Goal: Task Accomplishment & Management: Manage account settings

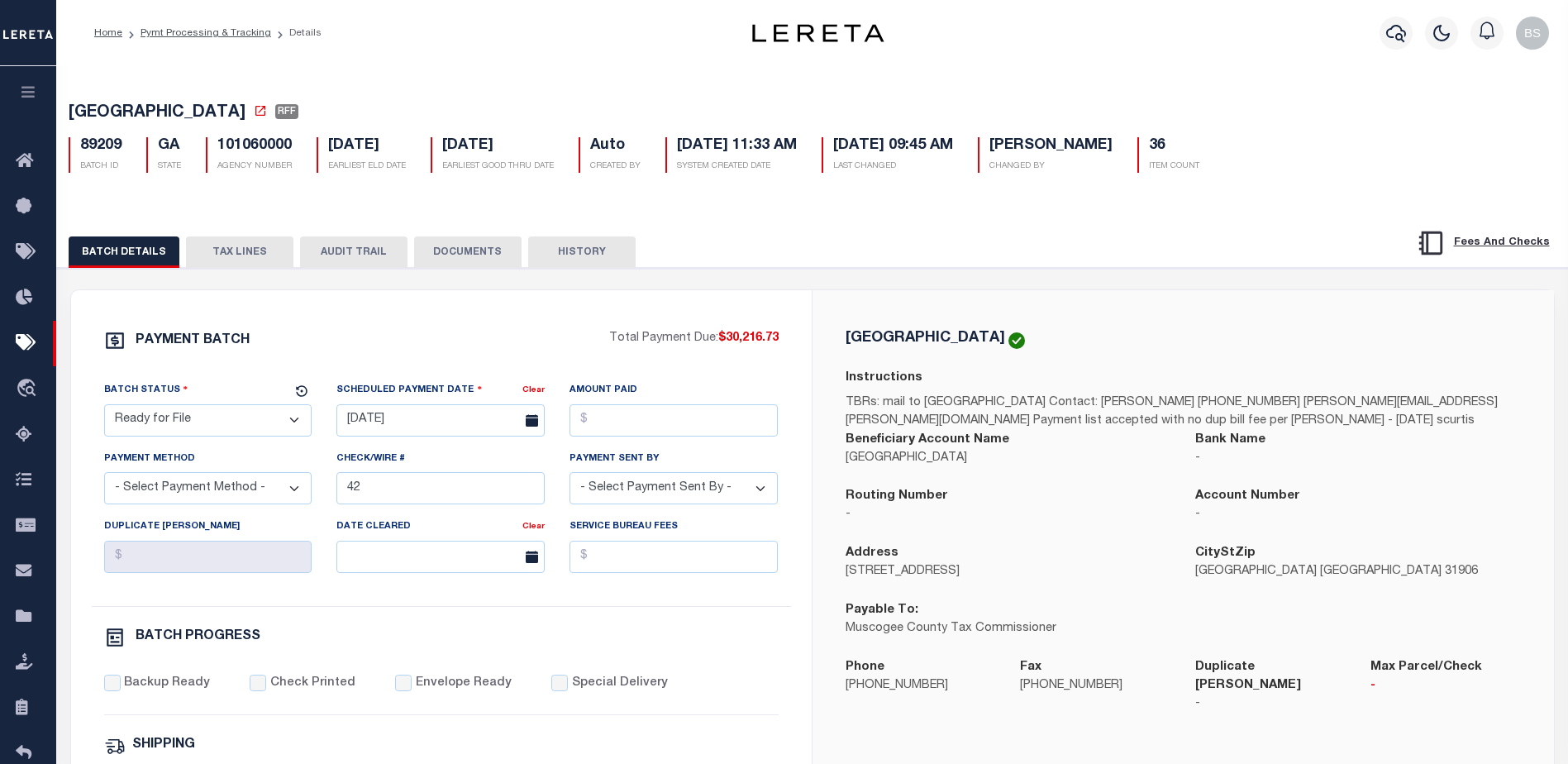
select select "RFF"
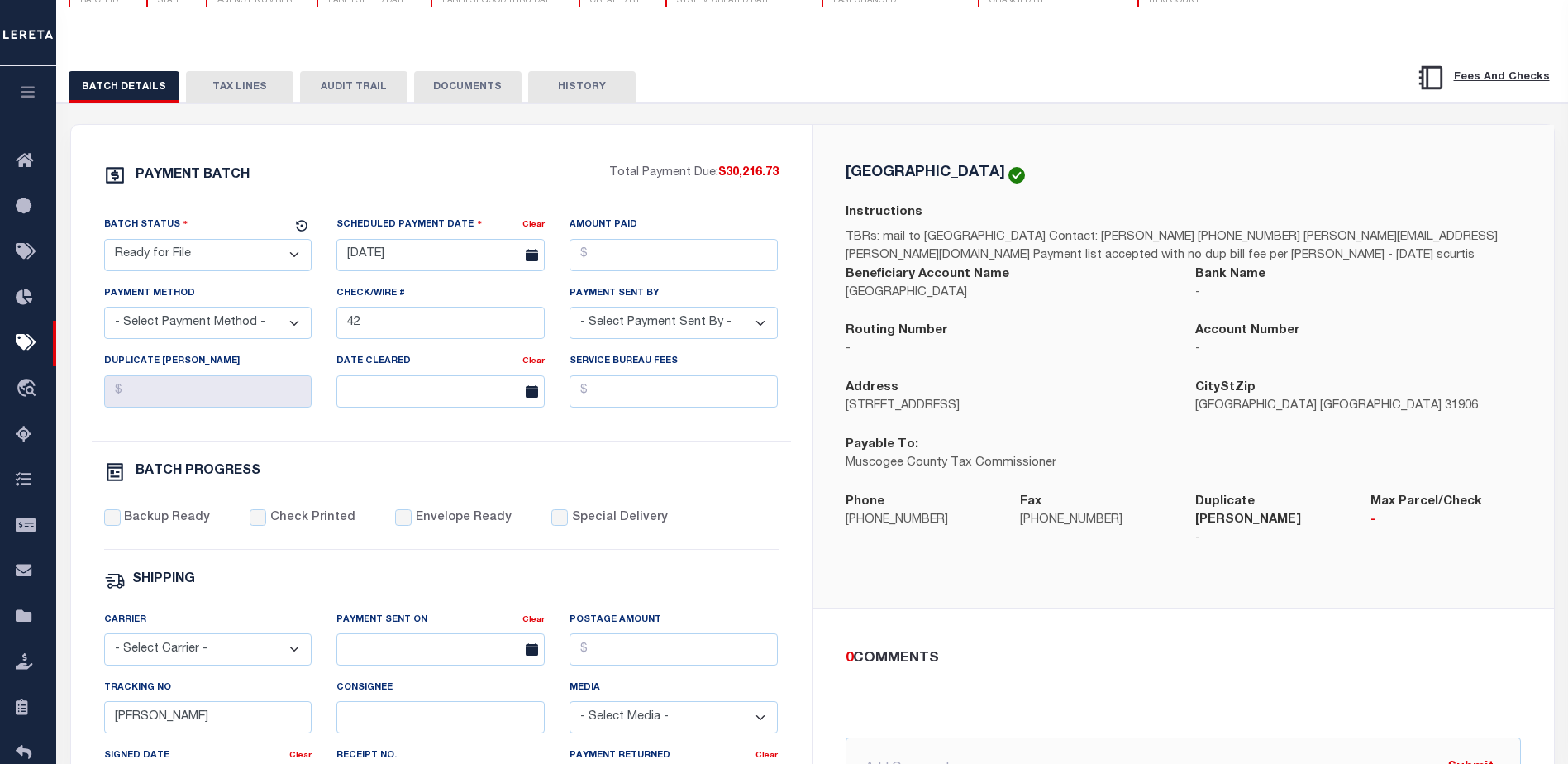
scroll to position [165, 0]
click at [738, 83] on div "BATCH DETAILS TAX LINES AUDIT TRAIL DOCUMENTS HISTORY" at bounding box center [706, 86] width 1277 height 31
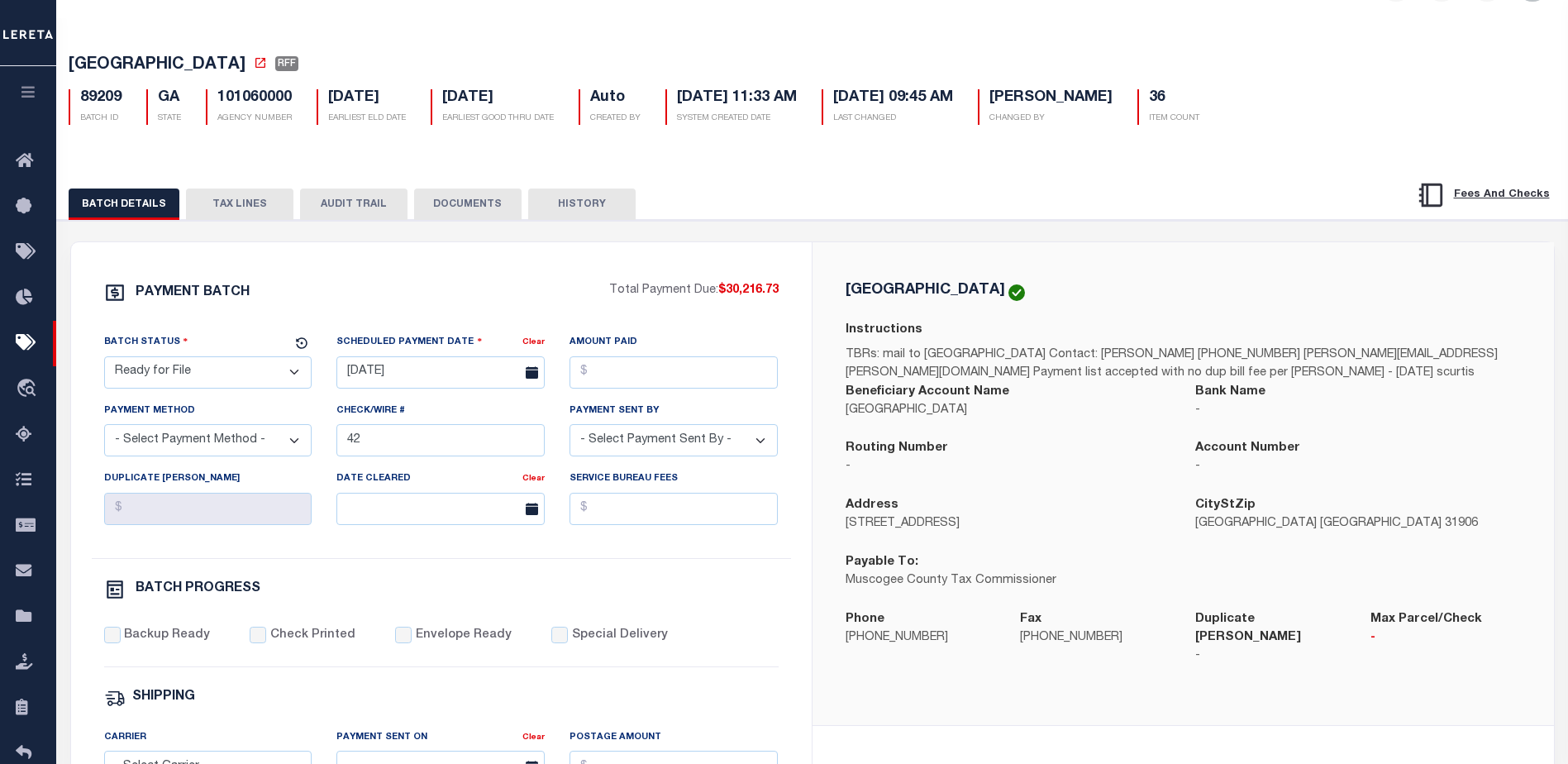
scroll to position [0, 0]
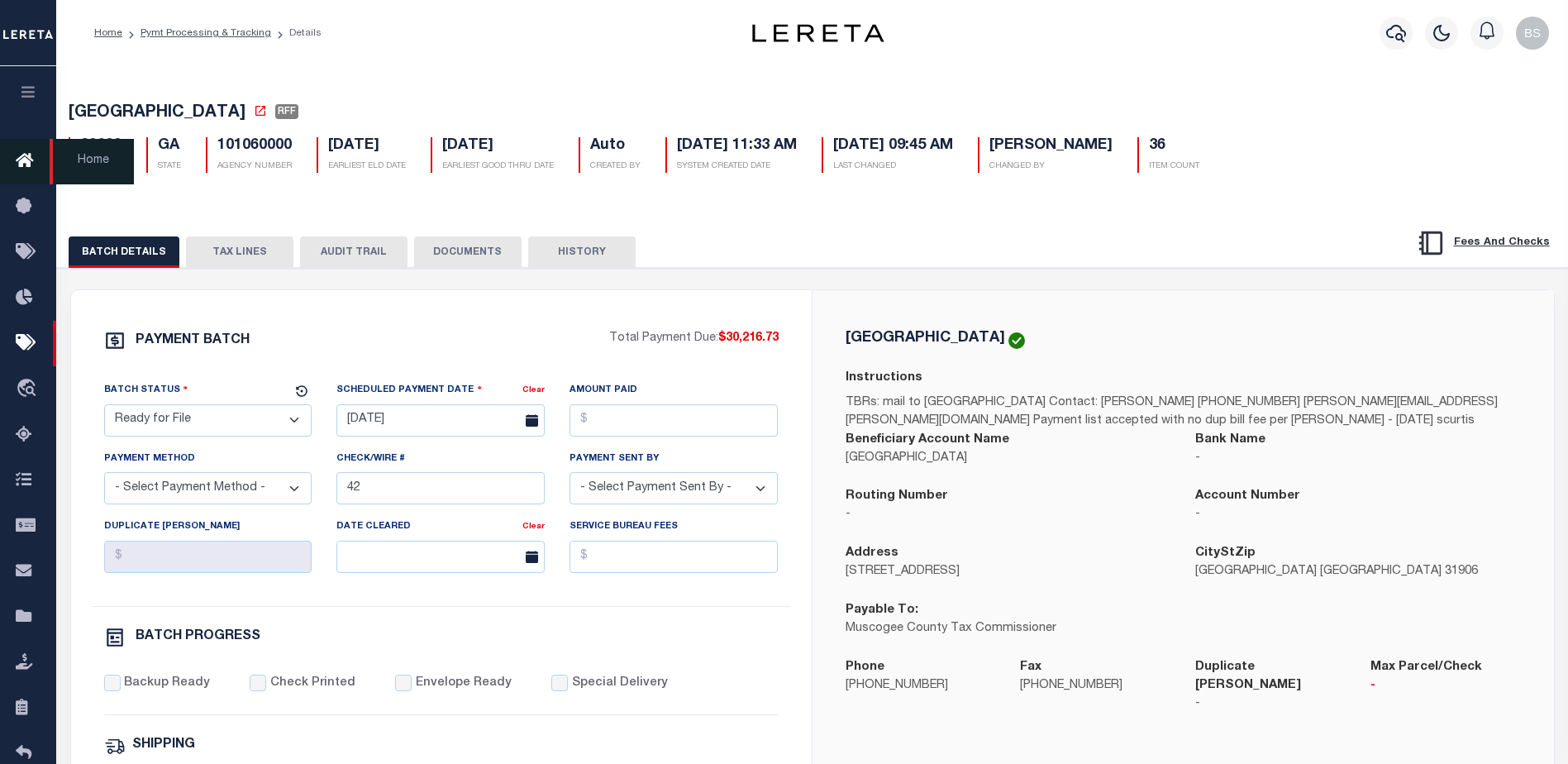
click at [27, 171] on icon at bounding box center [28, 162] width 26 height 21
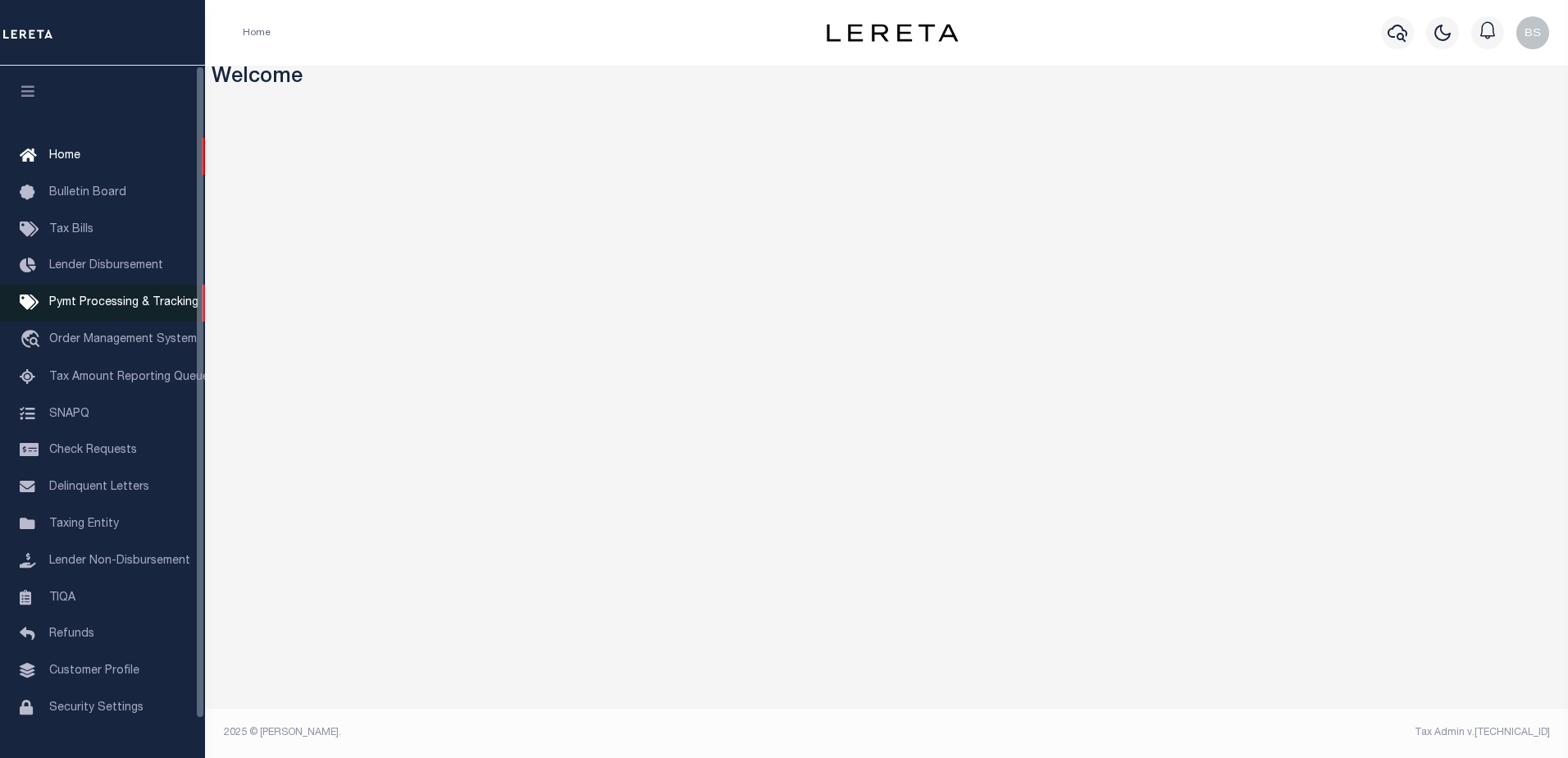
click at [102, 304] on span "Pymt Processing & Tracking" at bounding box center [124, 302] width 150 height 12
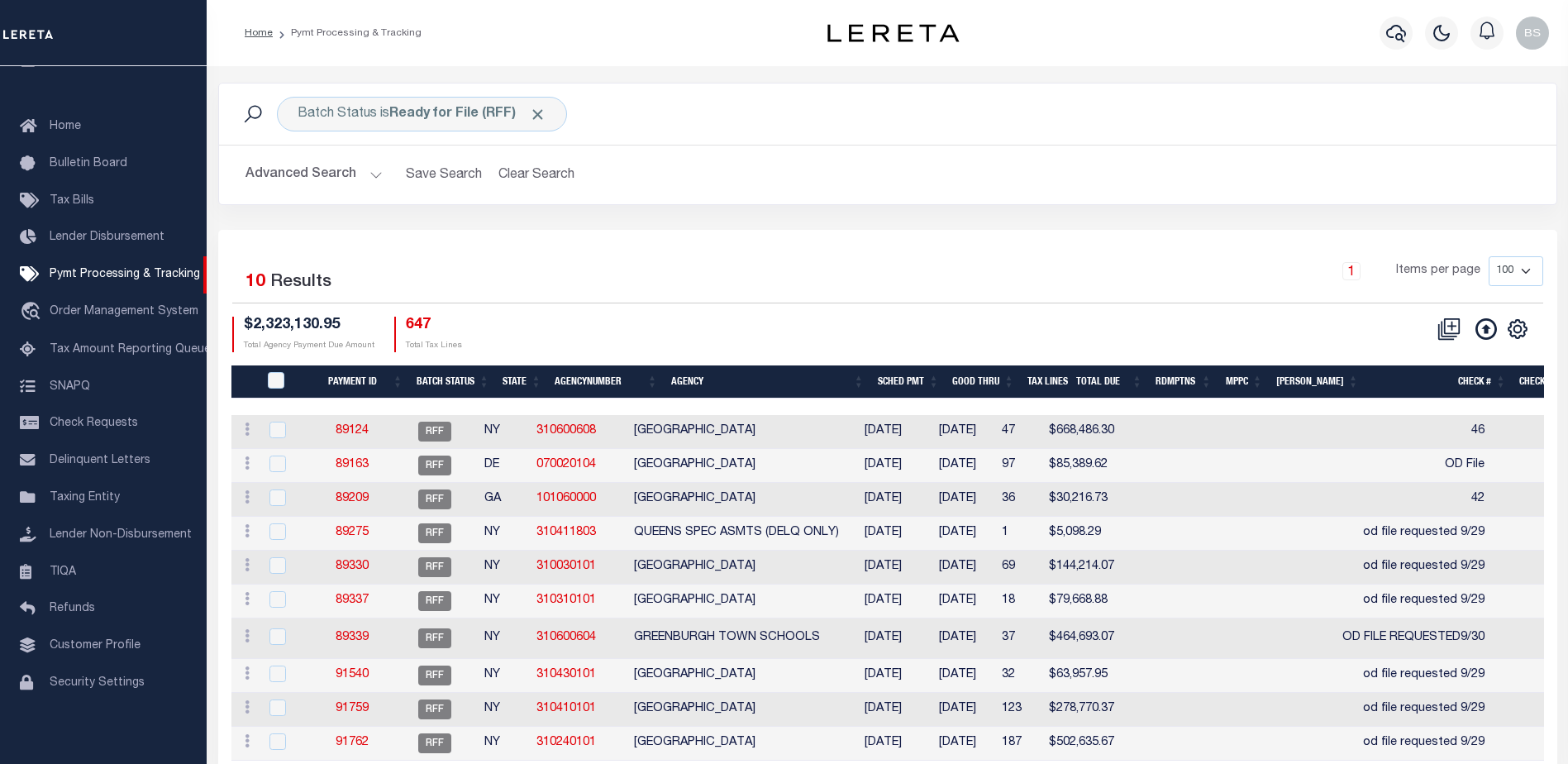
scroll to position [72, 0]
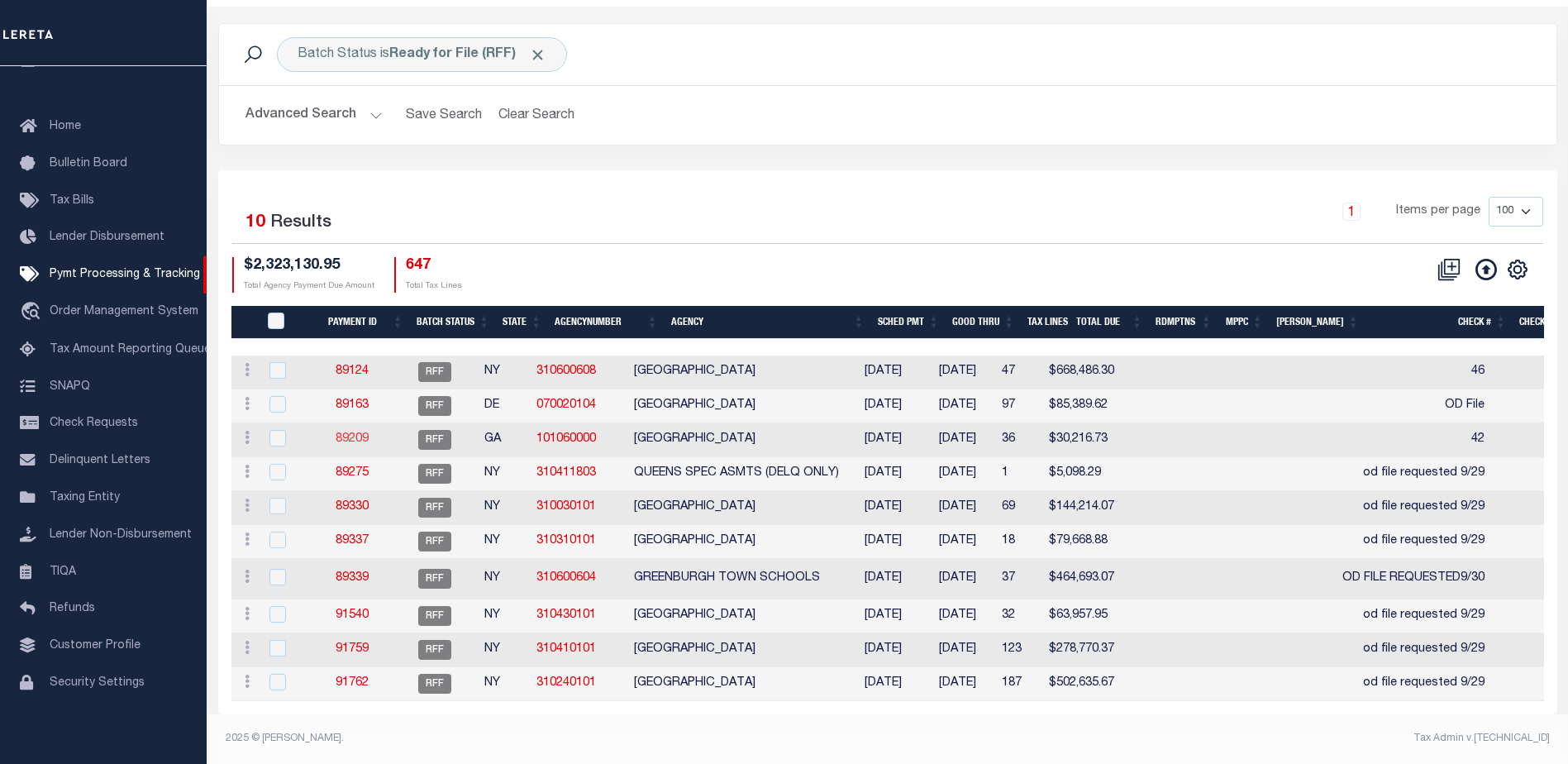
click at [364, 433] on link "89209" at bounding box center [352, 438] width 33 height 12
select select "RFF"
type input "[DATE]"
type input "42"
type input "[PERSON_NAME]"
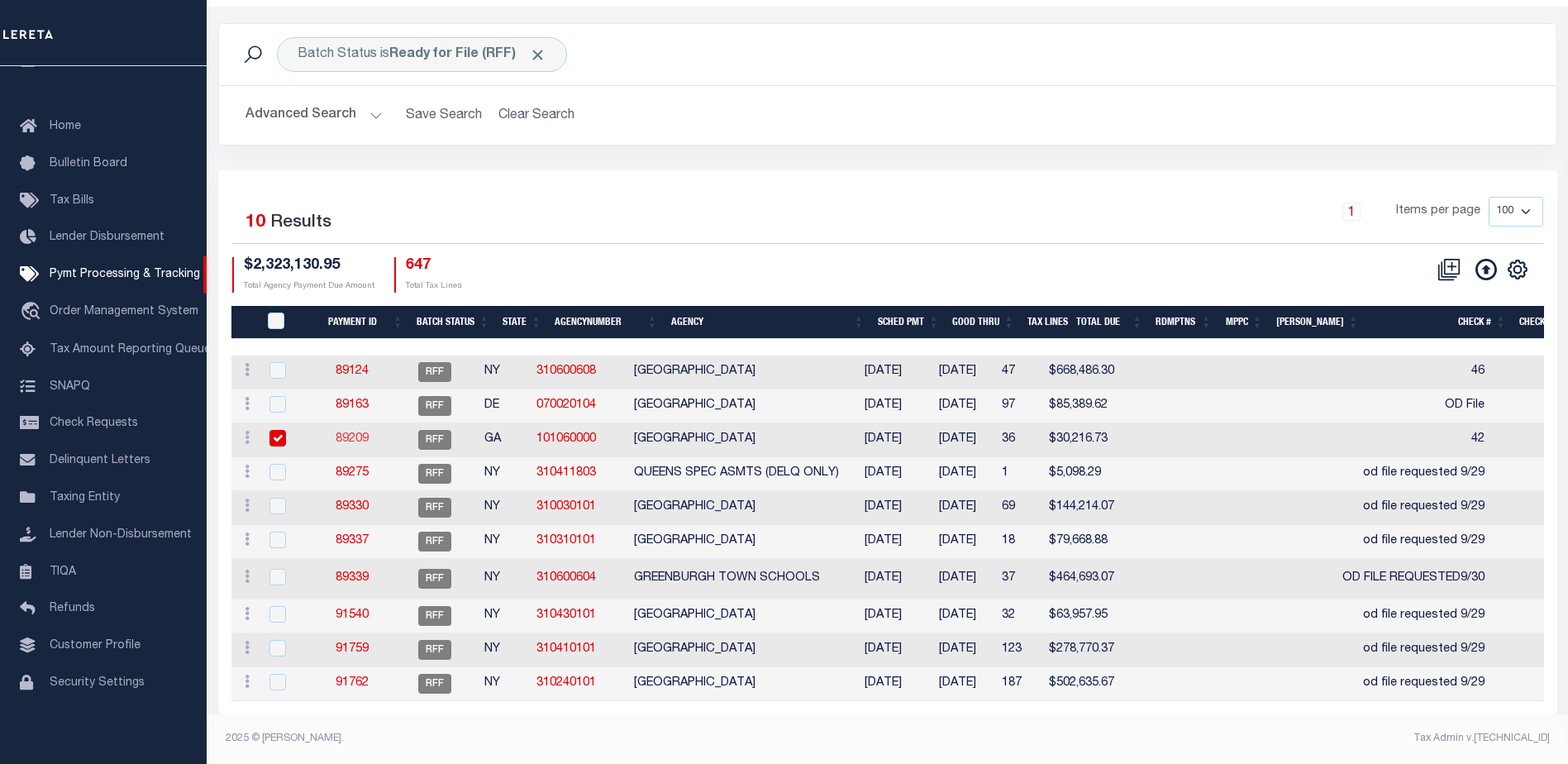
type input "N"
radio input "true"
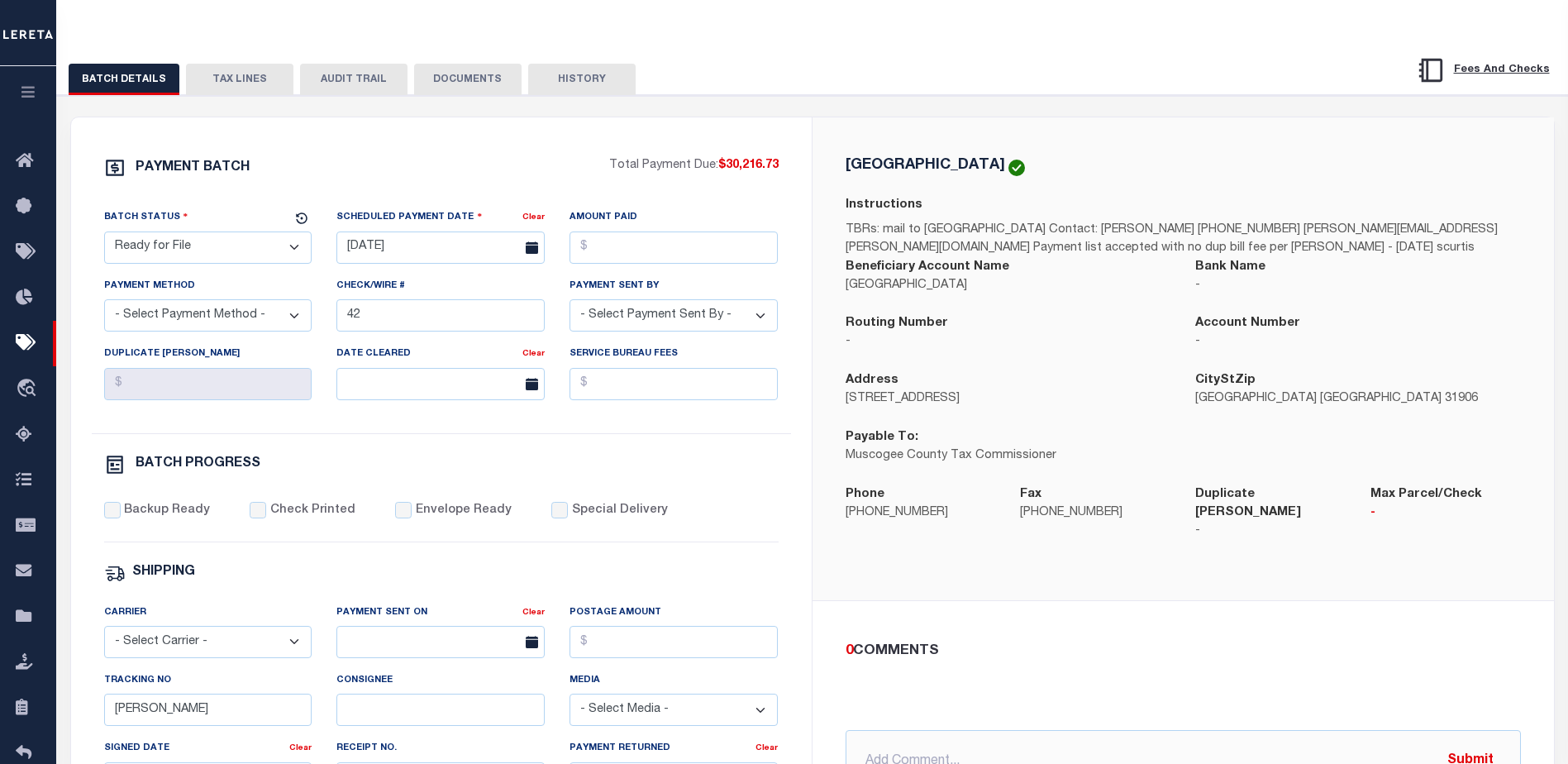
scroll to position [139, 0]
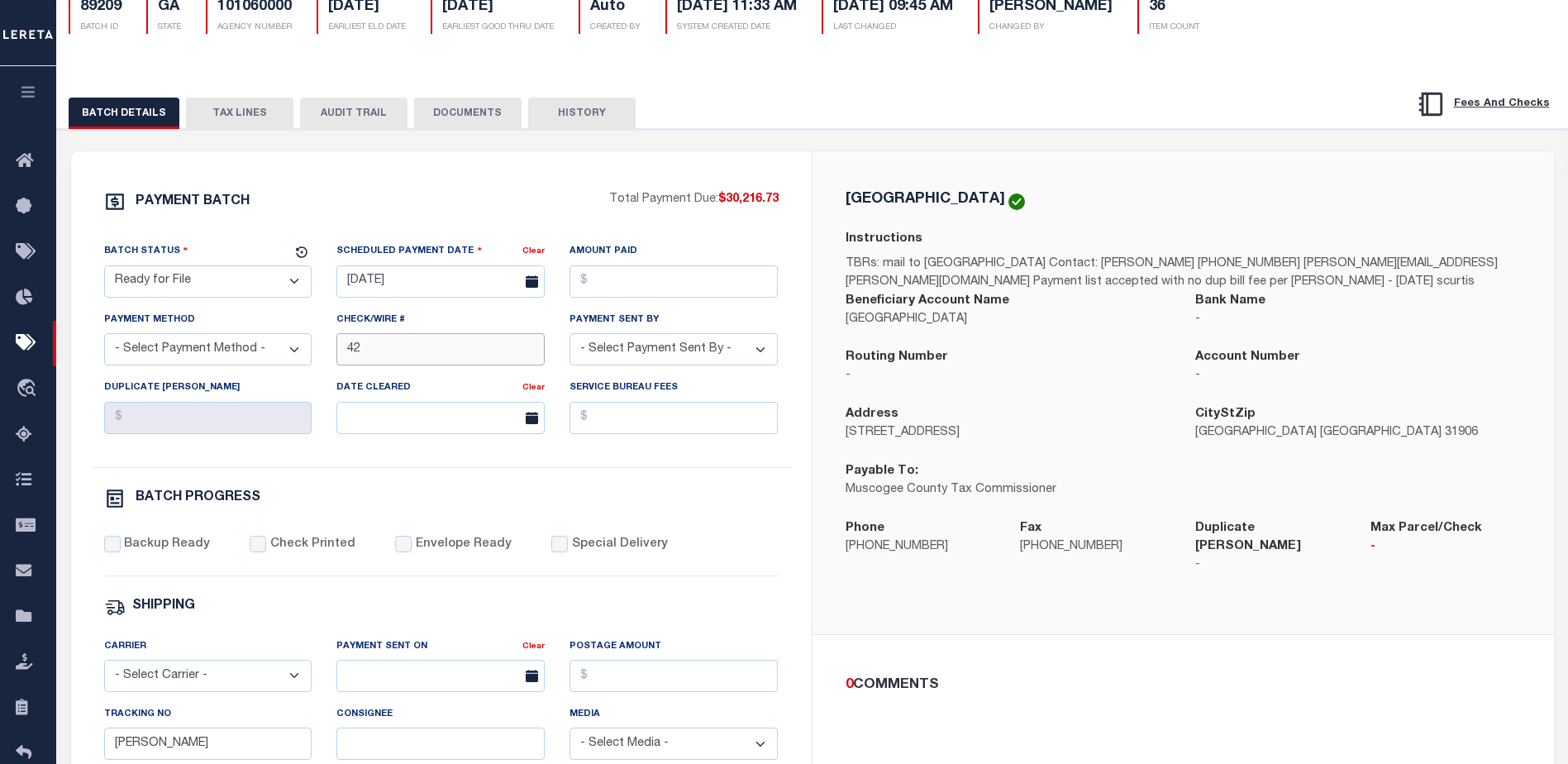
click at [427, 363] on input "42" at bounding box center [441, 349] width 208 height 32
type input "4"
type input "OD file requested 09/25"
click at [1298, 610] on div "MUSCOGEE COUNTY Instructions TBRs: mail to PO Box 1441 in Columbus, GA 31902 Co…" at bounding box center [1183, 393] width 741 height 484
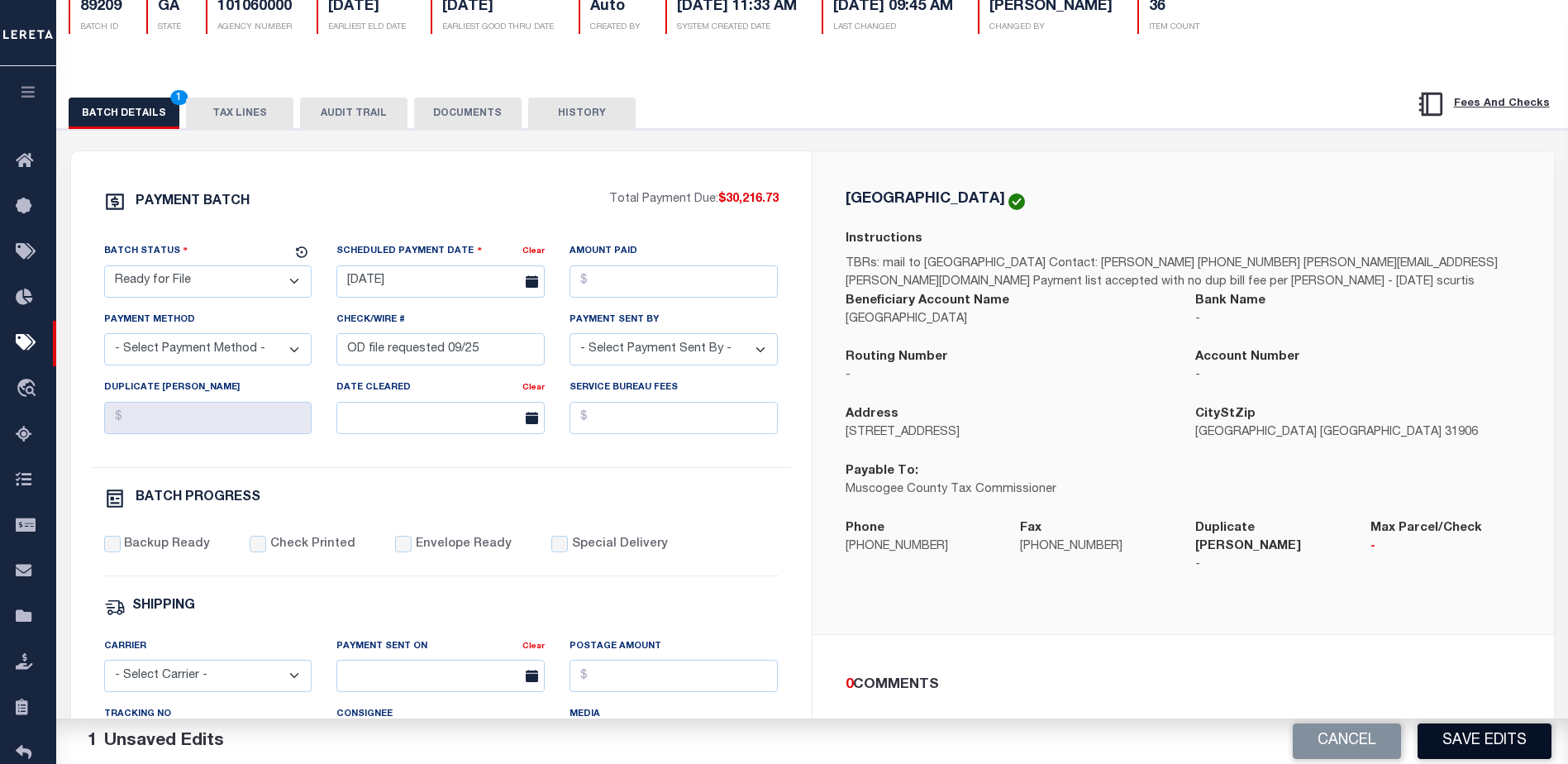
click at [1471, 737] on button "Save Edits" at bounding box center [1484, 742] width 134 height 36
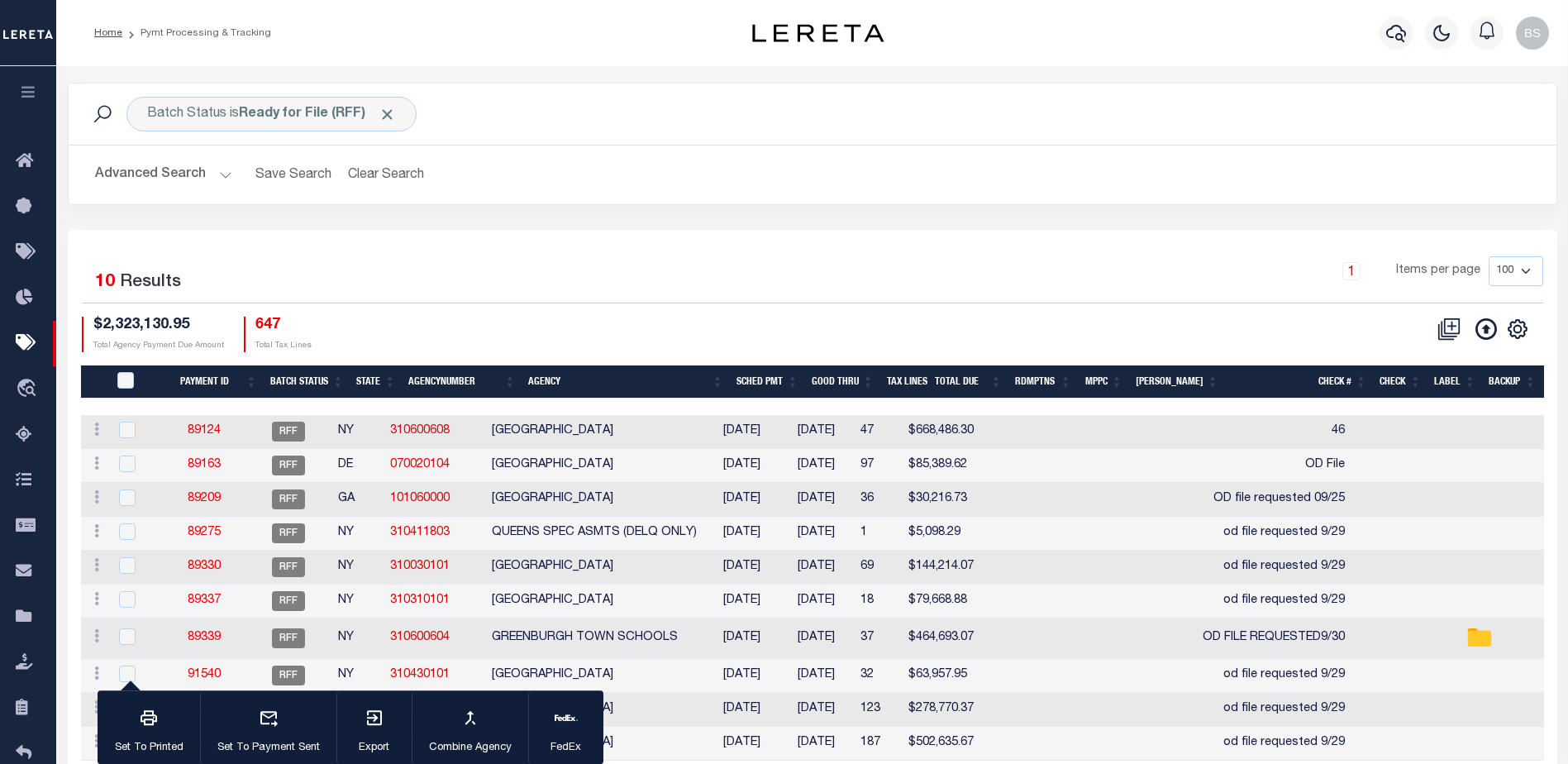
scroll to position [83, 0]
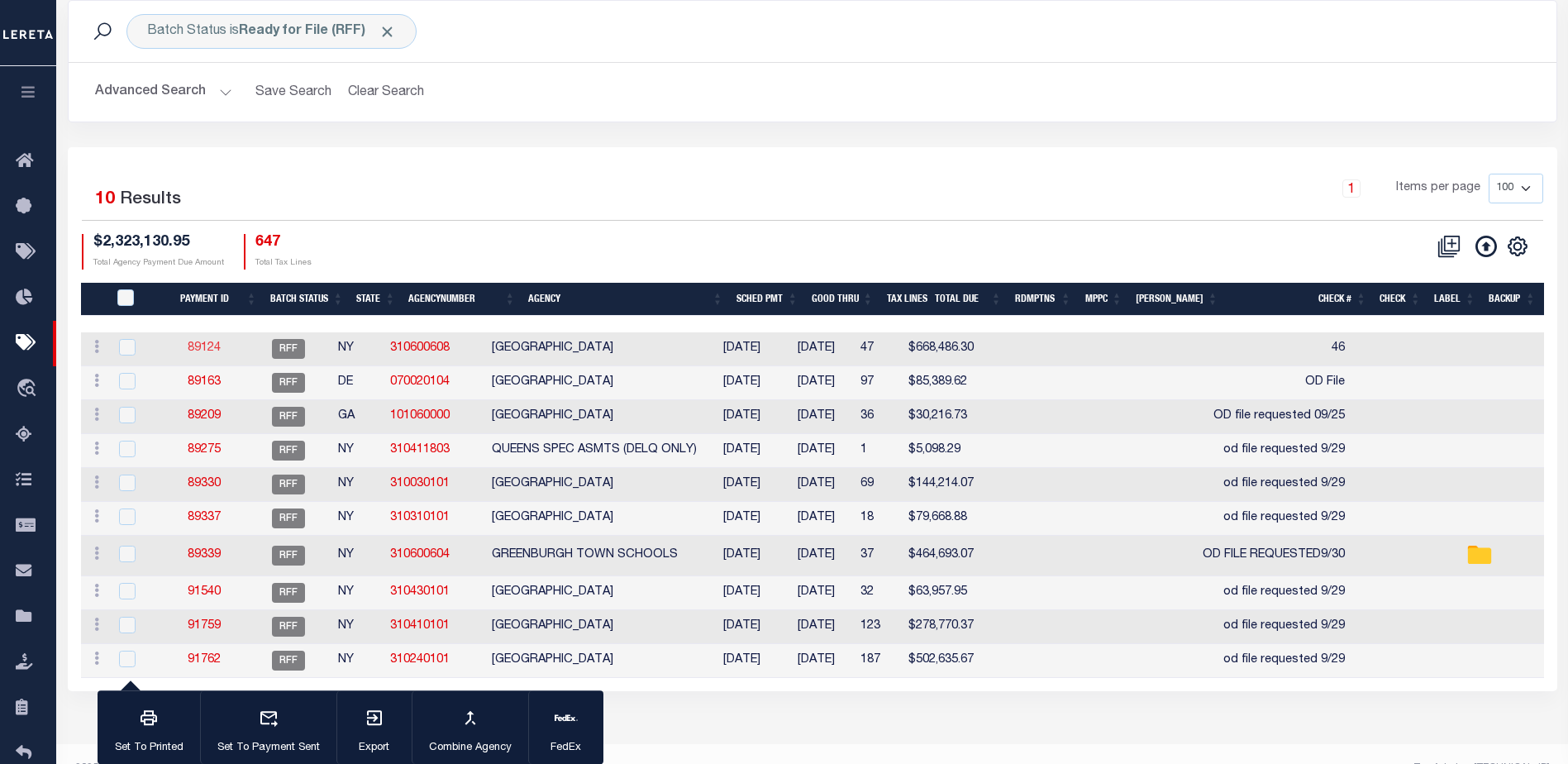
click at [221, 350] on link "89124" at bounding box center [204, 347] width 33 height 12
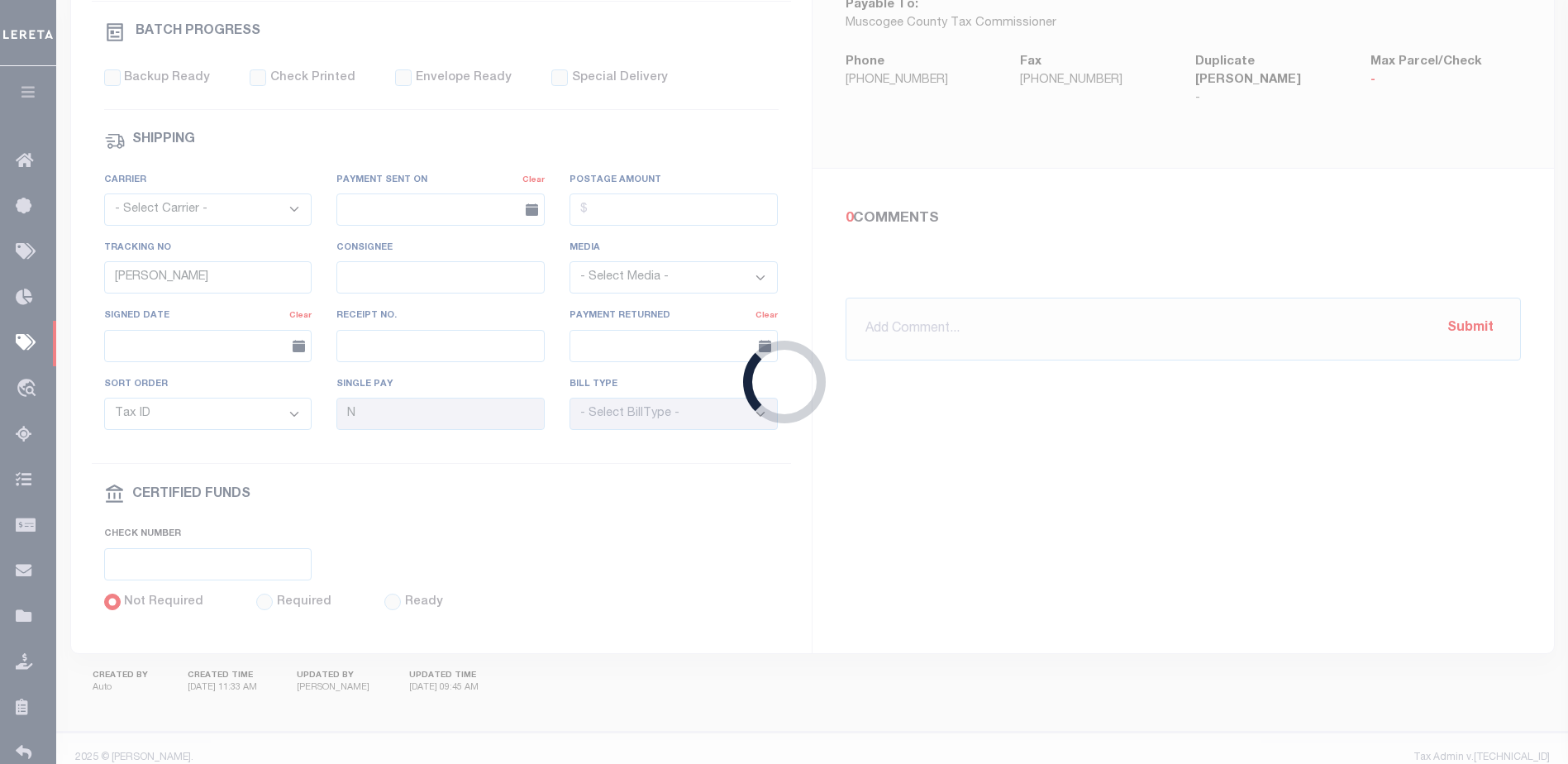
type input "09/19/2025"
type input "46"
type input "Audria"
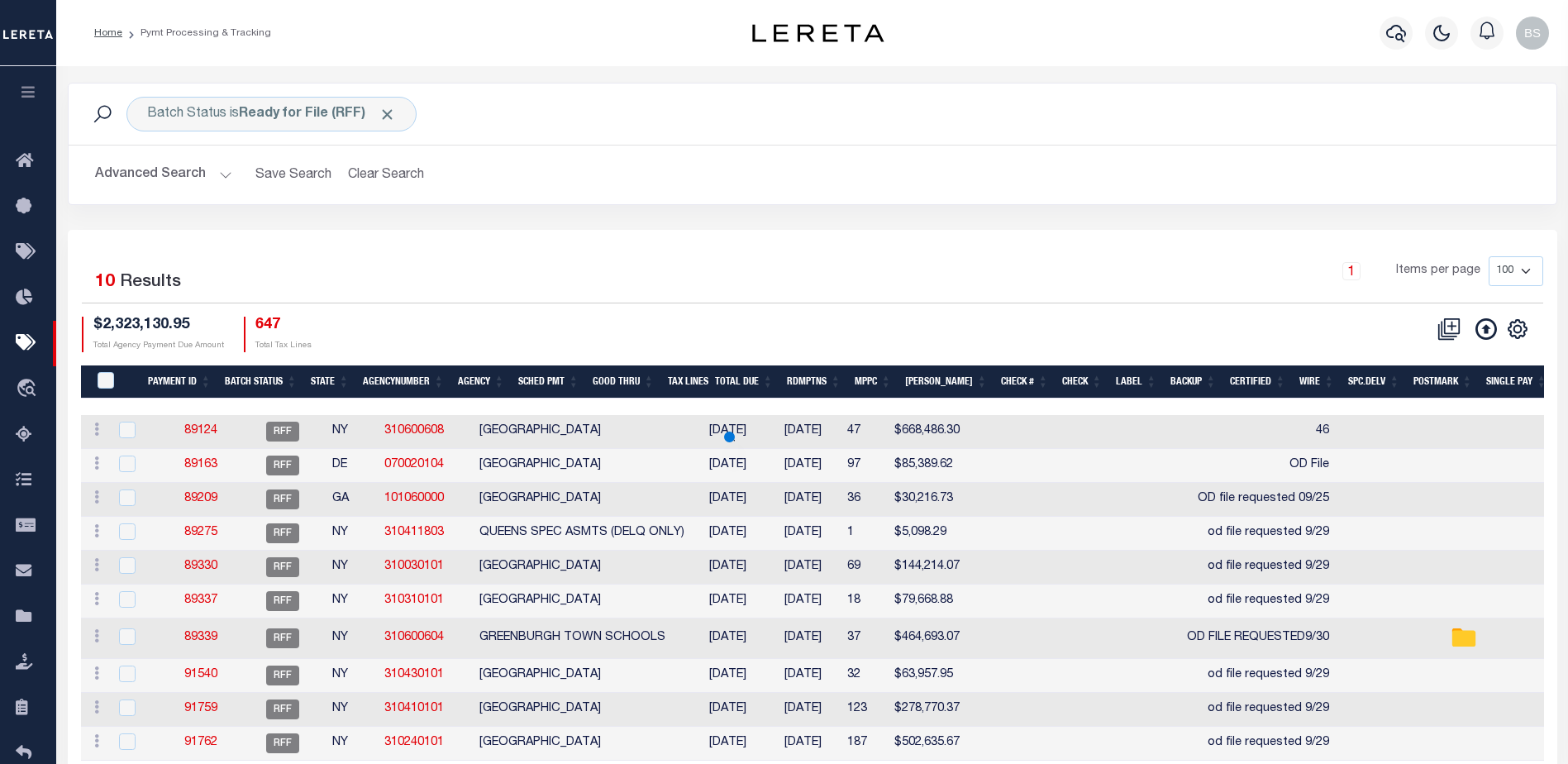
scroll to position [83, 0]
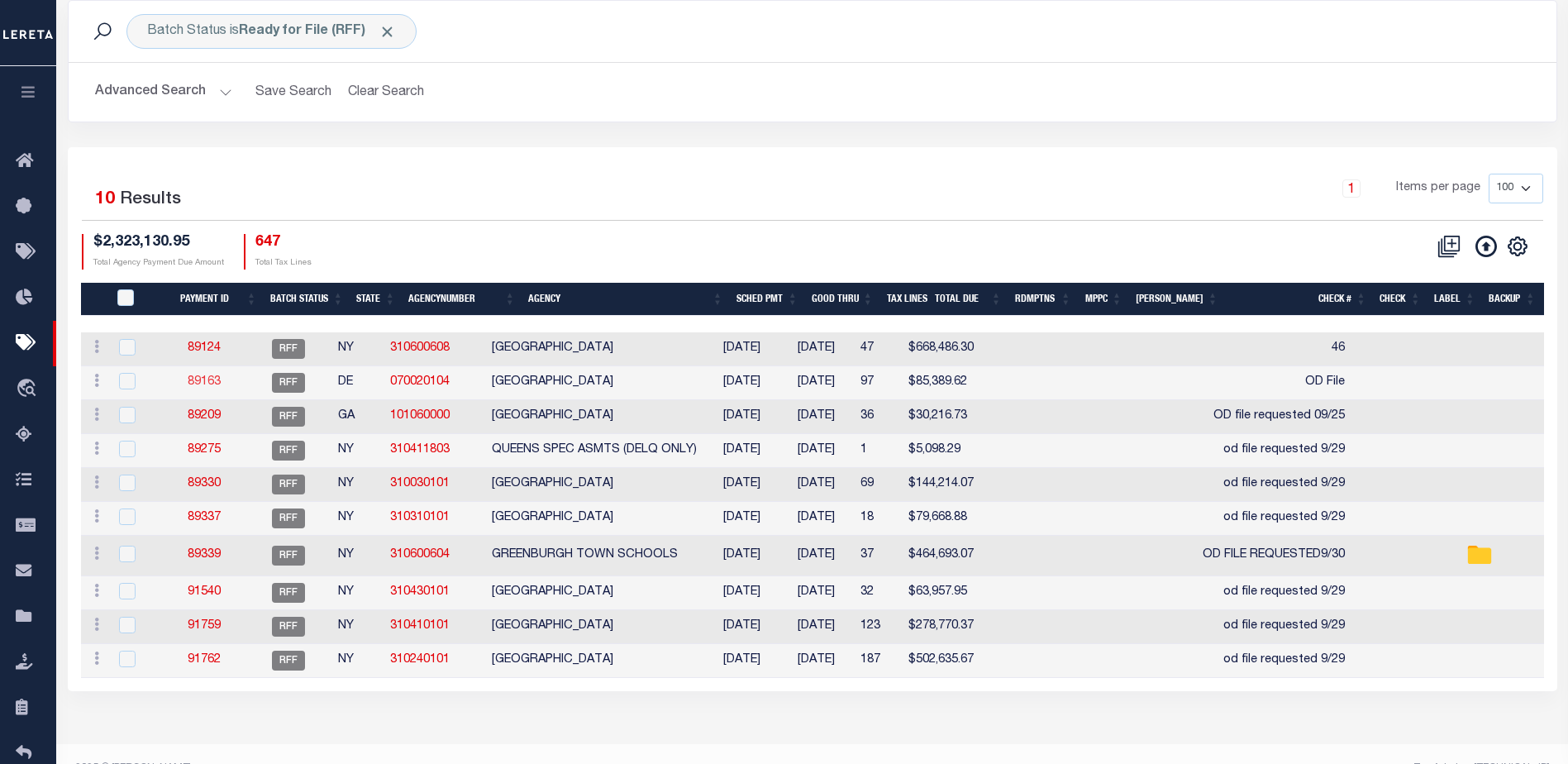
click at [207, 385] on link "89163" at bounding box center [204, 382] width 33 height 12
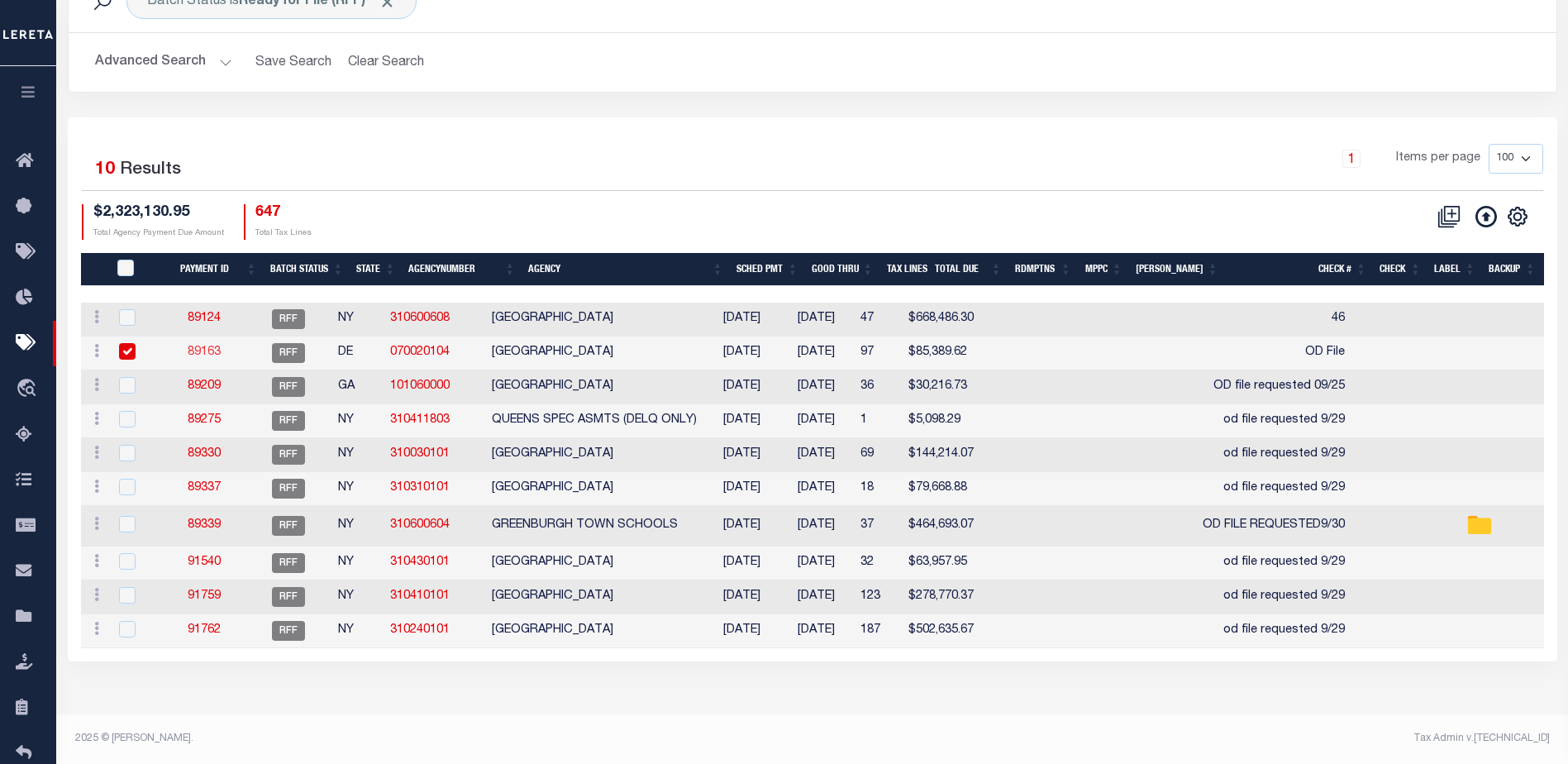
type input "OD File"
type input "Barbara"
type input "1"
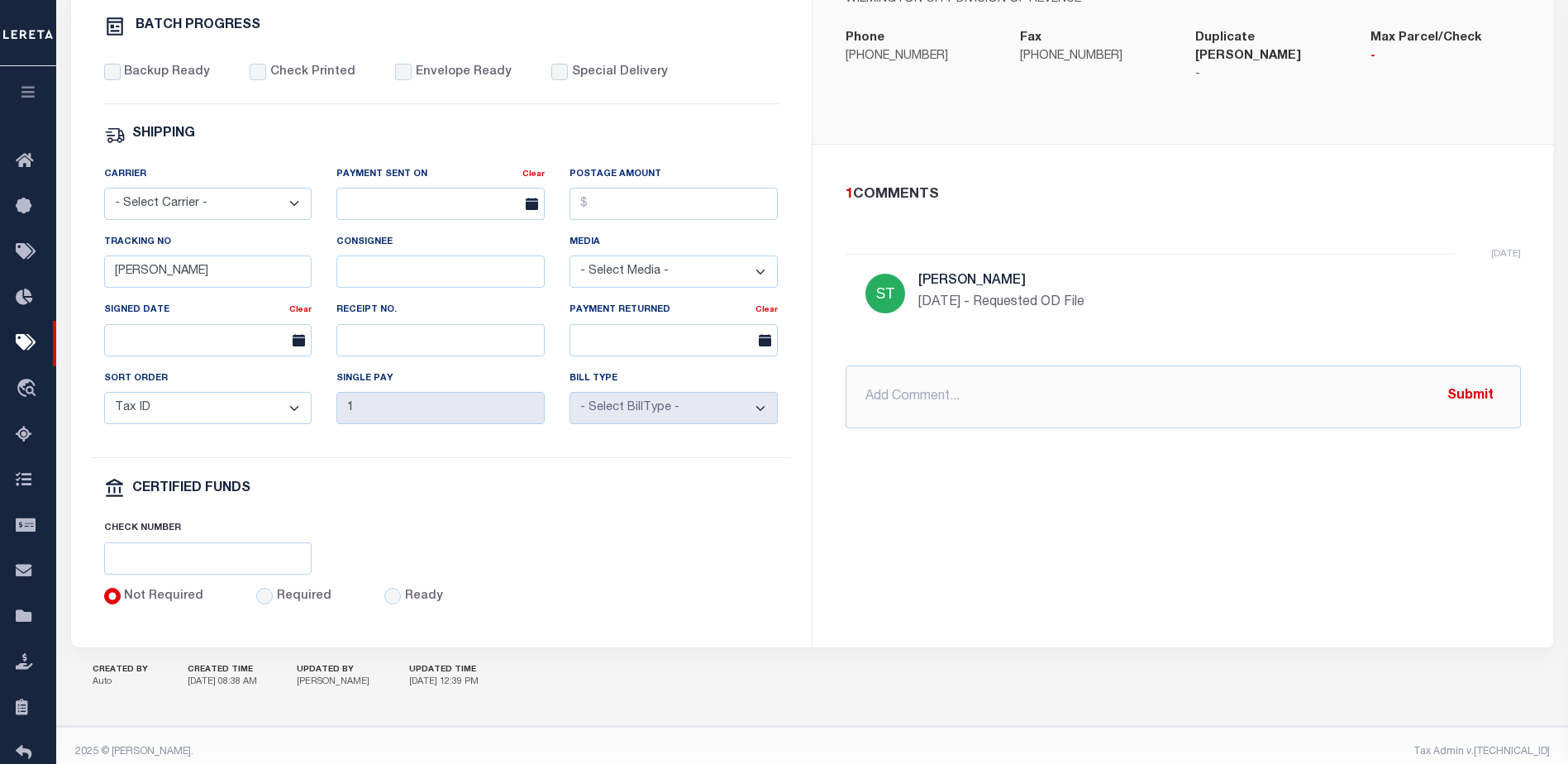
scroll to position [635, 0]
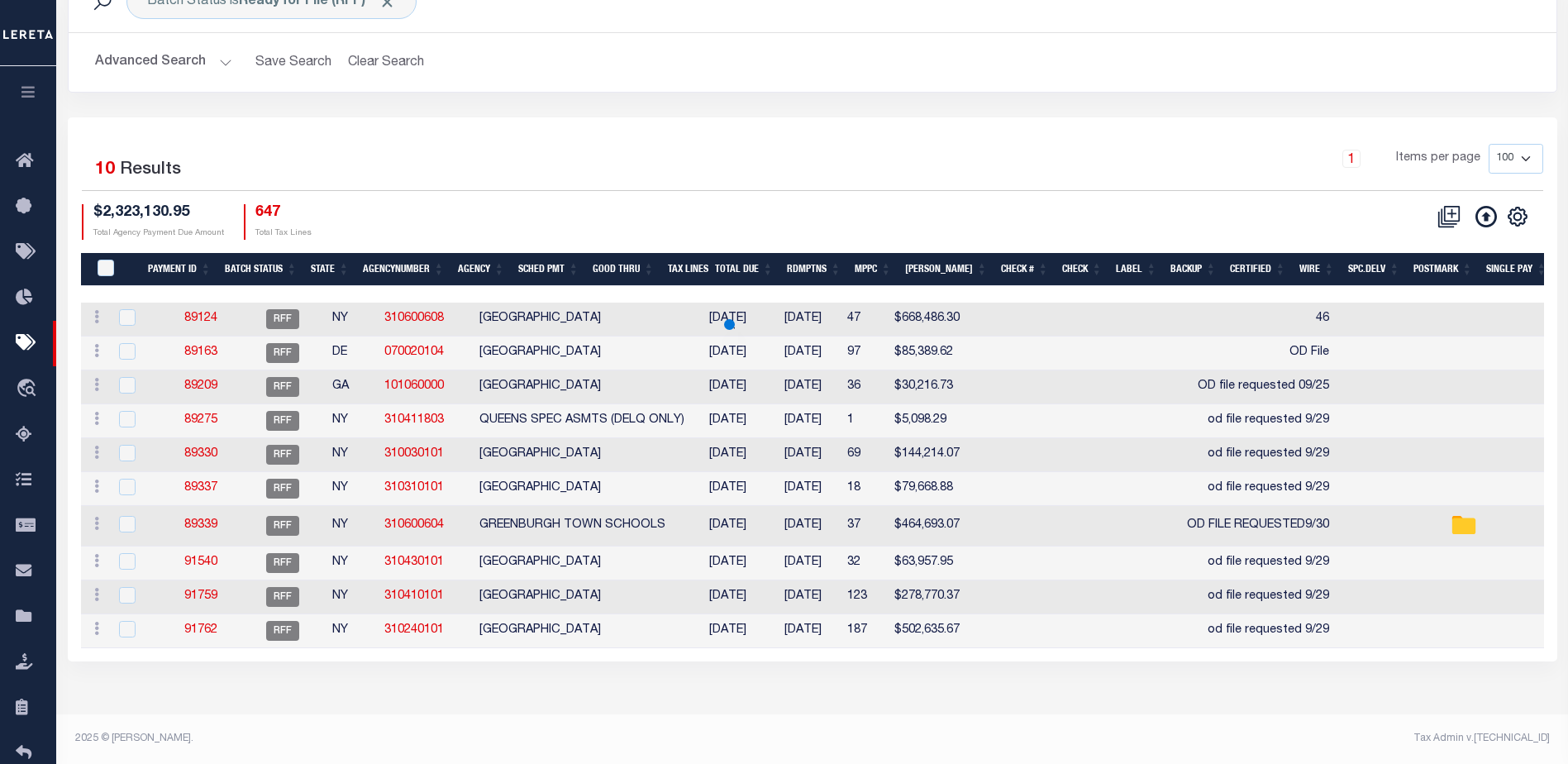
scroll to position [83, 0]
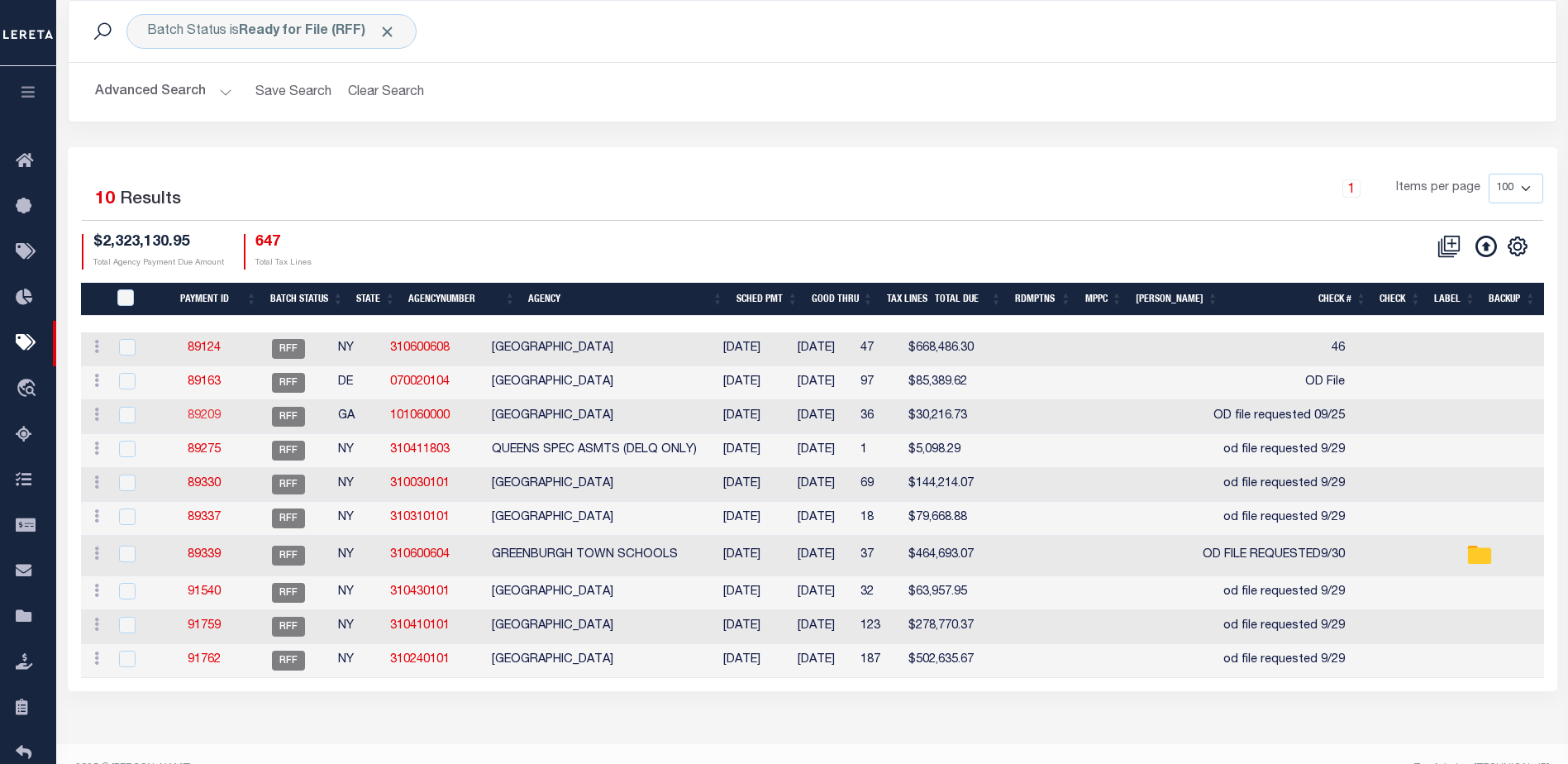
click at [221, 418] on link "89209" at bounding box center [204, 416] width 33 height 12
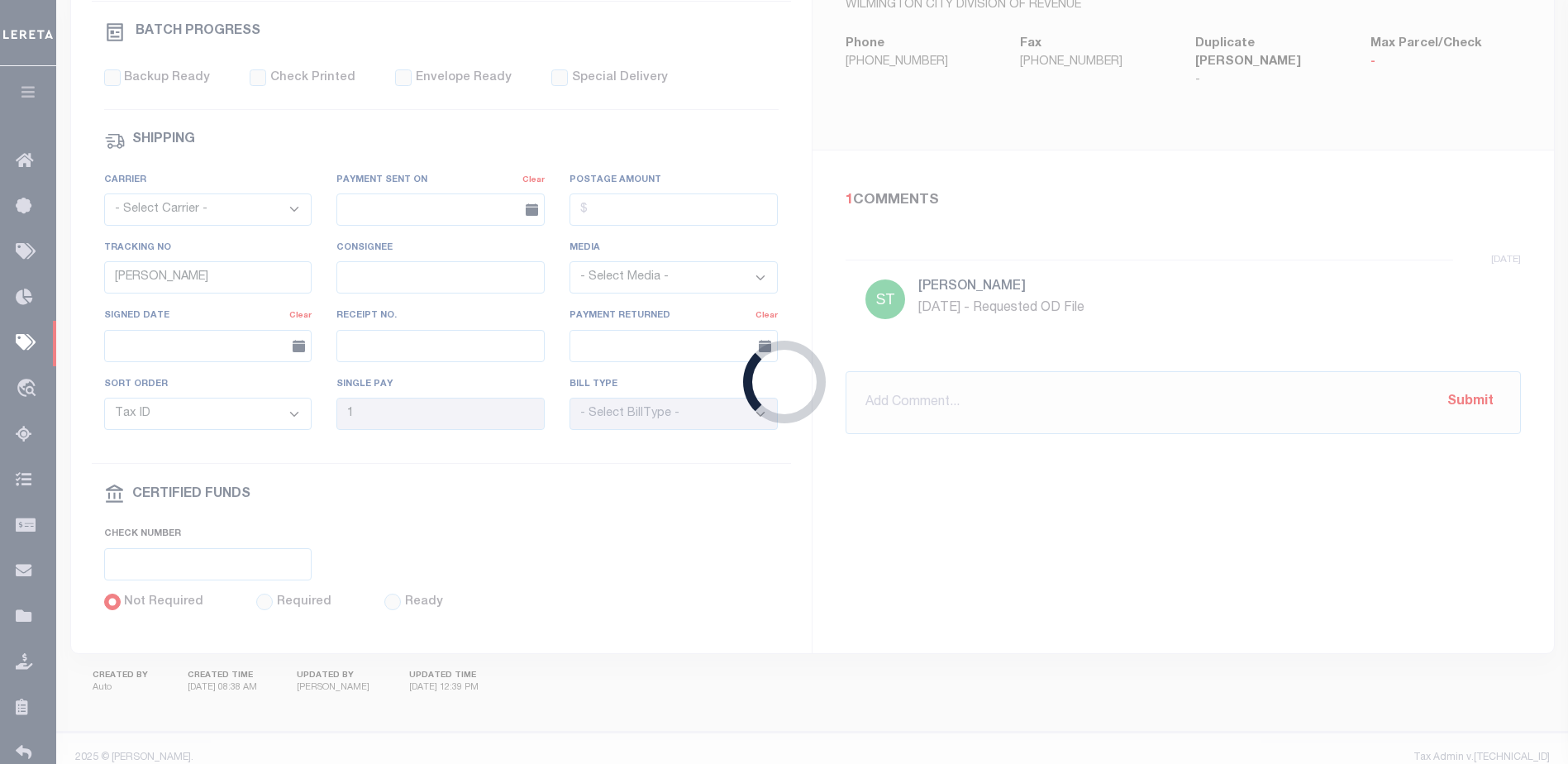
type input "09/22/2025"
type input "OD file requested 09/25"
type input "N"
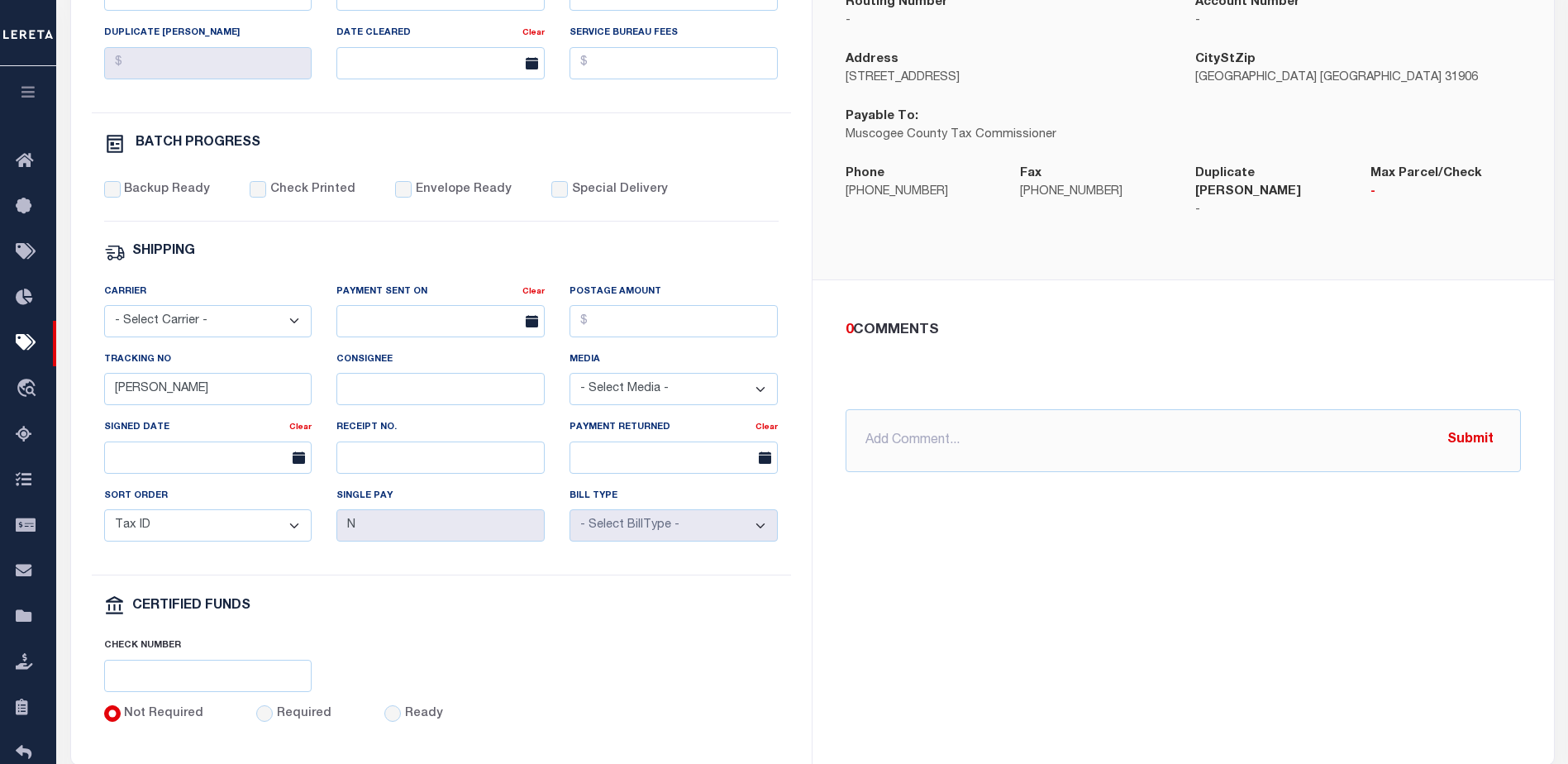
scroll to position [387, 0]
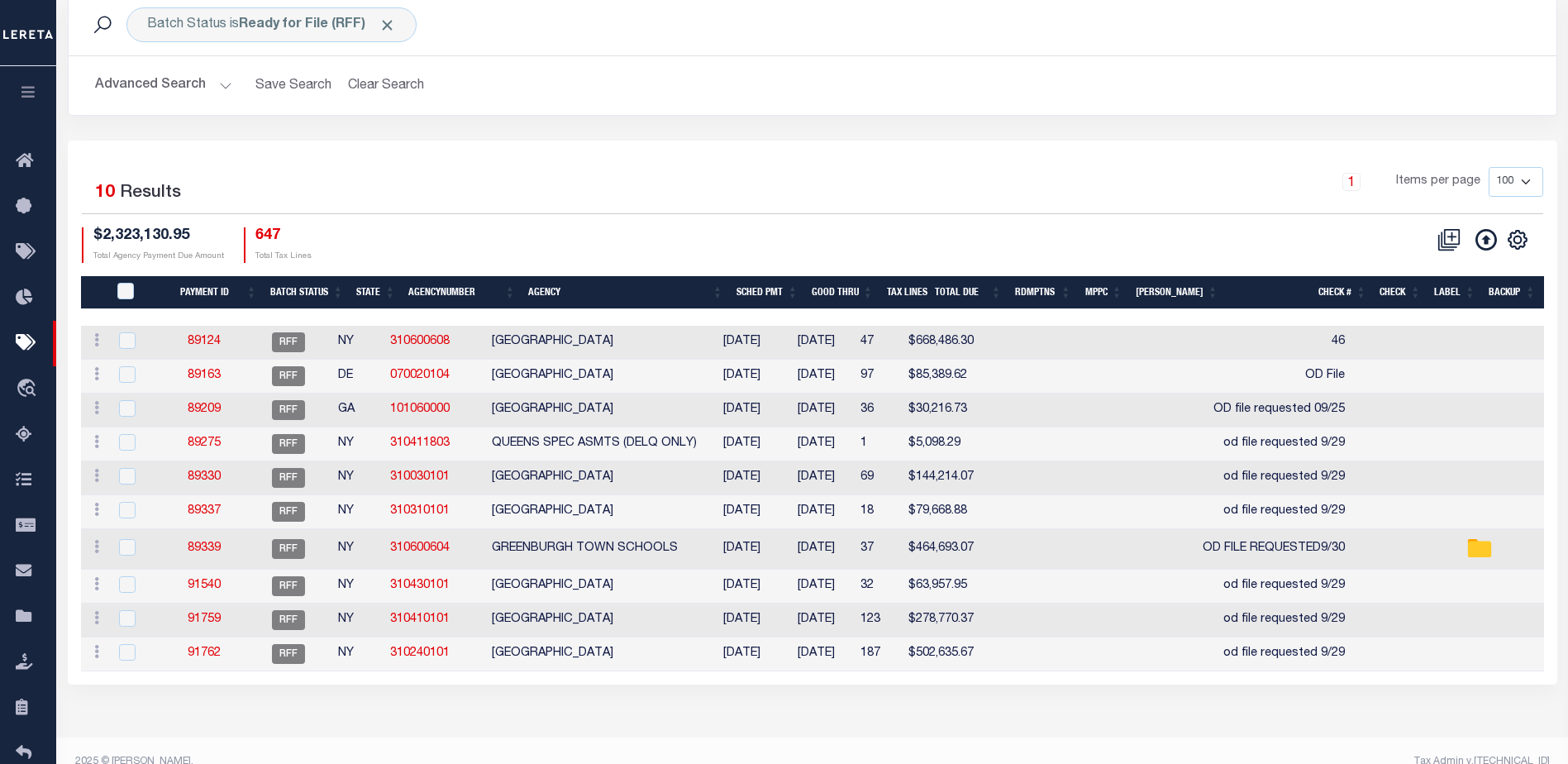
scroll to position [83, 0]
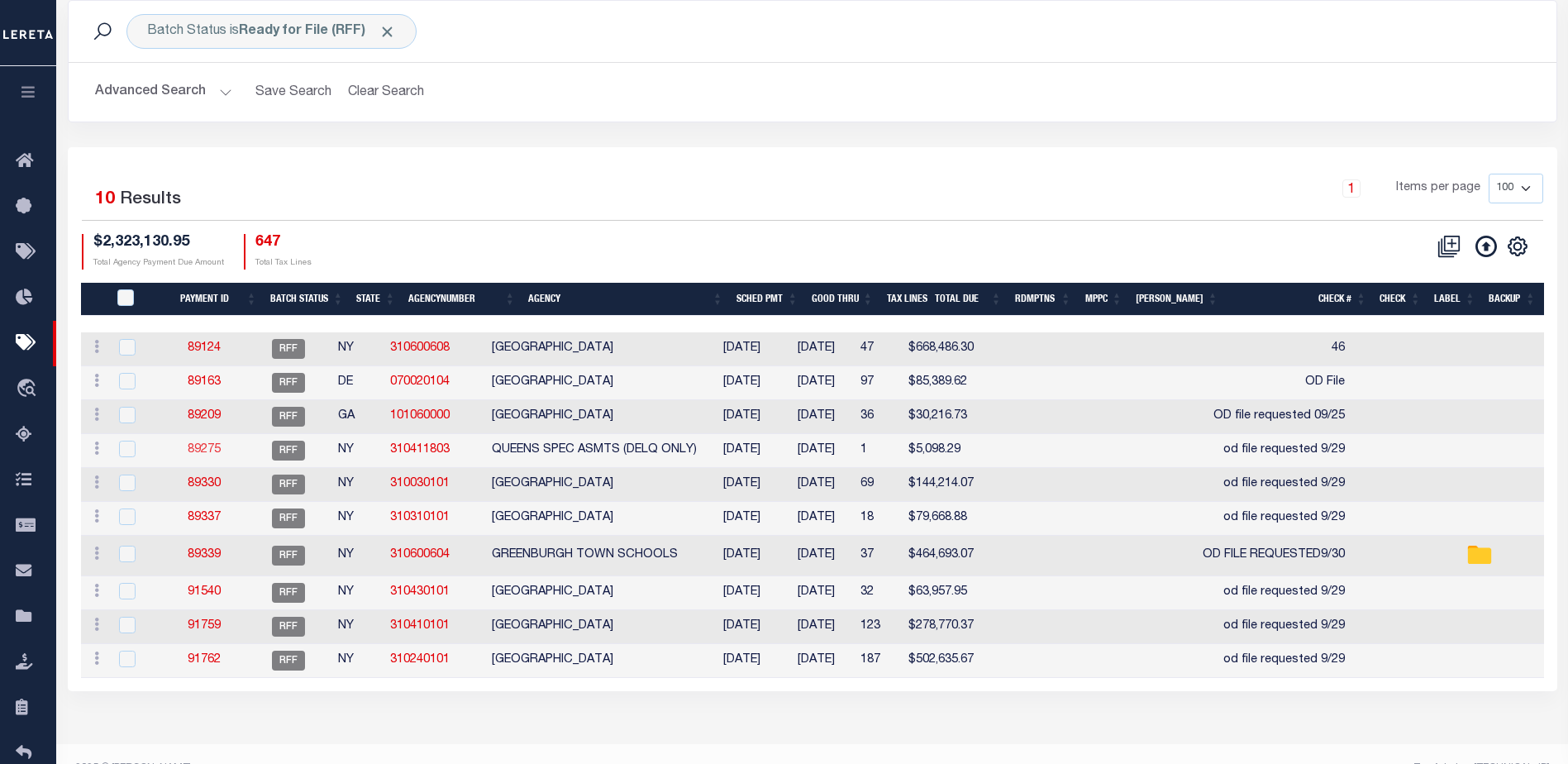
click at [214, 452] on link "89275" at bounding box center [204, 449] width 33 height 12
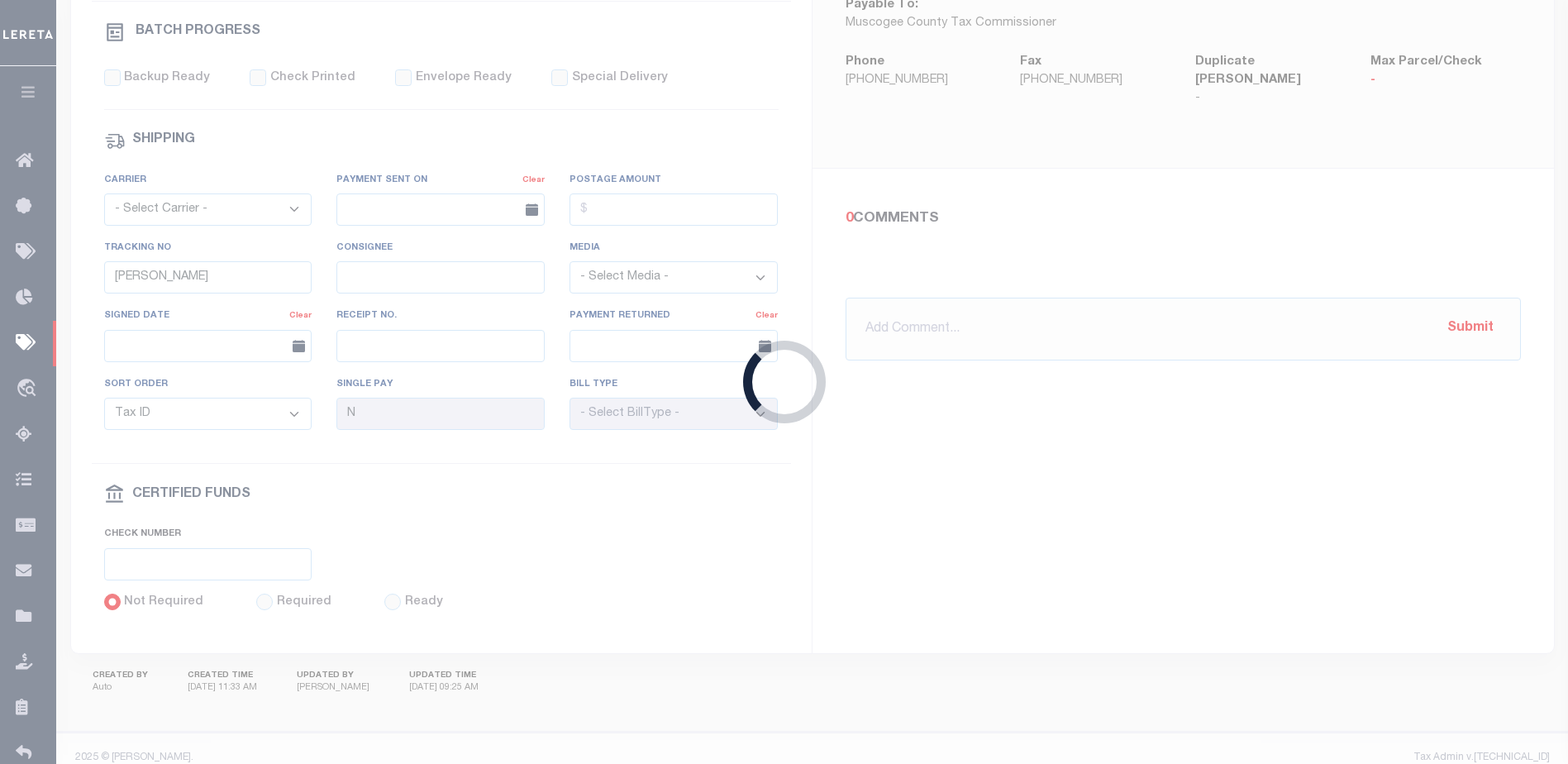
type input "09/27/2025"
type input "od file requested 9/29"
type input "Matt"
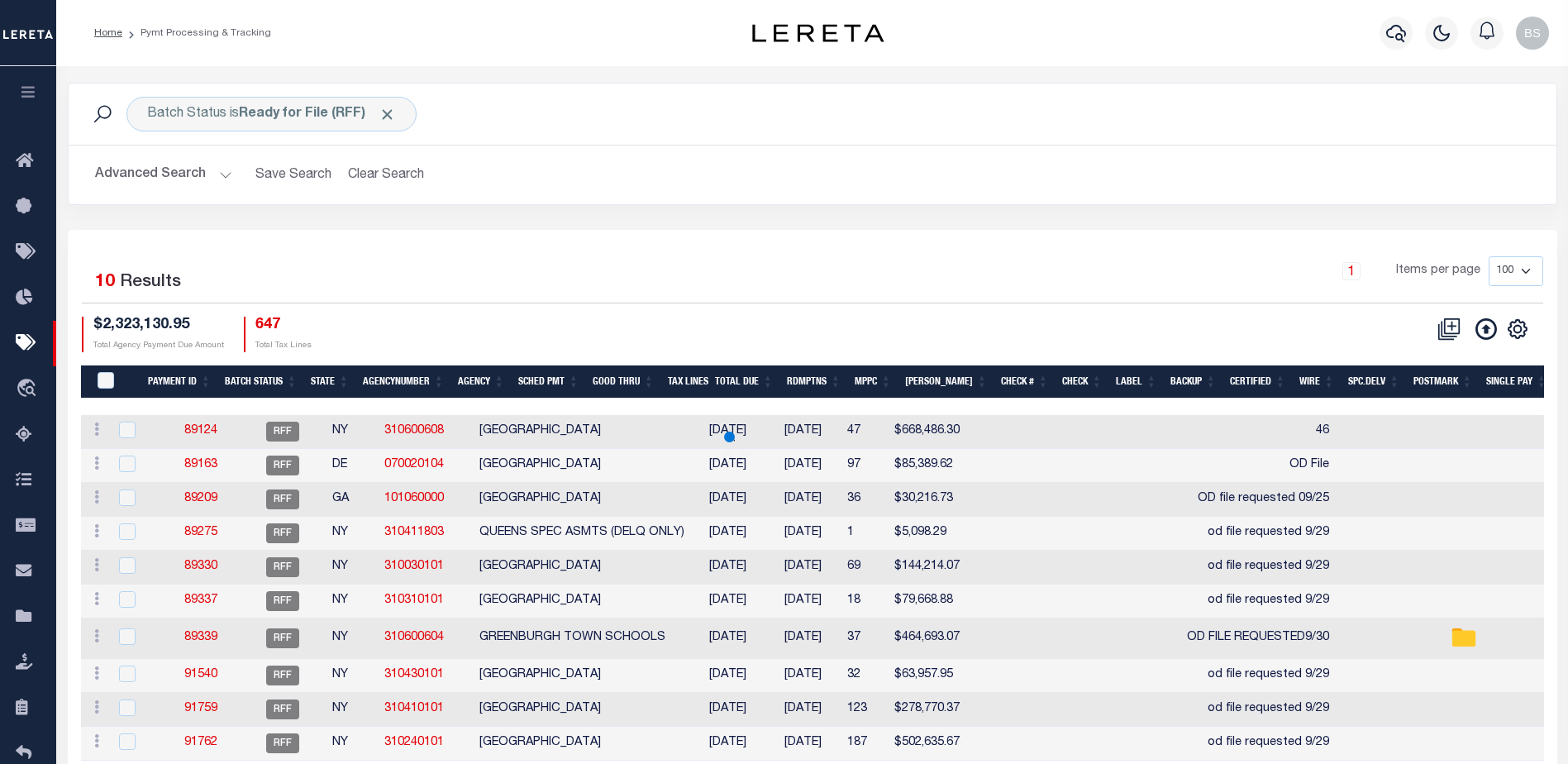
scroll to position [83, 0]
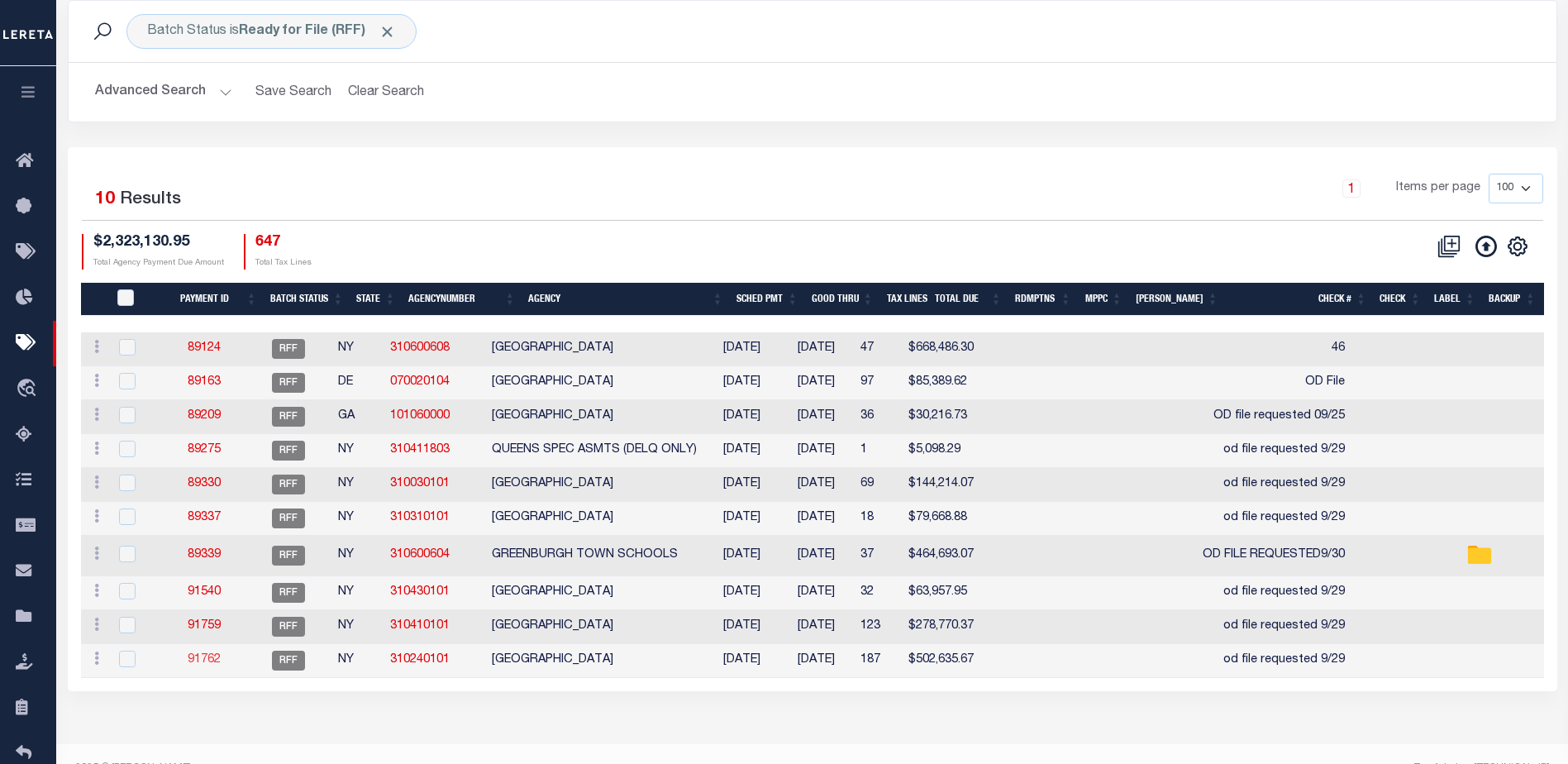
click at [218, 662] on link "91762" at bounding box center [204, 659] width 33 height 12
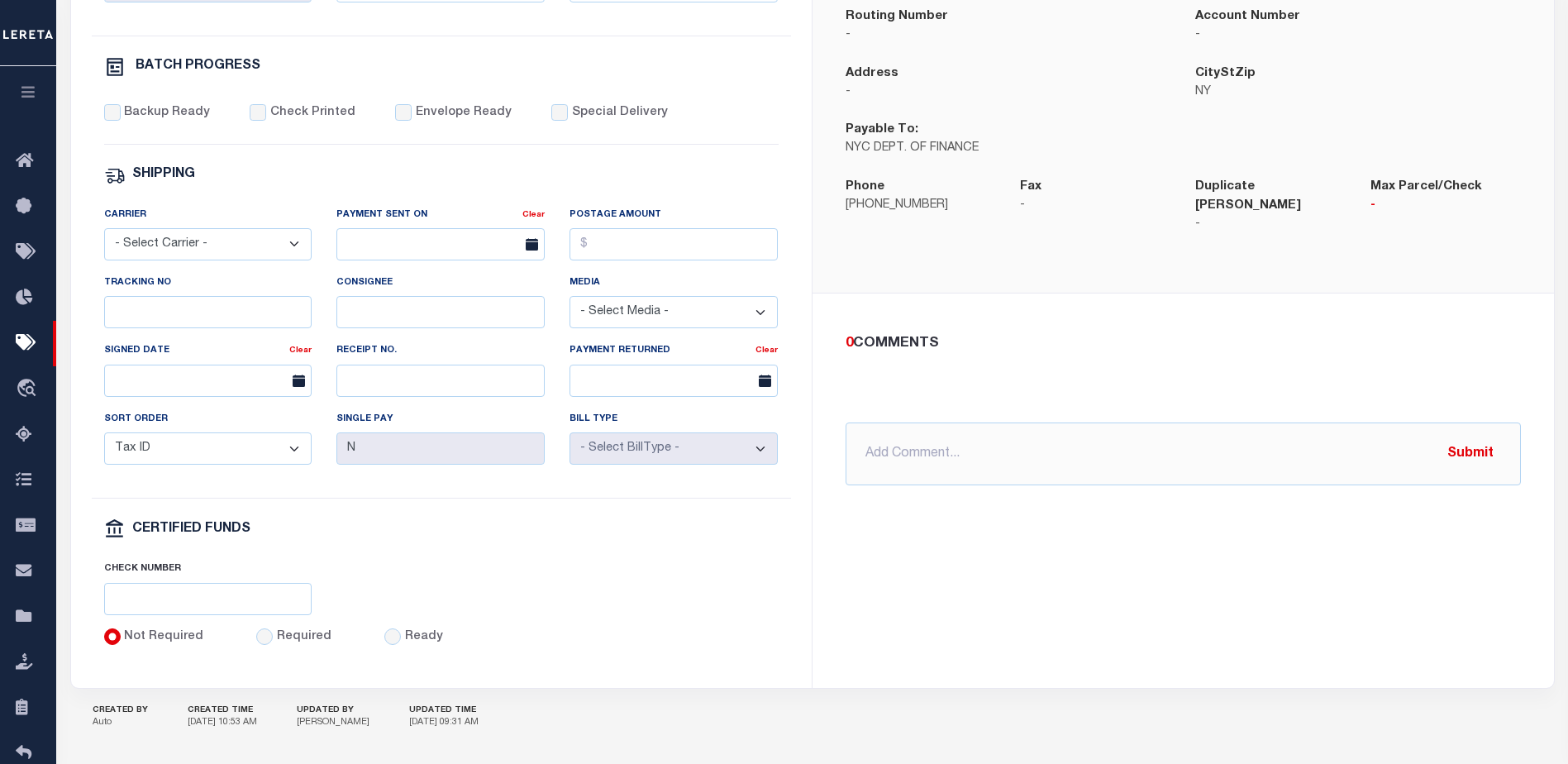
scroll to position [579, 0]
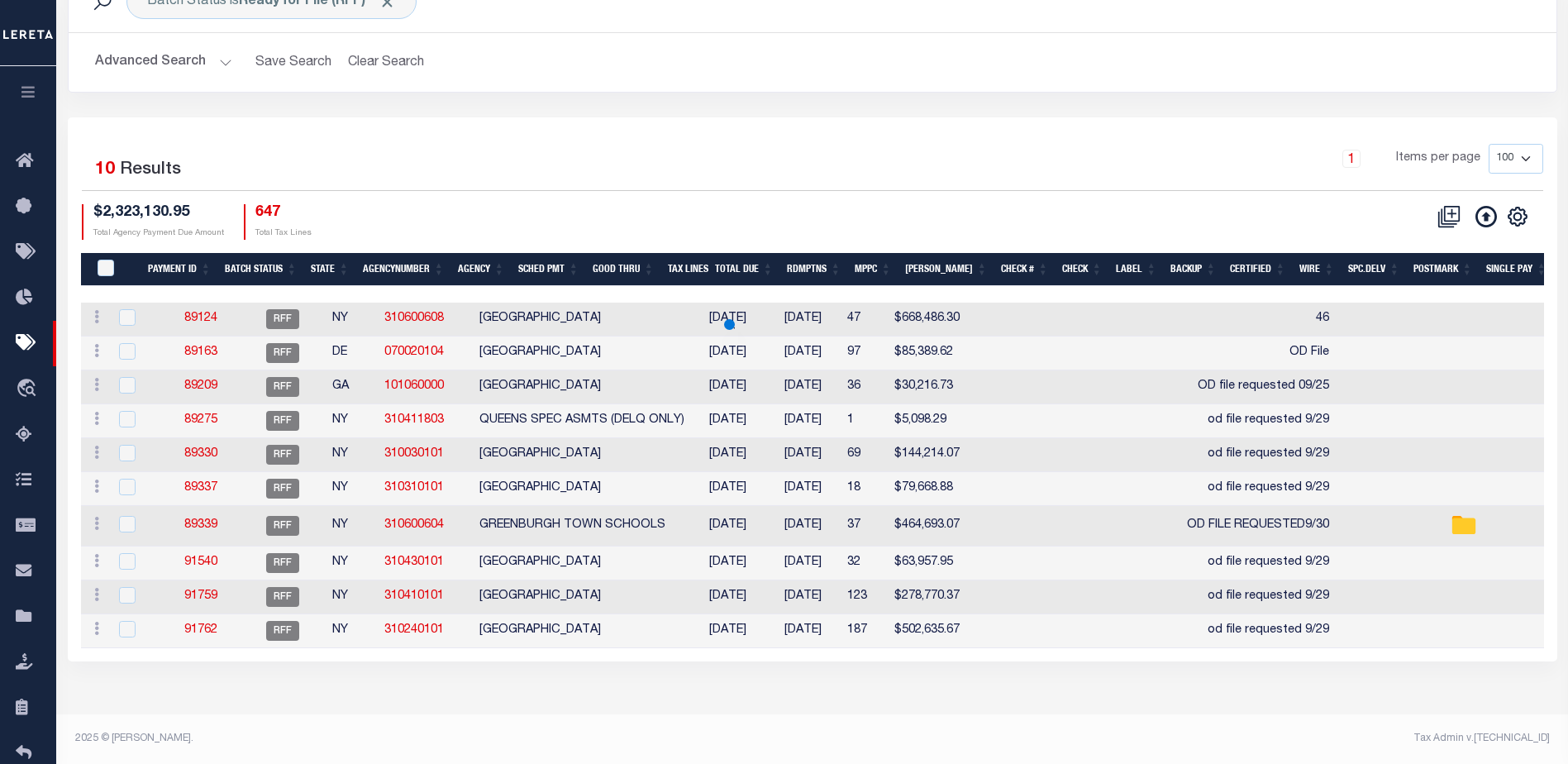
scroll to position [83, 0]
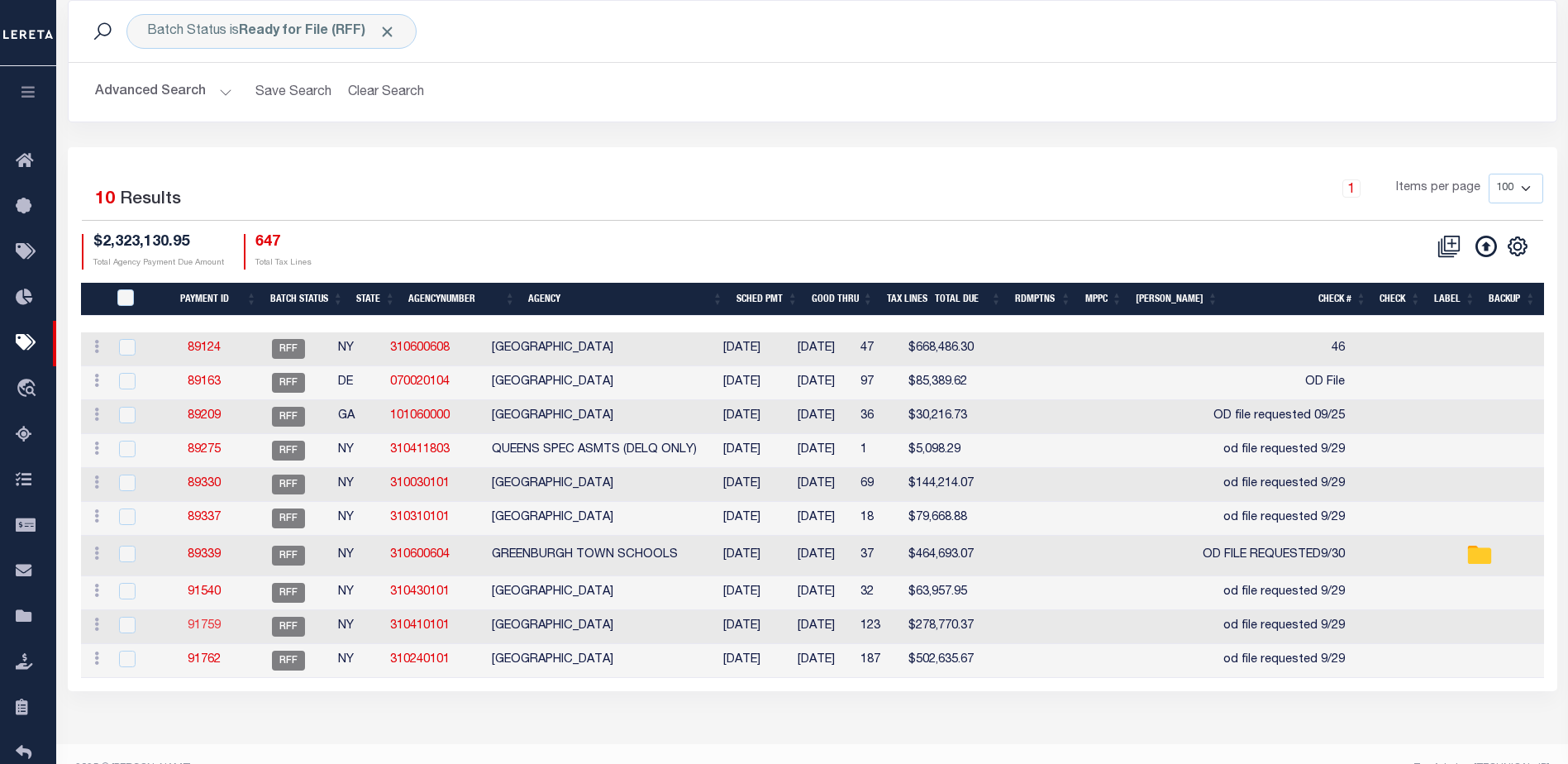
click at [221, 624] on link "91759" at bounding box center [204, 626] width 33 height 12
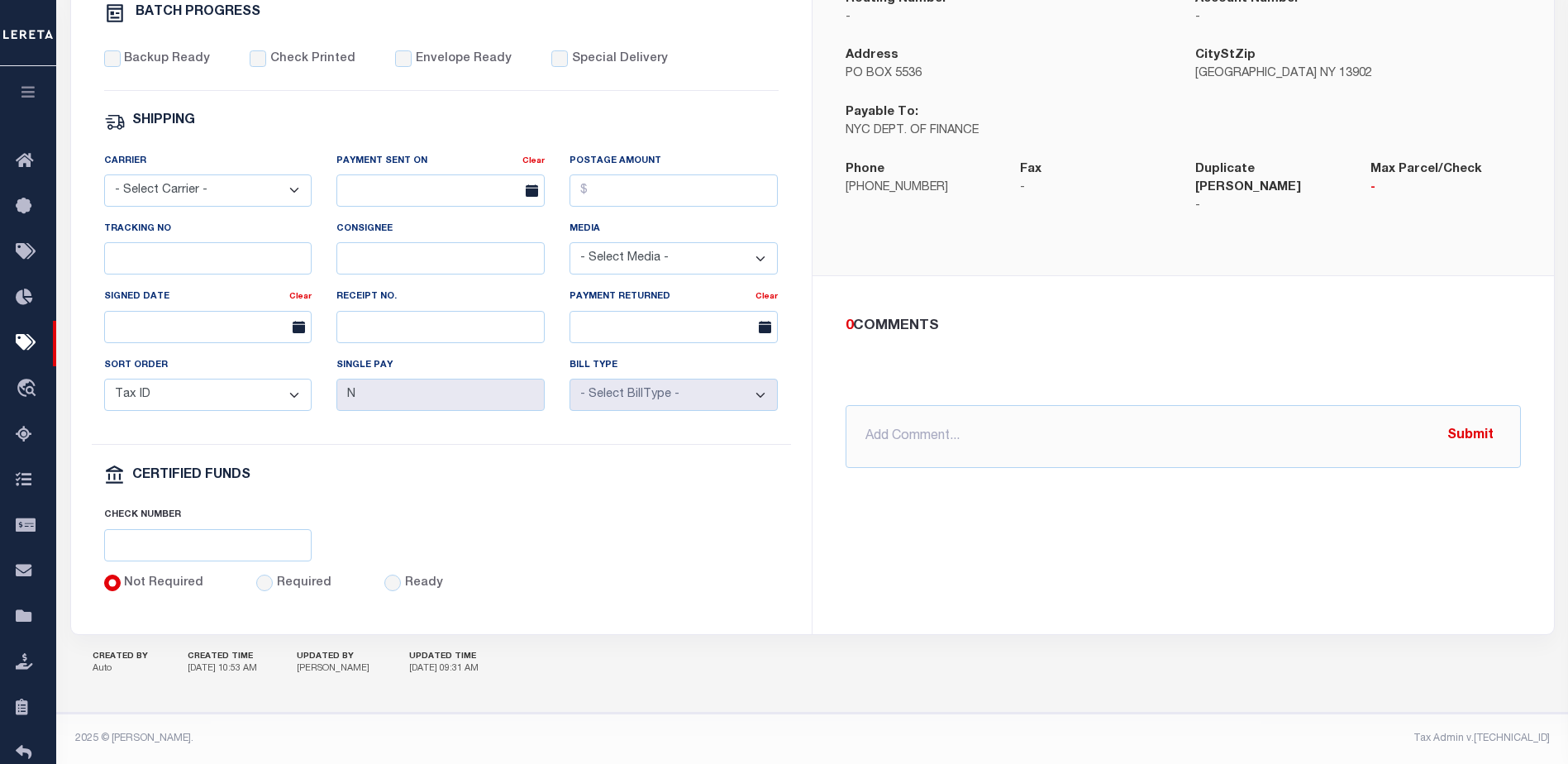
scroll to position [635, 0]
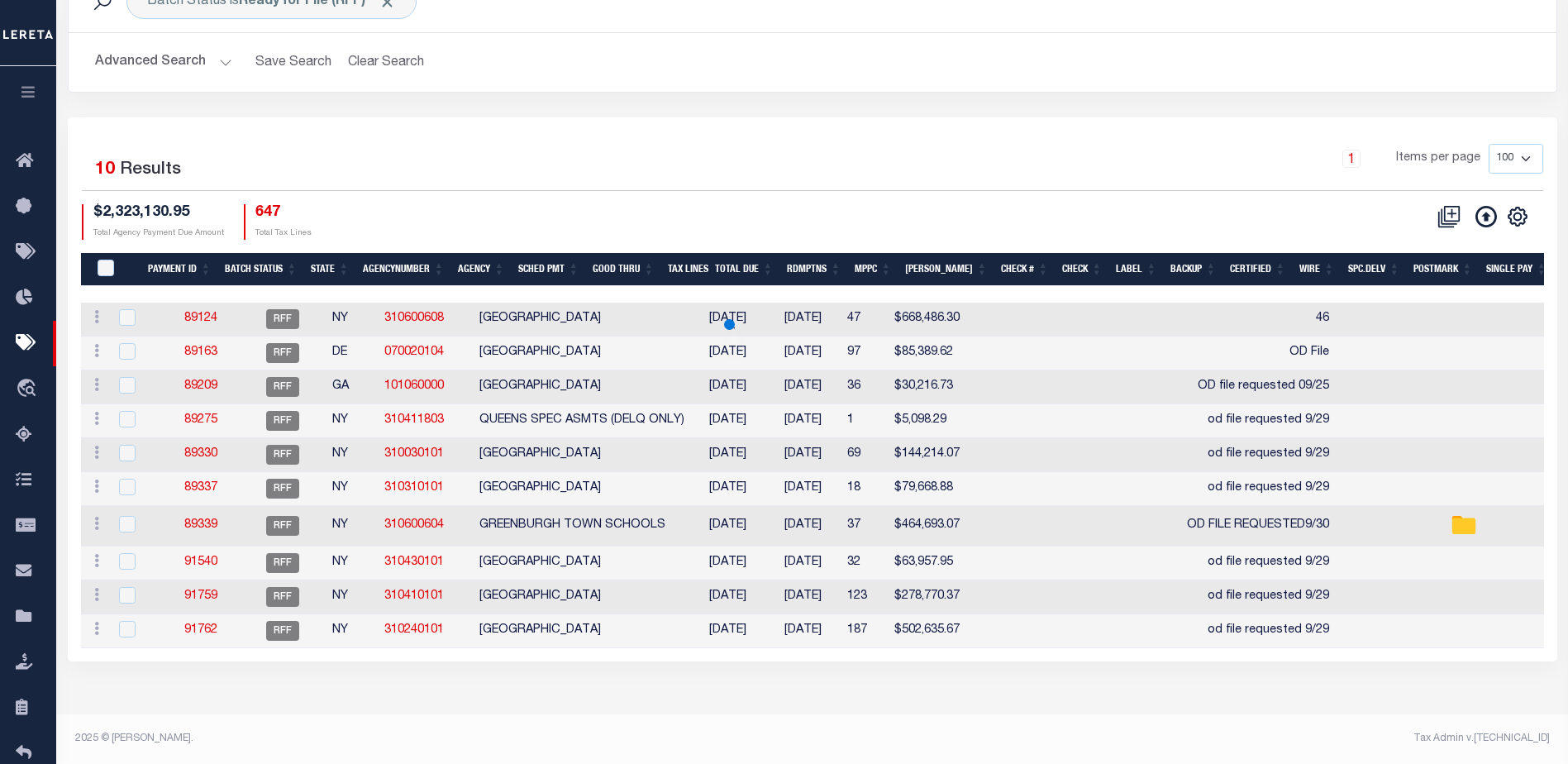
scroll to position [83, 0]
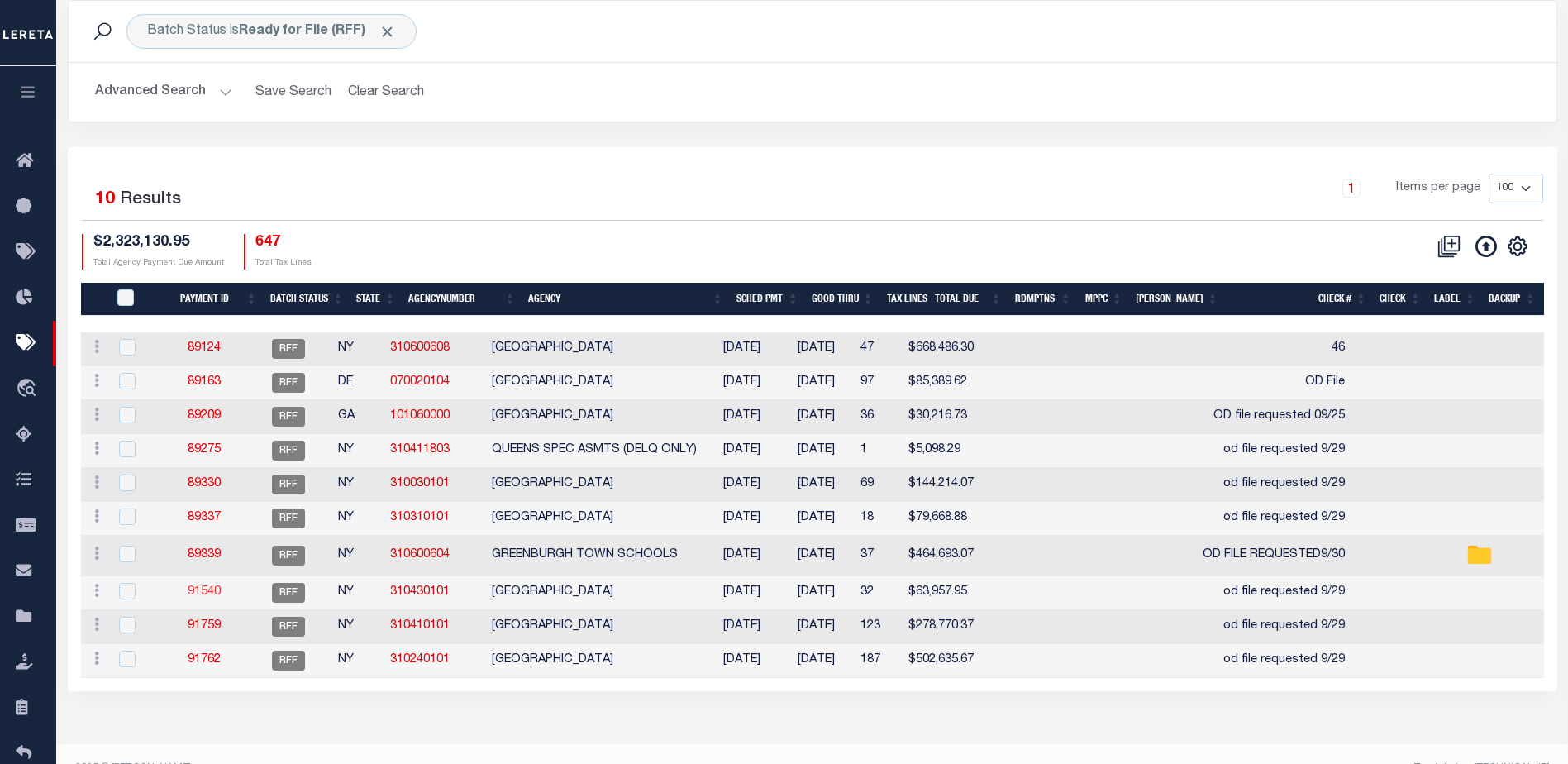
click at [211, 596] on link "91540" at bounding box center [204, 592] width 33 height 12
type input "Audria"
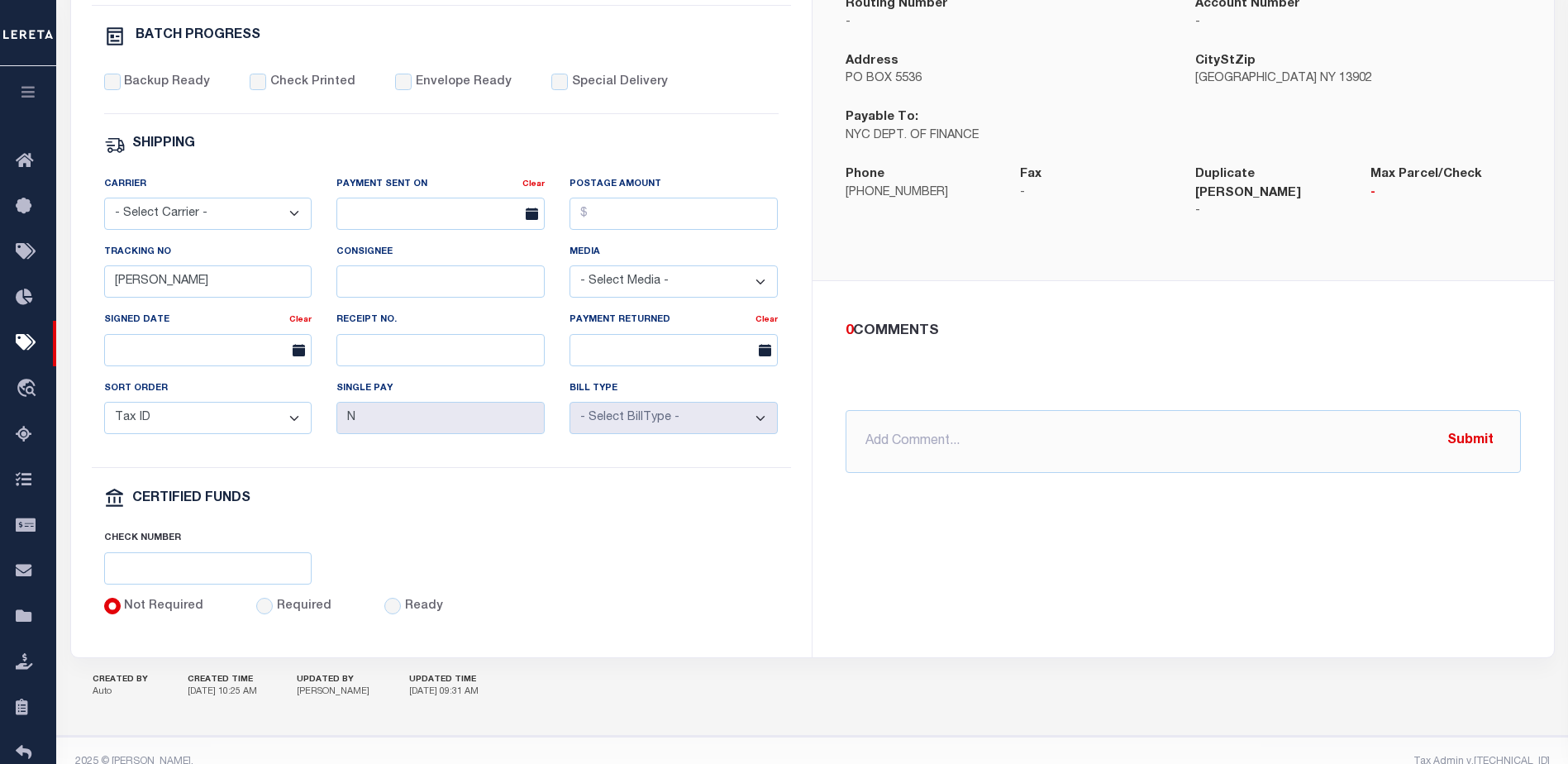
scroll to position [635, 0]
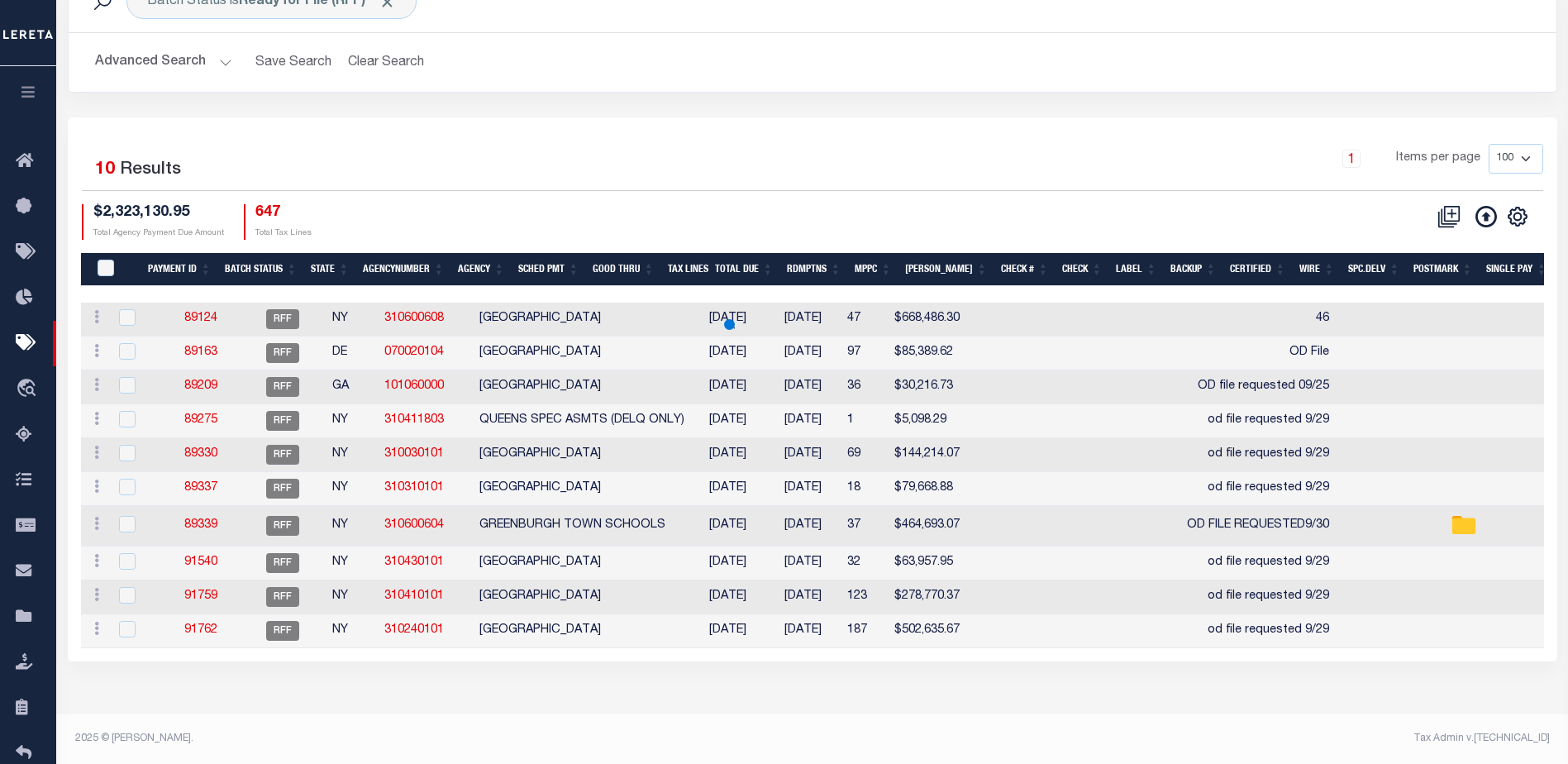
scroll to position [83, 0]
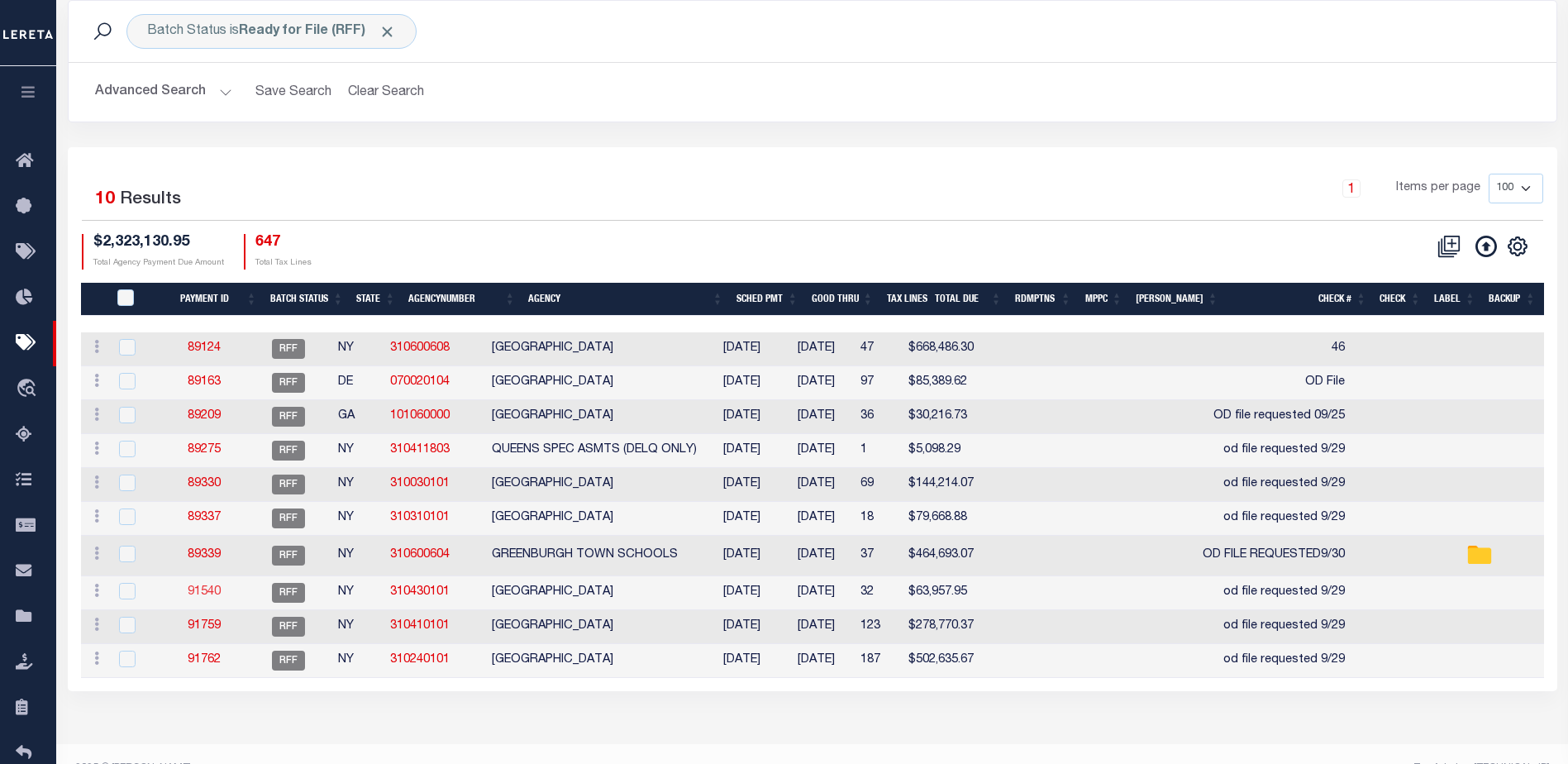
click at [209, 593] on link "91540" at bounding box center [204, 592] width 33 height 12
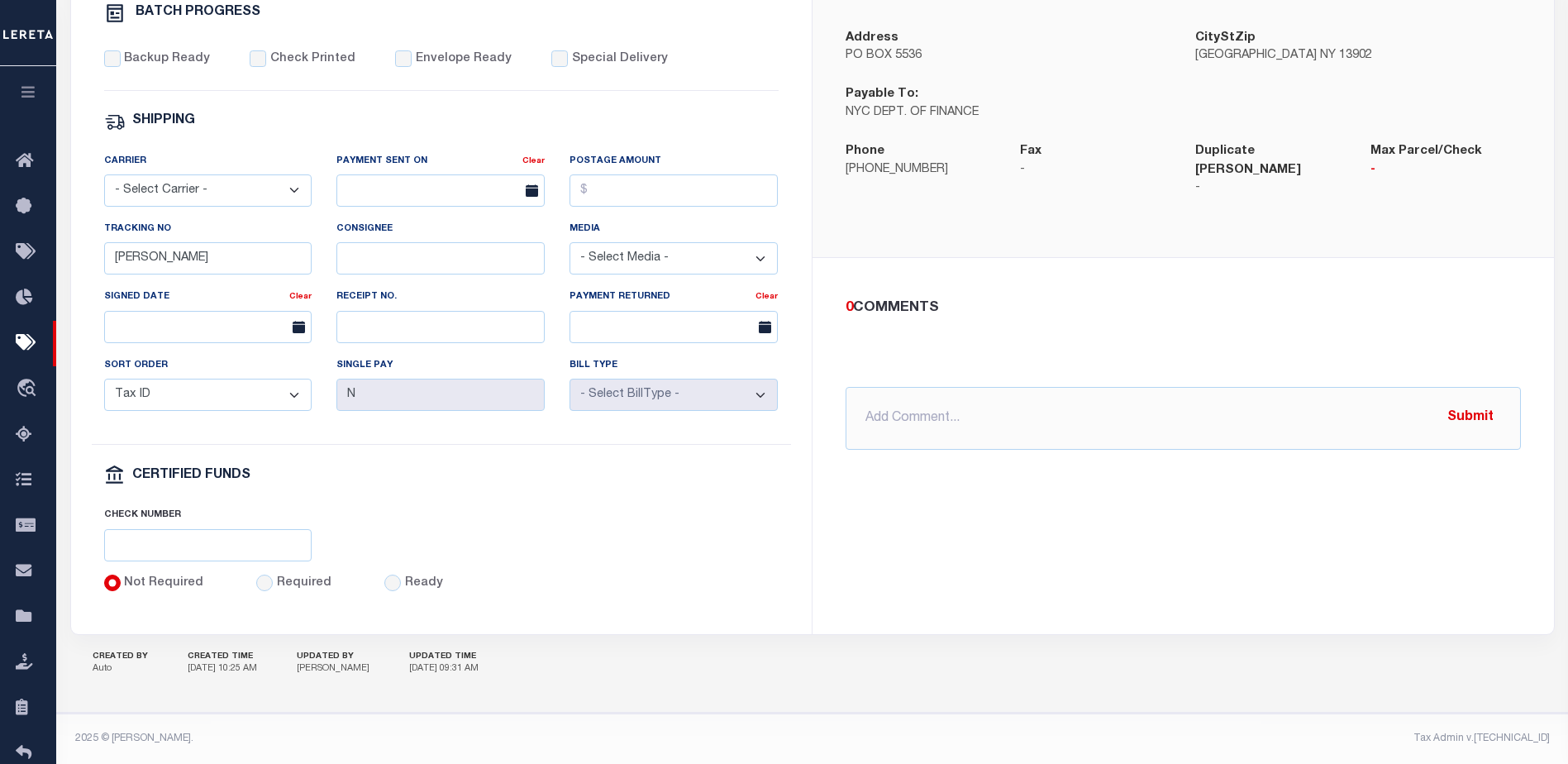
scroll to position [635, 0]
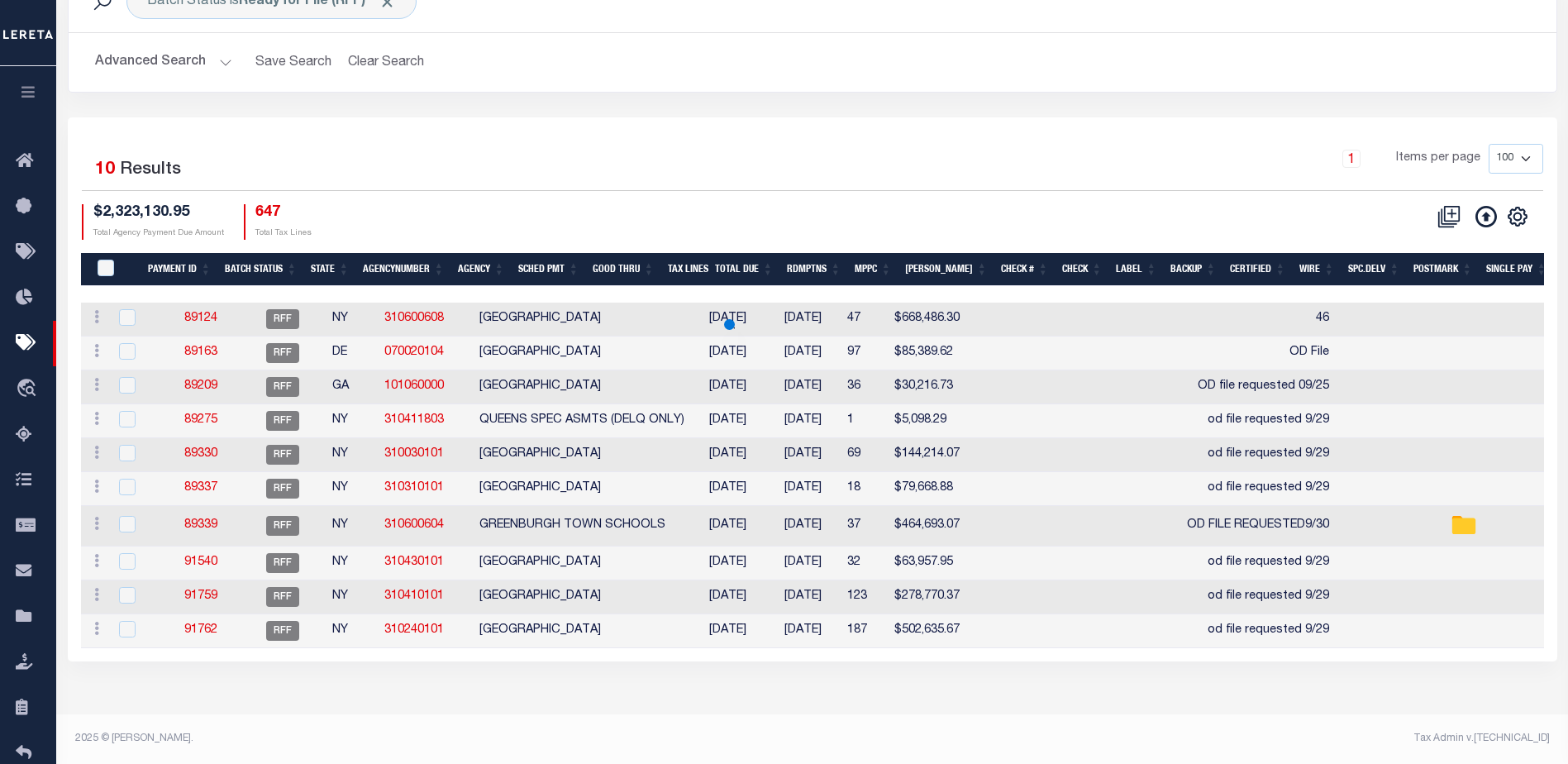
scroll to position [83, 0]
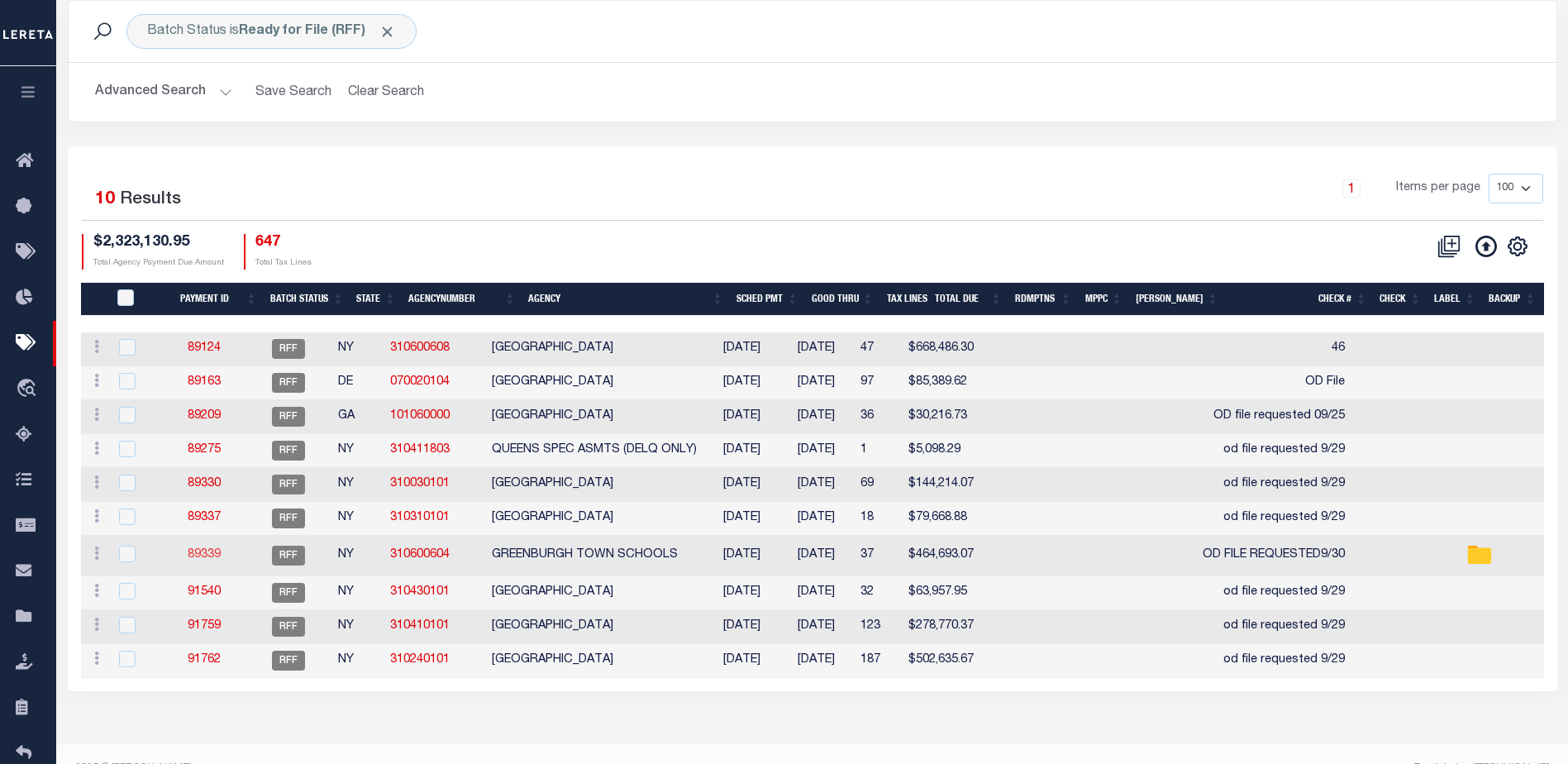
click at [216, 553] on link "89339" at bounding box center [204, 554] width 33 height 12
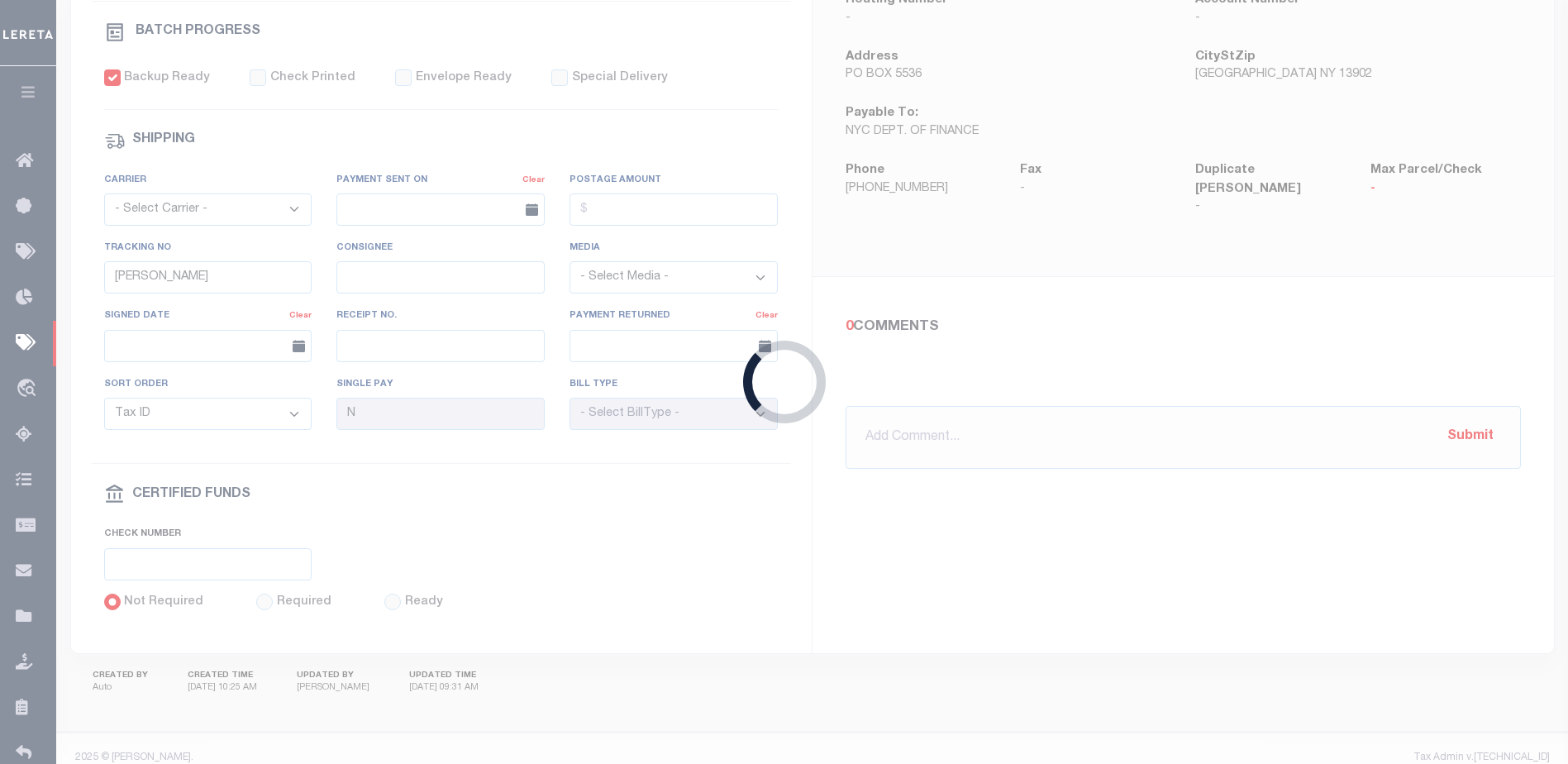
type input "09/24/2025"
type input "$464,693.07"
type input "OD FILE REQUESTED9/30"
select select "[PERSON_NAME]"
checkbox input "true"
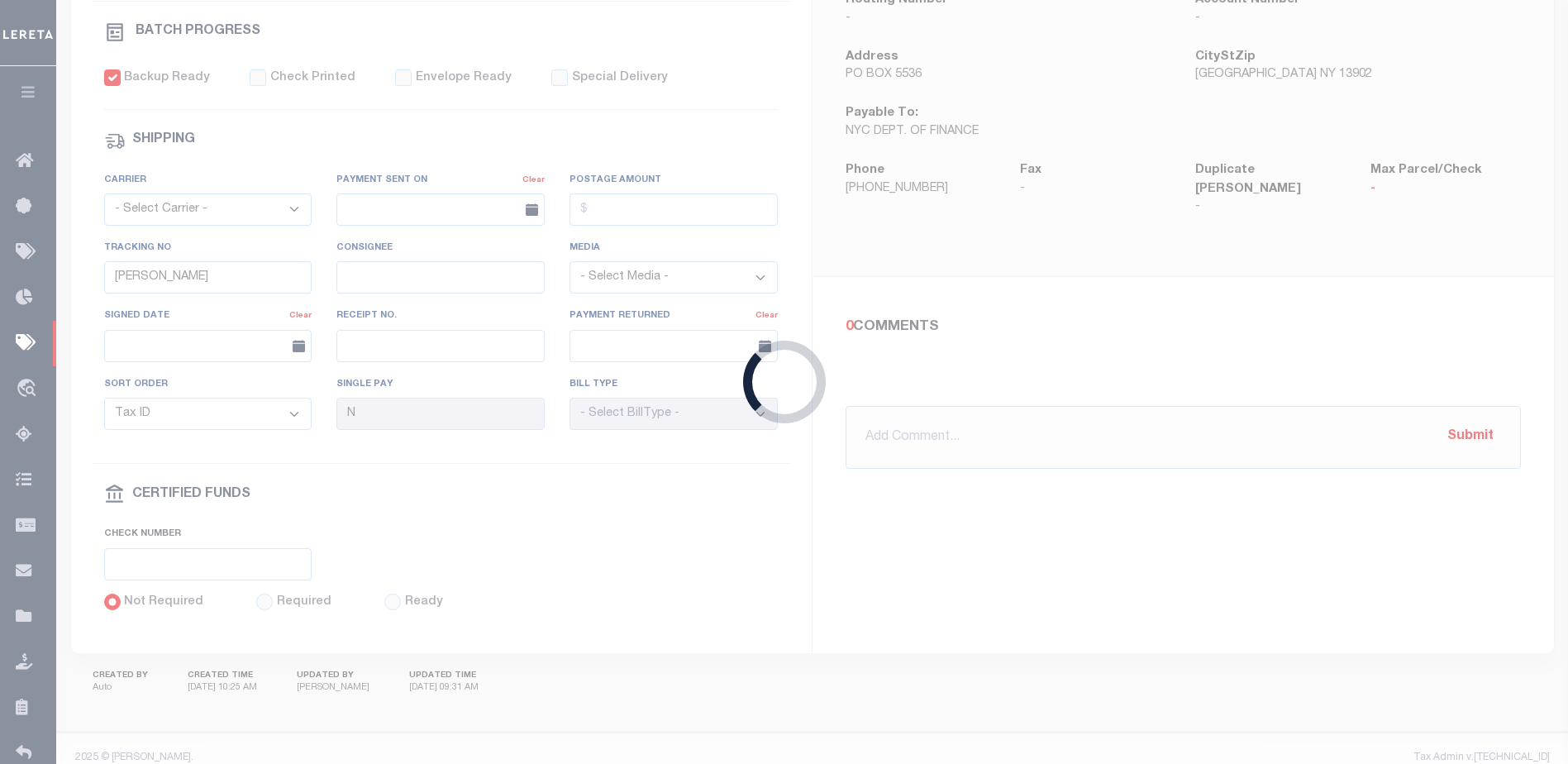
type input "MATT"
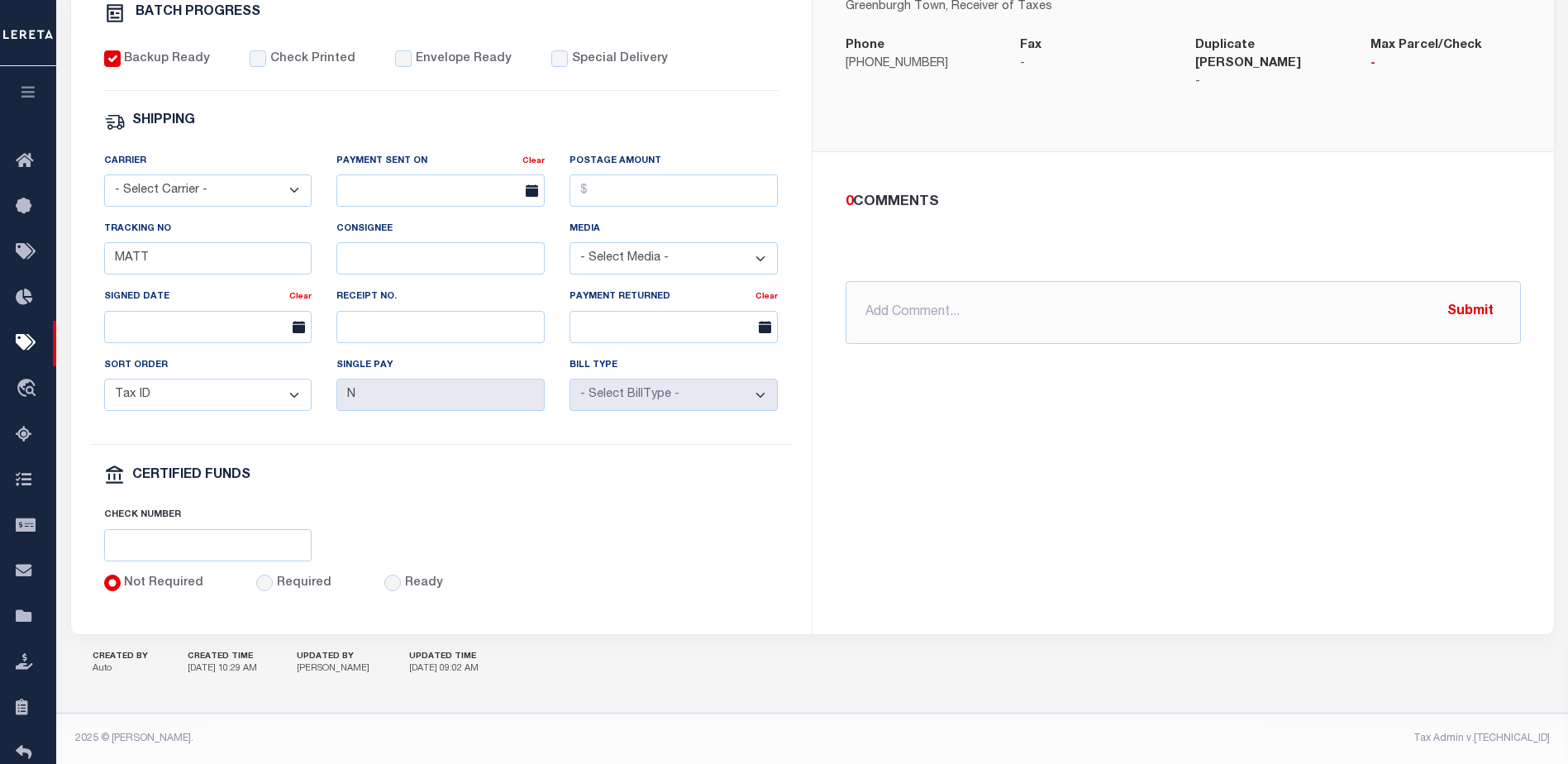
scroll to position [635, 0]
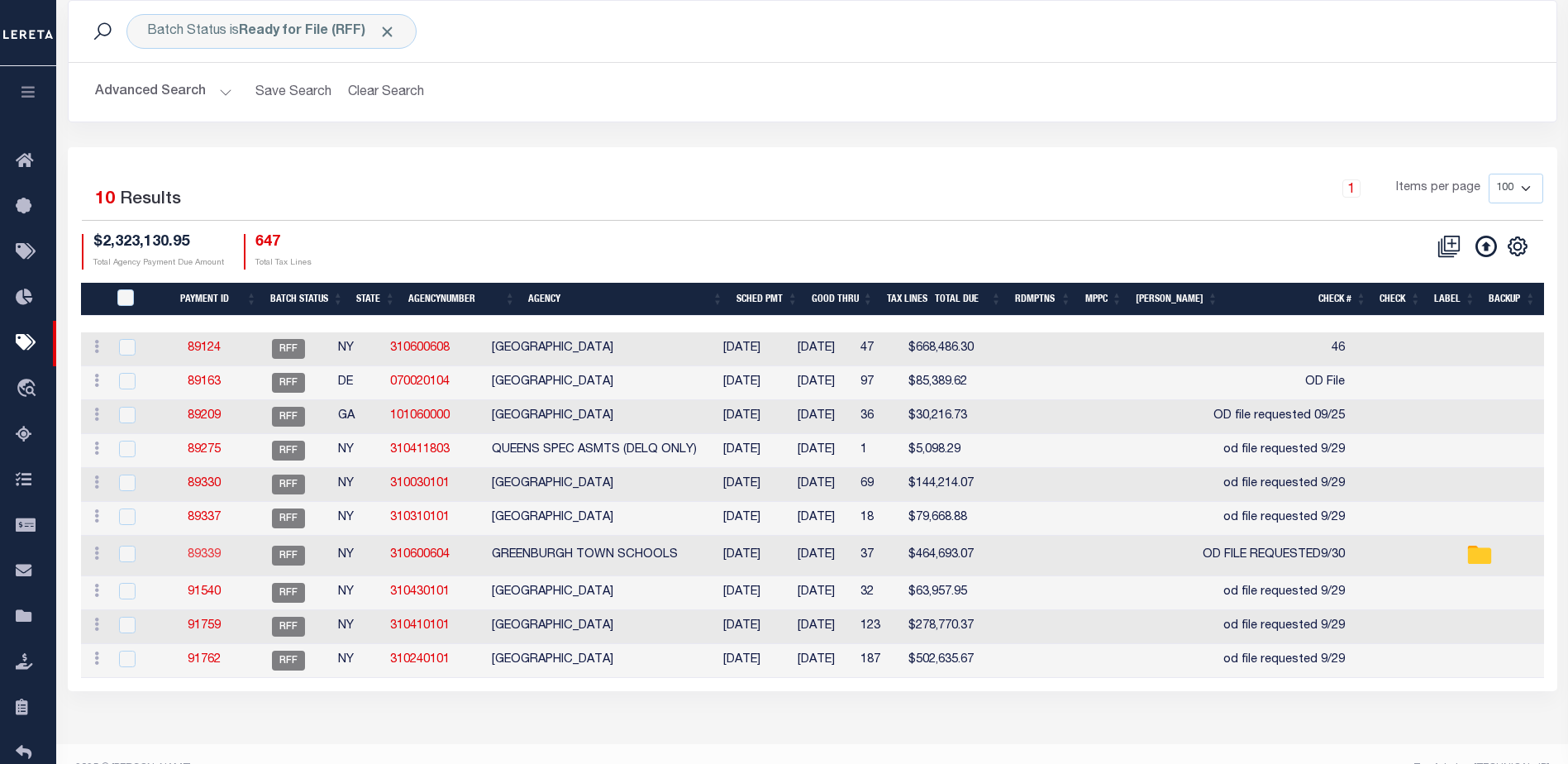
click at [212, 554] on link "89339" at bounding box center [204, 554] width 33 height 12
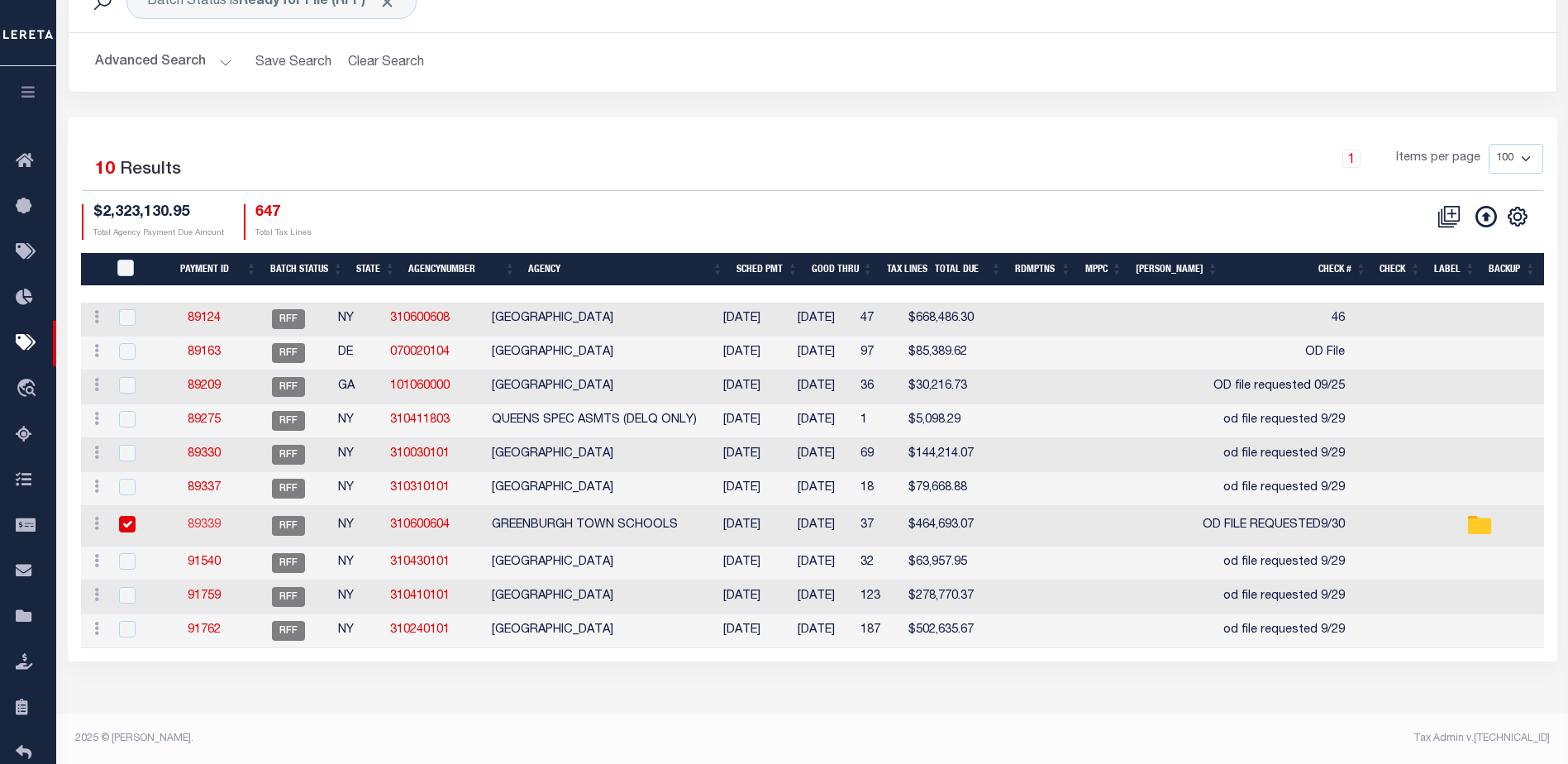
type input "$464,693.07"
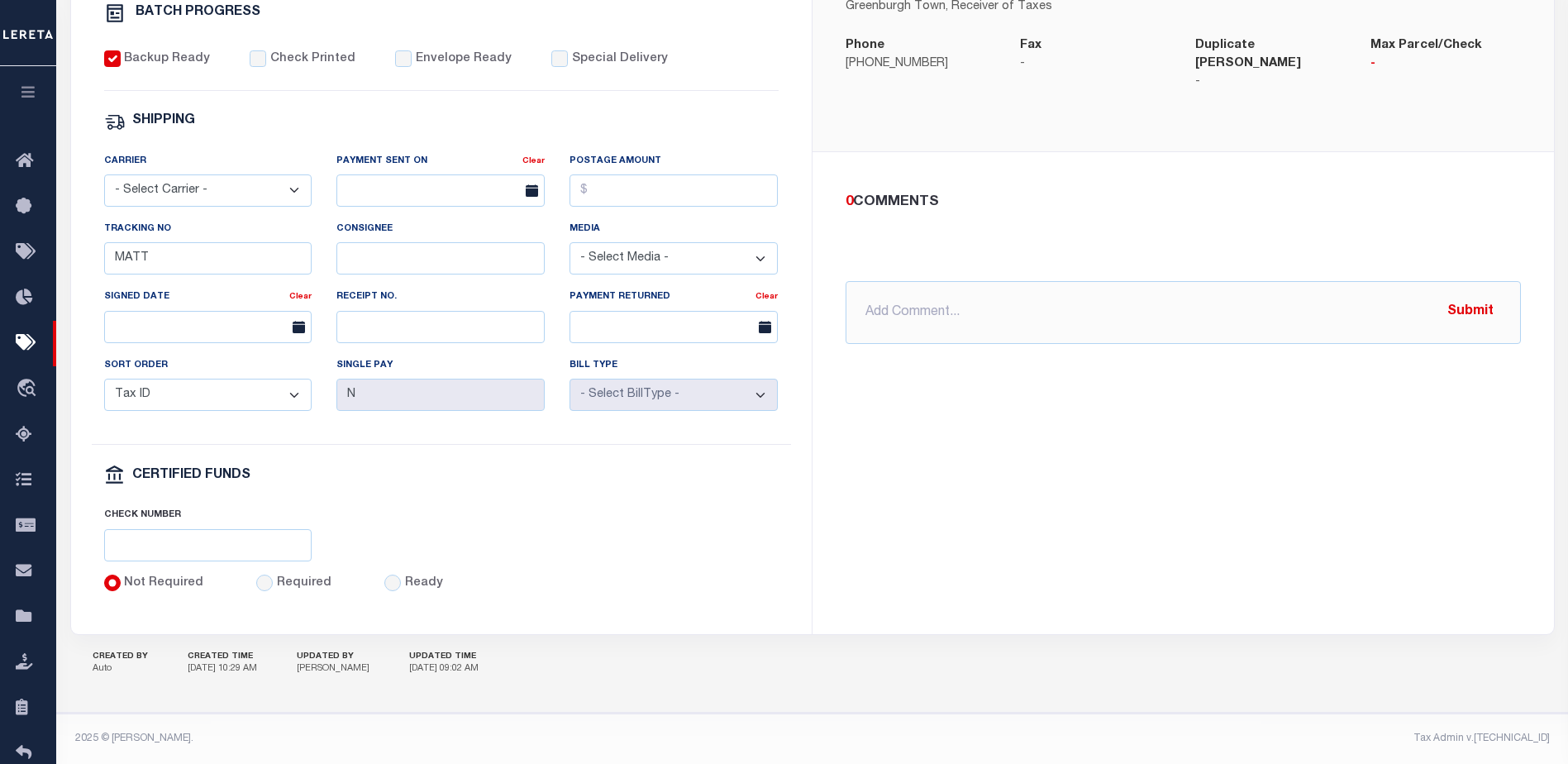
scroll to position [635, 0]
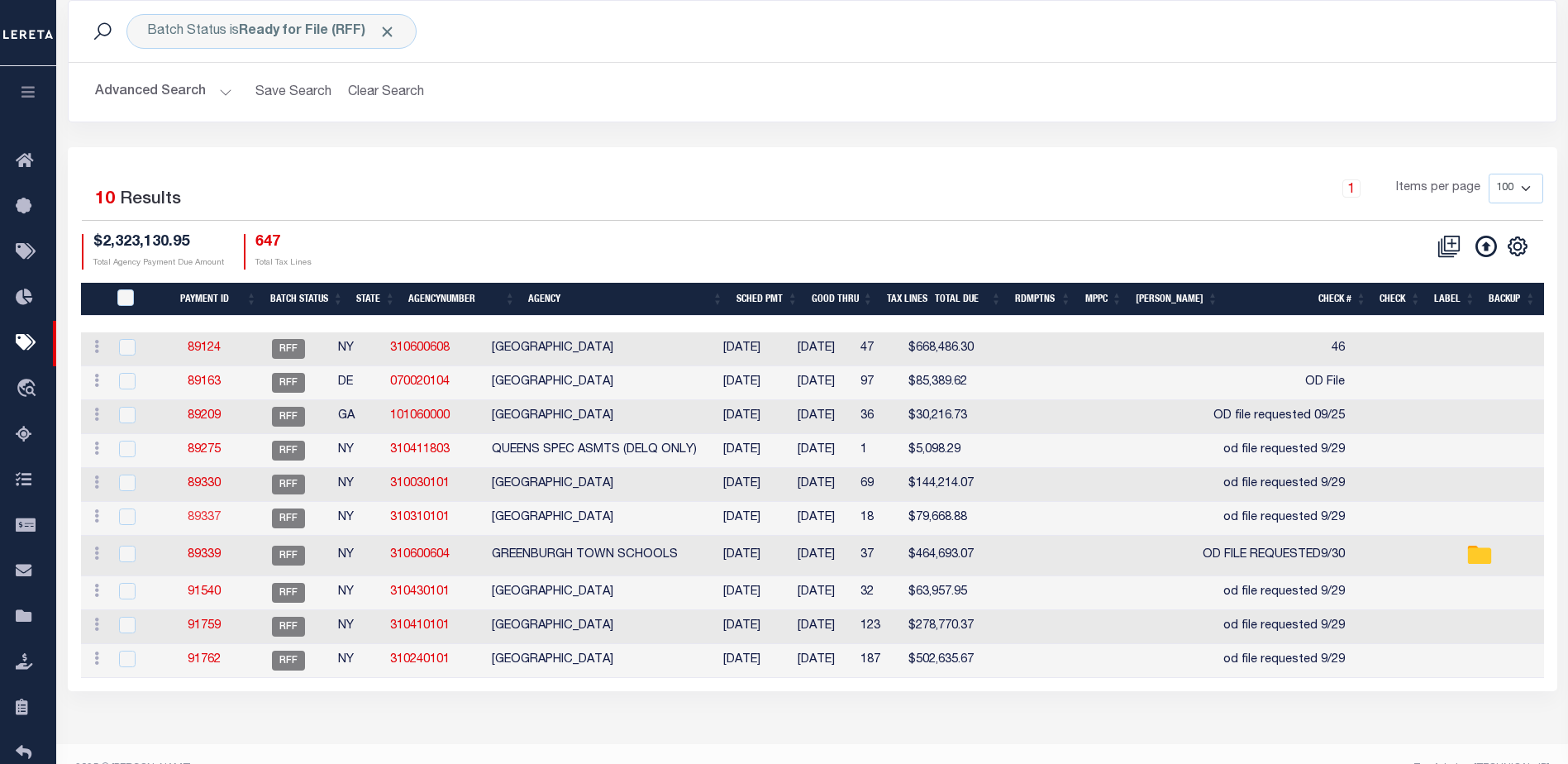
click at [221, 515] on link "89337" at bounding box center [204, 517] width 33 height 12
type input "09/27/2025"
type input "od file requested 9/29"
select select
checkbox input "false"
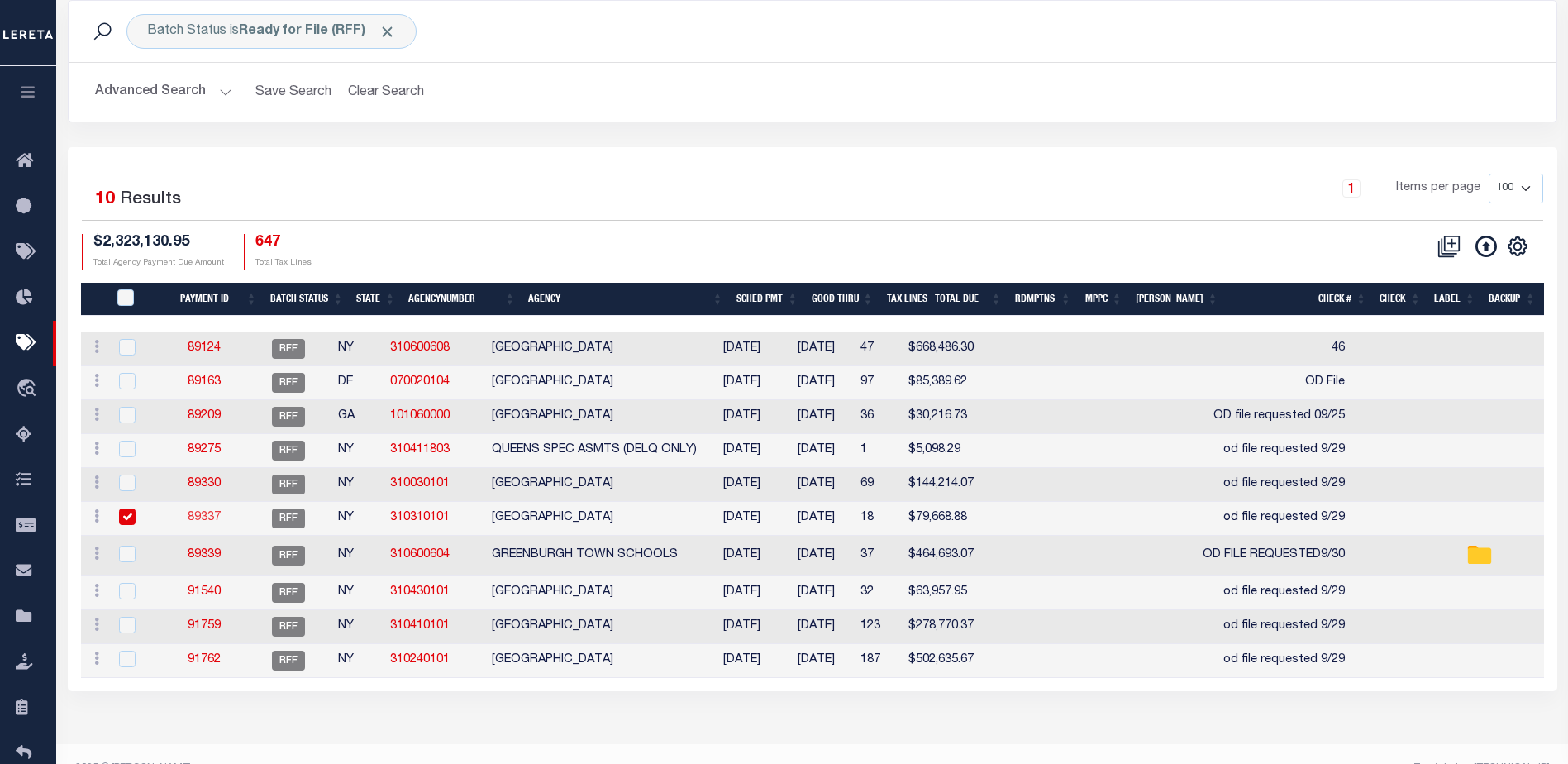
type input "Audria"
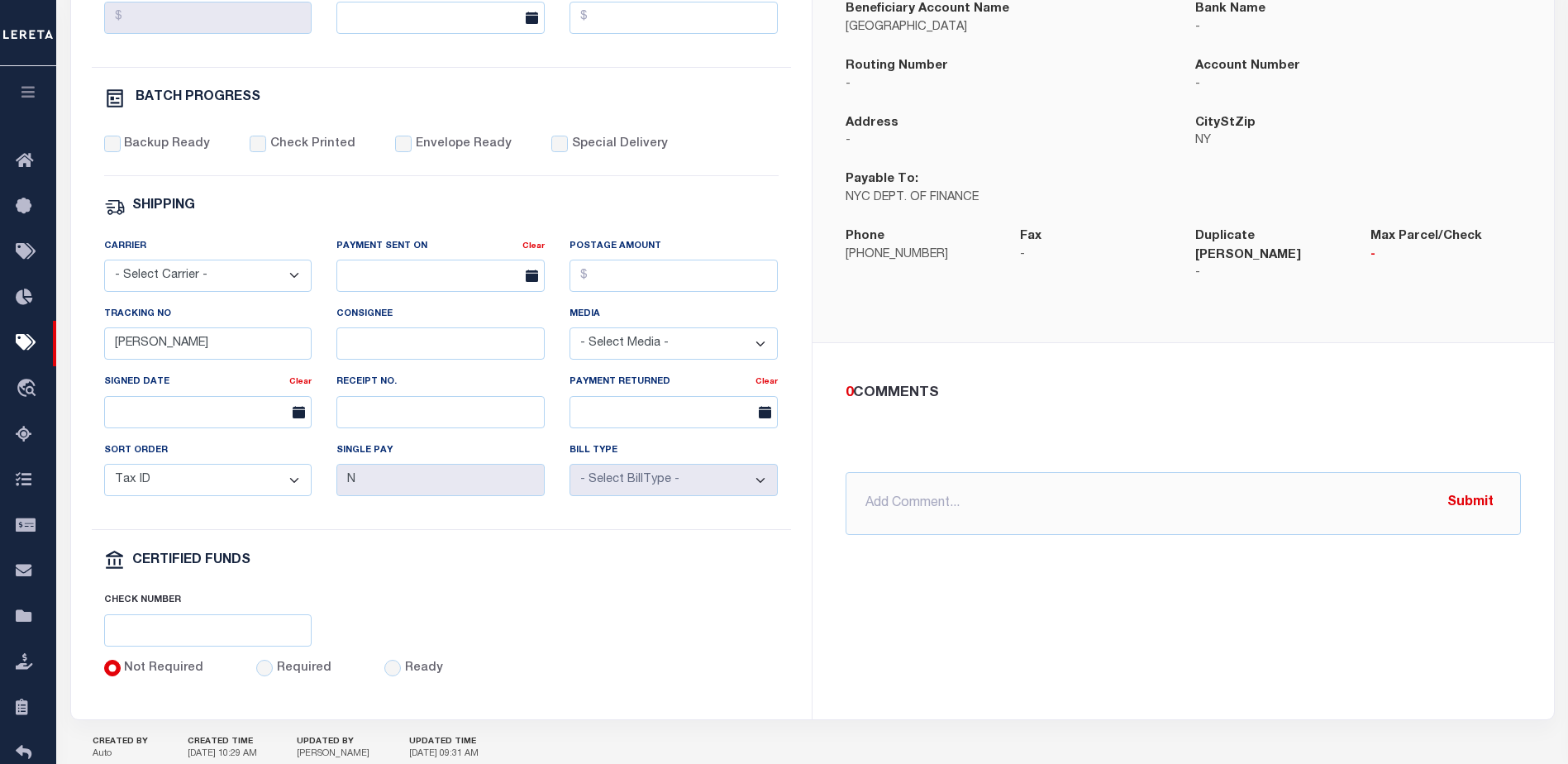
scroll to position [635, 0]
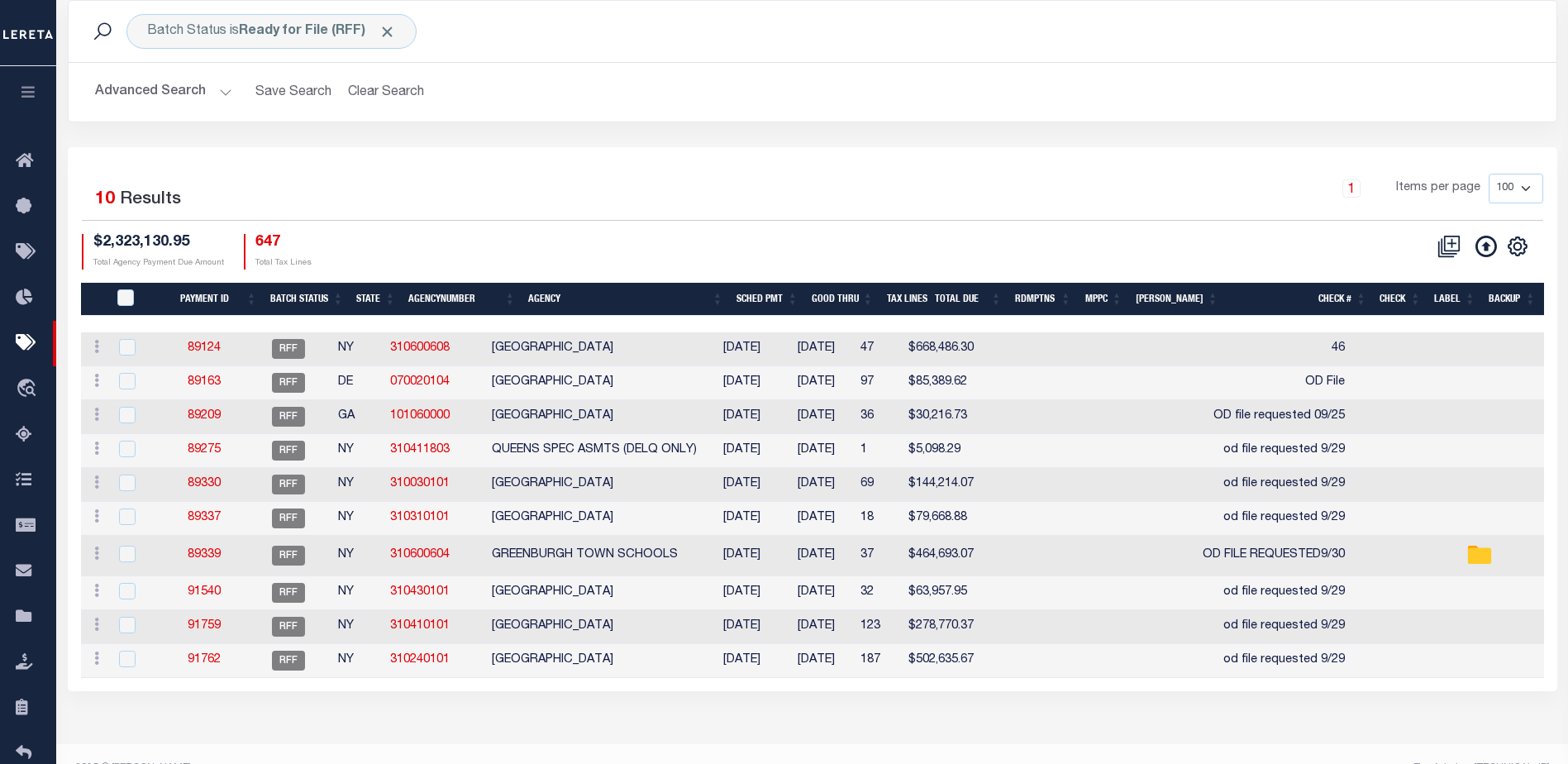
click at [213, 460] on td "89275" at bounding box center [204, 451] width 83 height 34
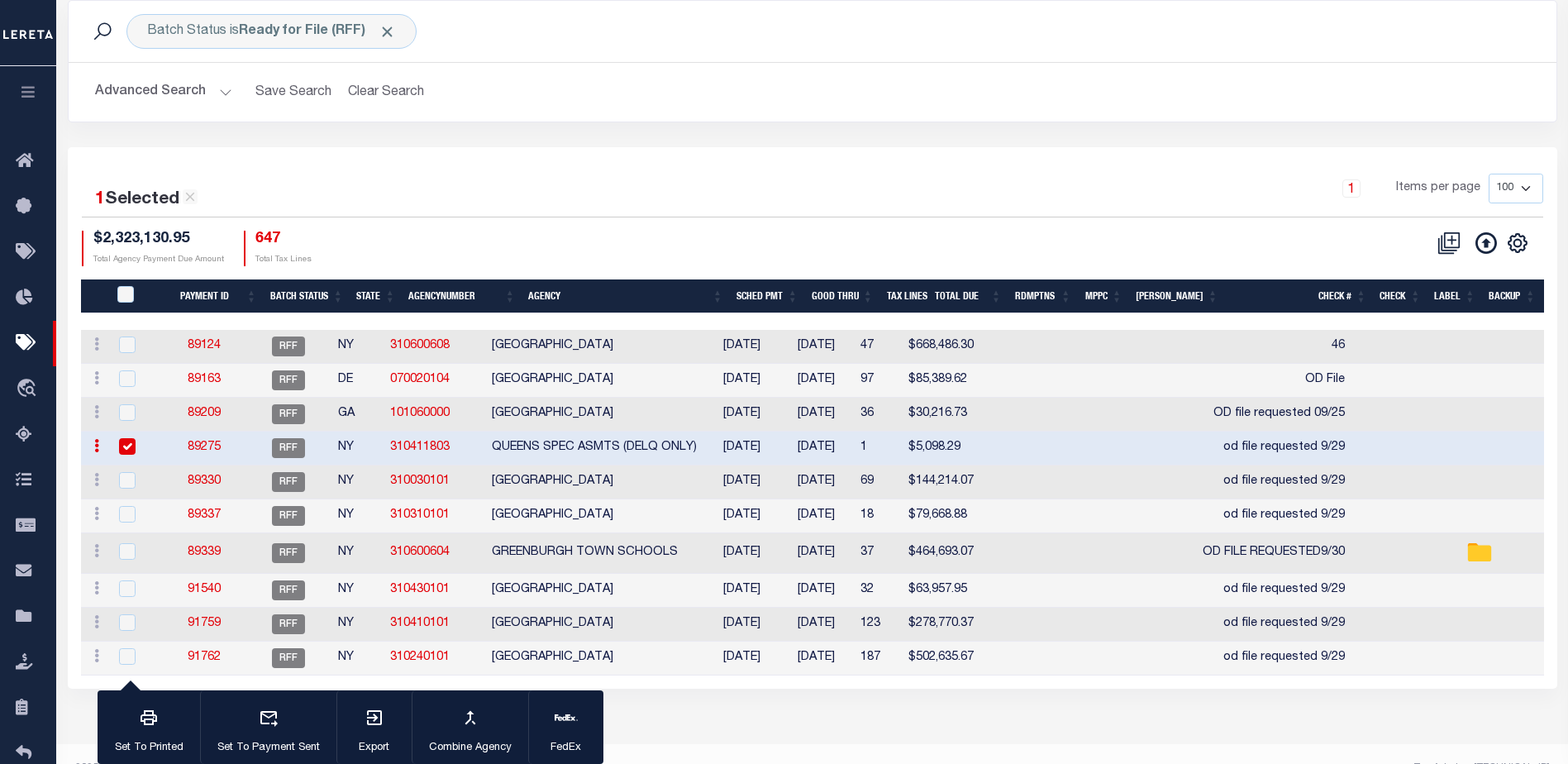
click at [122, 442] on input "checkbox" at bounding box center [127, 446] width 16 height 16
checkbox input "false"
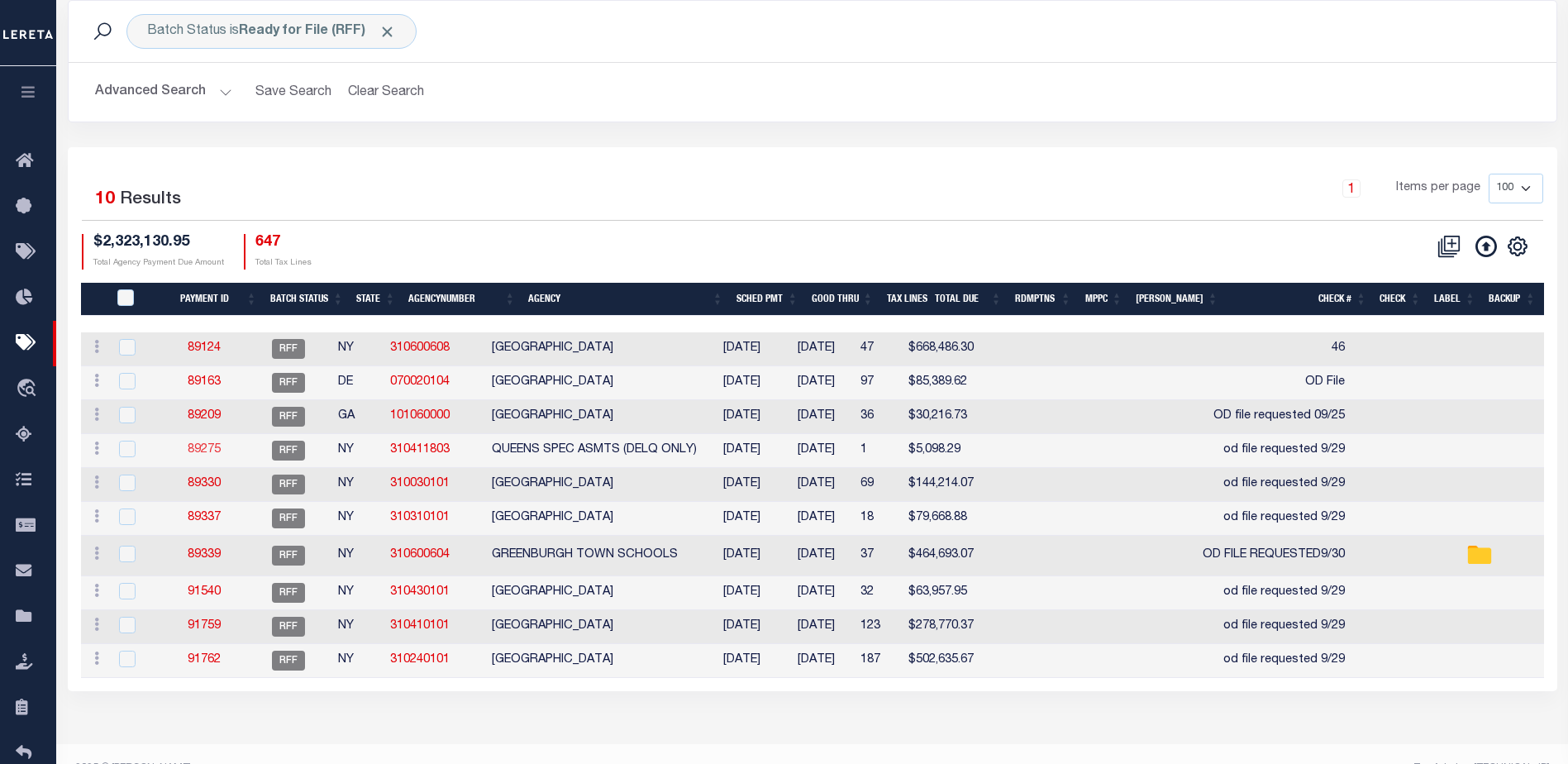
click at [207, 448] on link "89275" at bounding box center [204, 449] width 33 height 12
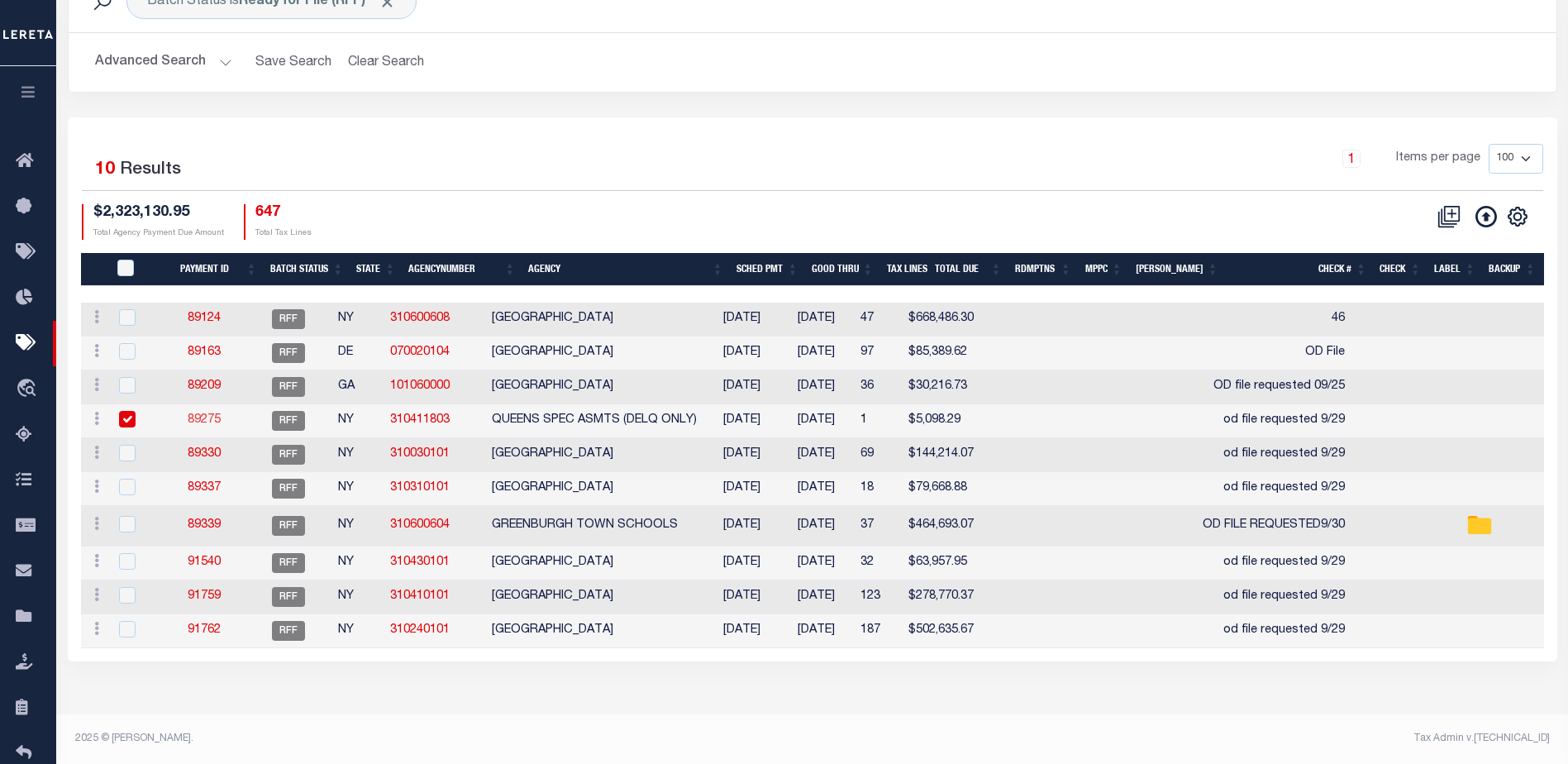
type input "Matt"
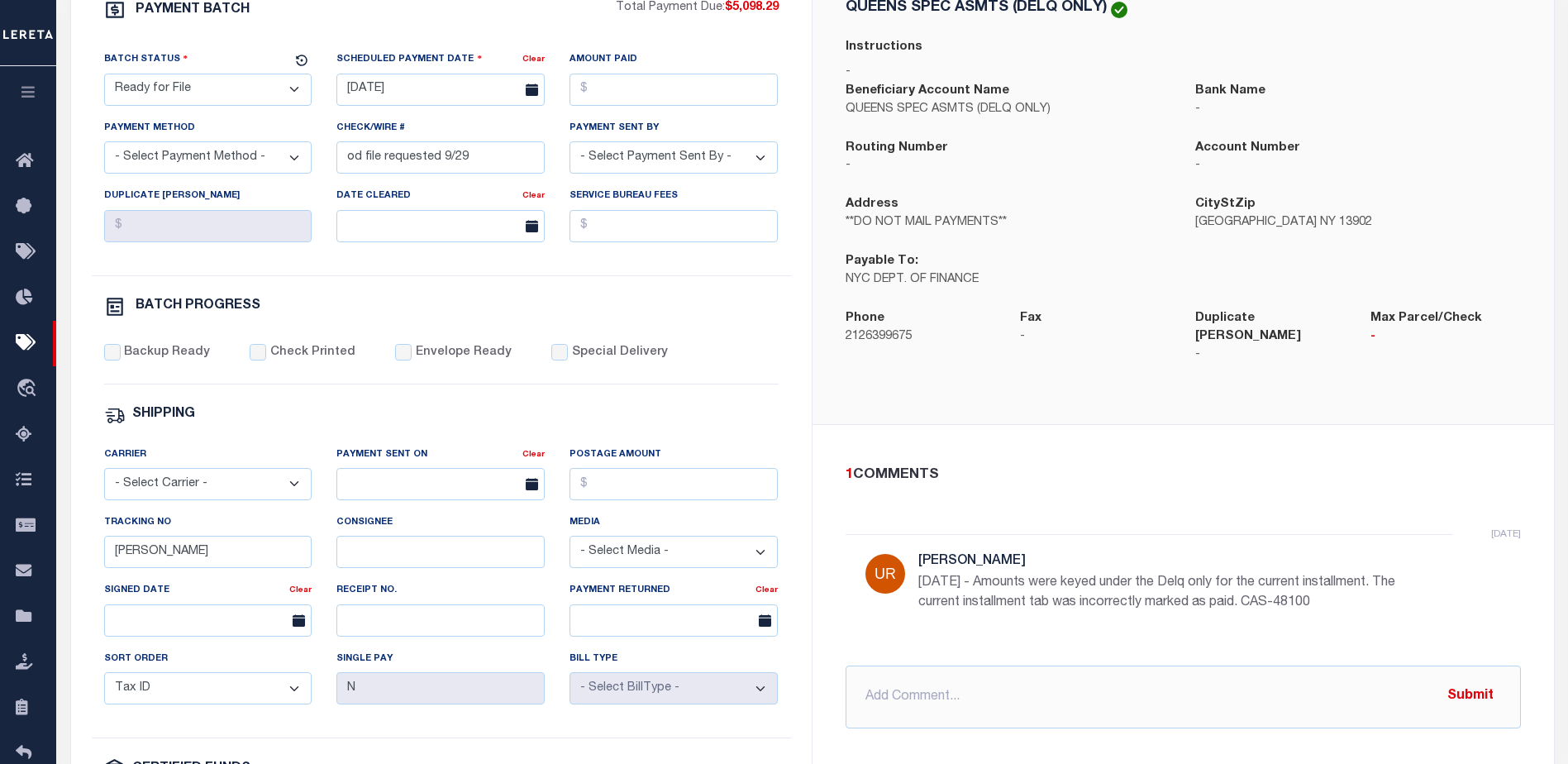
scroll to position [635, 0]
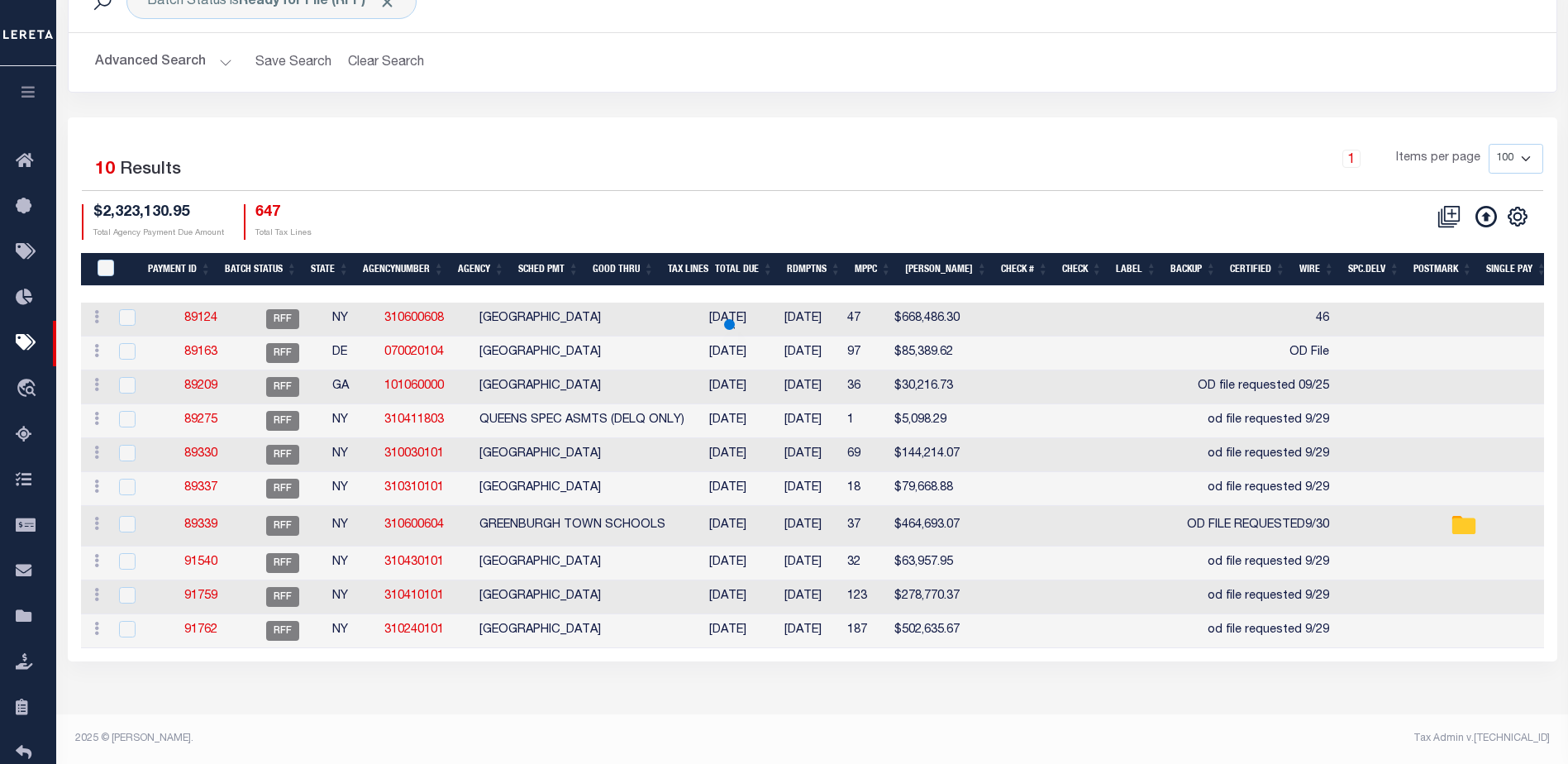
scroll to position [83, 0]
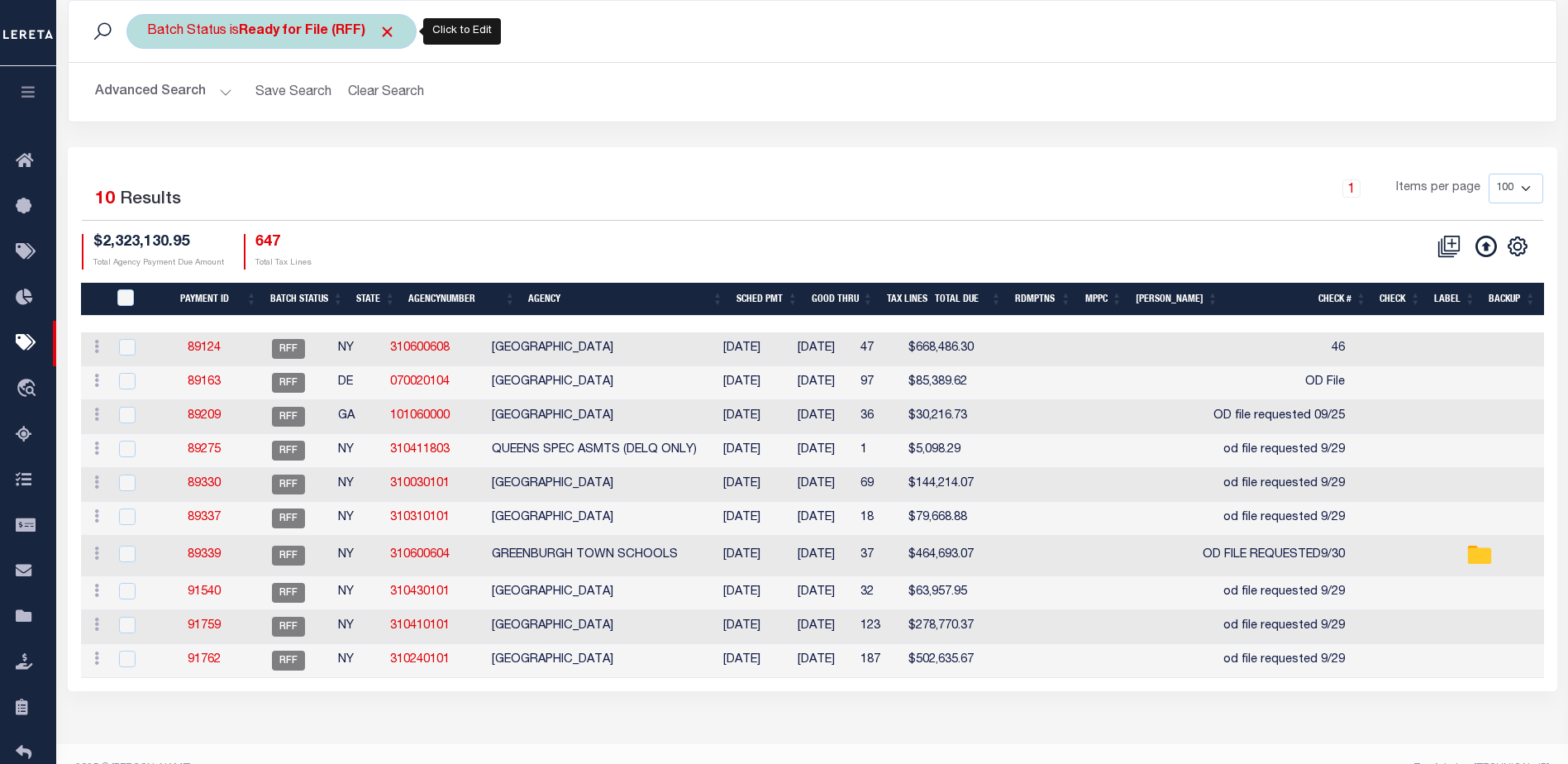
click at [313, 35] on b "Ready for File (RFF)" at bounding box center [317, 31] width 157 height 13
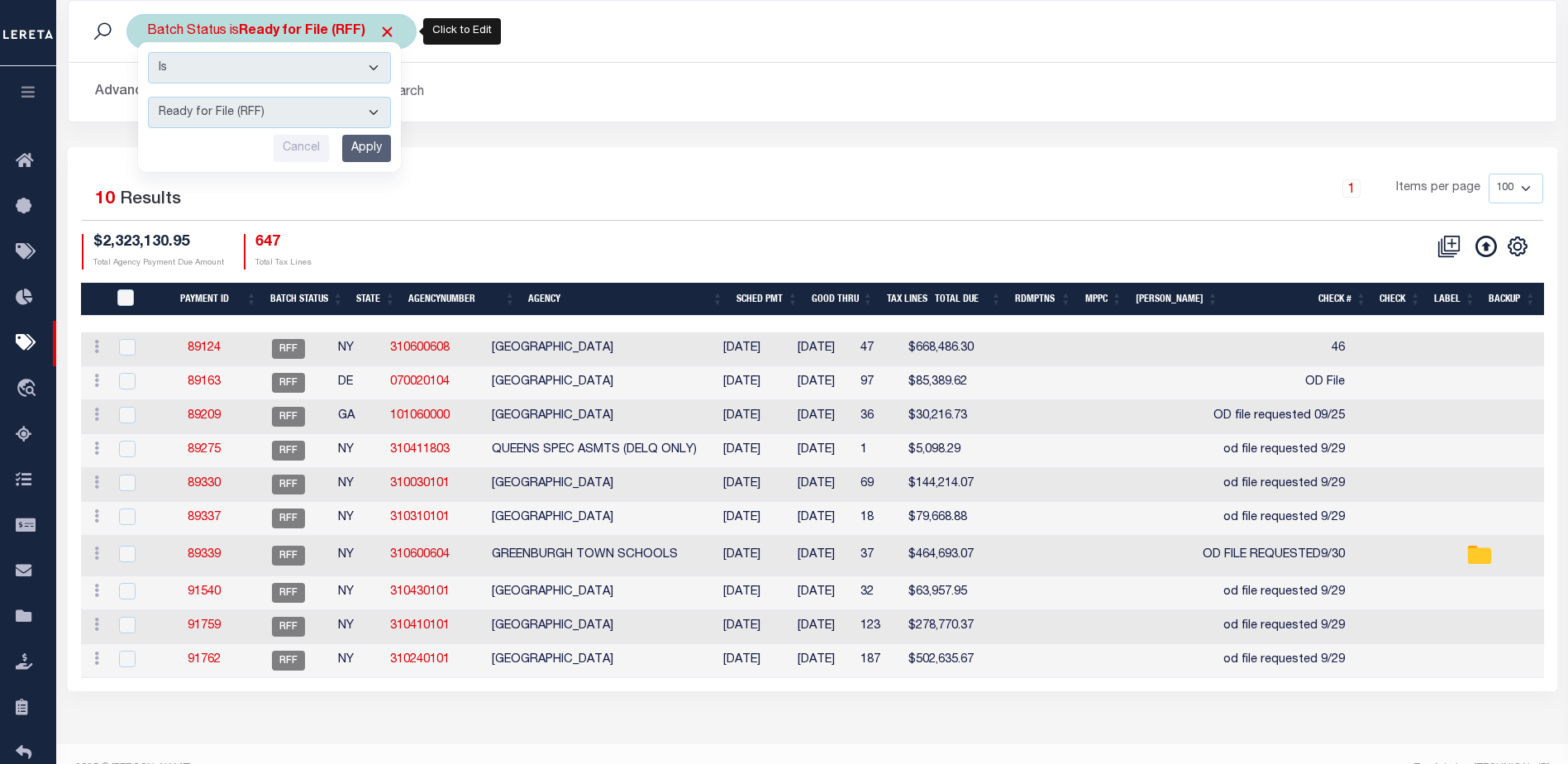
click at [366, 115] on select "Awaiting Funds (AWF) Cleared and Complete (CAC) New Check Needed (NCN) Payment …" at bounding box center [269, 112] width 243 height 31
select select "SFP"
click at [148, 97] on select "Awaiting Funds (AWF) Cleared and Complete (CAC) New Check Needed (NCN) Payment …" at bounding box center [269, 112] width 243 height 31
click at [368, 150] on input "Apply" at bounding box center [366, 148] width 48 height 27
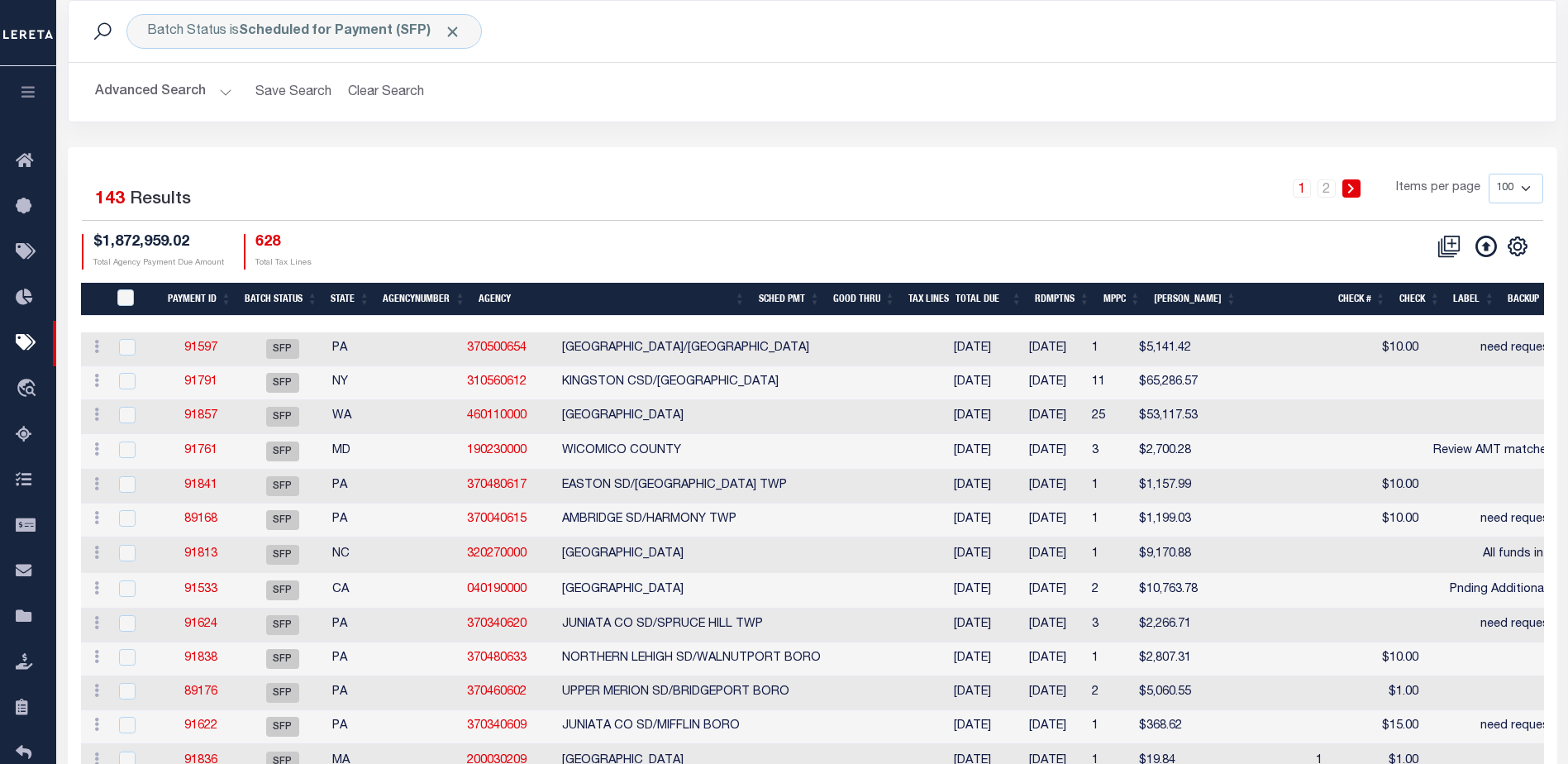
click at [221, 92] on button "Advanced Search" at bounding box center [163, 92] width 137 height 32
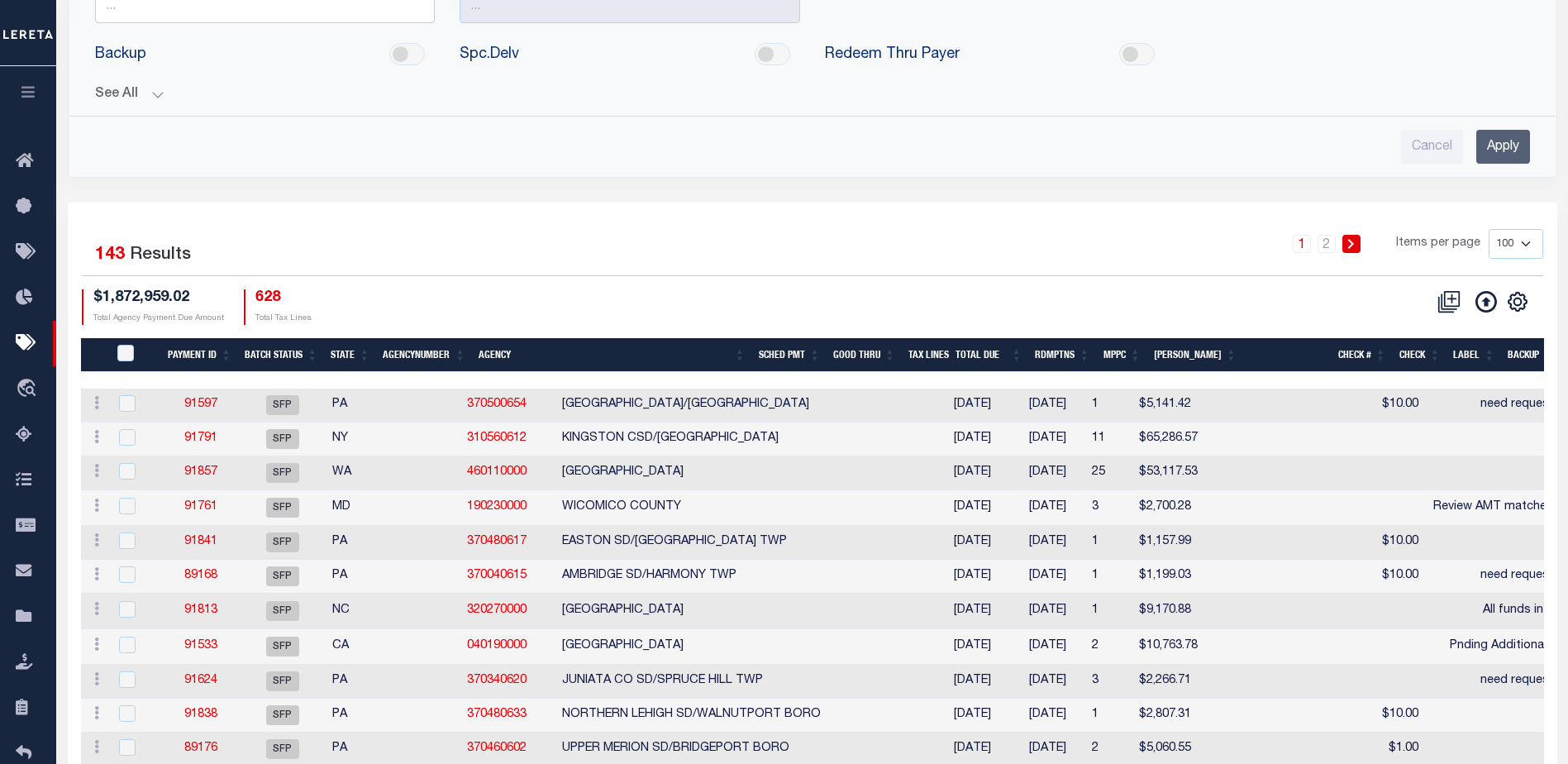
scroll to position [330, 0]
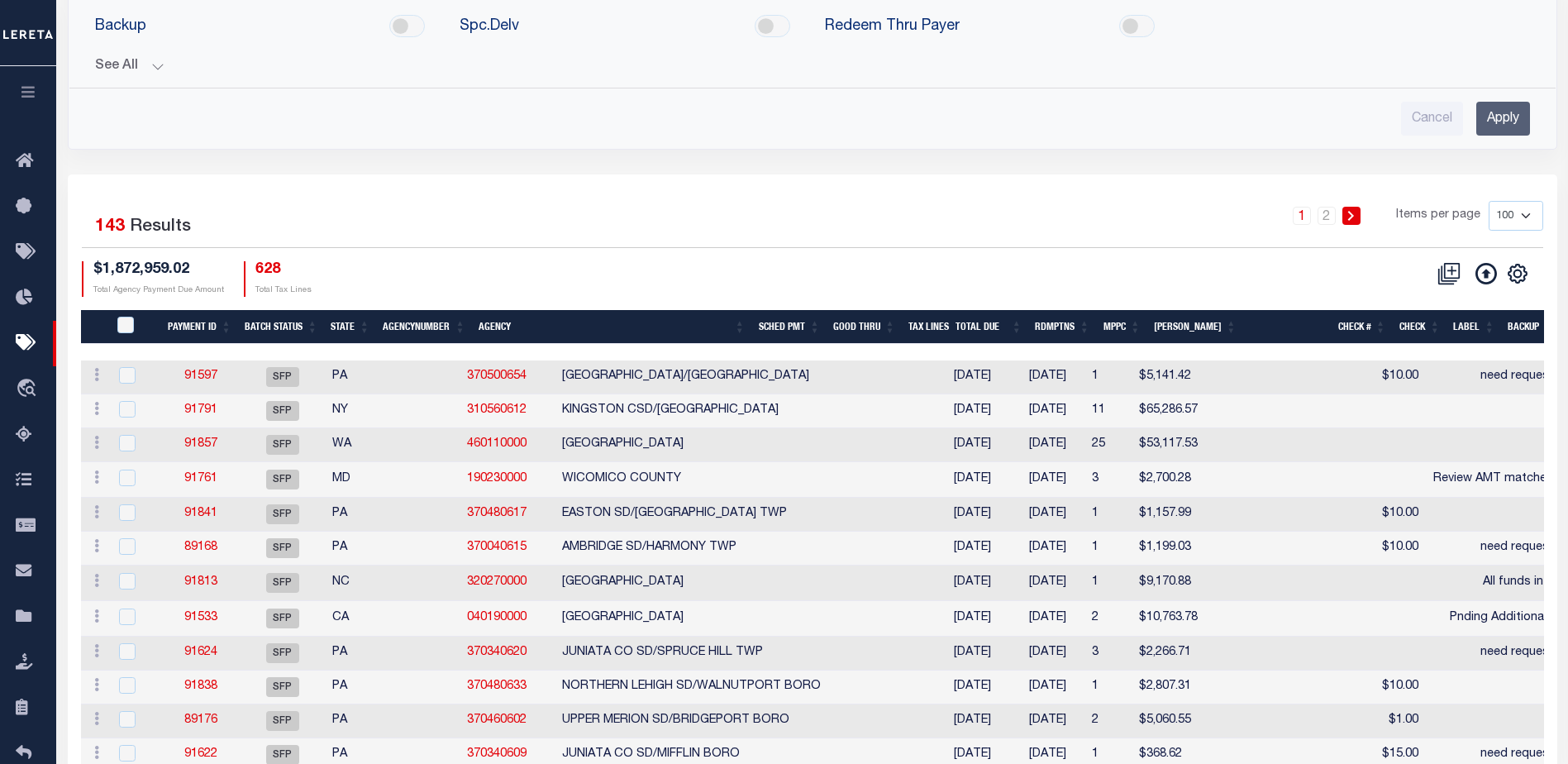
click at [152, 65] on button "See All" at bounding box center [812, 66] width 1434 height 15
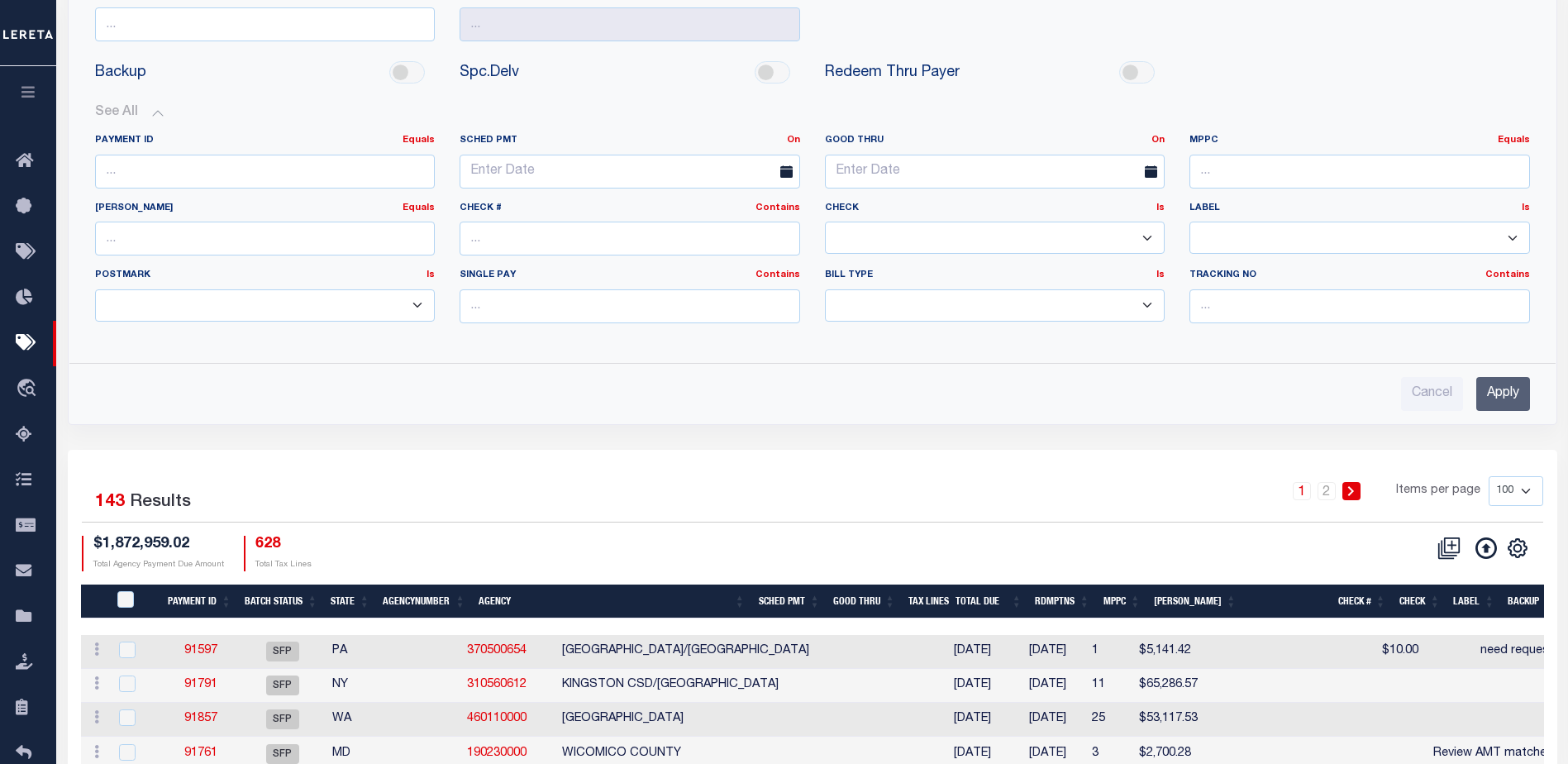
scroll to position [0, 0]
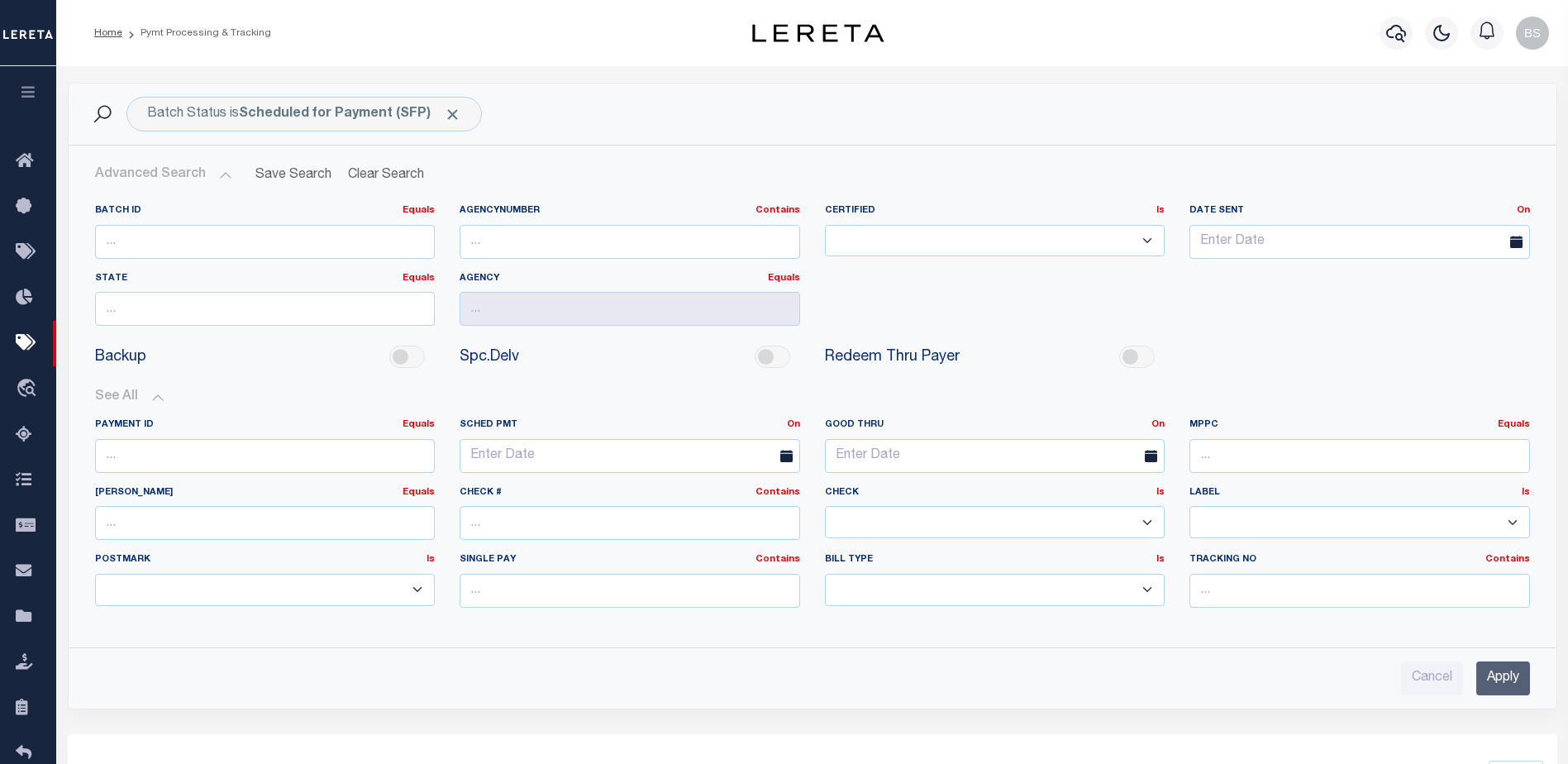
type input "09/22/2025"
type input "OD file requested 09/25"
type input "Barbara"
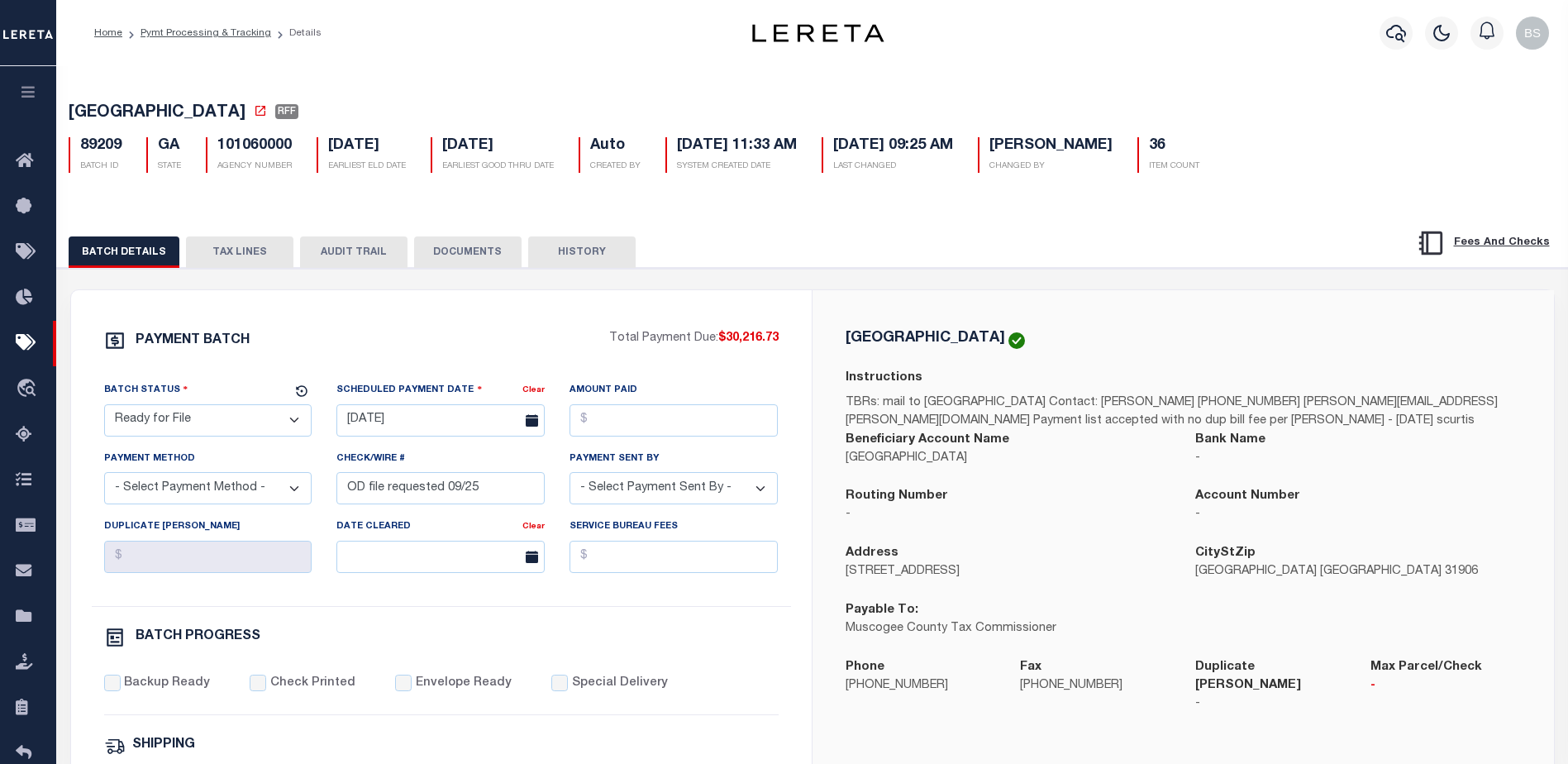
drag, startPoint x: 1065, startPoint y: 74, endPoint x: 915, endPoint y: 77, distance: 150.0
click at [1065, 74] on div "MUSCOGEE COUNTY RFF 89209 BATCH ID GA STATE 101060000 AGENCY NUMBER Auto 36" at bounding box center [811, 700] width 1529 height 1276
click at [17, 165] on icon at bounding box center [28, 162] width 26 height 21
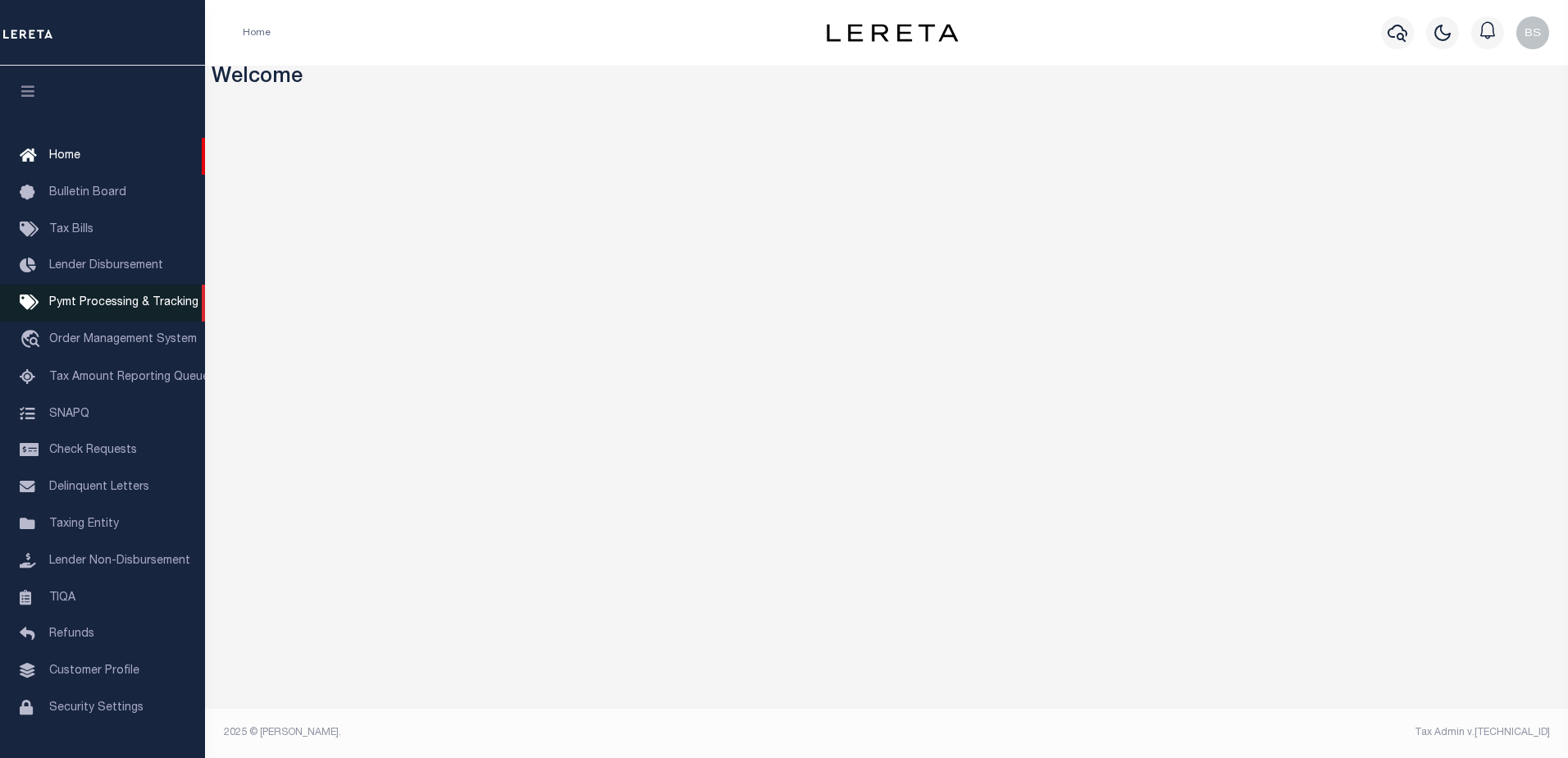
click at [106, 304] on span "Pymt Processing & Tracking" at bounding box center [124, 302] width 150 height 12
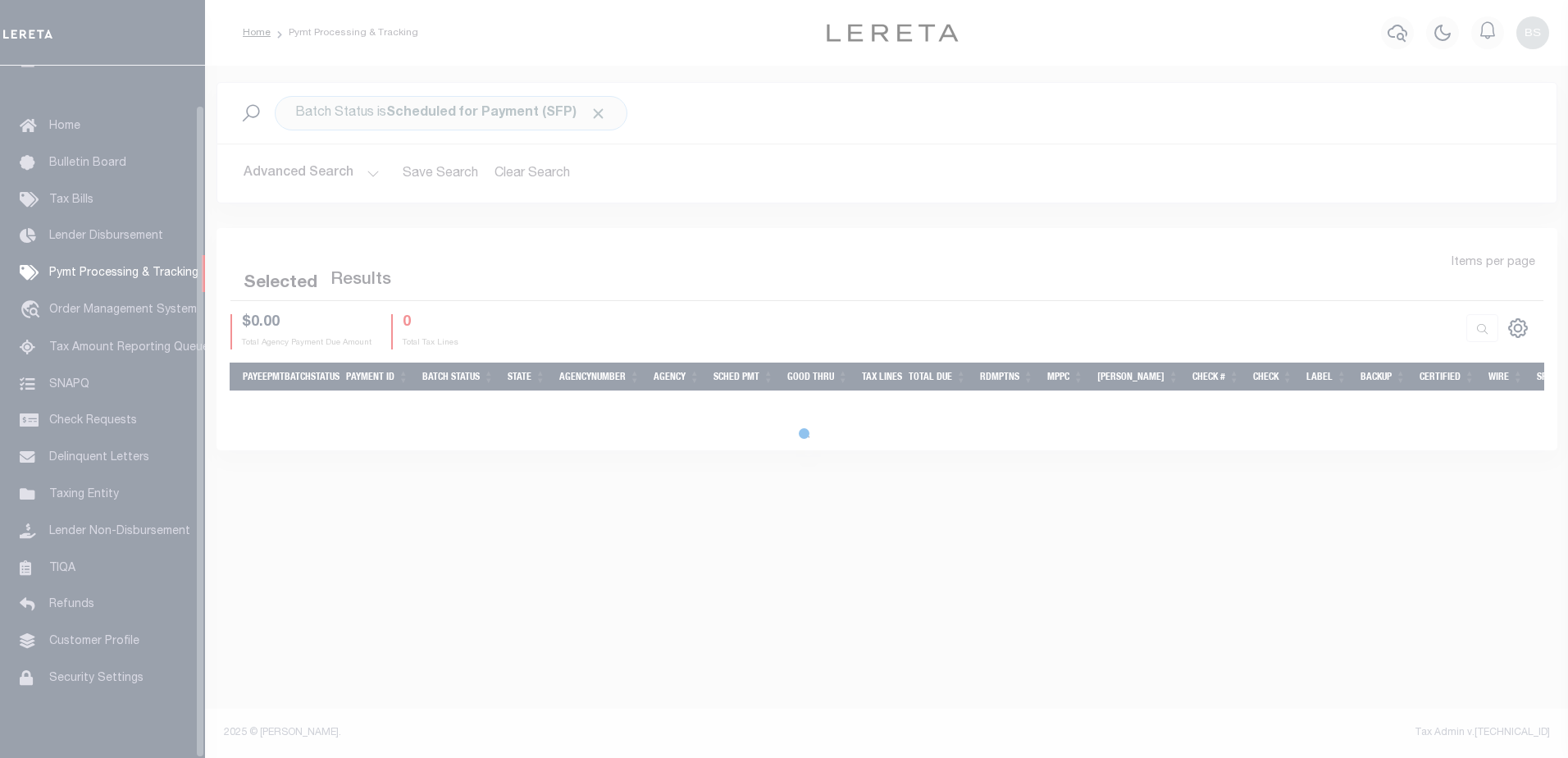
scroll to position [41, 0]
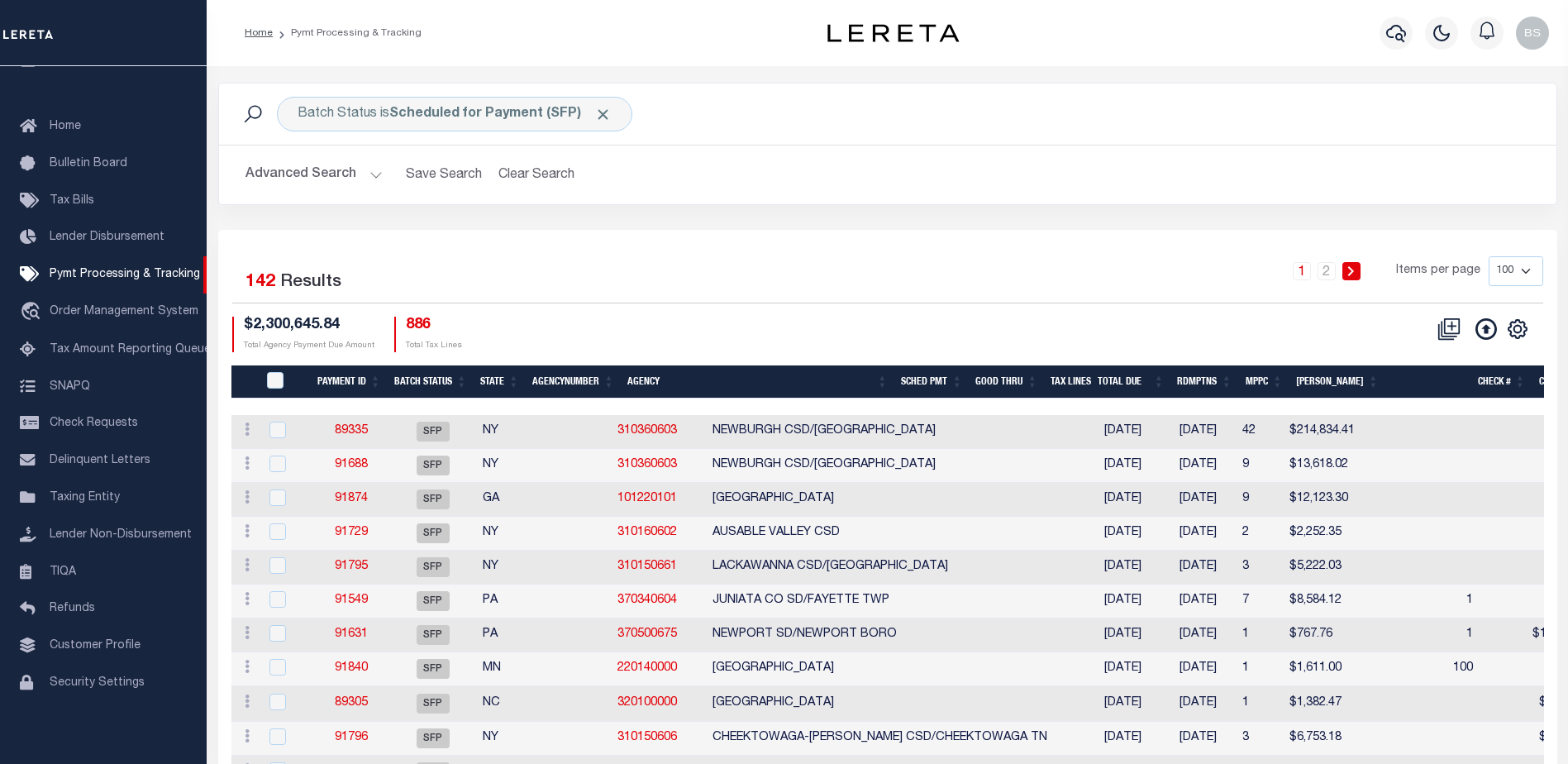
click at [1524, 268] on select "100 200 500 1000" at bounding box center [1515, 270] width 55 height 30
select select "1000"
click at [1488, 256] on select "100 200 500 1000" at bounding box center [1515, 270] width 55 height 30
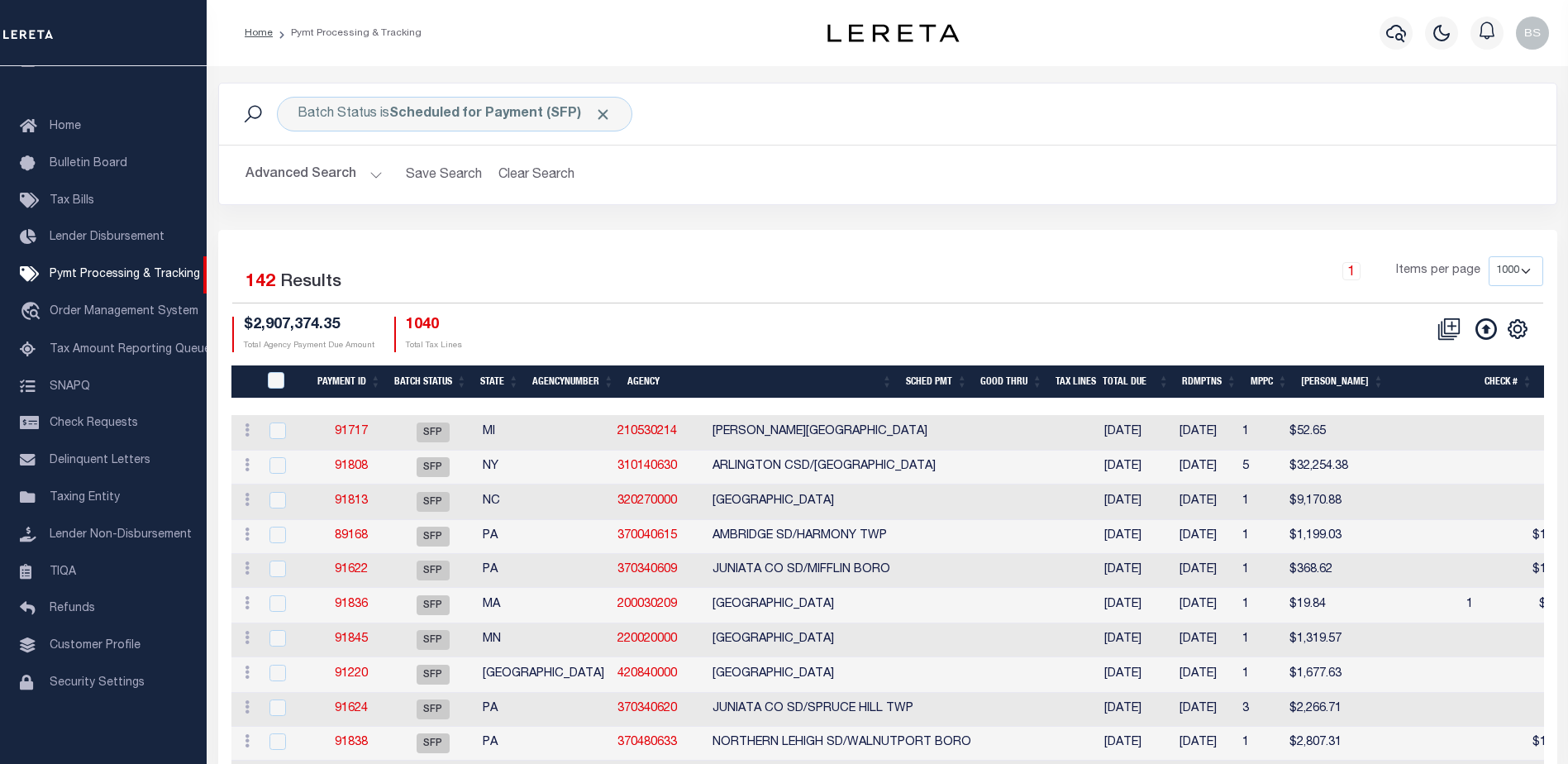
click at [368, 173] on button "Advanced Search" at bounding box center [313, 175] width 137 height 32
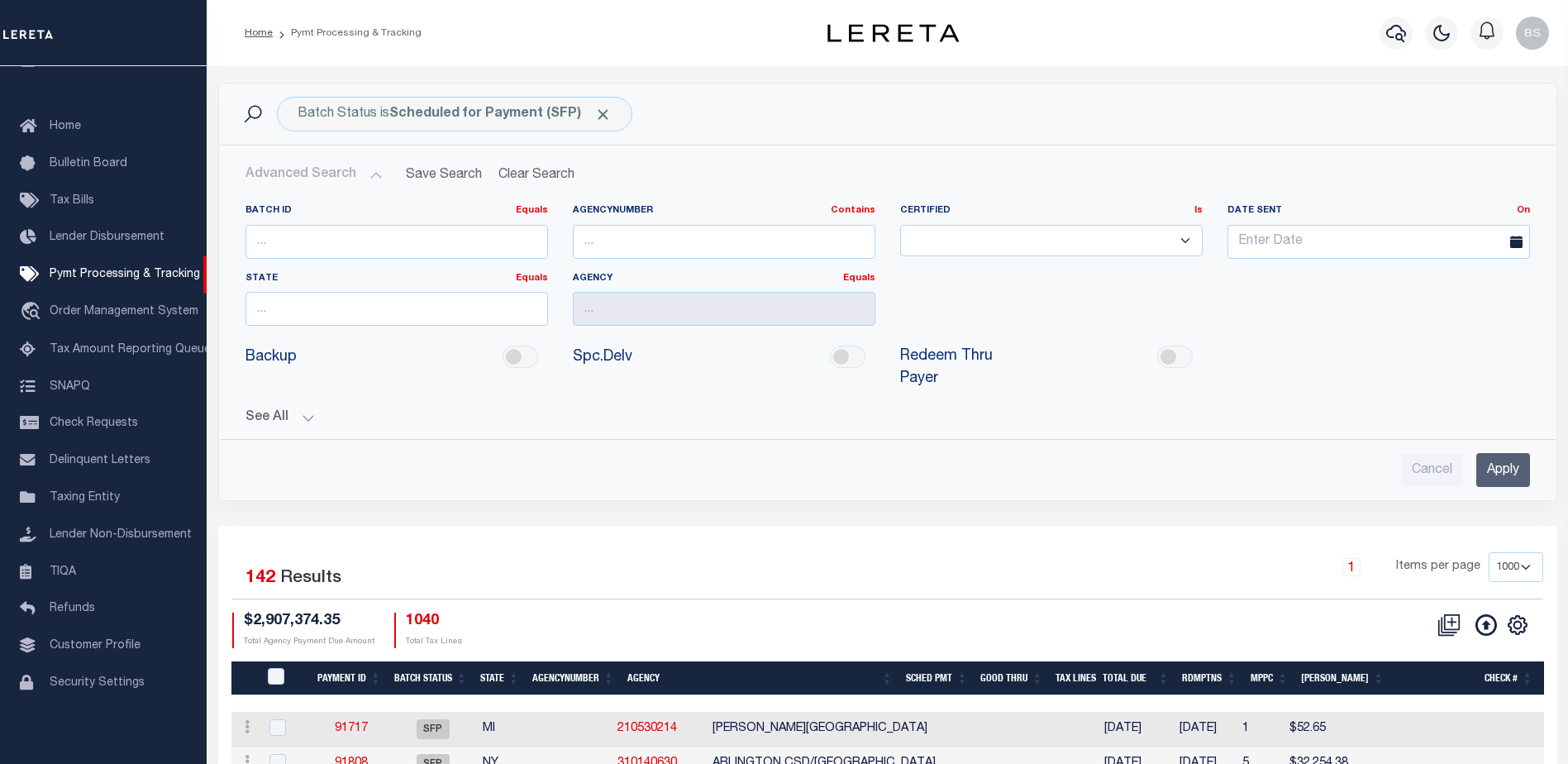
click at [305, 410] on button "See All" at bounding box center [887, 417] width 1284 height 15
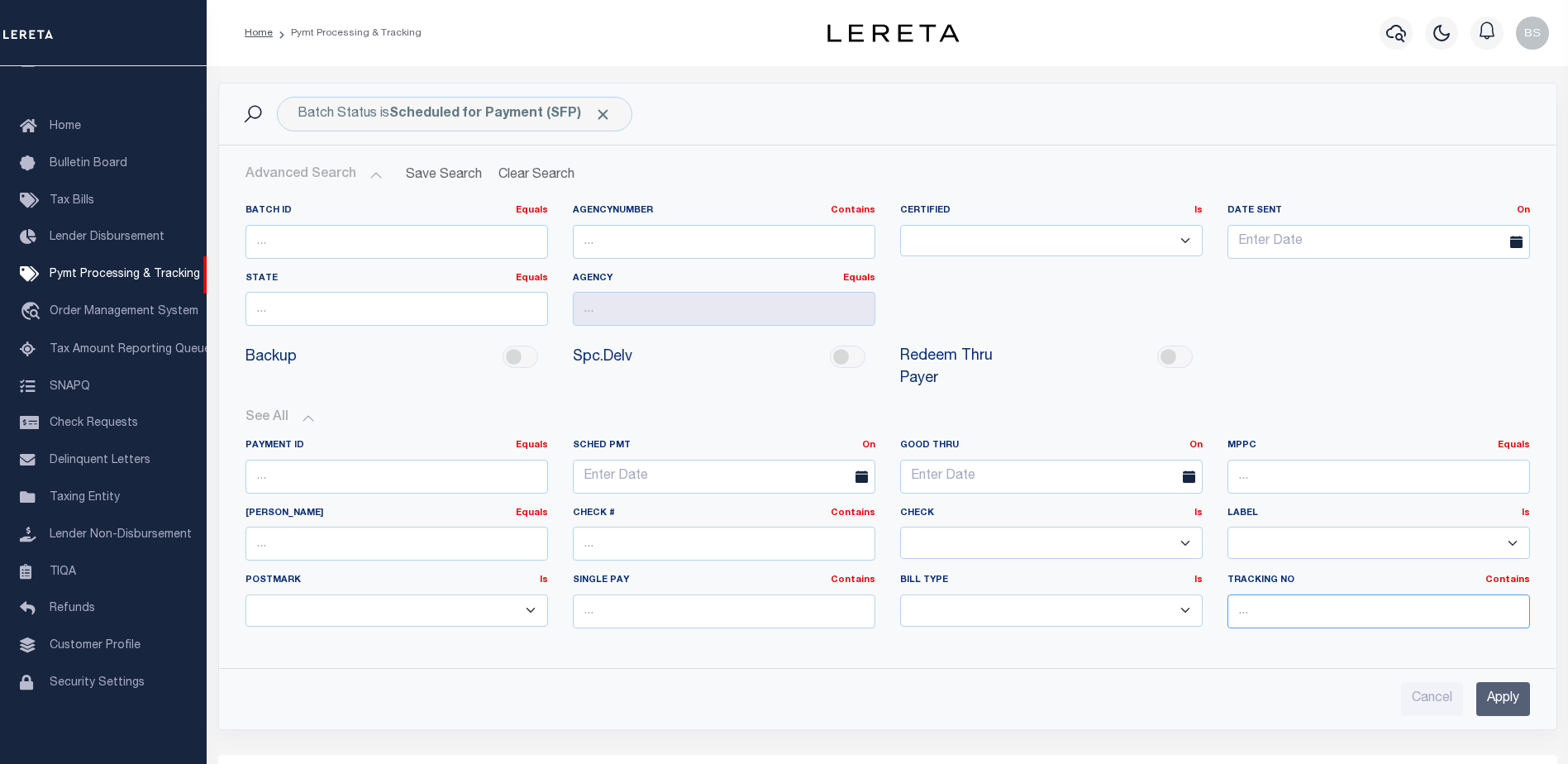
click at [1314, 594] on input "text" at bounding box center [1378, 611] width 302 height 34
type input "Barbara"
click at [1498, 682] on input "Apply" at bounding box center [1503, 699] width 54 height 34
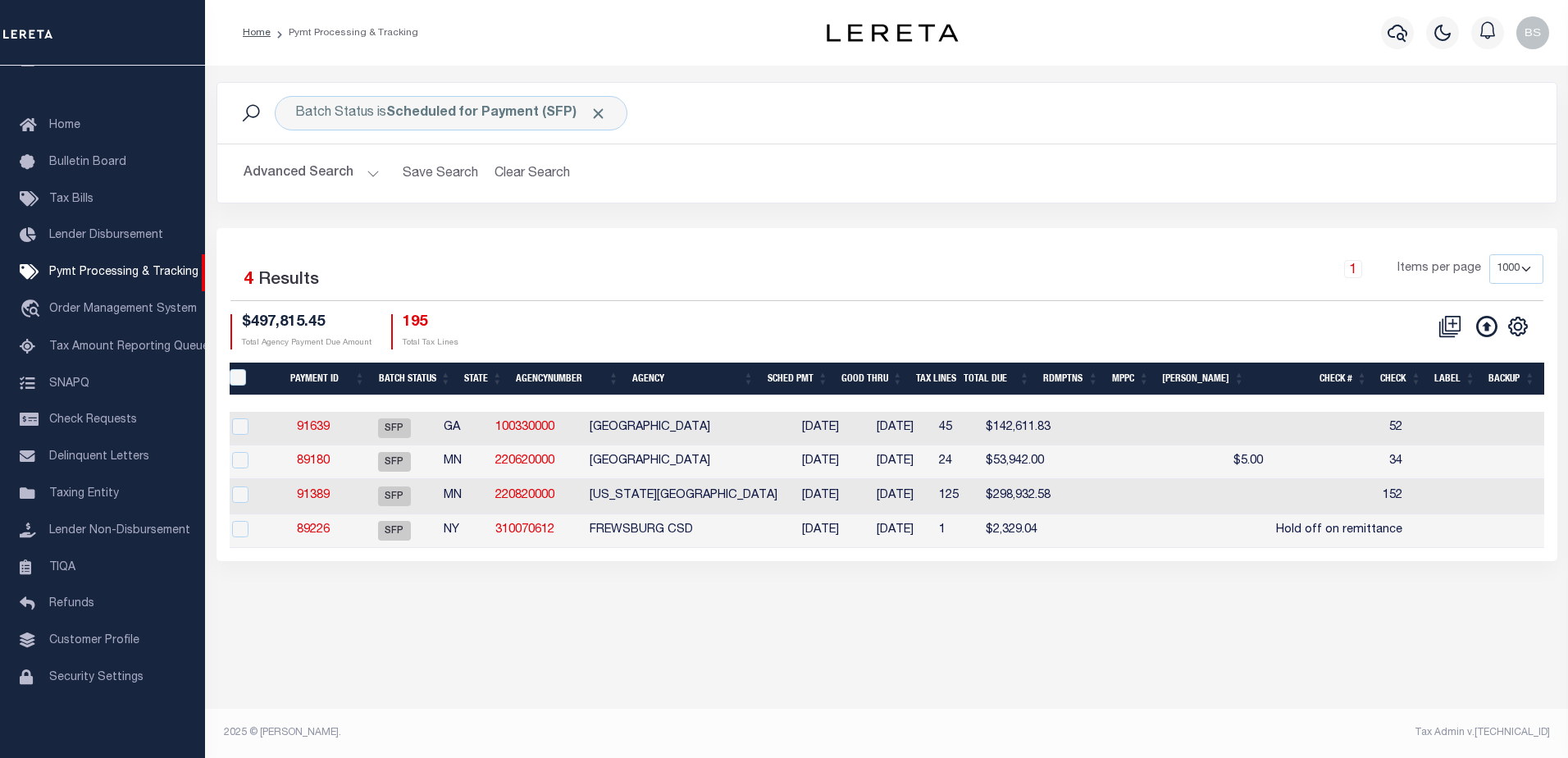
scroll to position [0, 0]
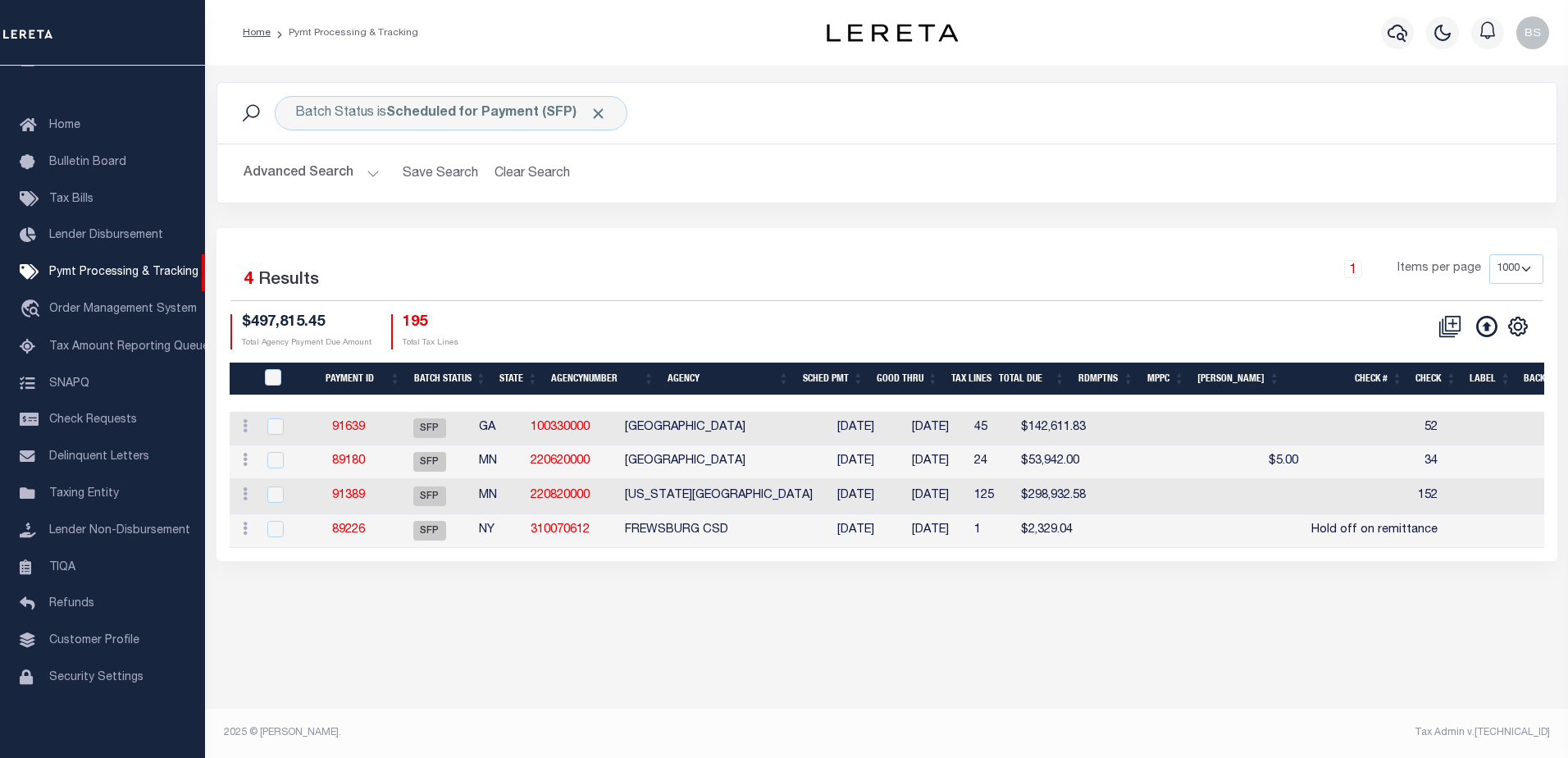
click at [381, 534] on td "89226" at bounding box center [349, 531] width 77 height 34
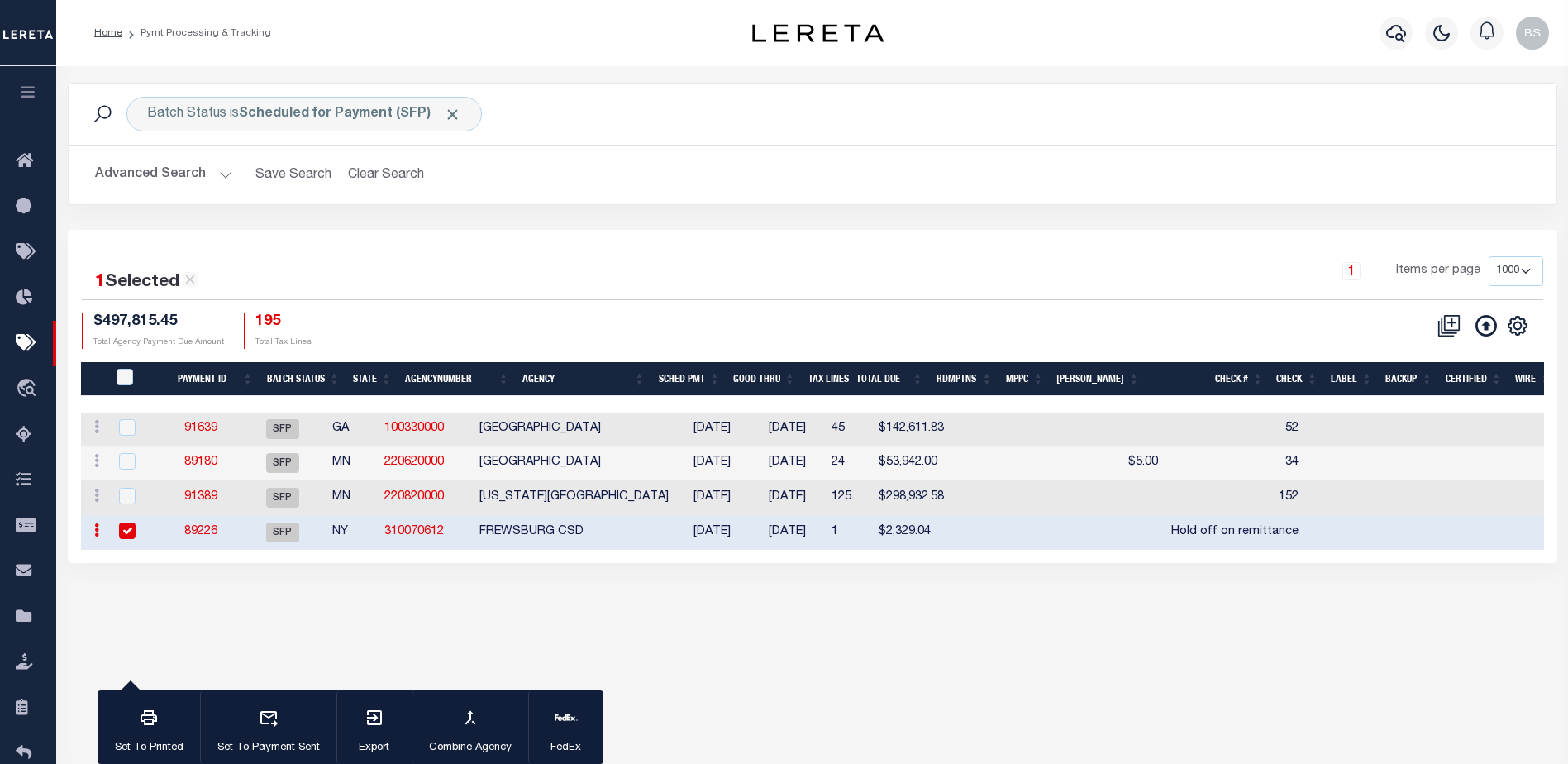
click at [371, 538] on td "NY" at bounding box center [352, 533] width 52 height 34
checkbox input "false"
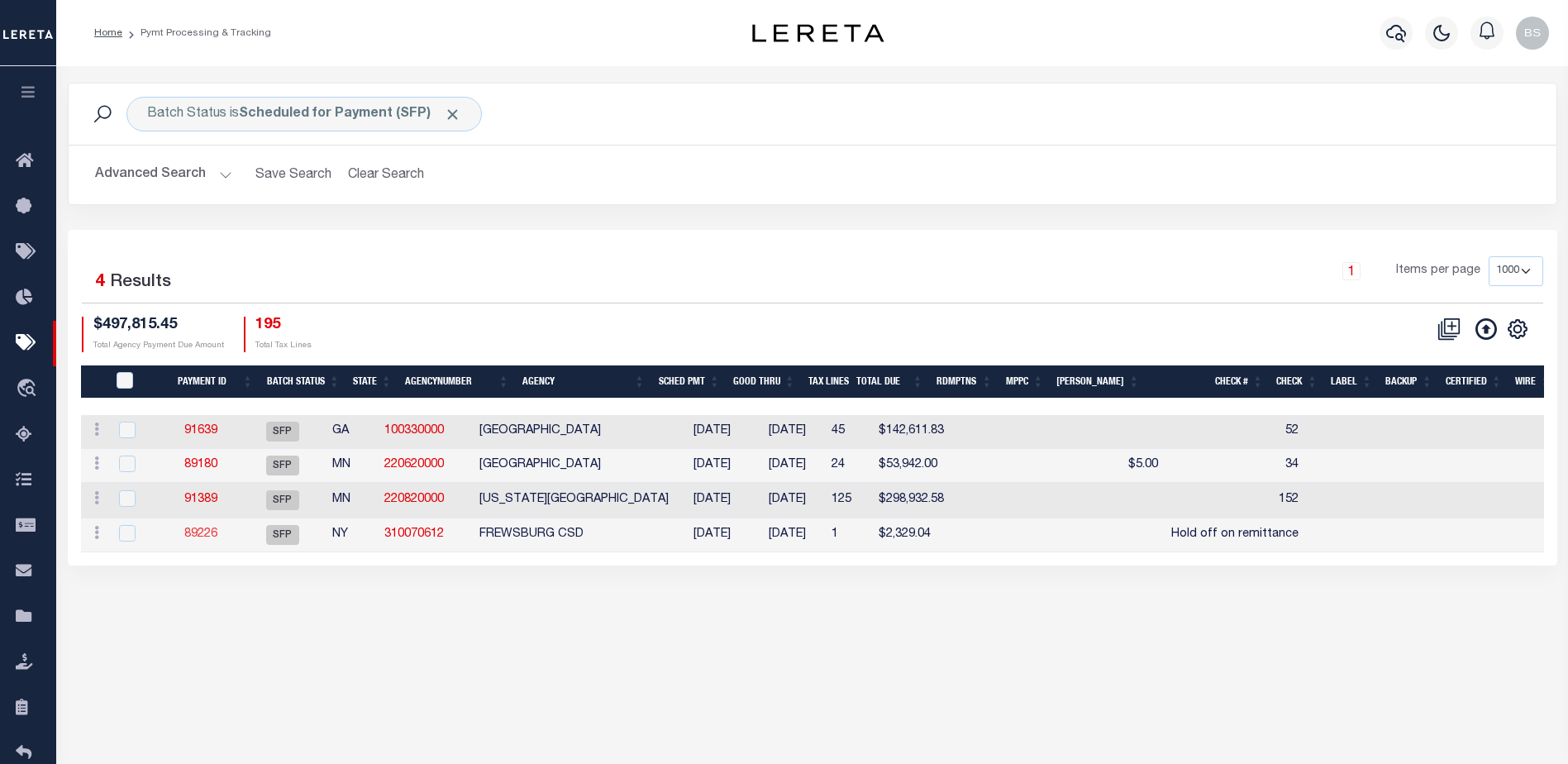
click at [217, 530] on link "89226" at bounding box center [200, 533] width 33 height 12
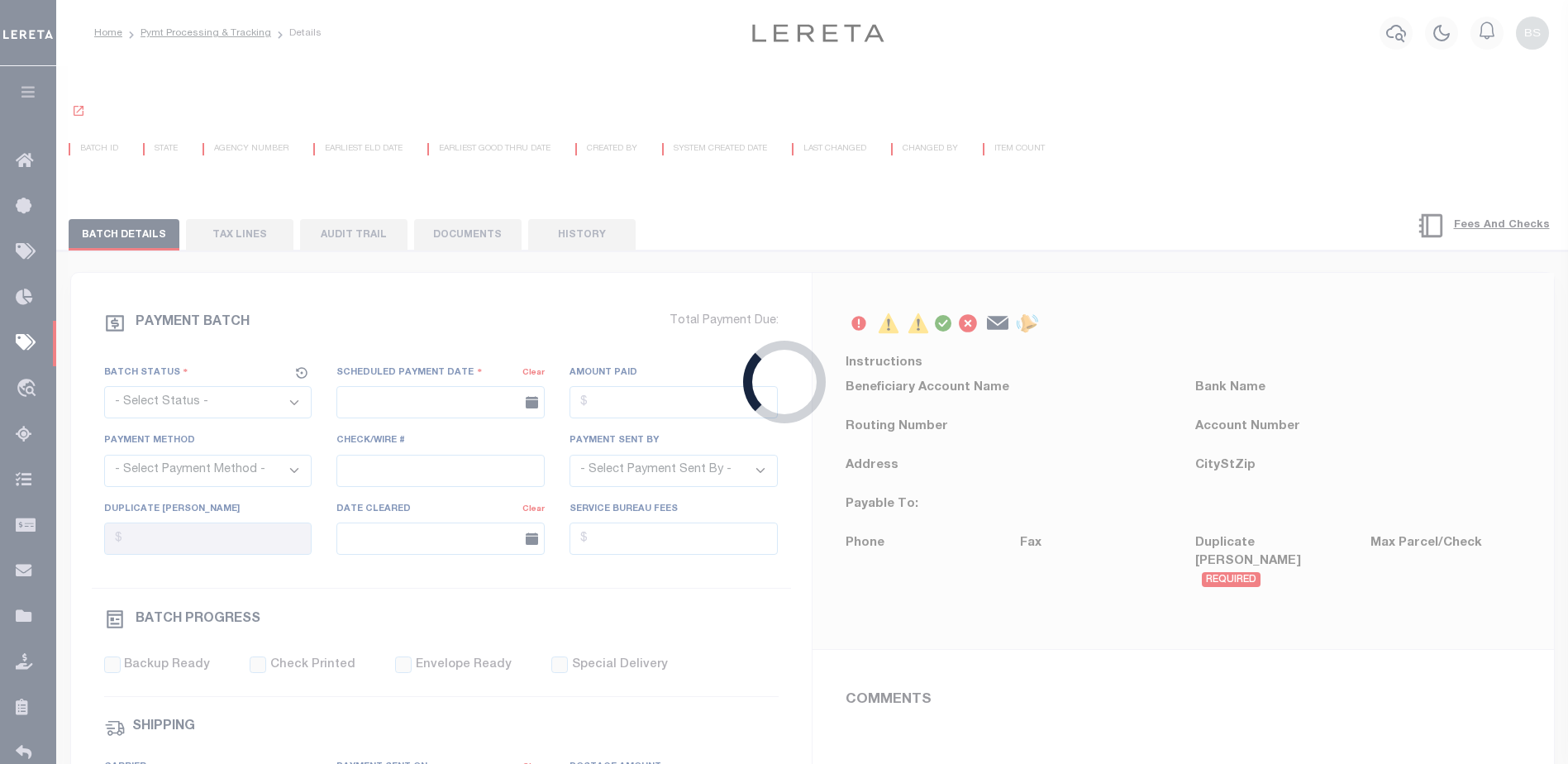
select select "SFP"
type input "09/19/2025"
type input "Hold off on remittance"
type input "Barbara"
type input "N"
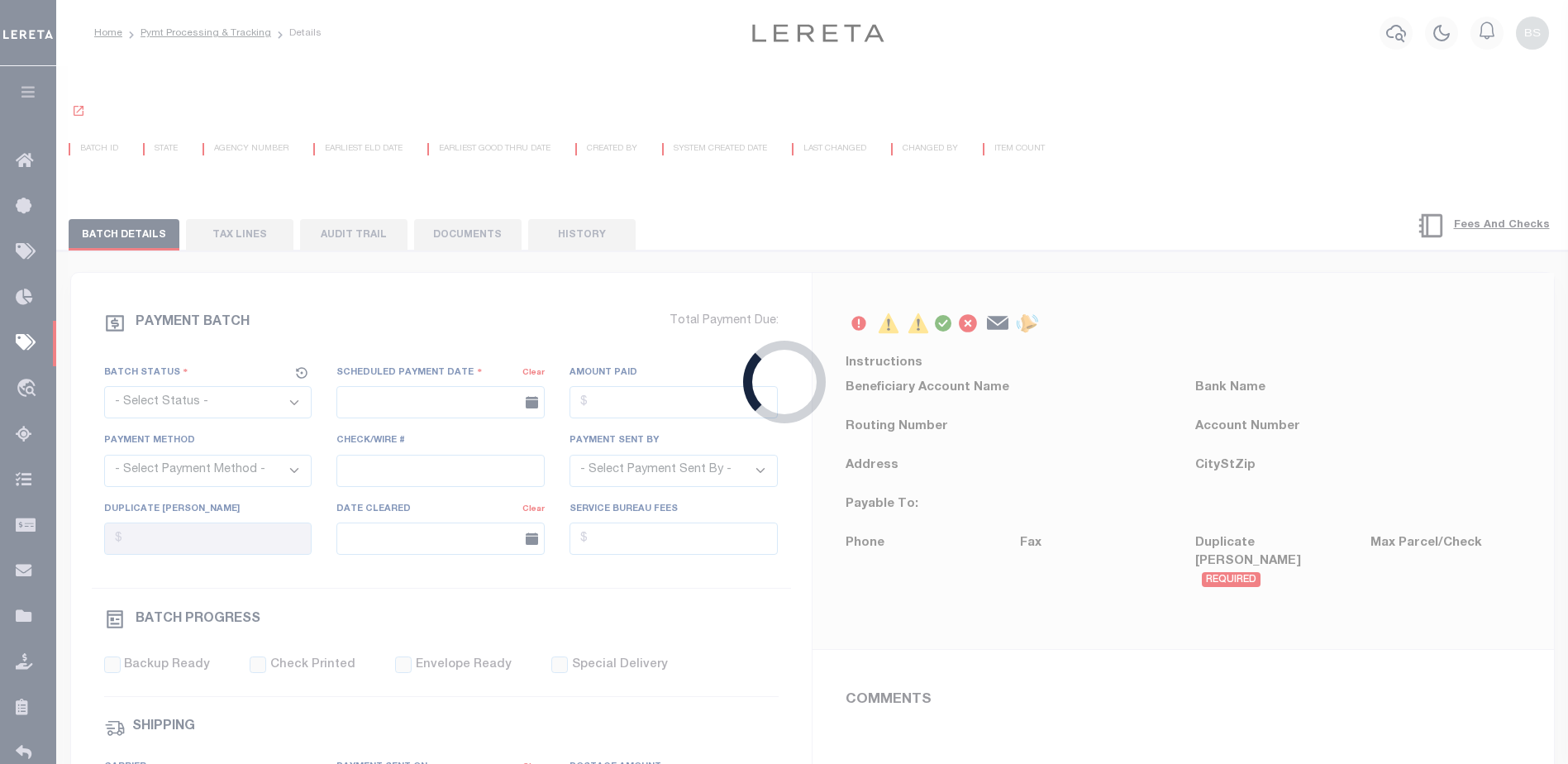
radio input "true"
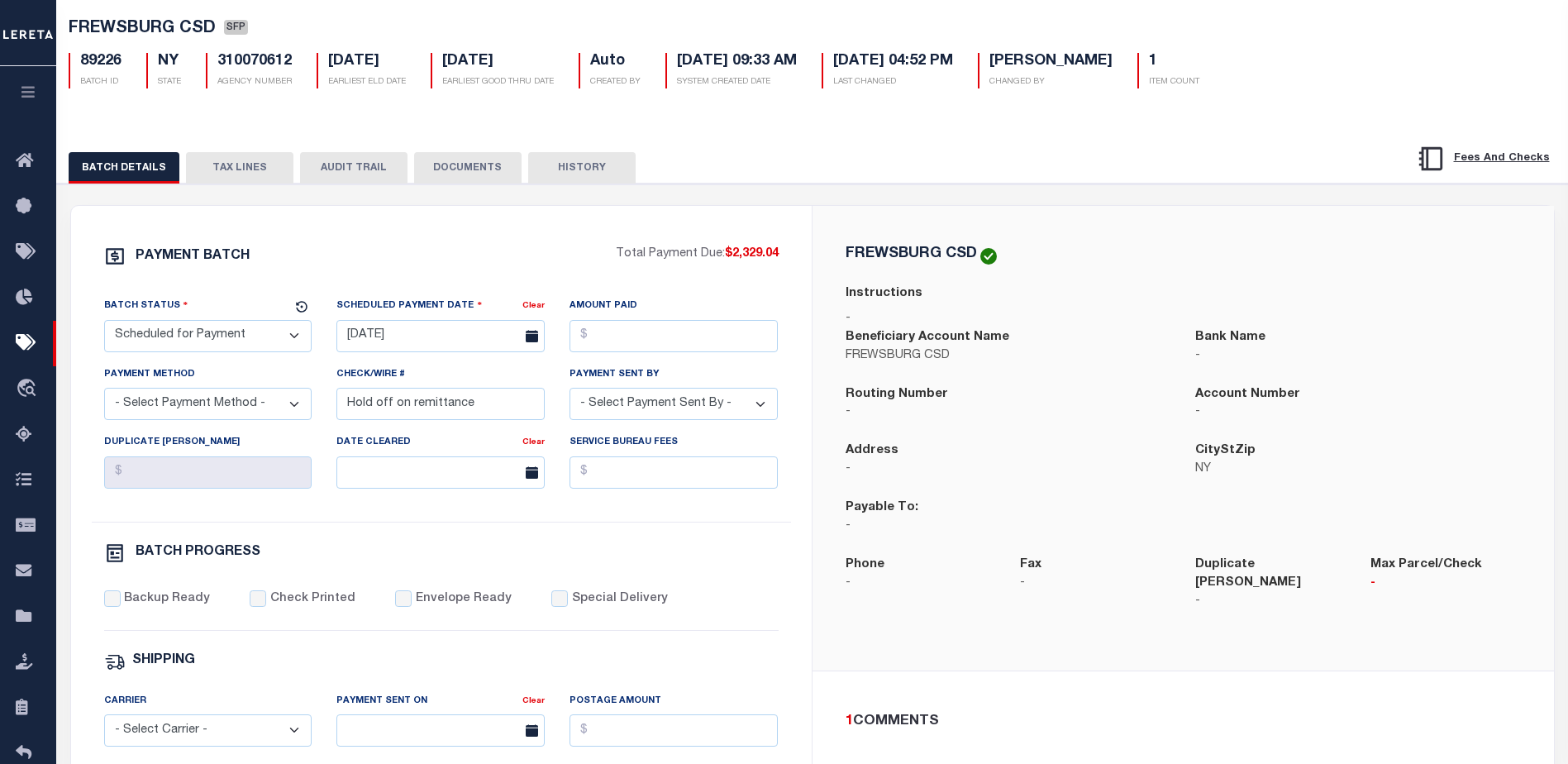
scroll to position [83, 0]
click at [26, 161] on icon at bounding box center [28, 162] width 26 height 21
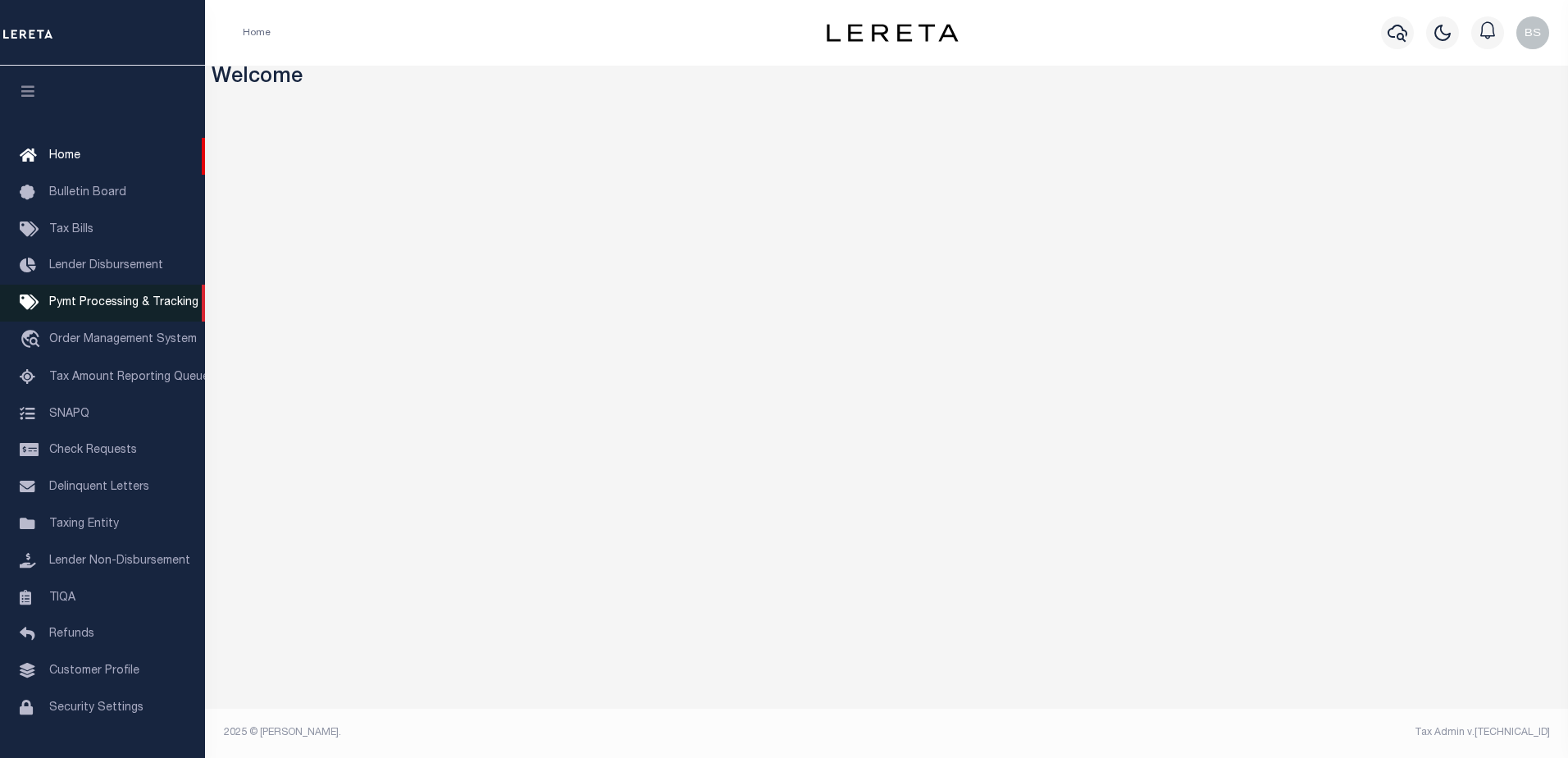
click at [67, 306] on span "Pymt Processing & Tracking" at bounding box center [124, 302] width 150 height 12
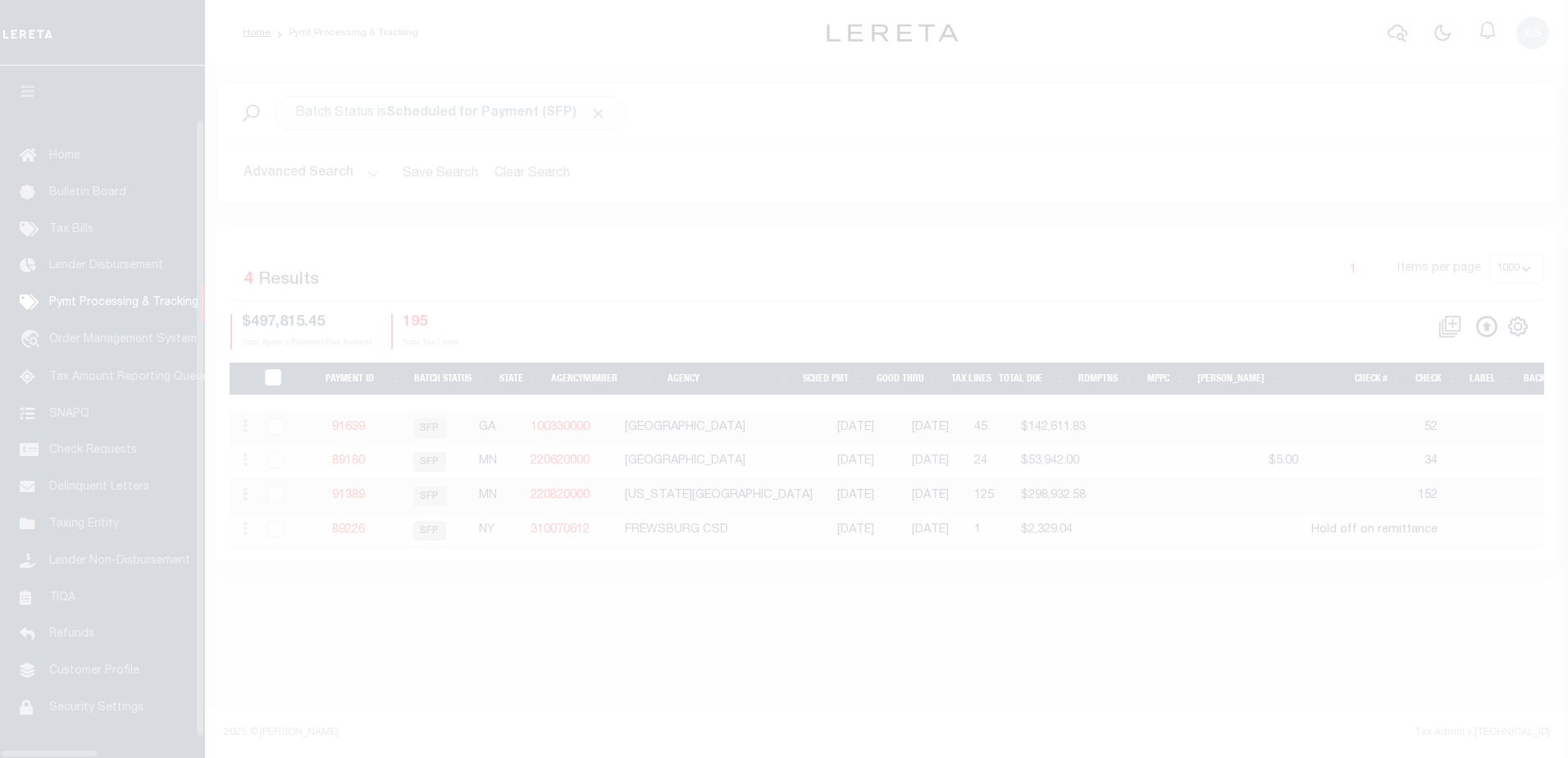
select select "1000"
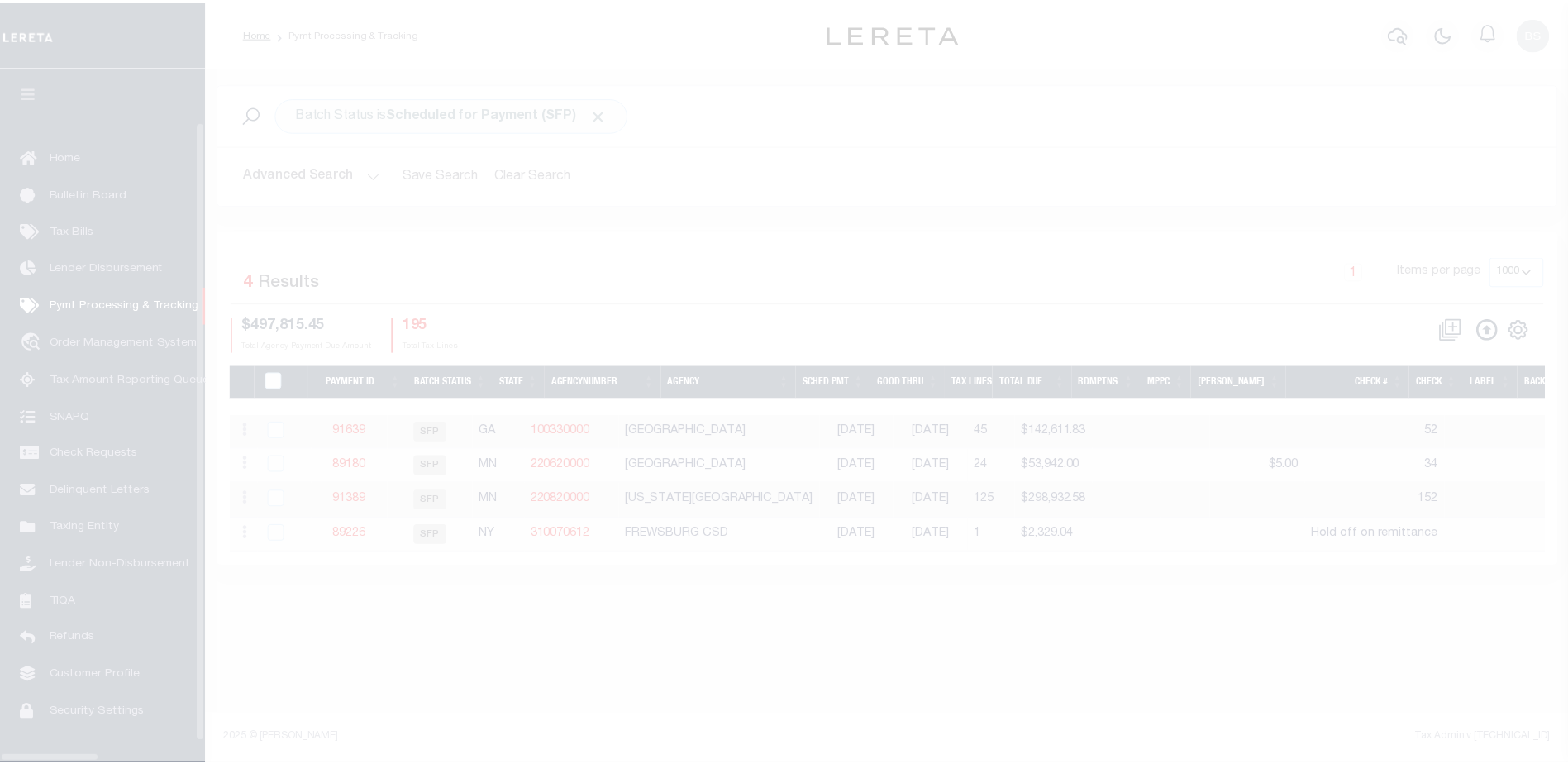
scroll to position [41, 0]
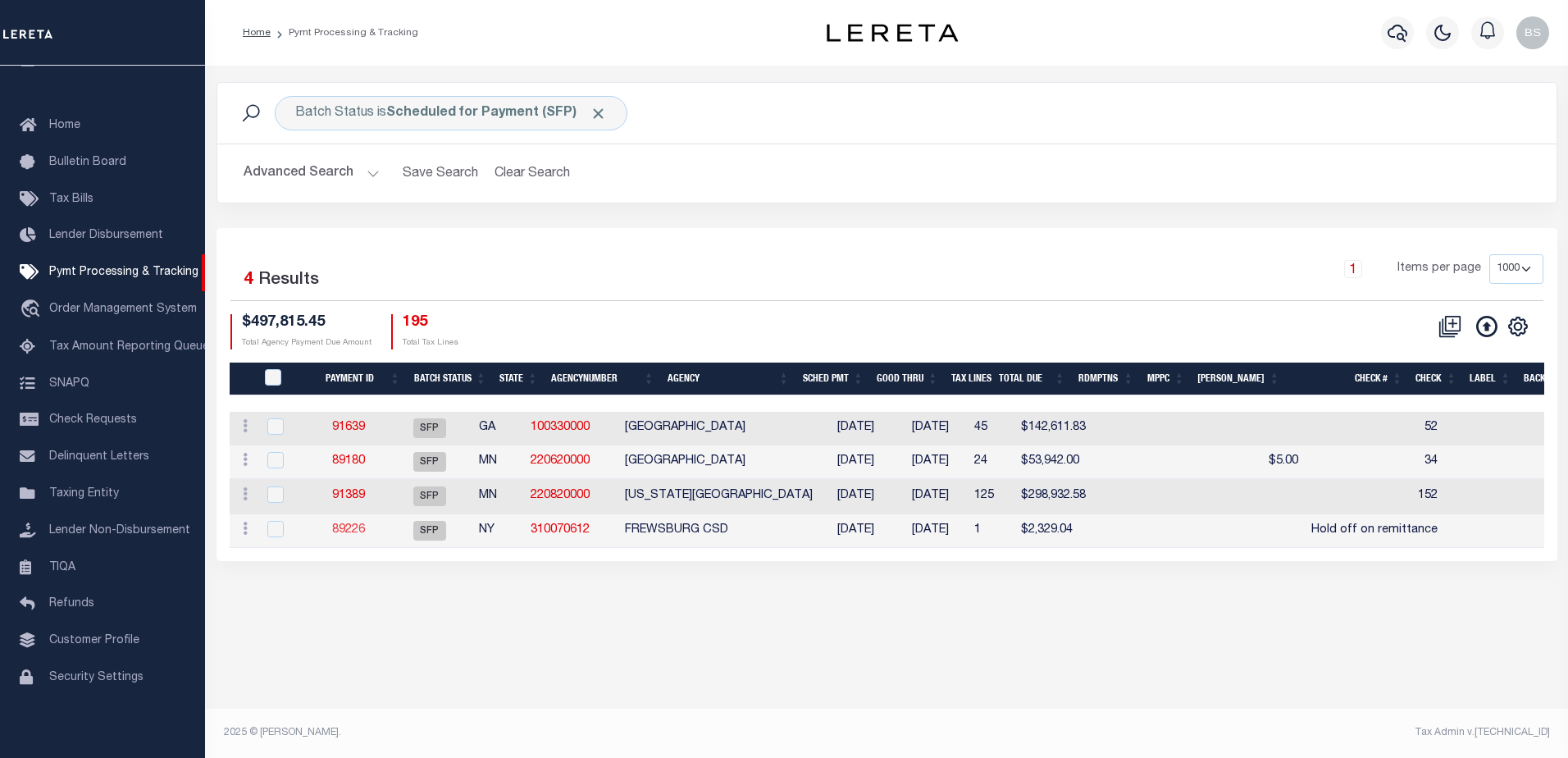
click at [365, 531] on link "89226" at bounding box center [348, 529] width 33 height 12
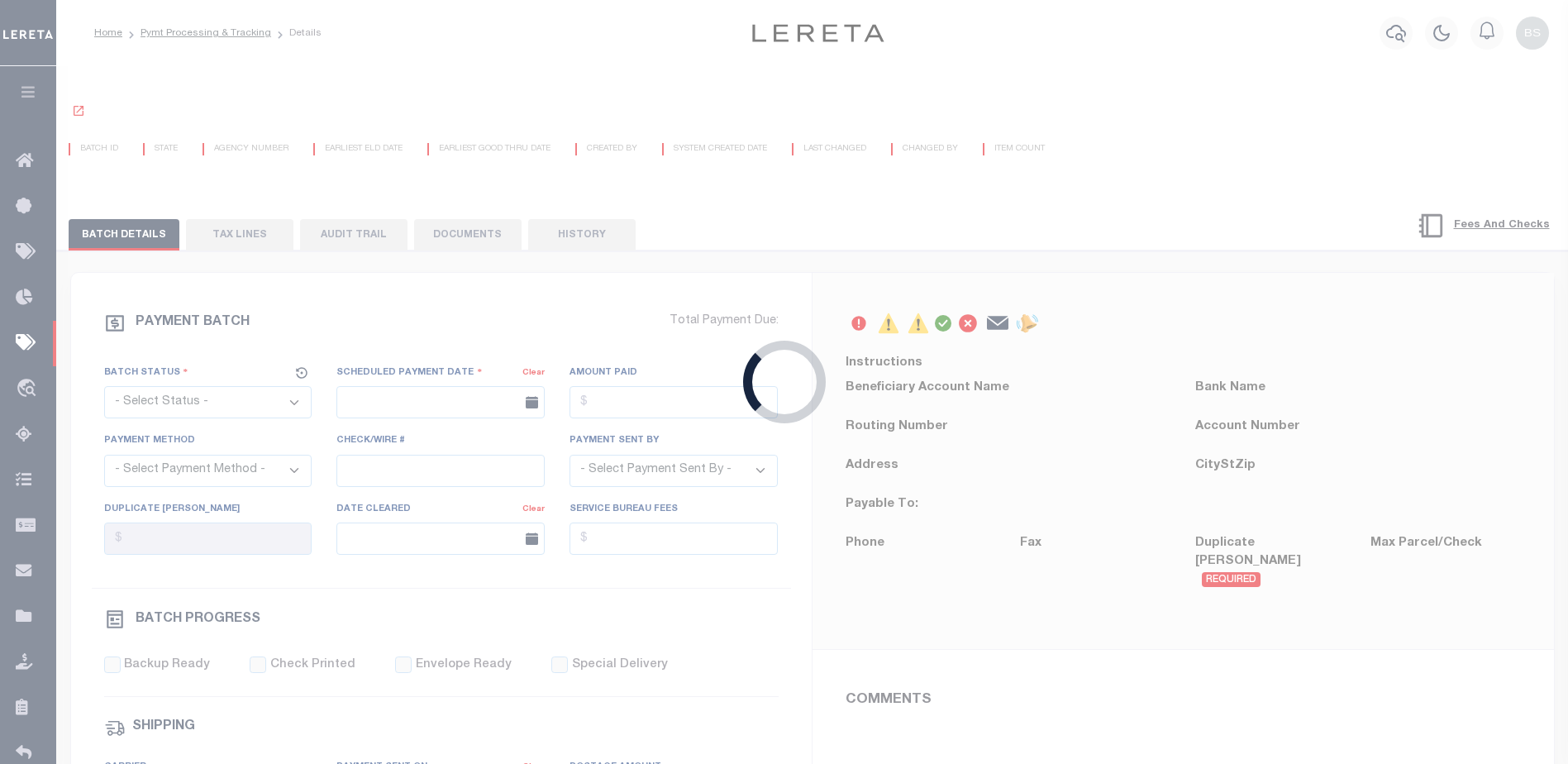
select select "SFP"
type input "[DATE]"
type input "Hold off on remittance"
type input "N"
radio input "true"
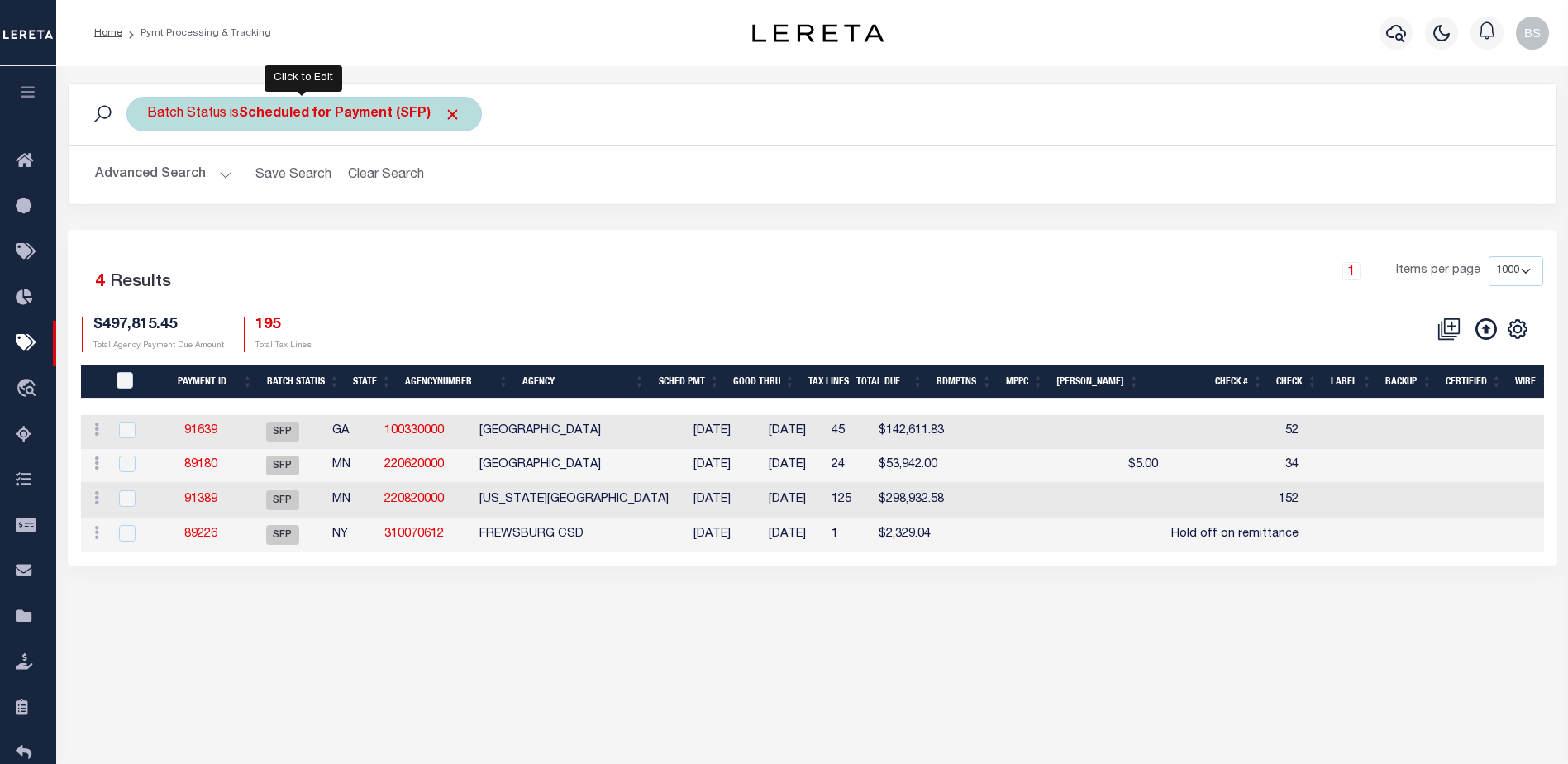
click at [372, 108] on b "Scheduled for Payment (SFP)" at bounding box center [350, 114] width 223 height 13
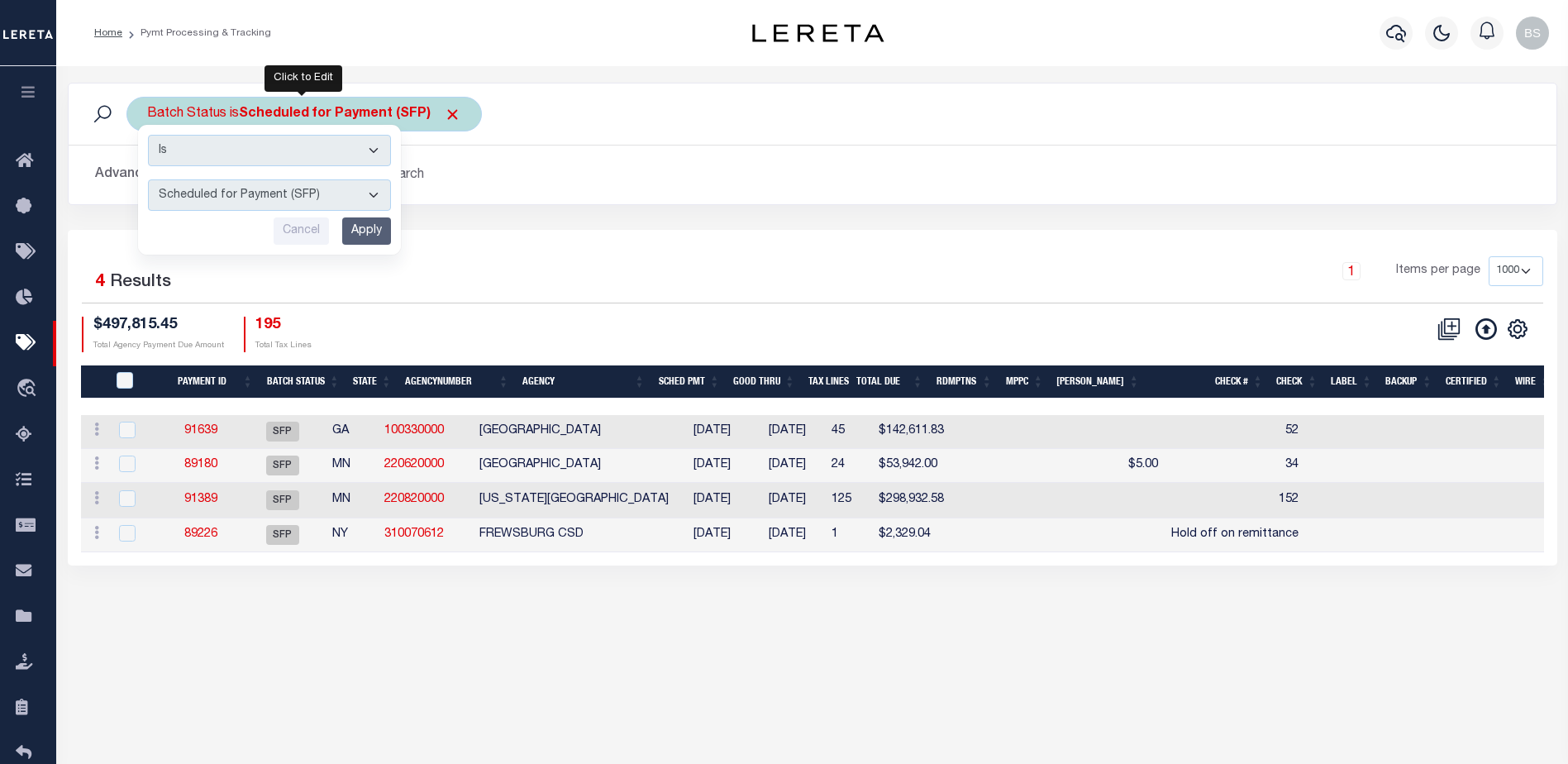
click at [375, 197] on select "Awaiting Funds (AWF) Cleared and Complete (CAC) New Check Needed (NCN) Payment …" at bounding box center [269, 195] width 243 height 31
select select "RFF"
click at [148, 180] on select "Awaiting Funds (AWF) Cleared and Complete (CAC) New Check Needed (NCN) Payment …" at bounding box center [269, 195] width 243 height 31
click at [360, 230] on input "Apply" at bounding box center [366, 231] width 48 height 27
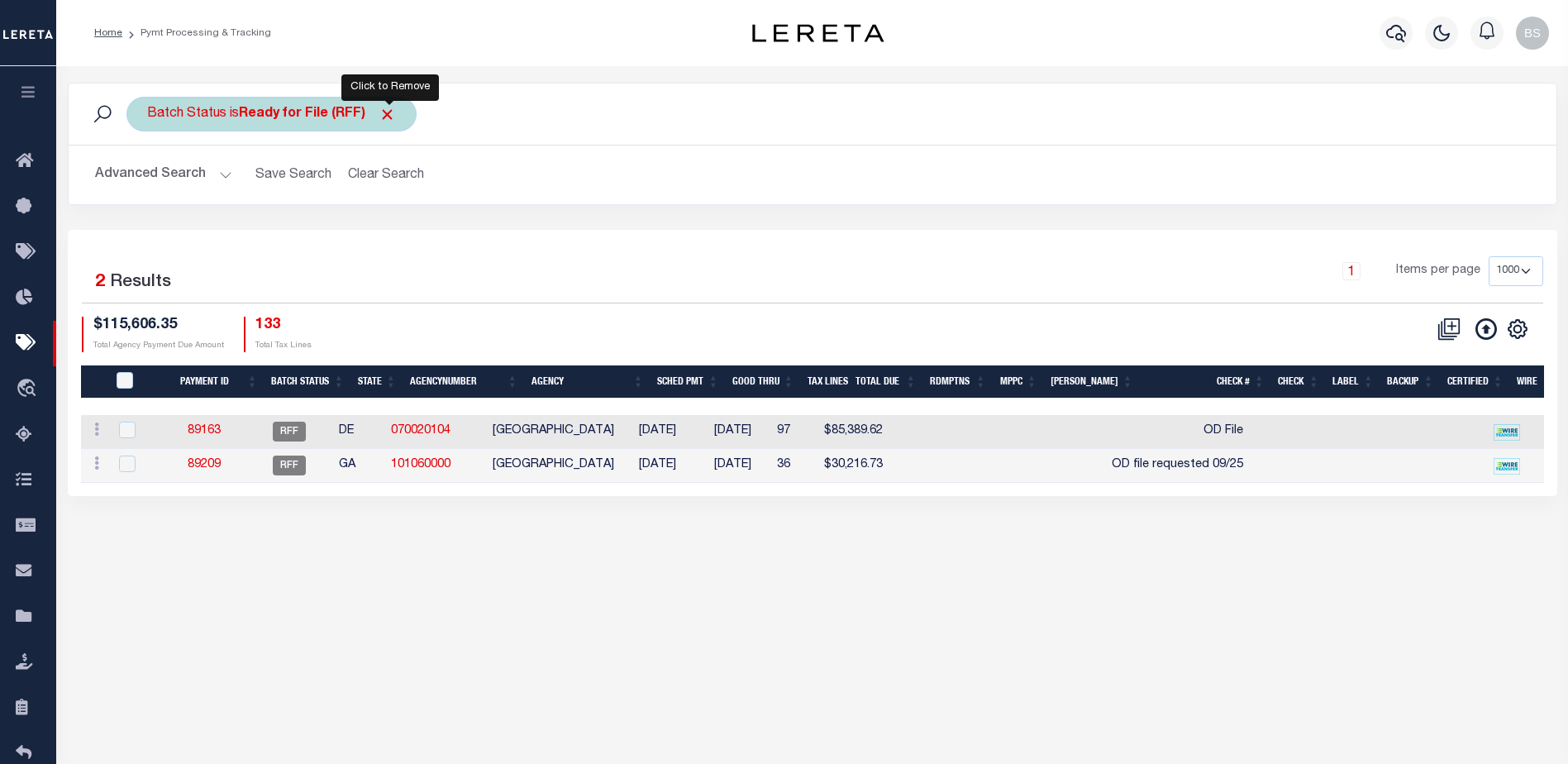
click at [386, 112] on span "Click to Remove" at bounding box center [387, 114] width 17 height 17
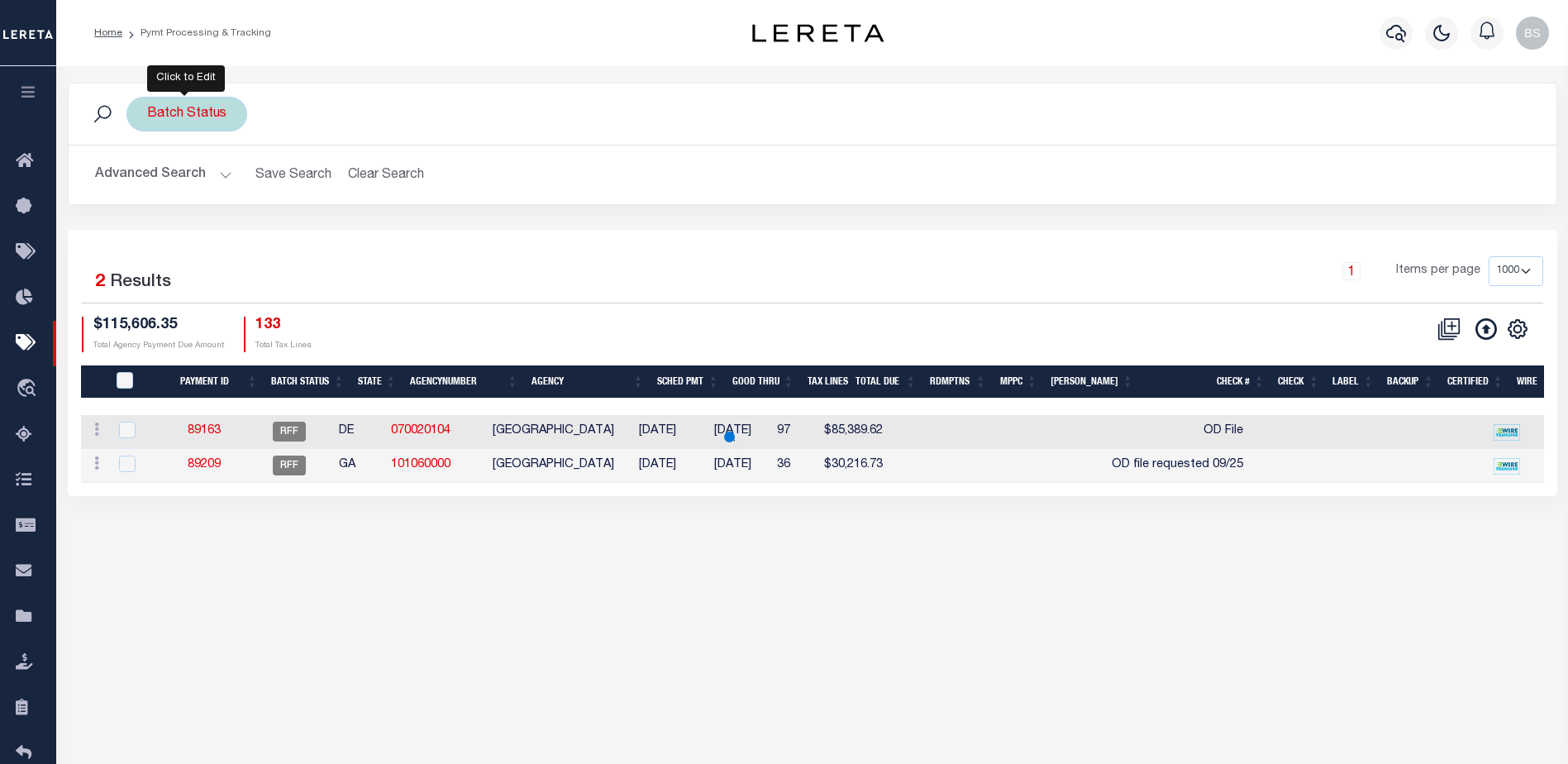
click at [215, 119] on div "Batch Status" at bounding box center [187, 114] width 120 height 35
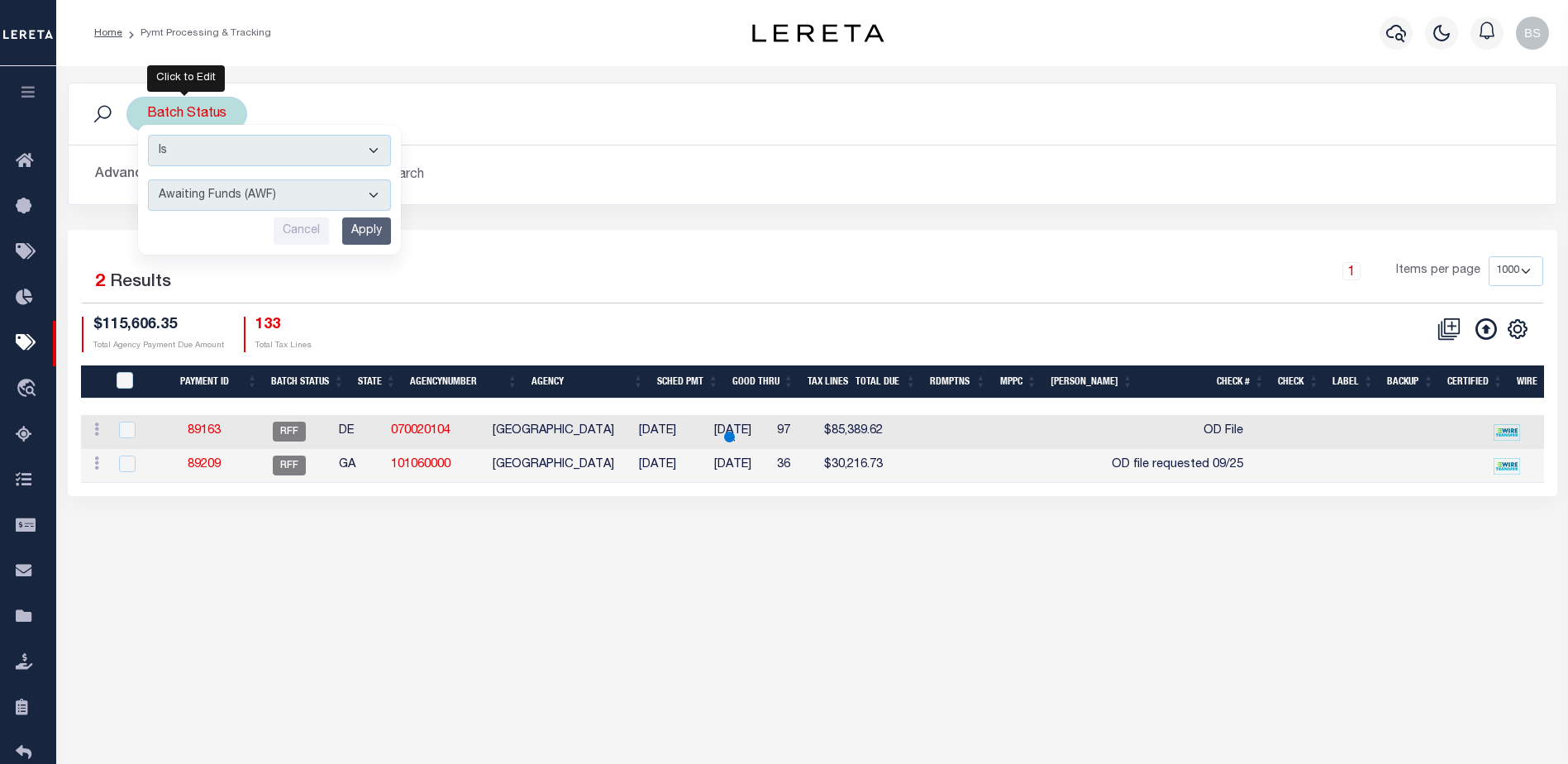
click at [268, 185] on select "Awaiting Funds (AWF) Cleared and Complete (CAC) New Check Needed (NCN) Payment …" at bounding box center [269, 195] width 243 height 31
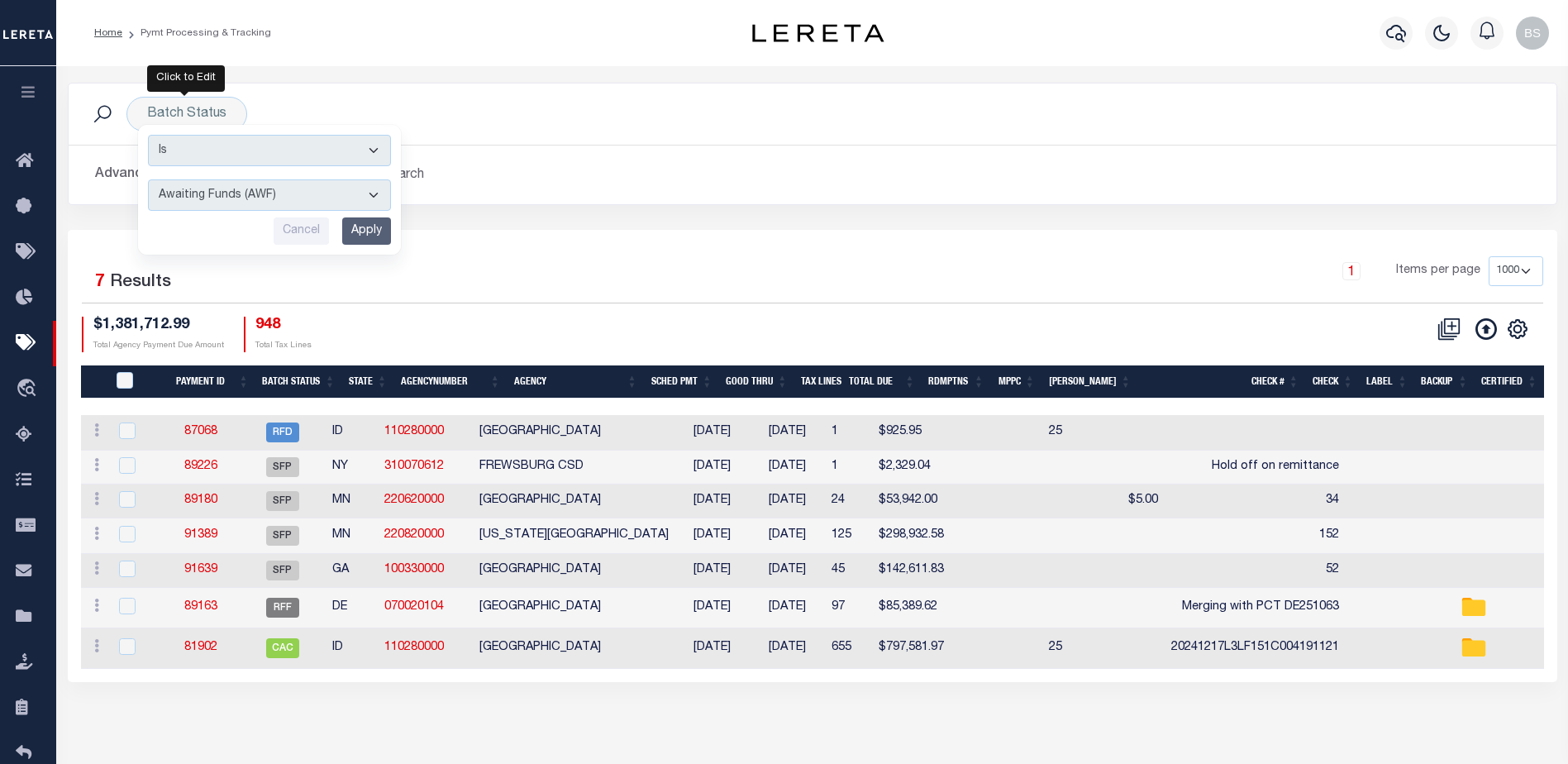
select select "SFP"
click at [148, 180] on select "Awaiting Funds (AWF) Cleared and Complete (CAC) New Check Needed (NCN) Payment …" at bounding box center [269, 195] width 243 height 31
click at [353, 224] on input "Apply" at bounding box center [366, 231] width 48 height 27
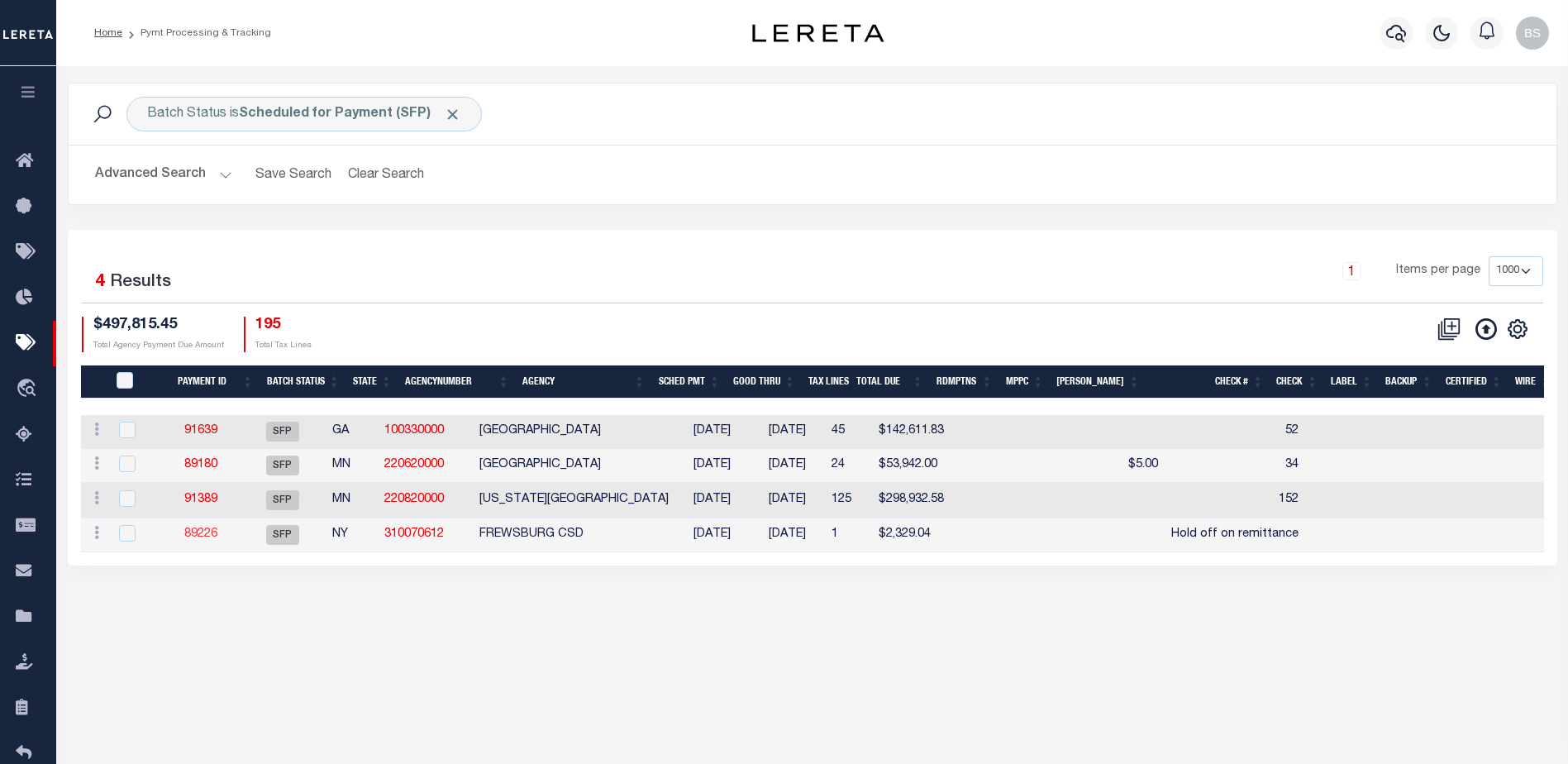
click at [214, 538] on link "89226" at bounding box center [200, 533] width 33 height 12
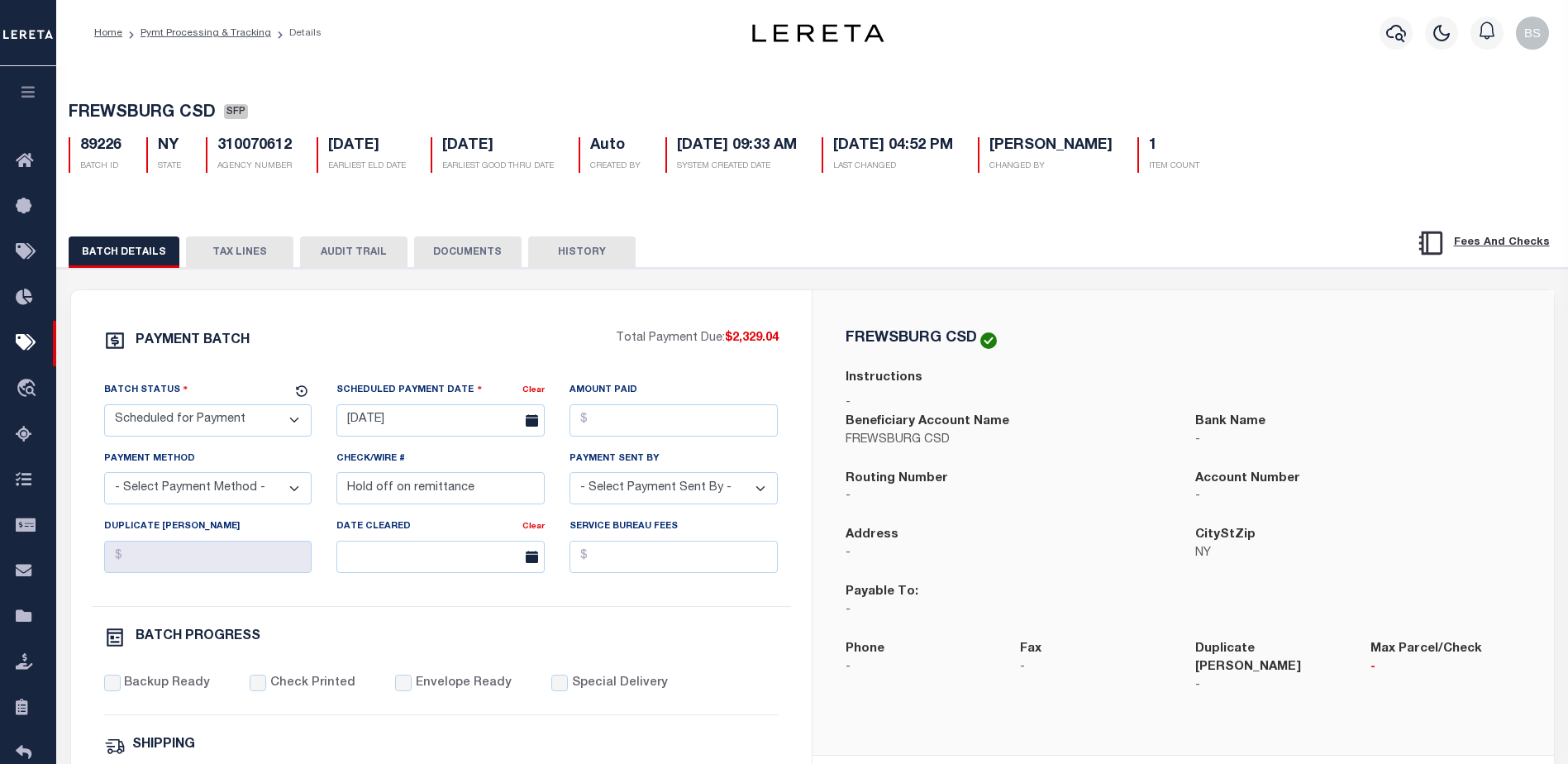
click at [246, 266] on button "TAX LINES" at bounding box center [240, 251] width 108 height 31
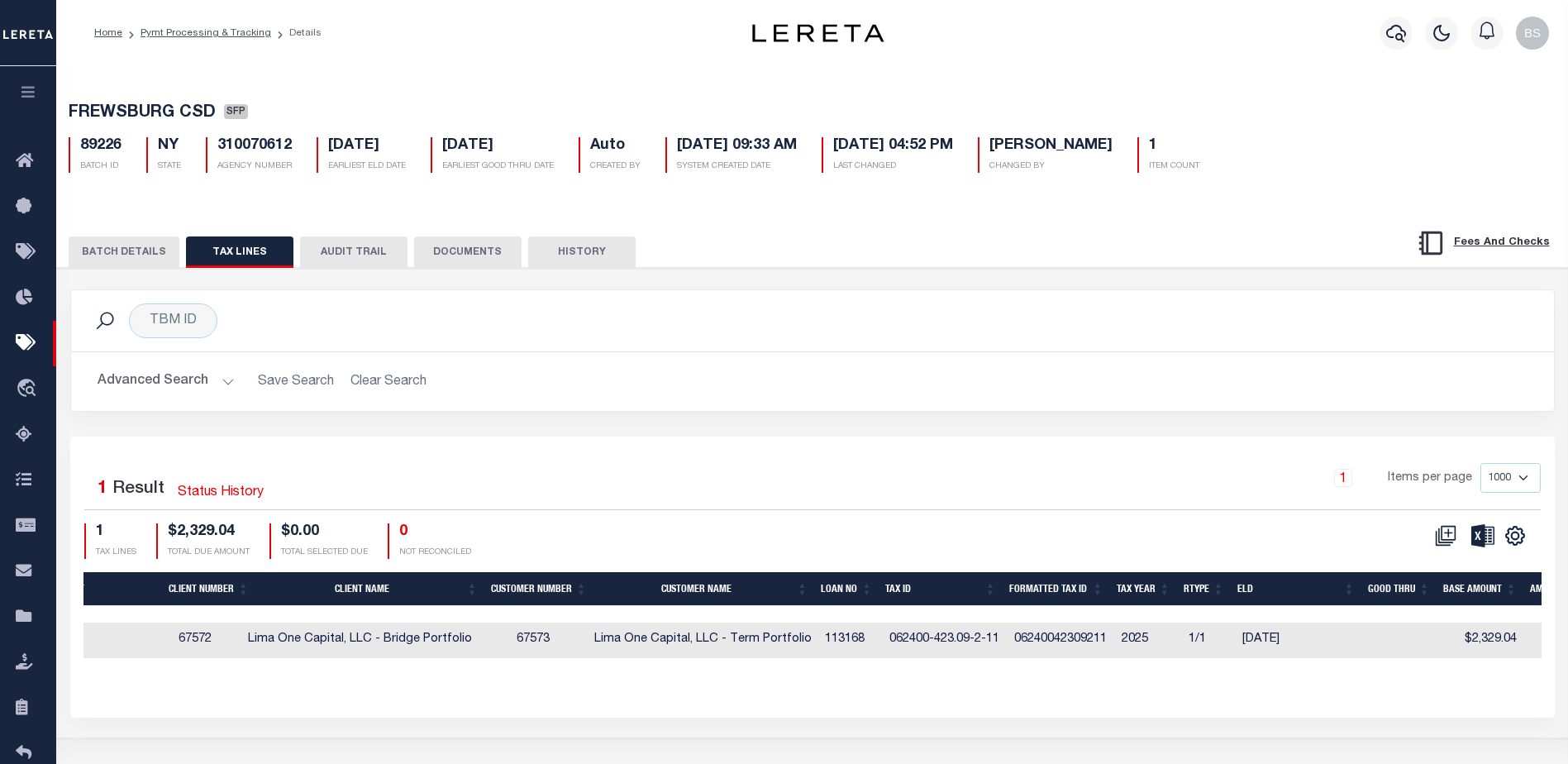
scroll to position [0, 518]
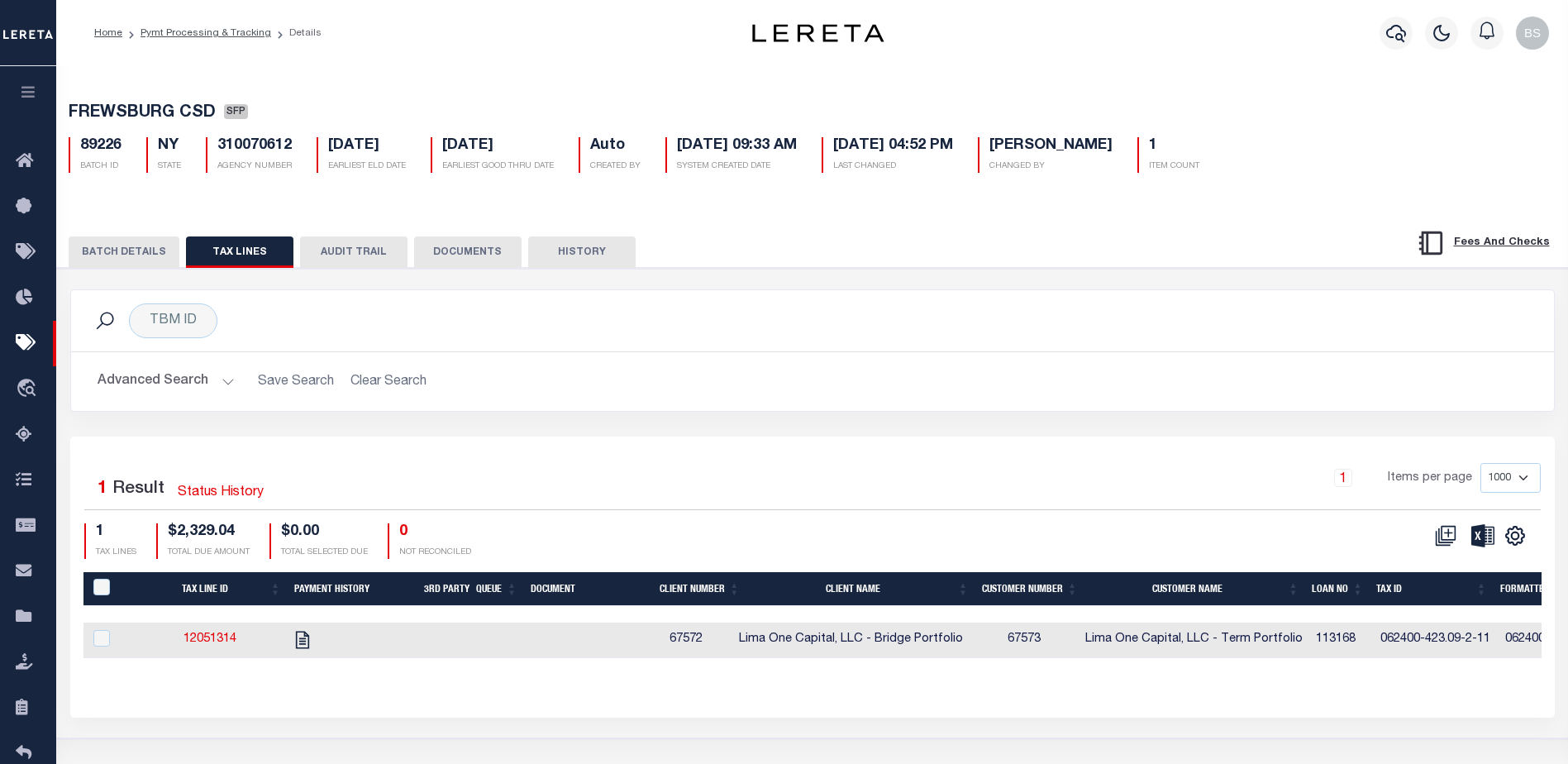
click at [126, 250] on button "BATCH DETAILS" at bounding box center [123, 251] width 110 height 31
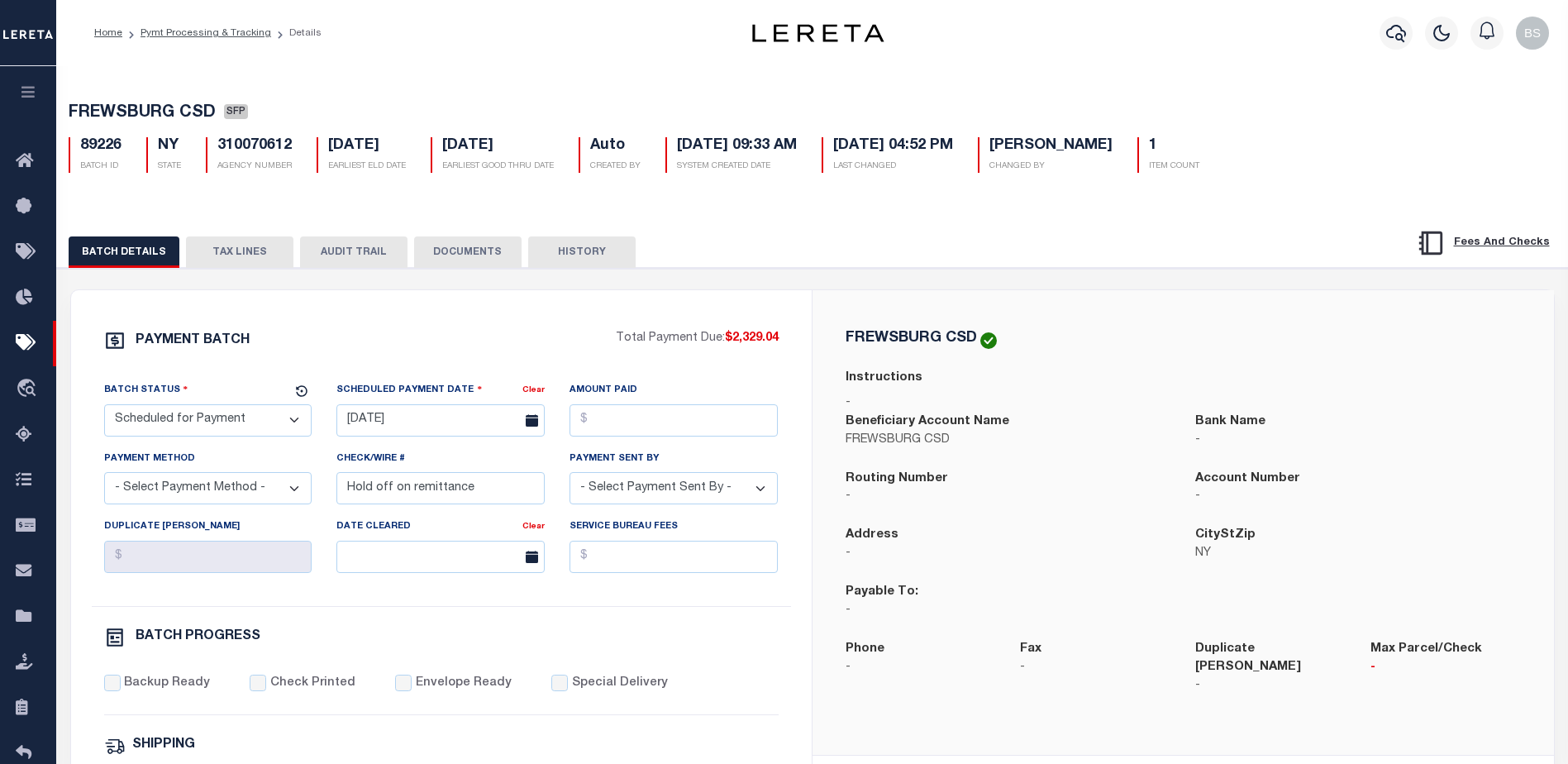
click at [375, 255] on button "AUDIT TRAIL" at bounding box center [354, 251] width 108 height 31
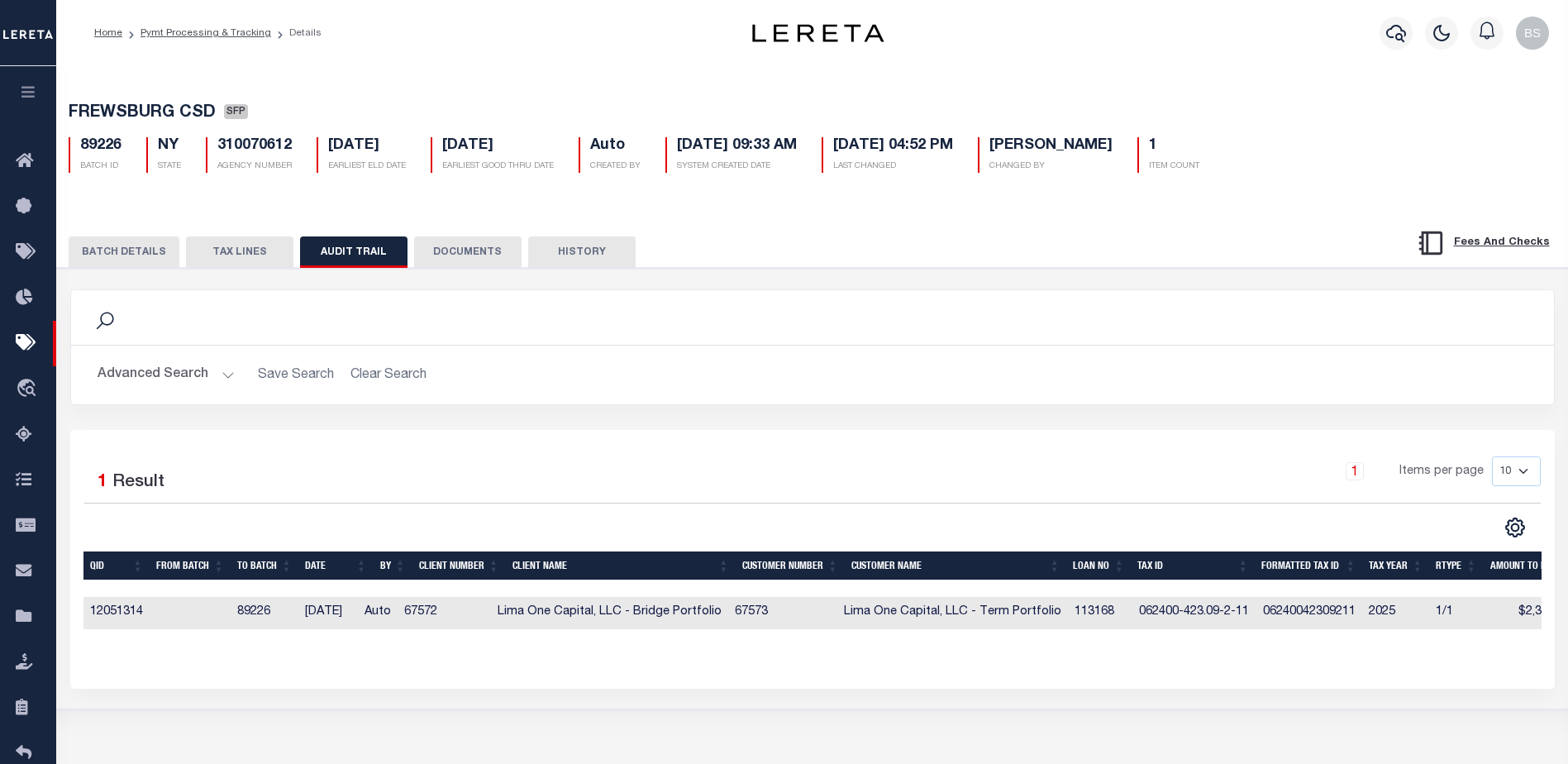
click at [136, 243] on button "BATCH DETAILS" at bounding box center [123, 251] width 110 height 31
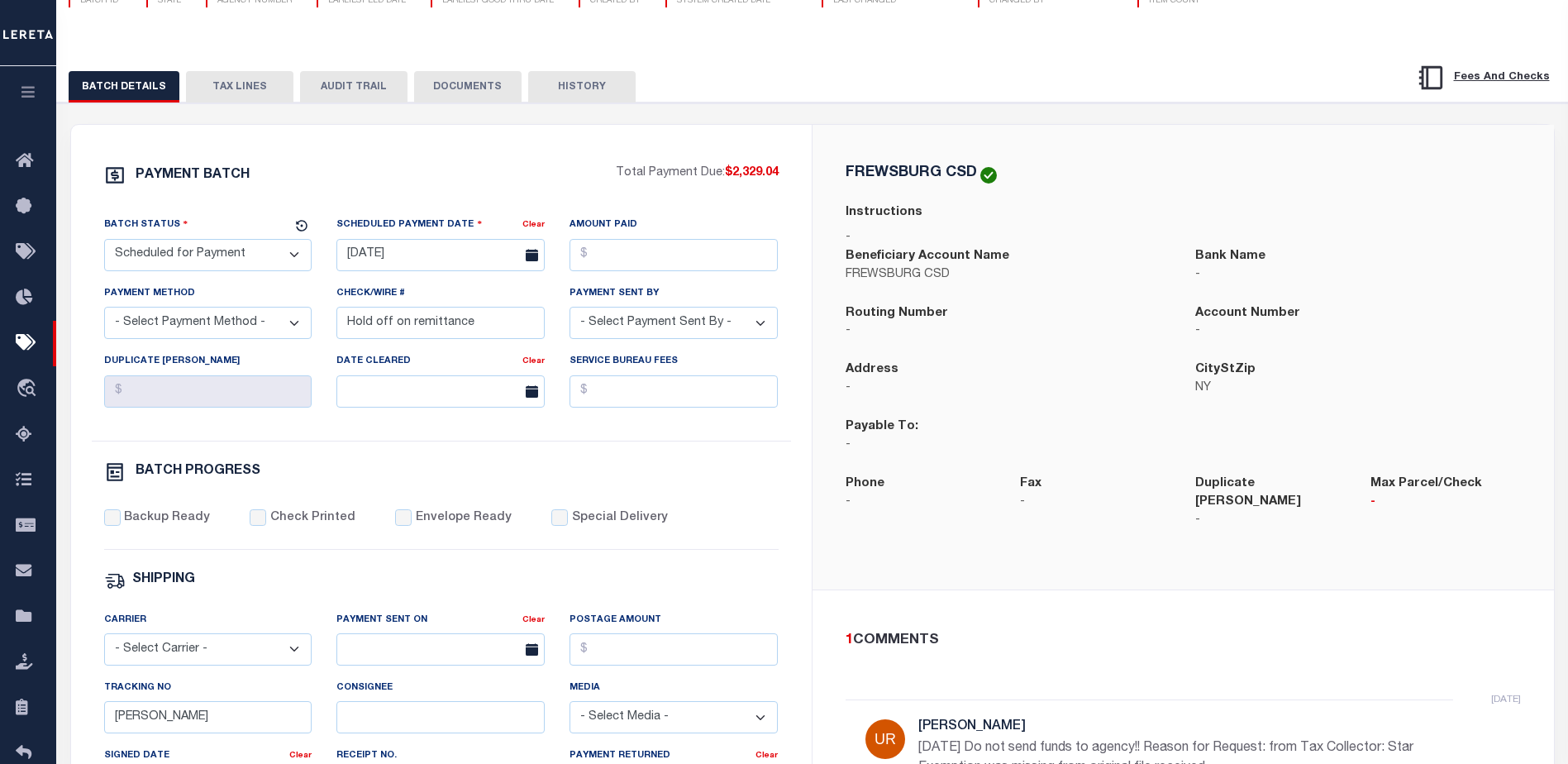
click at [230, 92] on button "TAX LINES" at bounding box center [240, 86] width 108 height 31
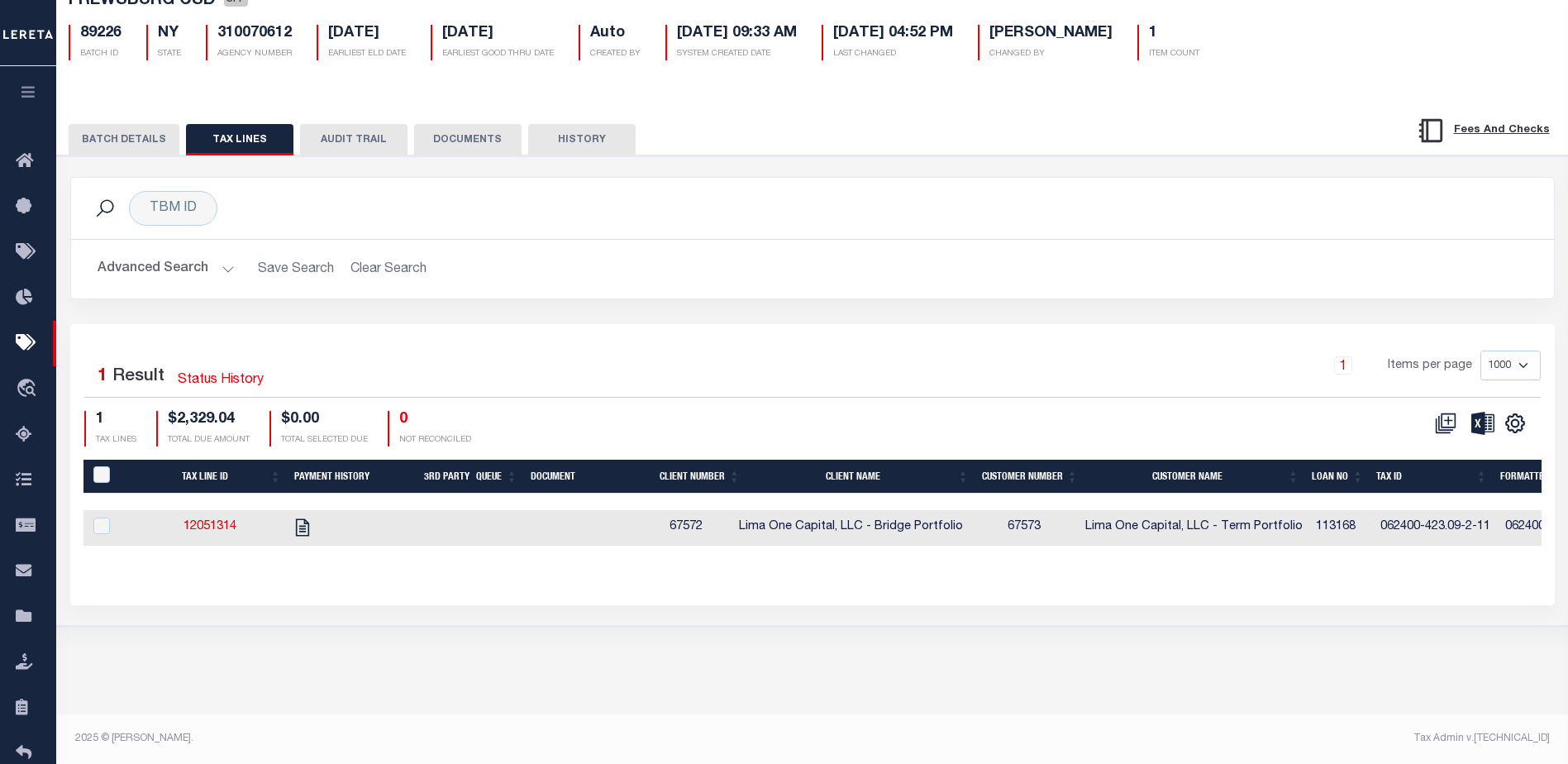
click at [111, 136] on button "BATCH DETAILS" at bounding box center [123, 139] width 110 height 31
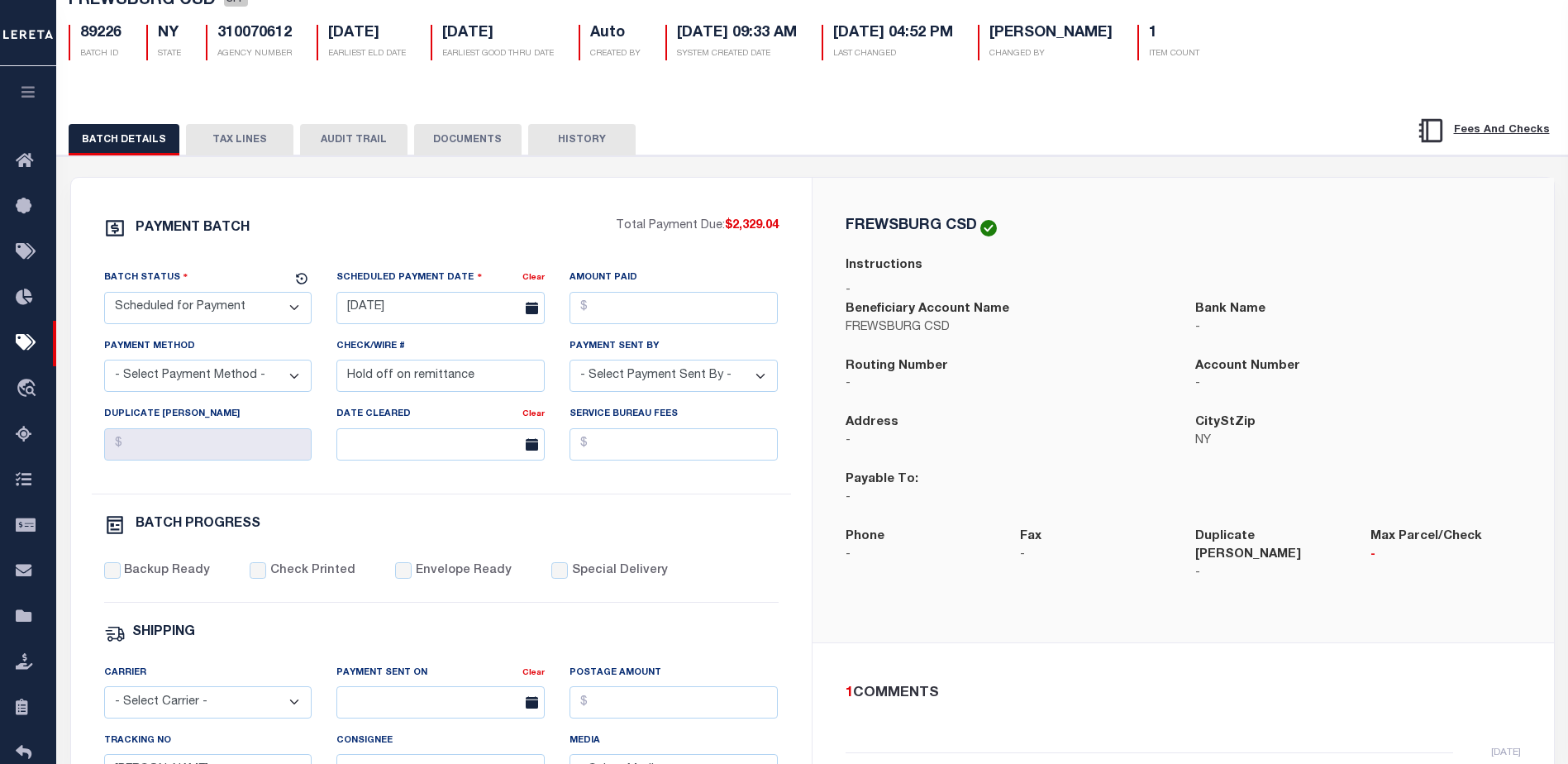
click at [321, 143] on button "AUDIT TRAIL" at bounding box center [354, 139] width 108 height 31
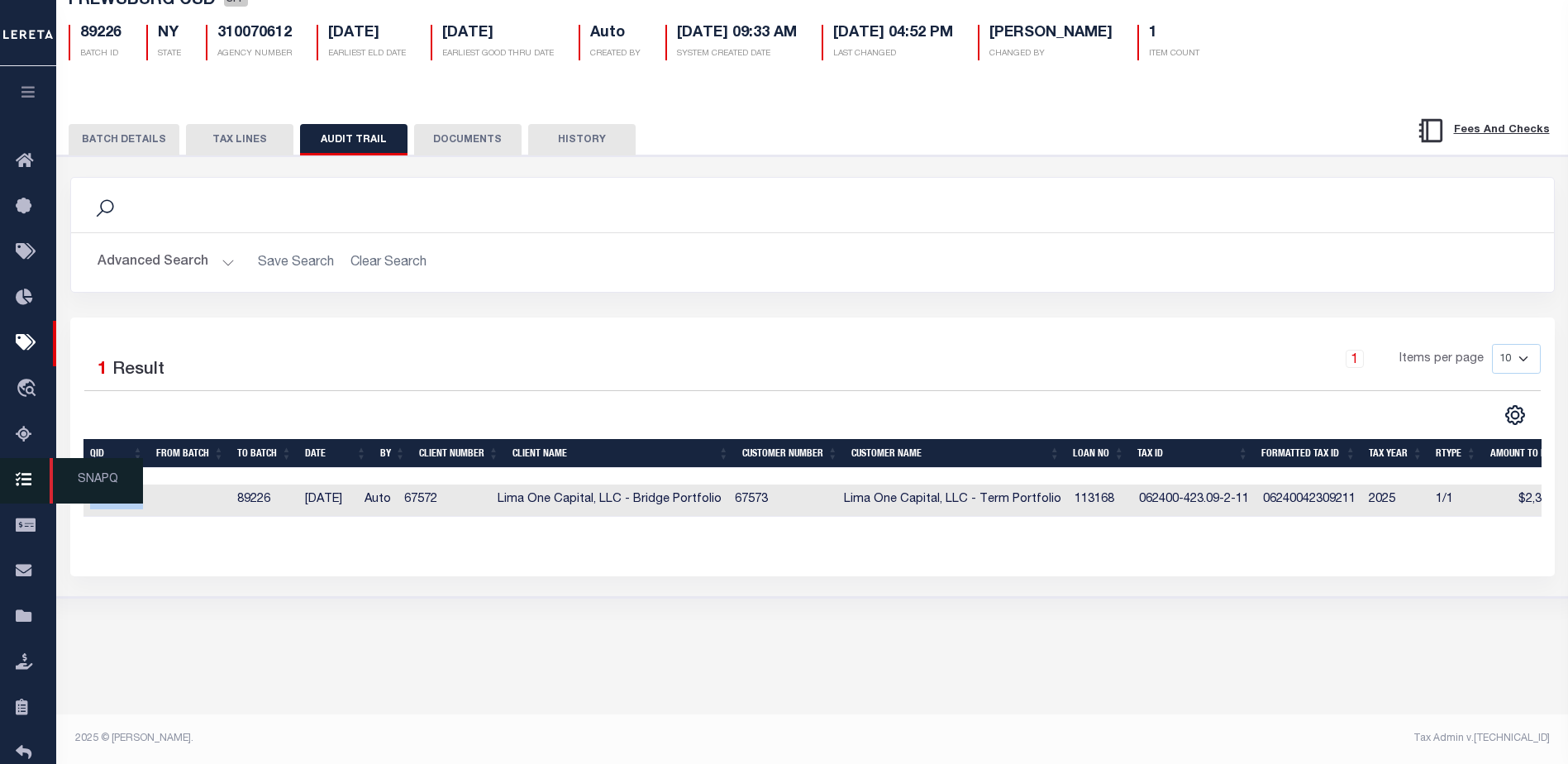
drag, startPoint x: 139, startPoint y: 518, endPoint x: 43, endPoint y: 506, distance: 96.7
click at [47, 507] on div "Home Pymt Processing & Tracking Details Profile Sign out" at bounding box center [784, 268] width 1568 height 760
click at [698, 568] on div "Selected 1 Result 1 Items per page 10 25 50 100" at bounding box center [812, 446] width 1485 height 258
click at [221, 140] on button "TAX LINES" at bounding box center [240, 139] width 108 height 31
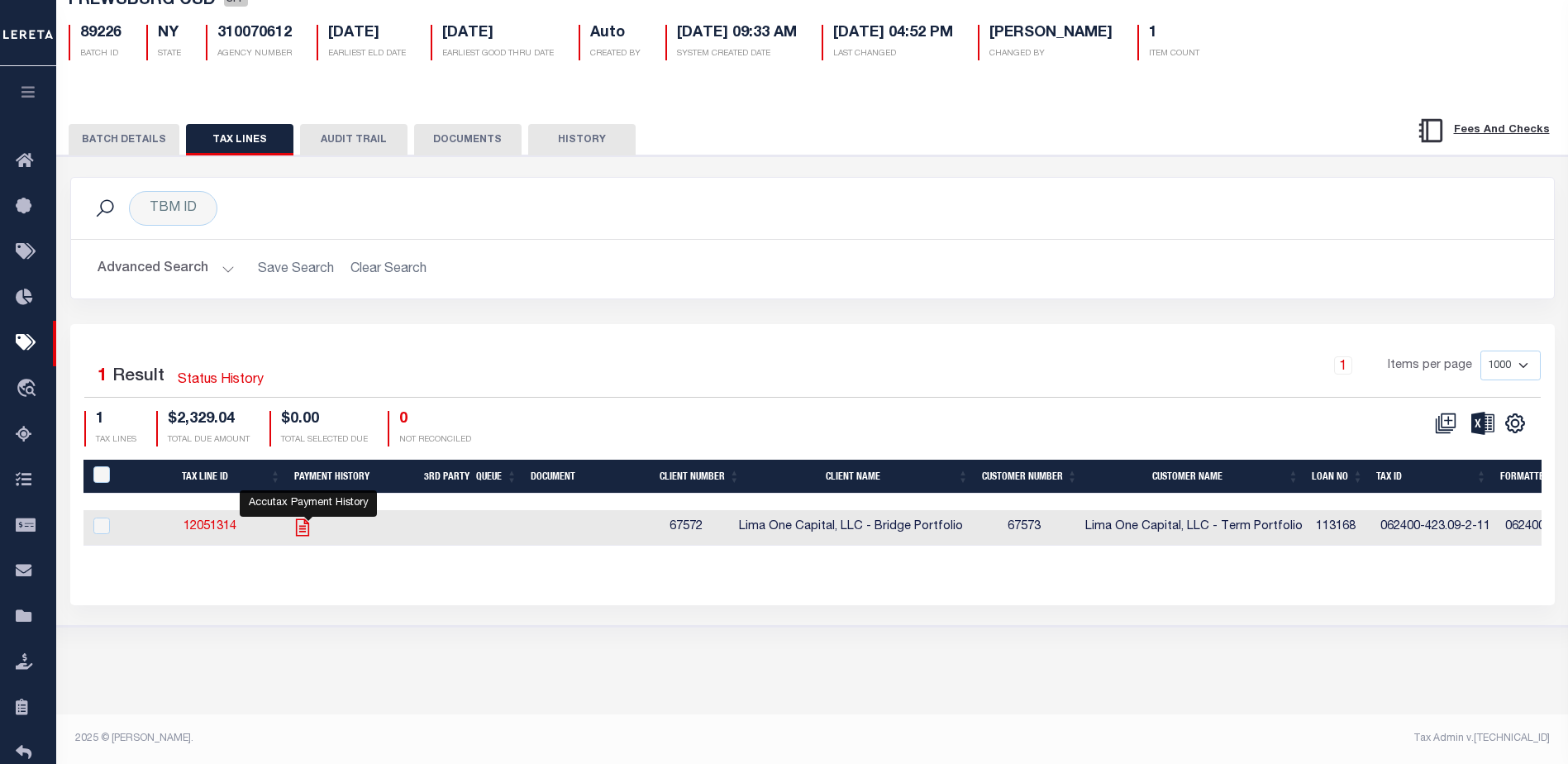
click at [302, 531] on icon "" at bounding box center [302, 527] width 22 height 22
checkbox input "true"
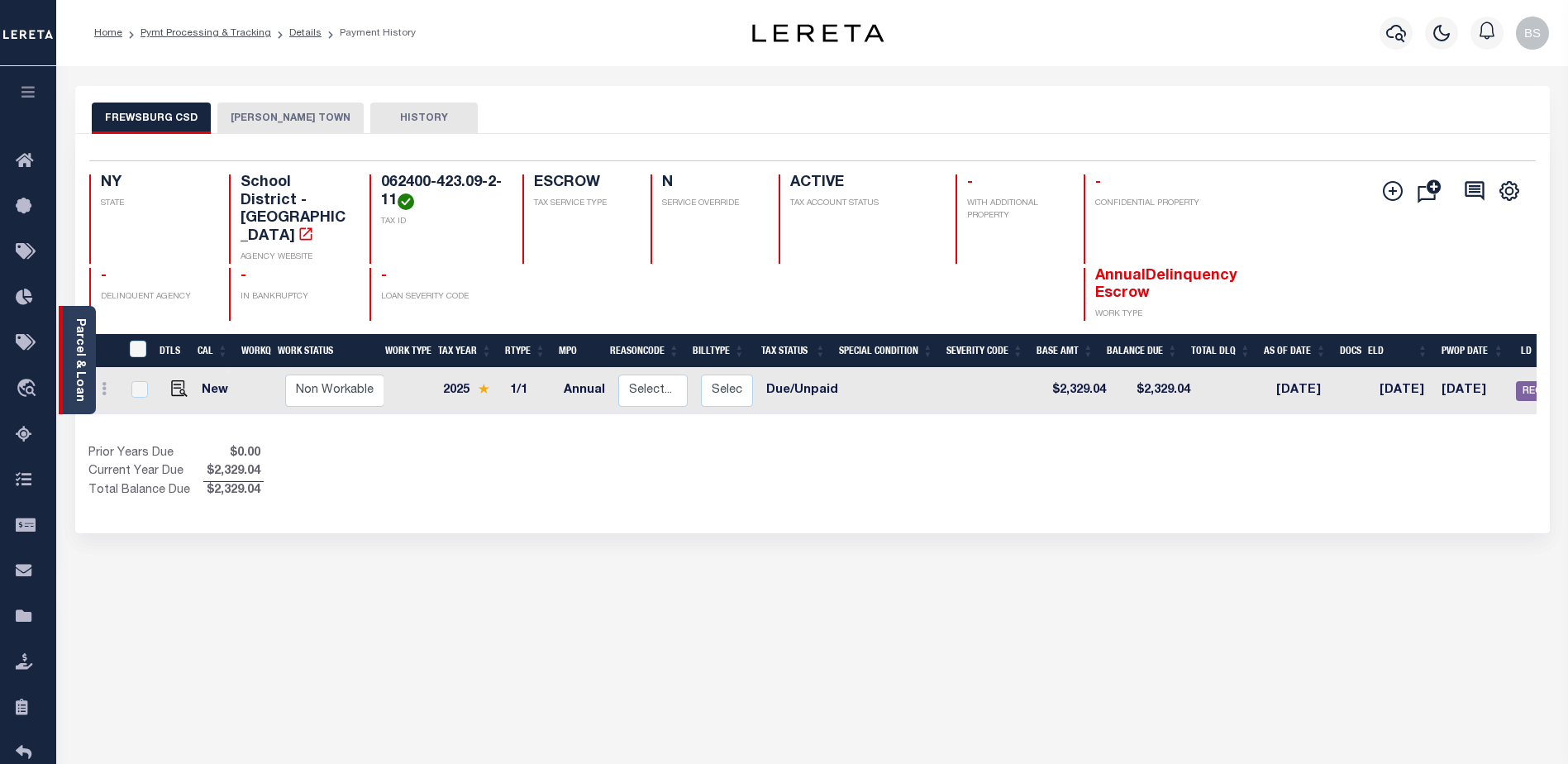
click at [74, 352] on link "Parcel & Loan" at bounding box center [79, 360] width 12 height 83
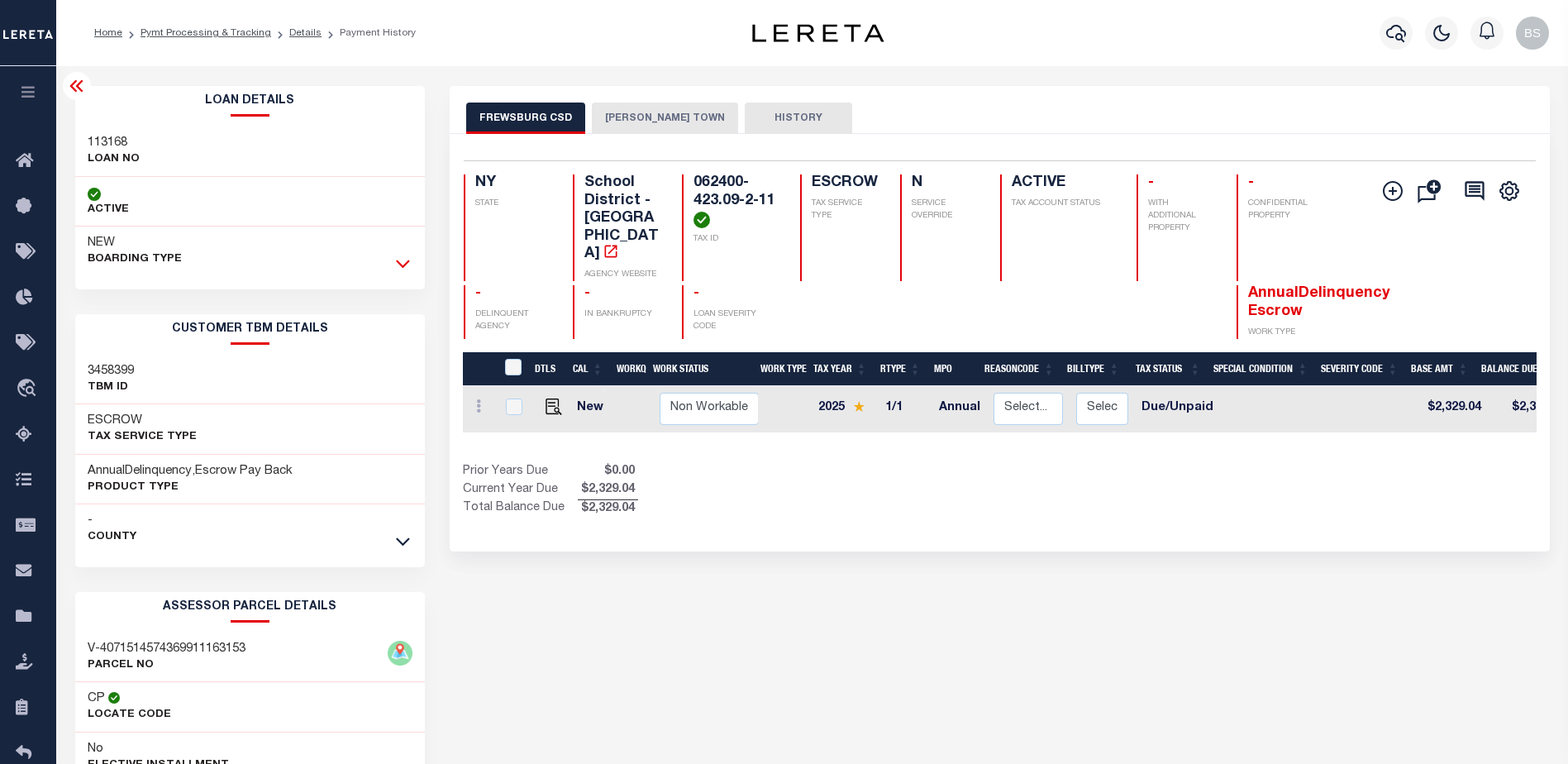
click at [408, 266] on icon at bounding box center [403, 263] width 14 height 17
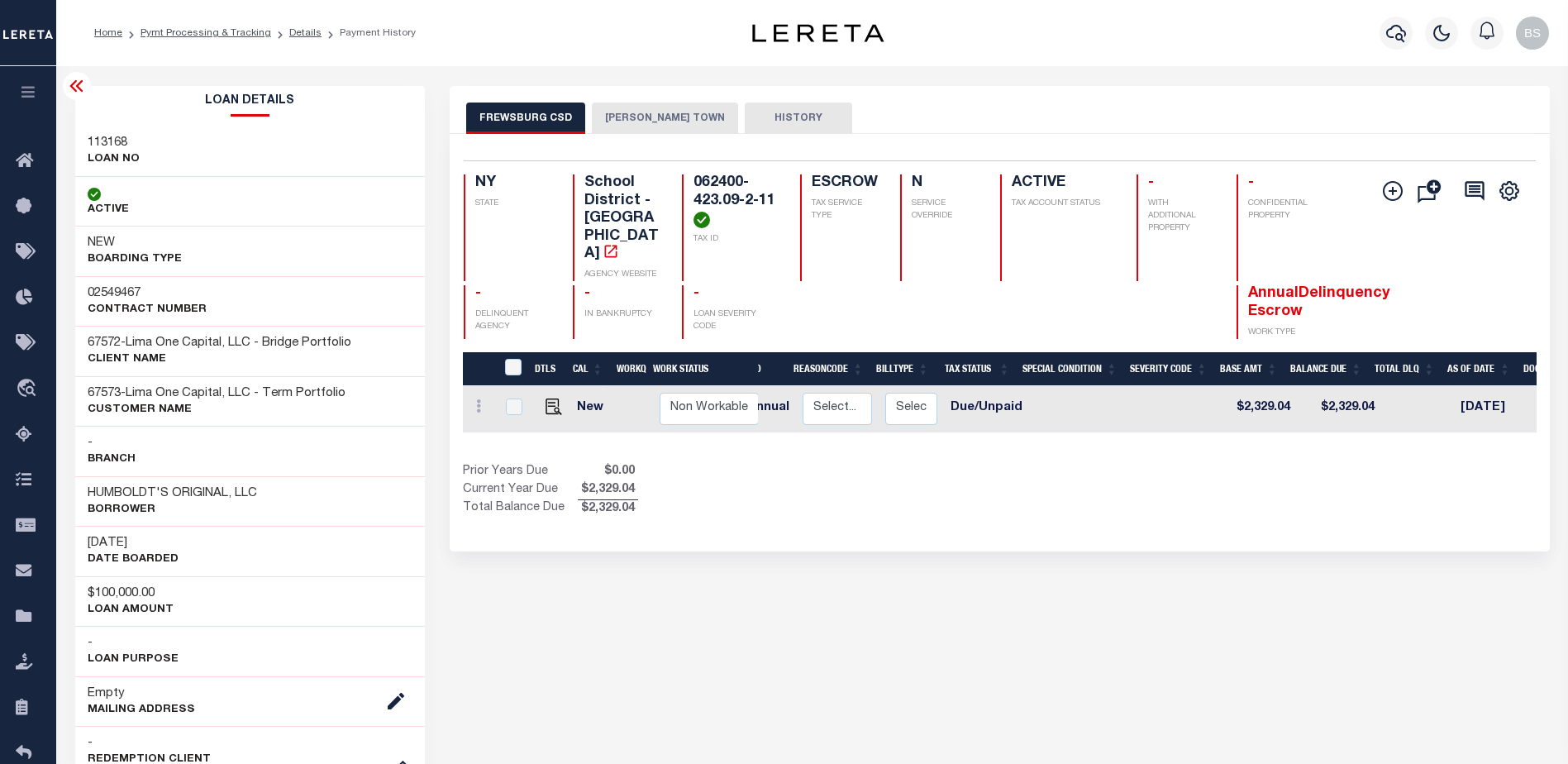
scroll to position [0, 253]
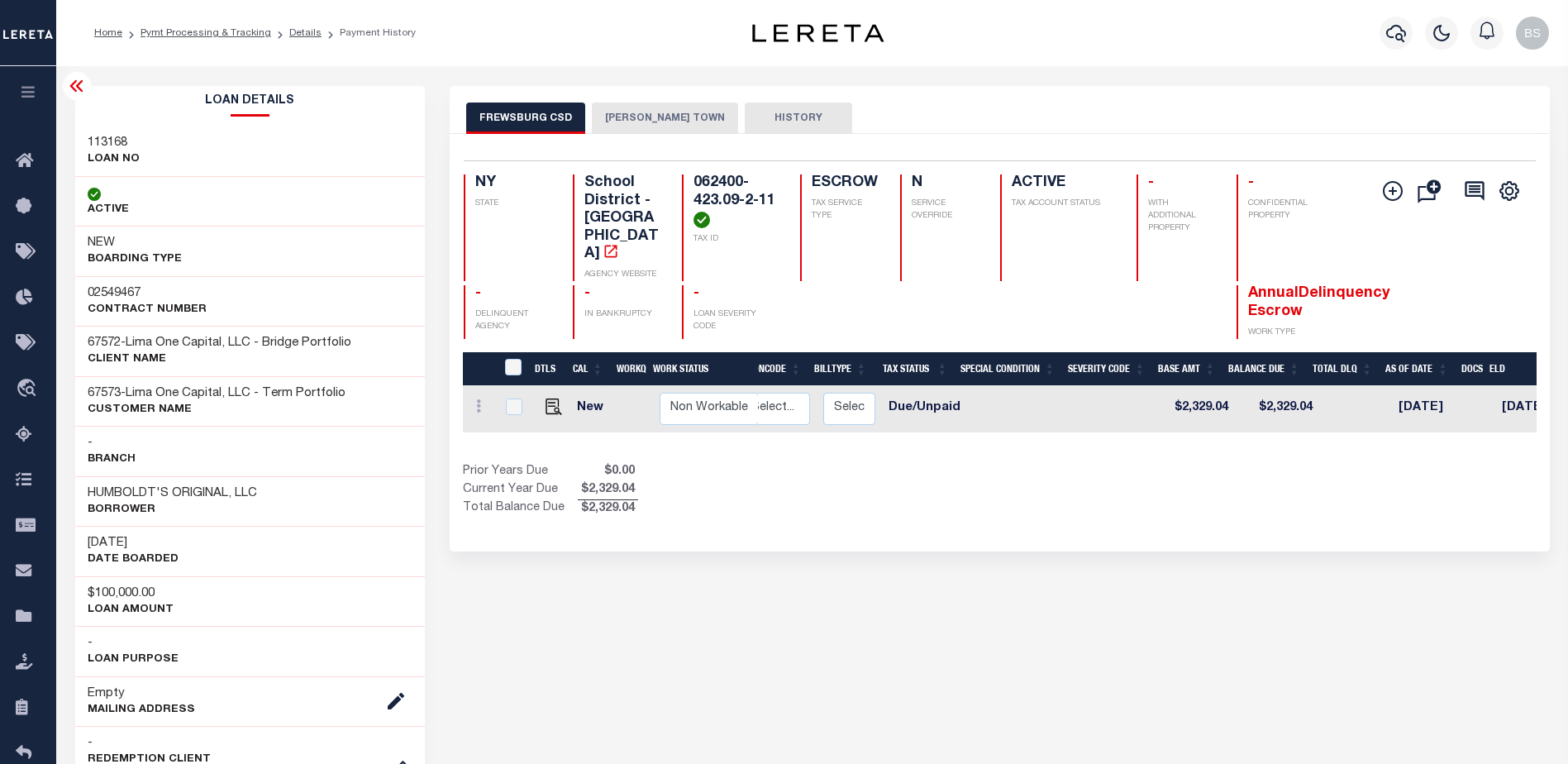
click at [69, 84] on icon at bounding box center [77, 86] width 20 height 20
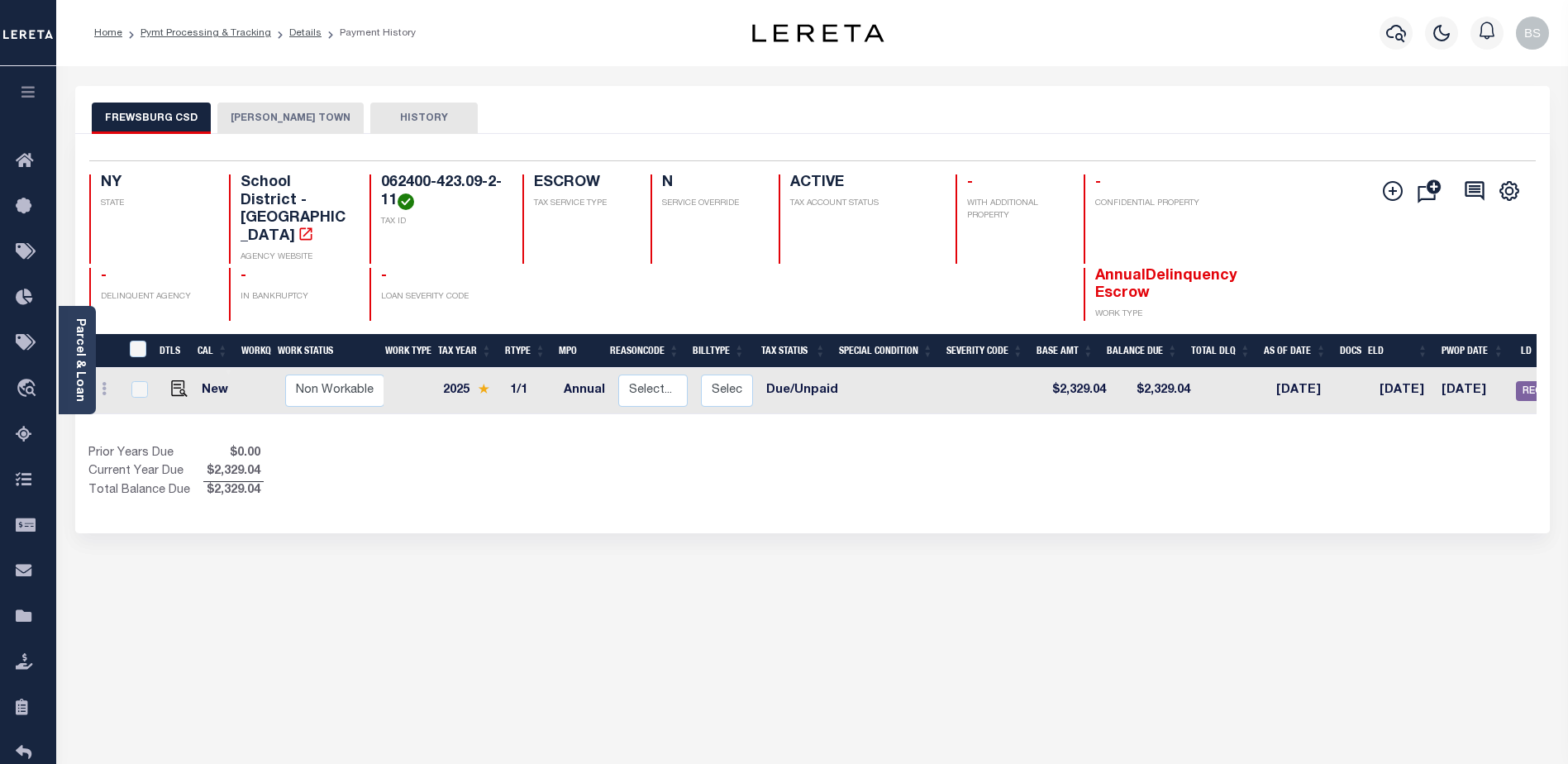
scroll to position [0, 196]
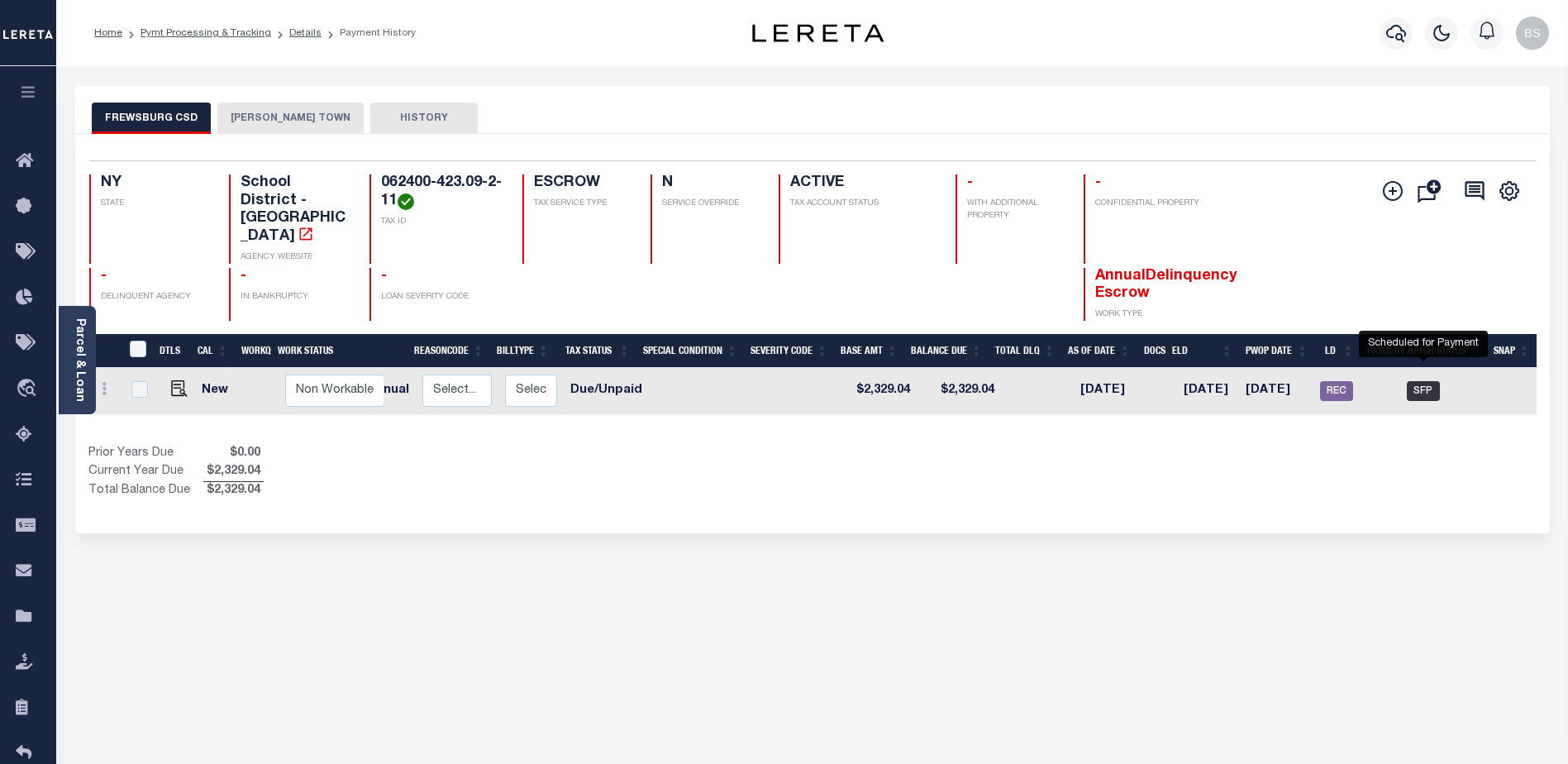
click at [1416, 381] on span "SFP" at bounding box center [1423, 391] width 33 height 20
checkbox input "true"
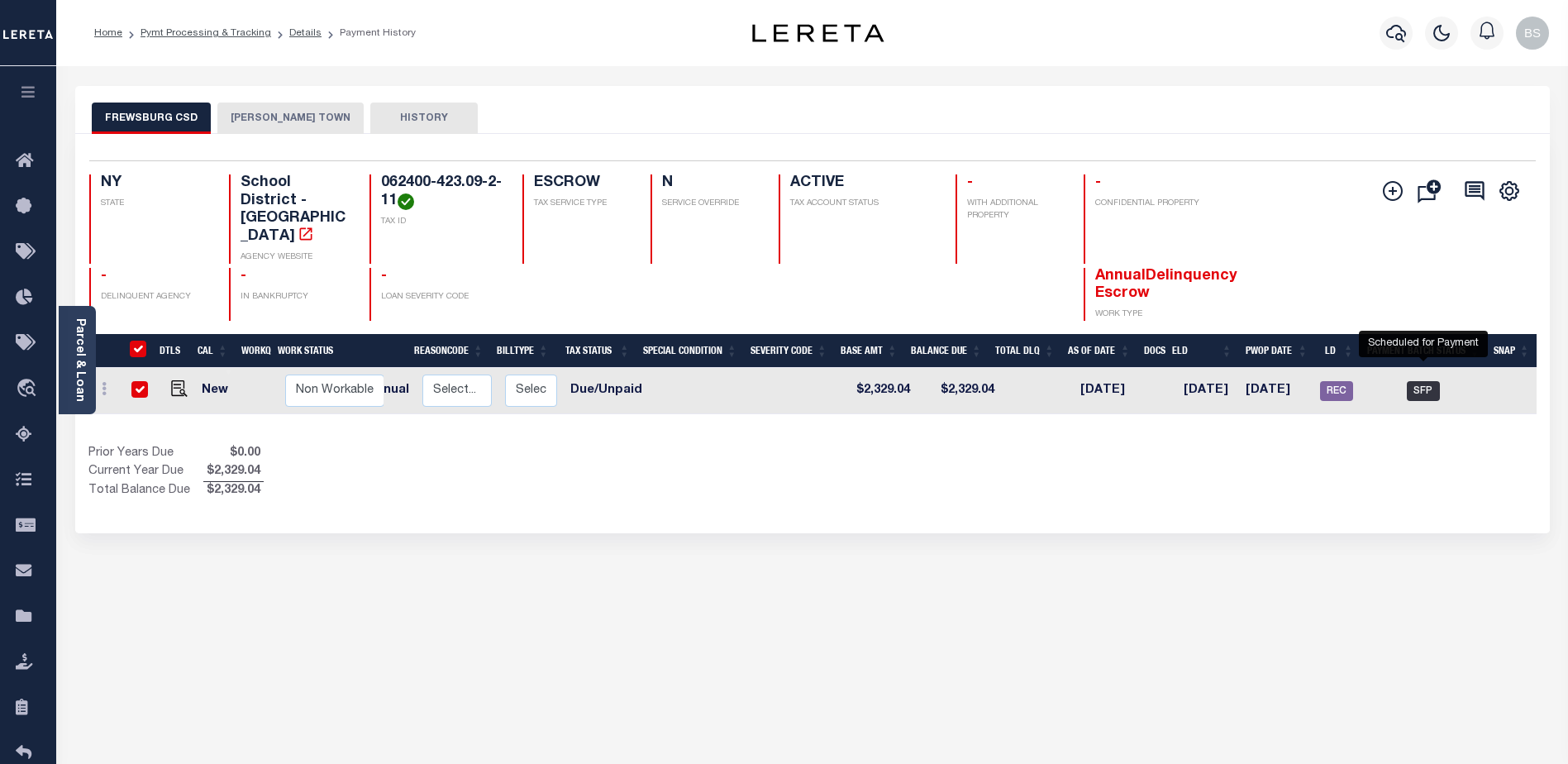
checkbox input "true"
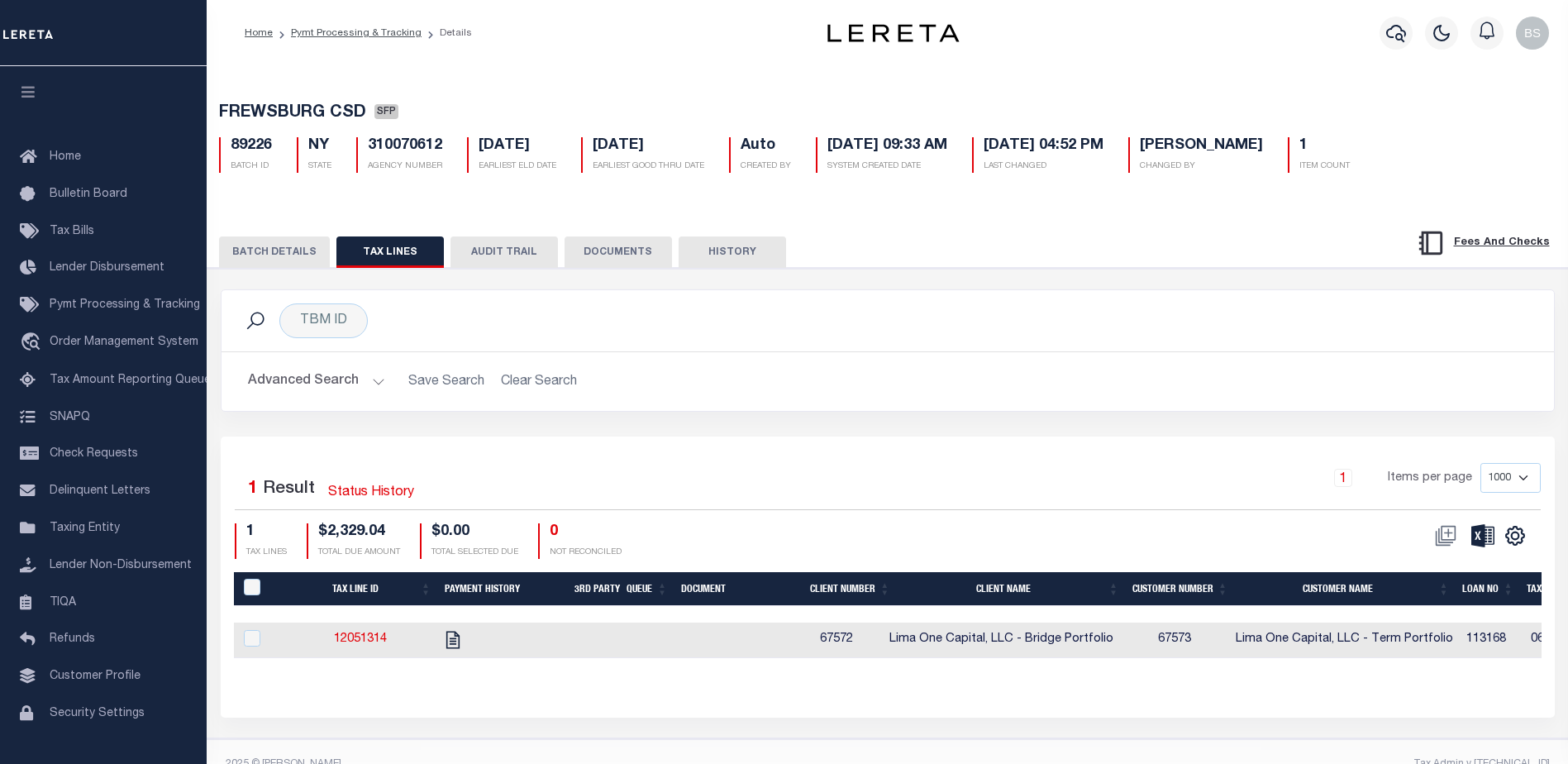
click at [263, 259] on button "BATCH DETAILS" at bounding box center [274, 251] width 110 height 31
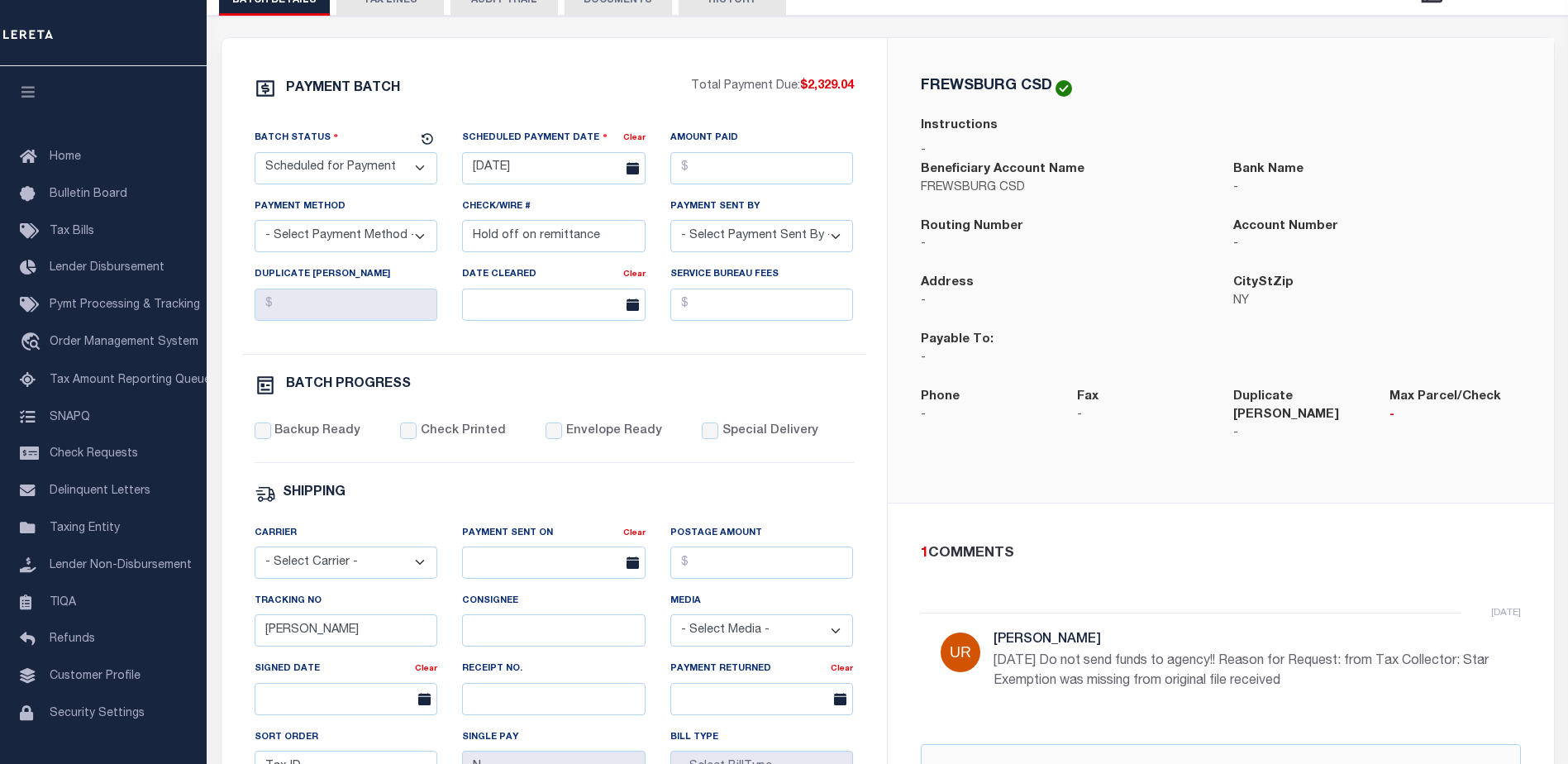
scroll to position [248, 0]
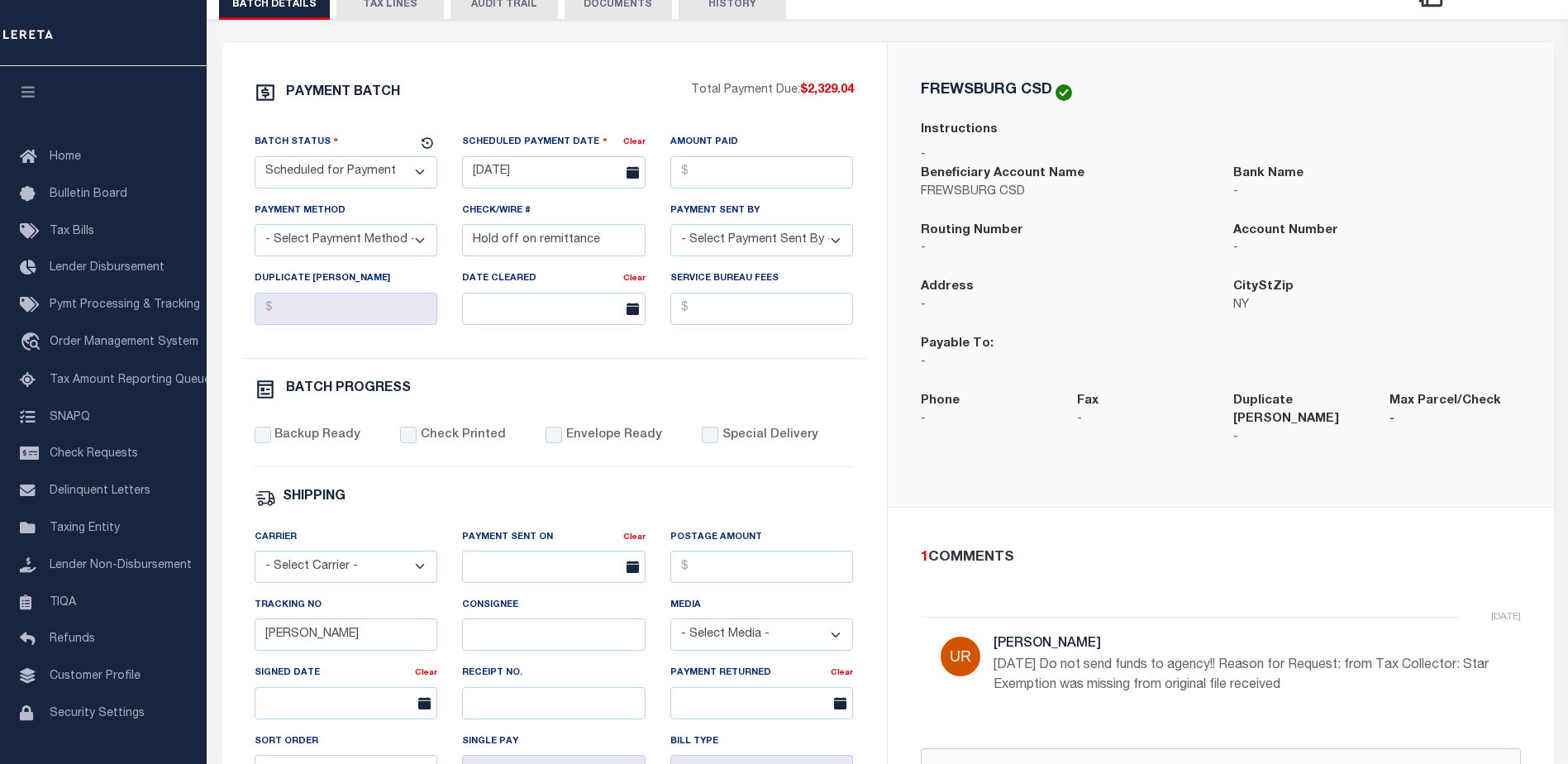
click at [419, 171] on select "- Select Status - Scheduled for Payment Ready For Payment Payment Sent Cleared …" at bounding box center [346, 172] width 183 height 32
select select "RFP"
click at [255, 160] on select "- Select Status - Scheduled for Payment Ready For Payment Payment Sent Cleared …" at bounding box center [346, 172] width 183 height 32
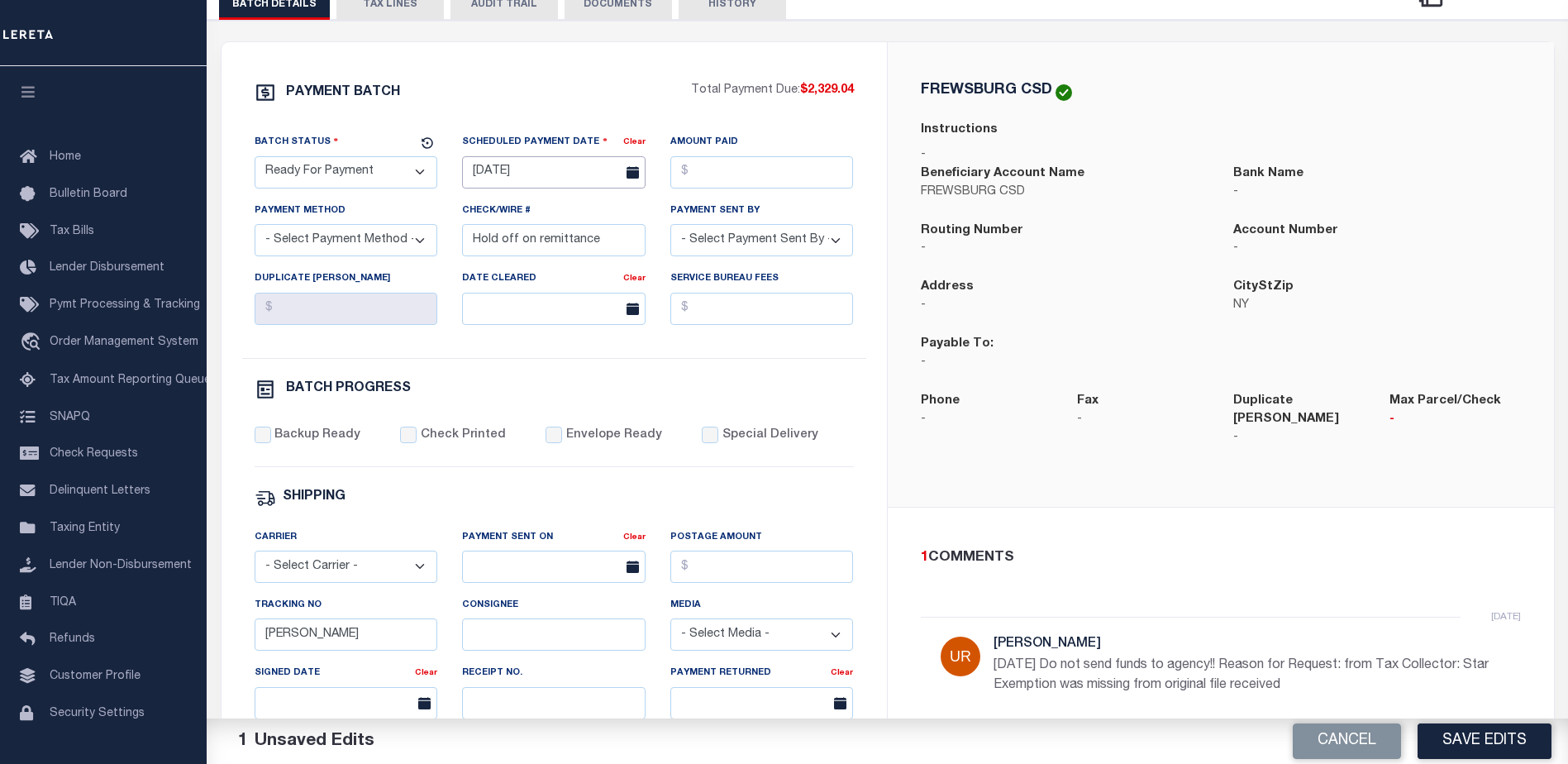
click at [500, 182] on input "[DATE]" at bounding box center [554, 172] width 183 height 32
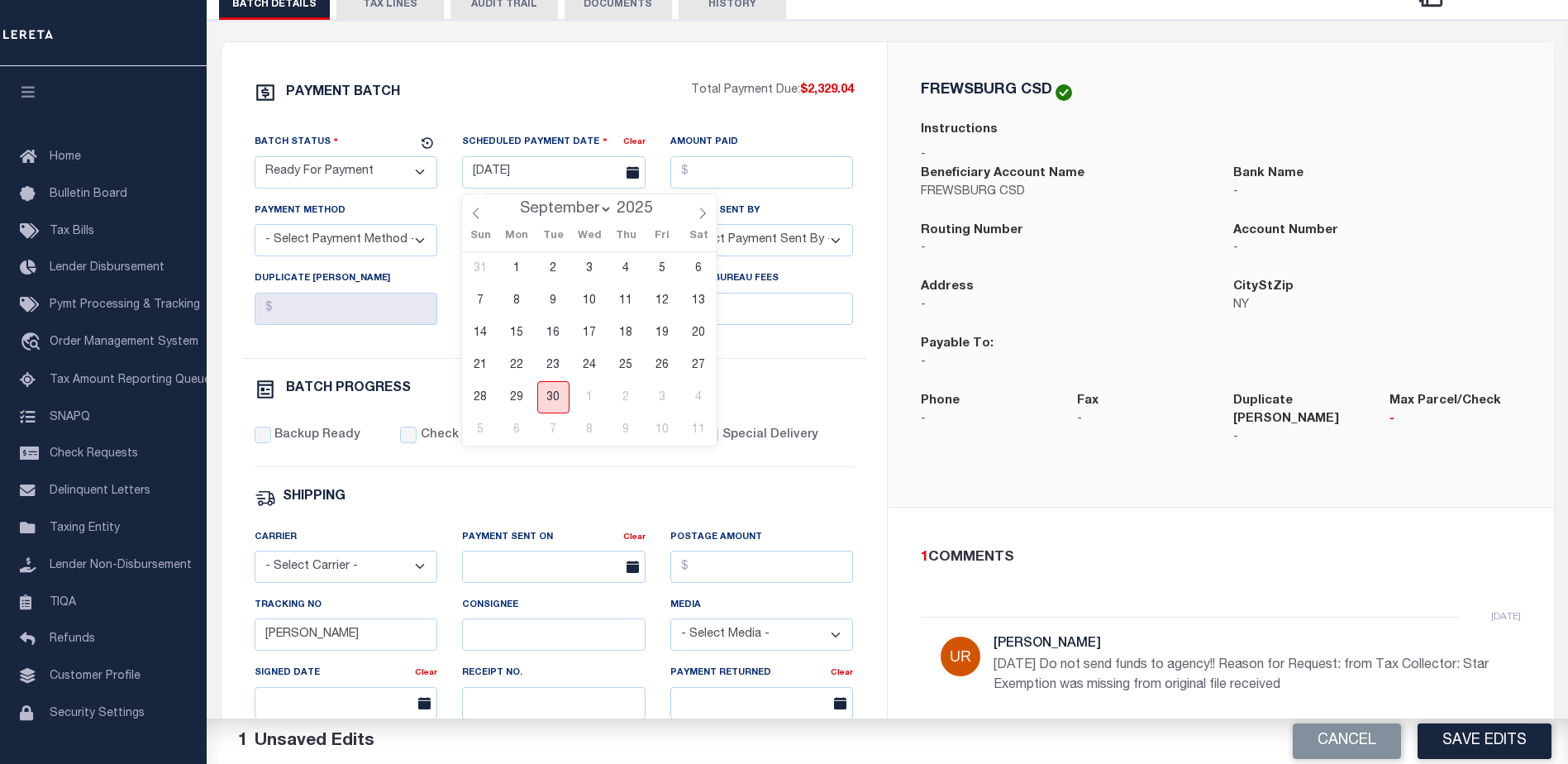
click at [547, 397] on span "30" at bounding box center [554, 397] width 32 height 32
type input "[DATE]"
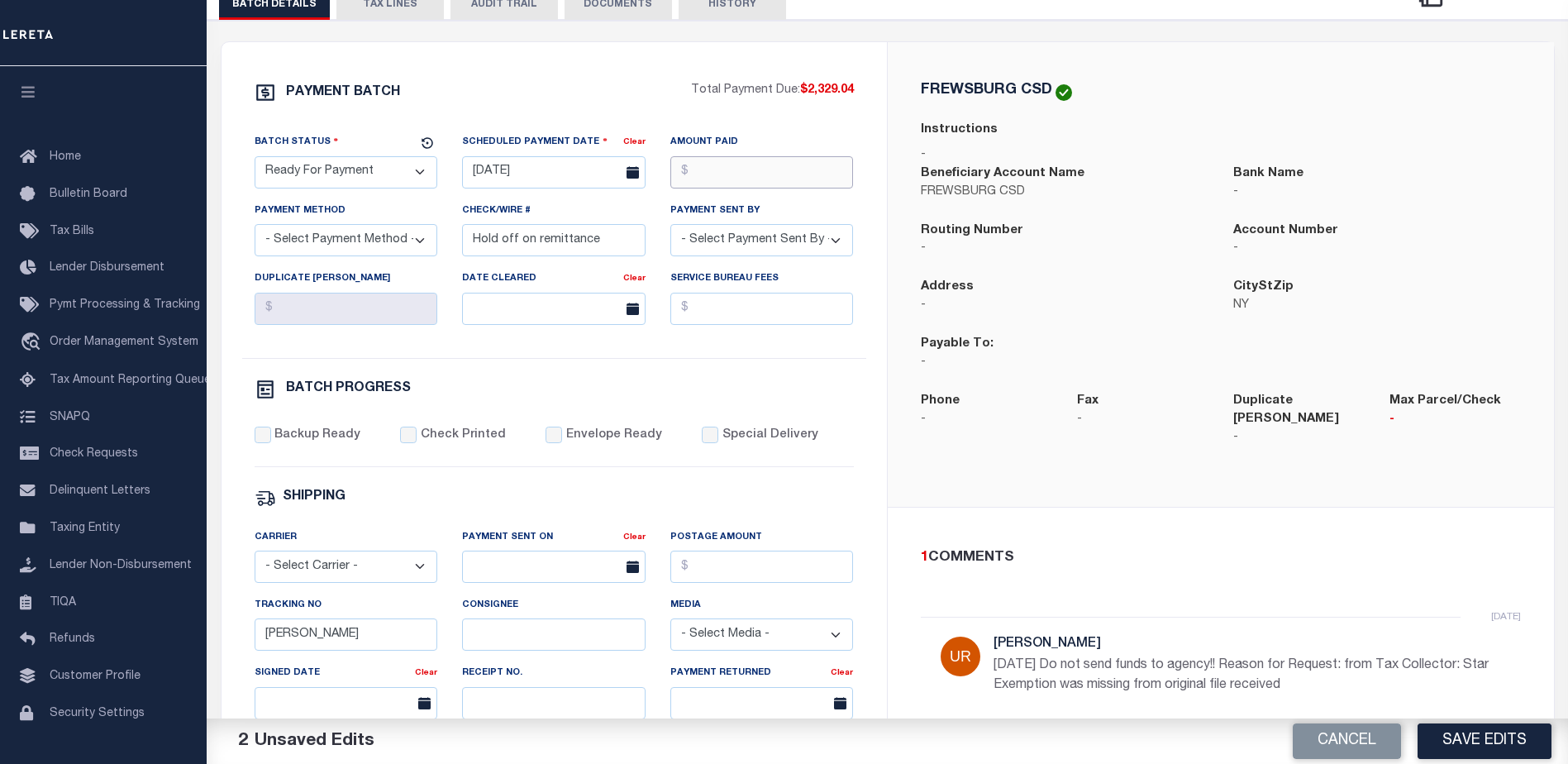
click at [715, 180] on input "Amount Paid" at bounding box center [762, 172] width 183 height 32
type input "$2,329.04"
click at [413, 245] on select "- Select Payment Method - ACH Certified Check Check Direct Deposit Wire Transfer" at bounding box center [346, 241] width 183 height 32
select select "CHK"
click at [255, 229] on select "- Select Payment Method - ACH Certified Check Check Direct Deposit Wire Transfer" at bounding box center [346, 241] width 183 height 32
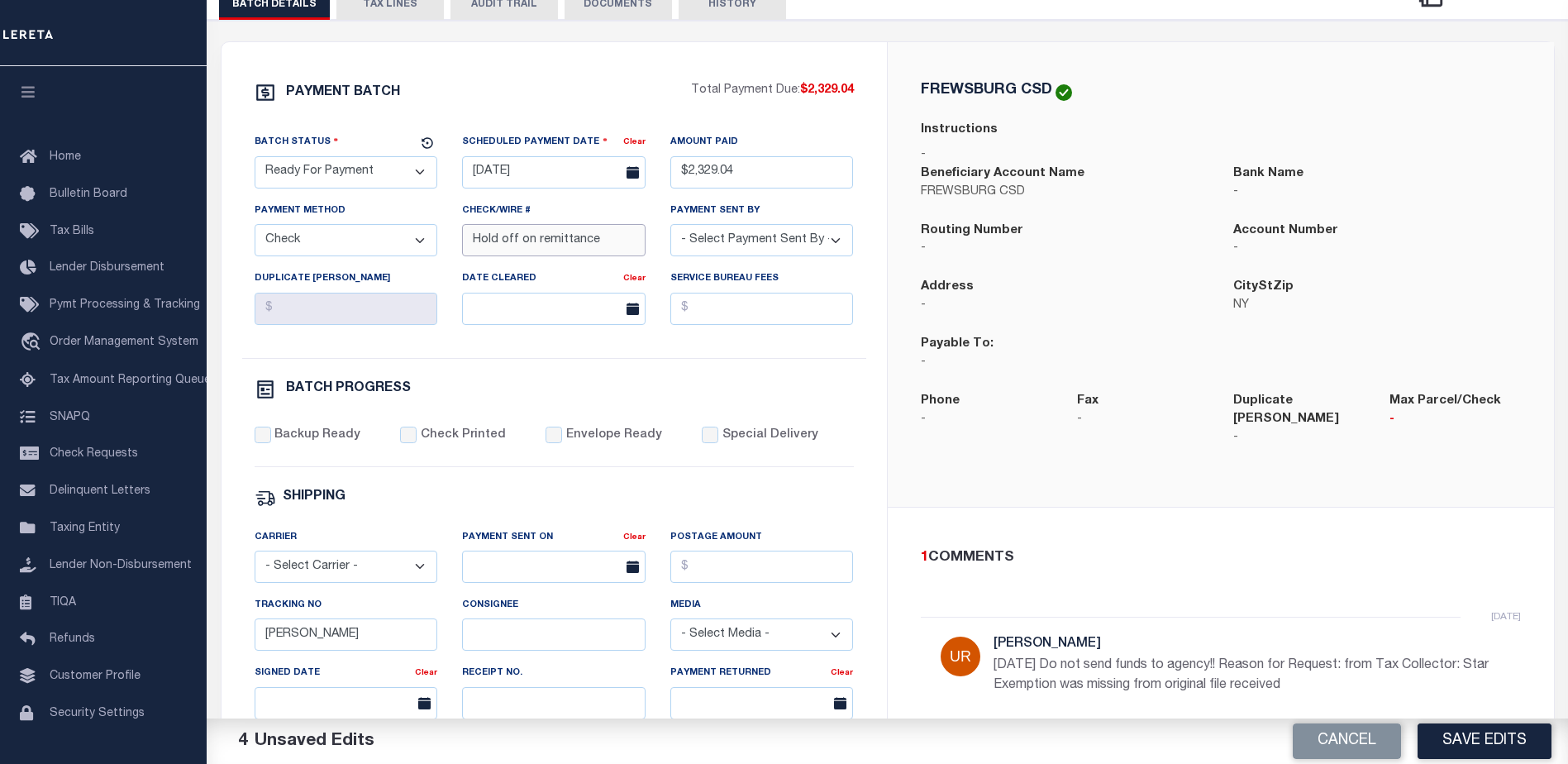
click at [605, 245] on input "Hold off on remittance" at bounding box center [554, 241] width 183 height 32
type input "H"
click at [765, 180] on input "$2,329.04" at bounding box center [762, 172] width 183 height 32
type input "$"
type input "$2,322.27"
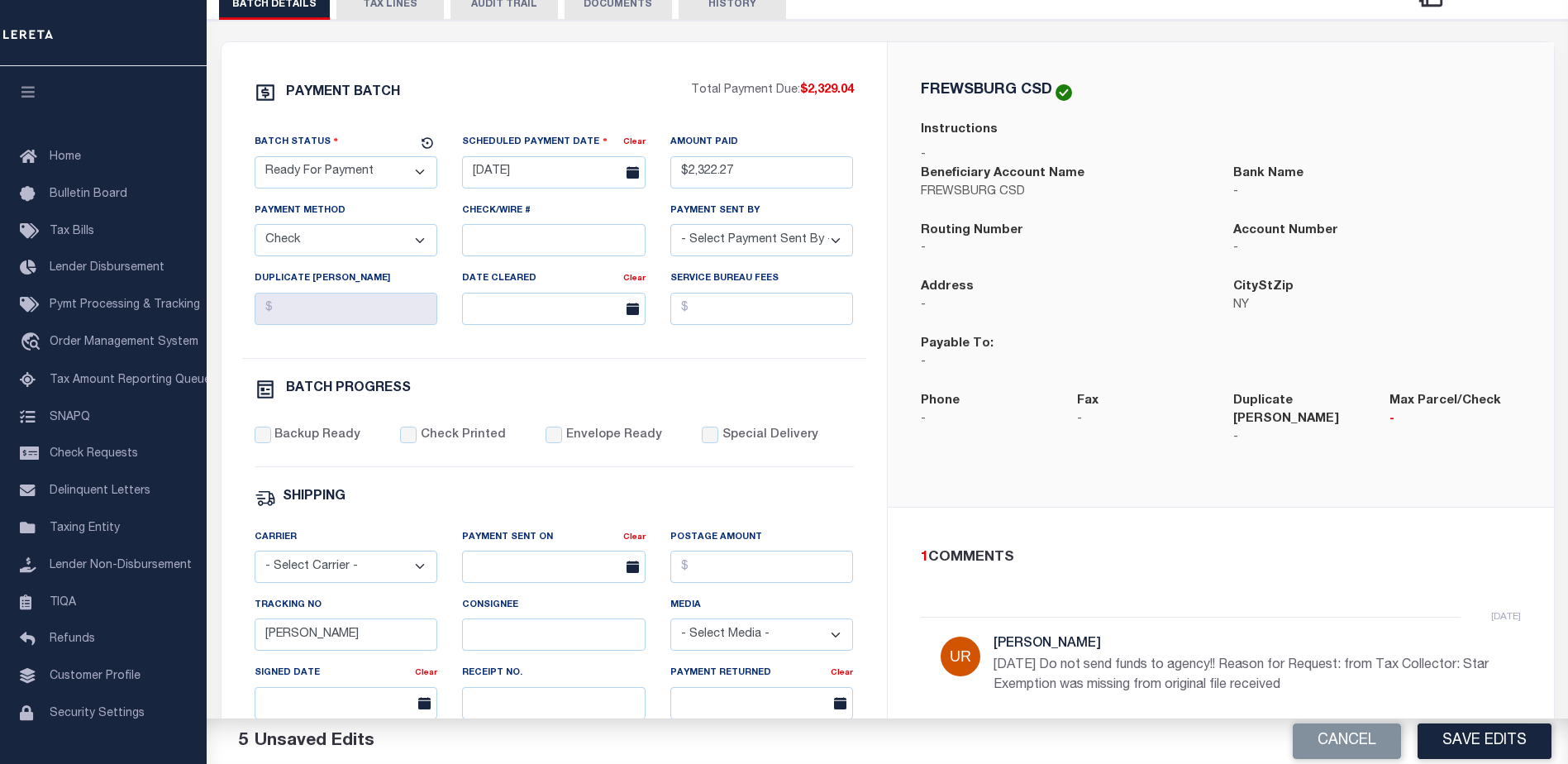
click at [397, 249] on select "- Select Payment Method - ACH Certified Check Check Direct Deposit Wire Transfer" at bounding box center [346, 241] width 183 height 32
drag, startPoint x: 861, startPoint y: 216, endPoint x: 851, endPoint y: 229, distance: 16.4
click at [861, 216] on div "Payment Sent By - Select Payment Sent By - Aakash Patel Abdul Muzain Adams, Pam…" at bounding box center [762, 236] width 208 height 68
click at [831, 250] on select "- Select Payment Sent By - [PERSON_NAME] [PERSON_NAME] [PERSON_NAME] [PERSON_NA…" at bounding box center [762, 241] width 183 height 32
select select "[PERSON_NAME]"
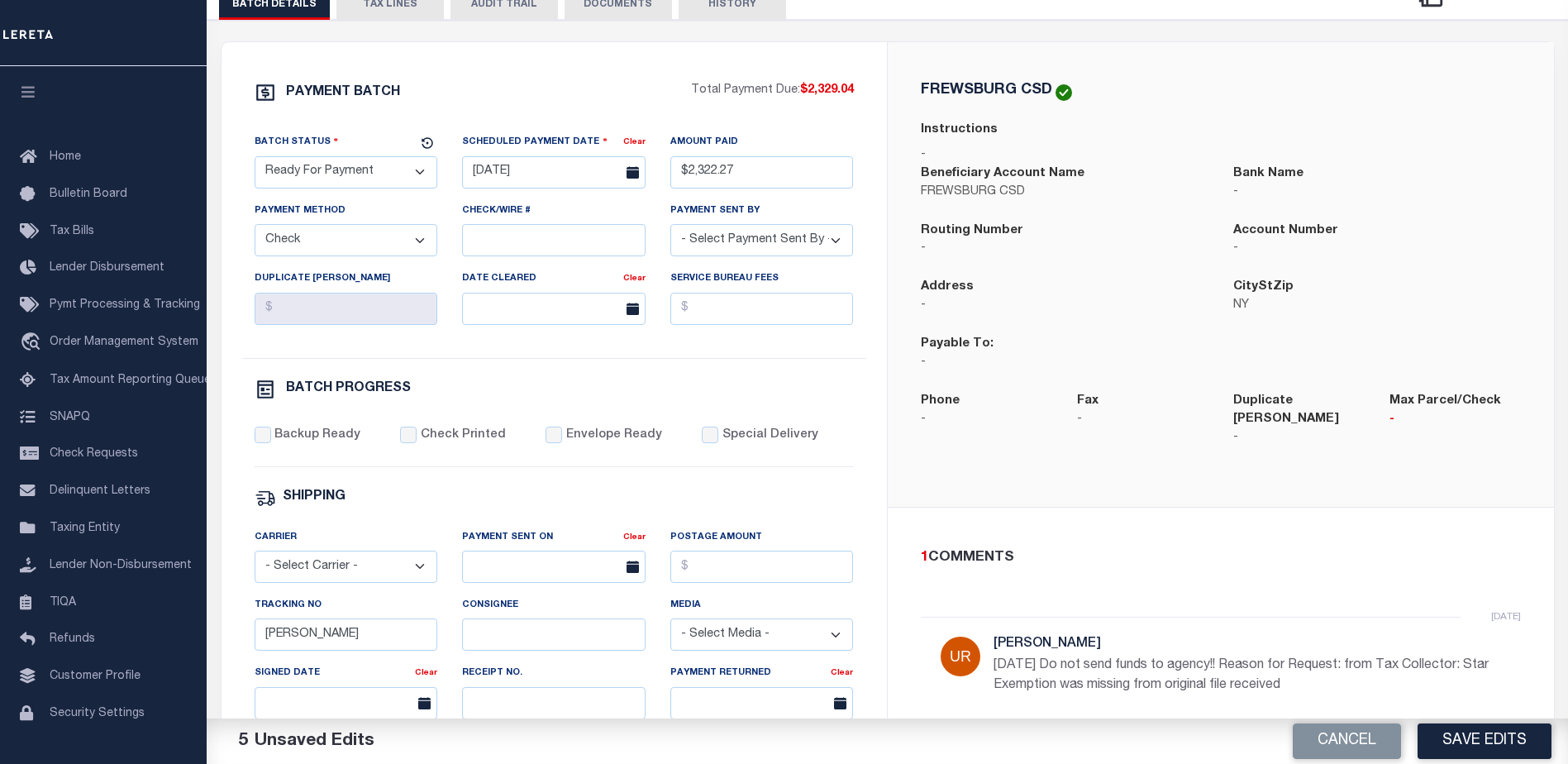
click at [670, 229] on select "- Select Payment Sent By - [PERSON_NAME] [PERSON_NAME] [PERSON_NAME] [PERSON_NA…" at bounding box center [762, 241] width 183 height 32
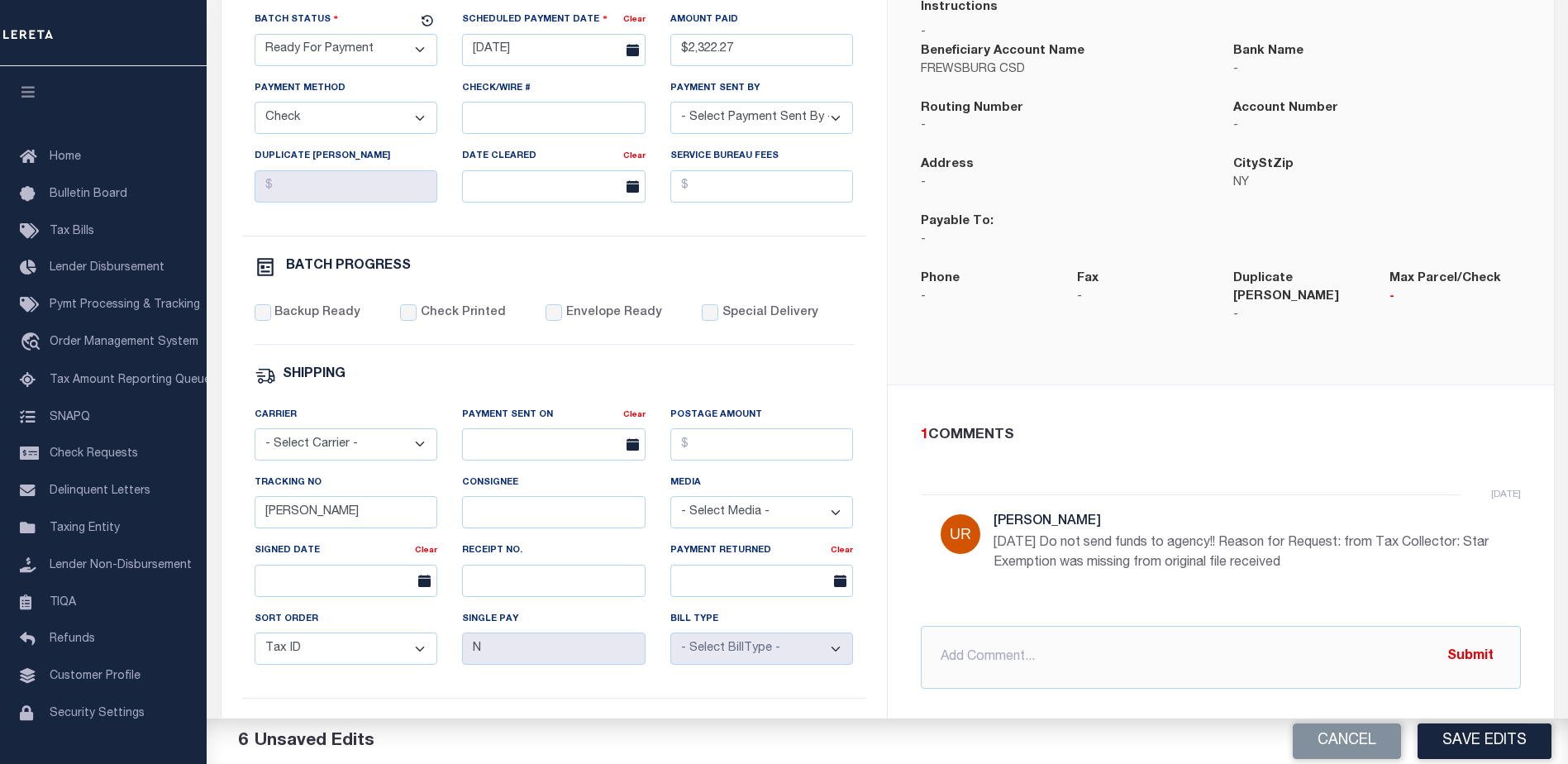
scroll to position [413, 0]
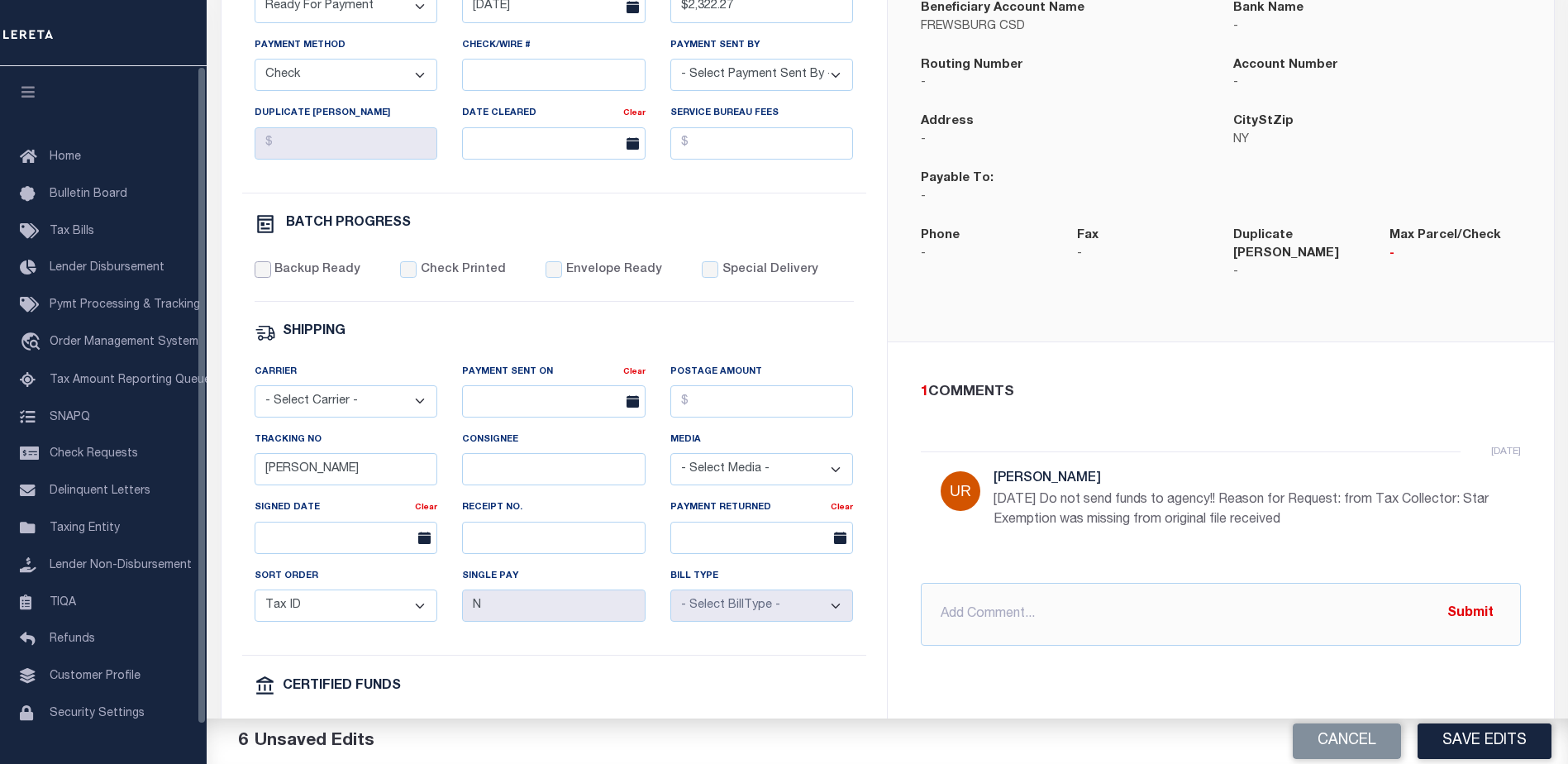
click at [261, 277] on input "Backup Ready" at bounding box center [263, 269] width 16 height 16
checkbox input "true"
click at [416, 485] on input "[PERSON_NAME]" at bounding box center [346, 470] width 183 height 32
type input "B"
click at [973, 610] on input "text" at bounding box center [1221, 614] width 600 height 63
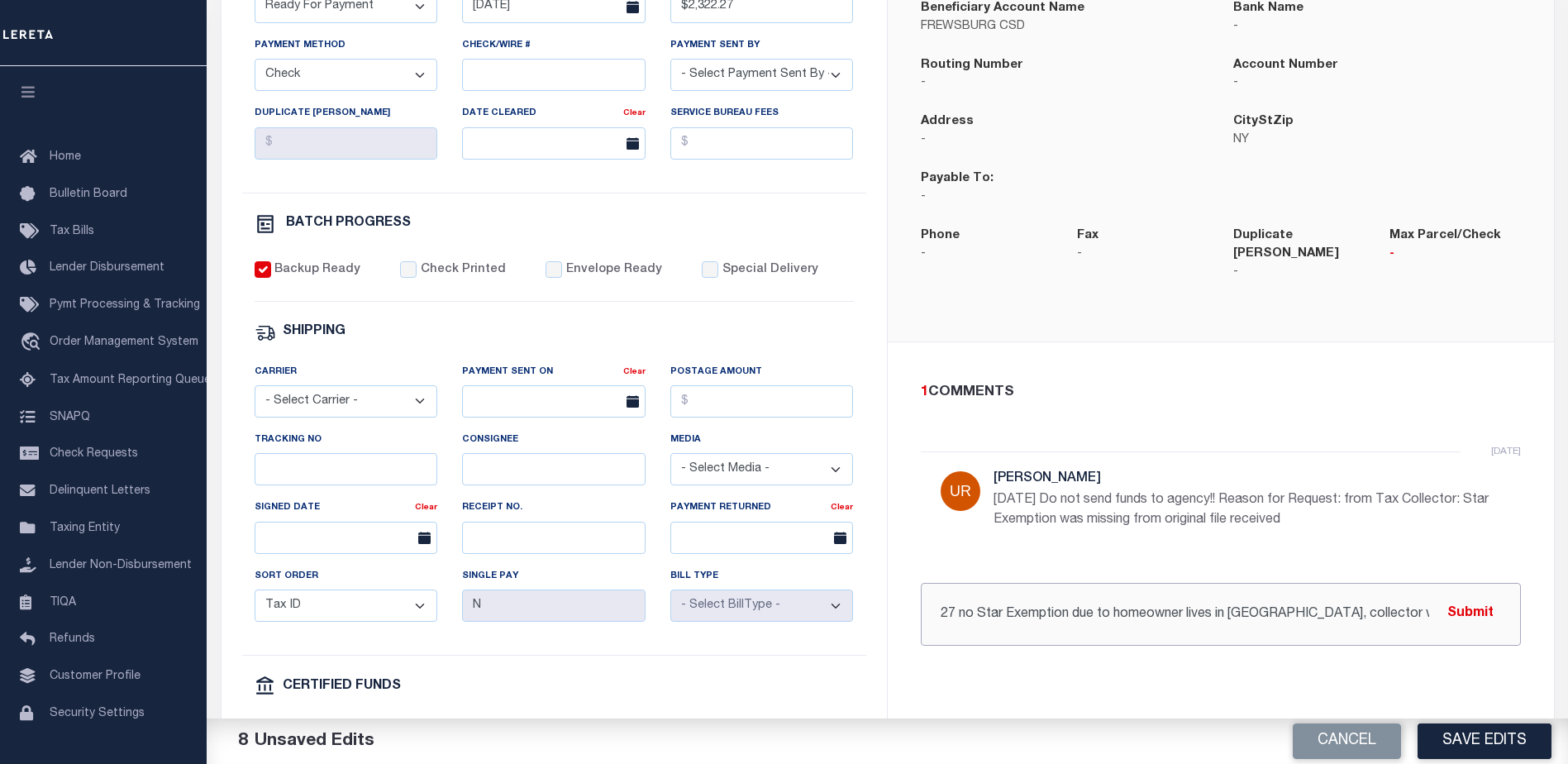
scroll to position [0, 491]
type input "[DATE] - spoke with [PERSON_NAME] tax collector - correct amount due is $2,322.…"
click at [1471, 597] on button "Submit" at bounding box center [1470, 614] width 68 height 34
click at [702, 275] on input "Special Delivery" at bounding box center [710, 269] width 16 height 16
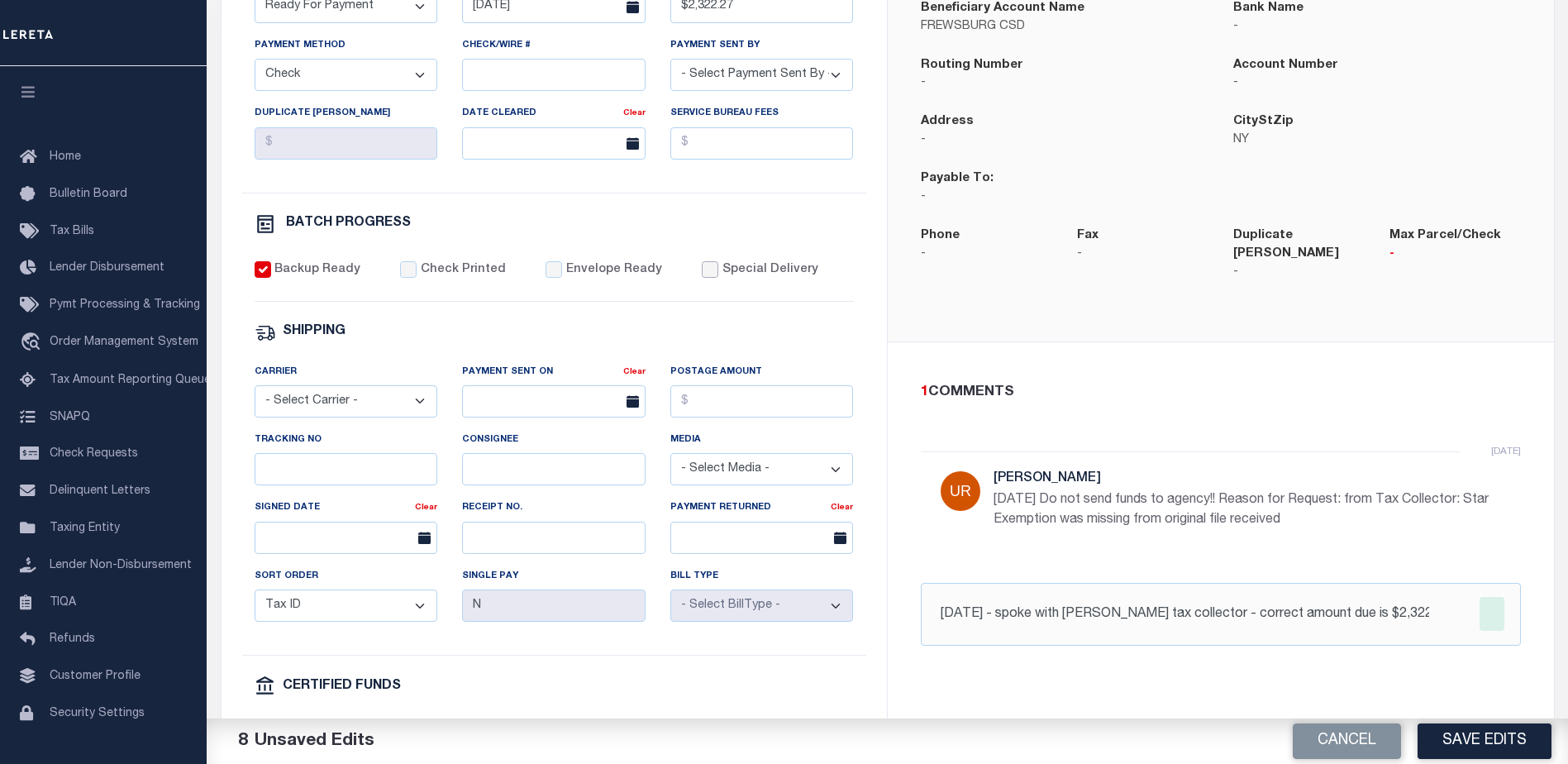
checkbox input "true"
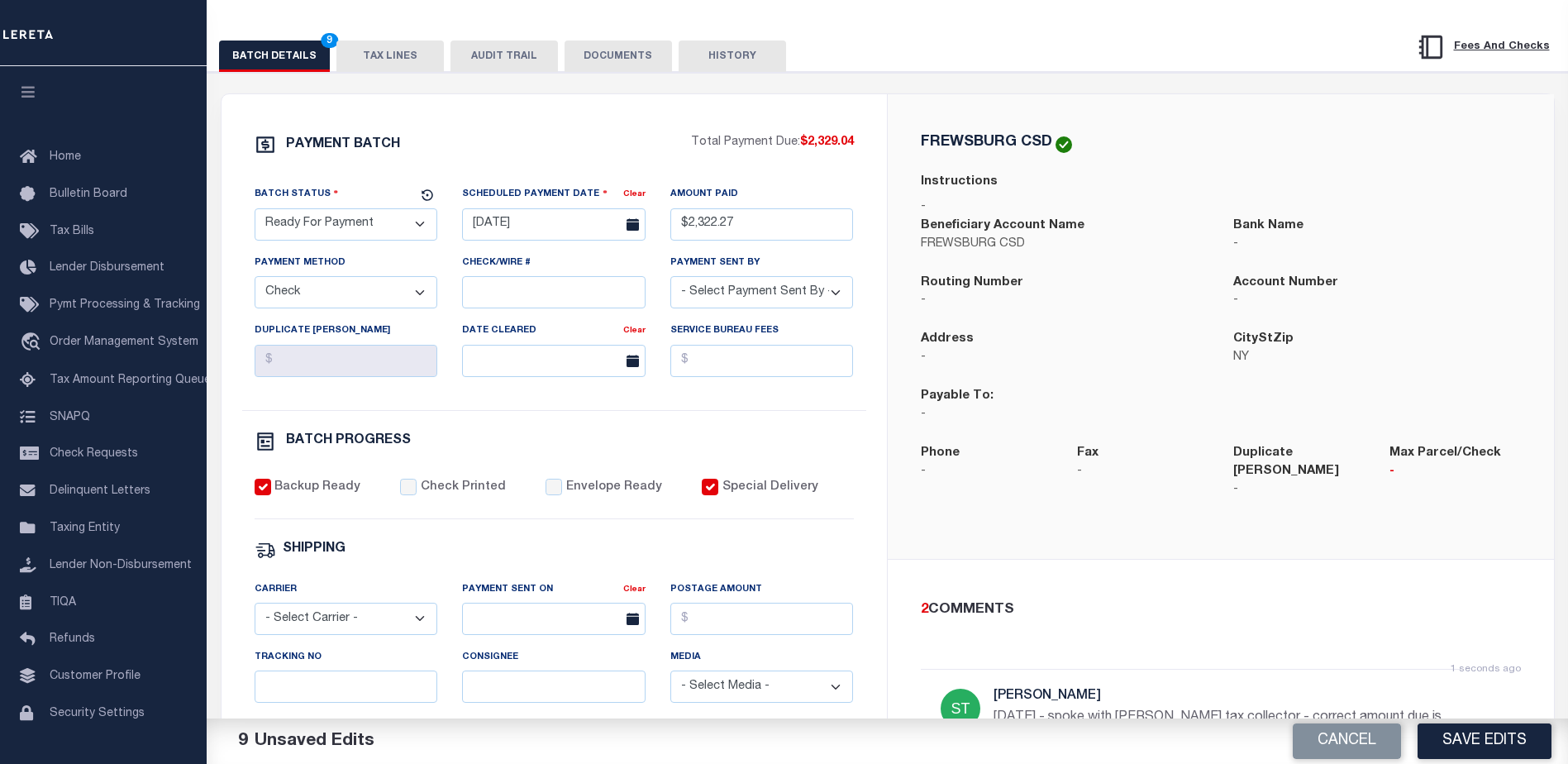
scroll to position [165, 0]
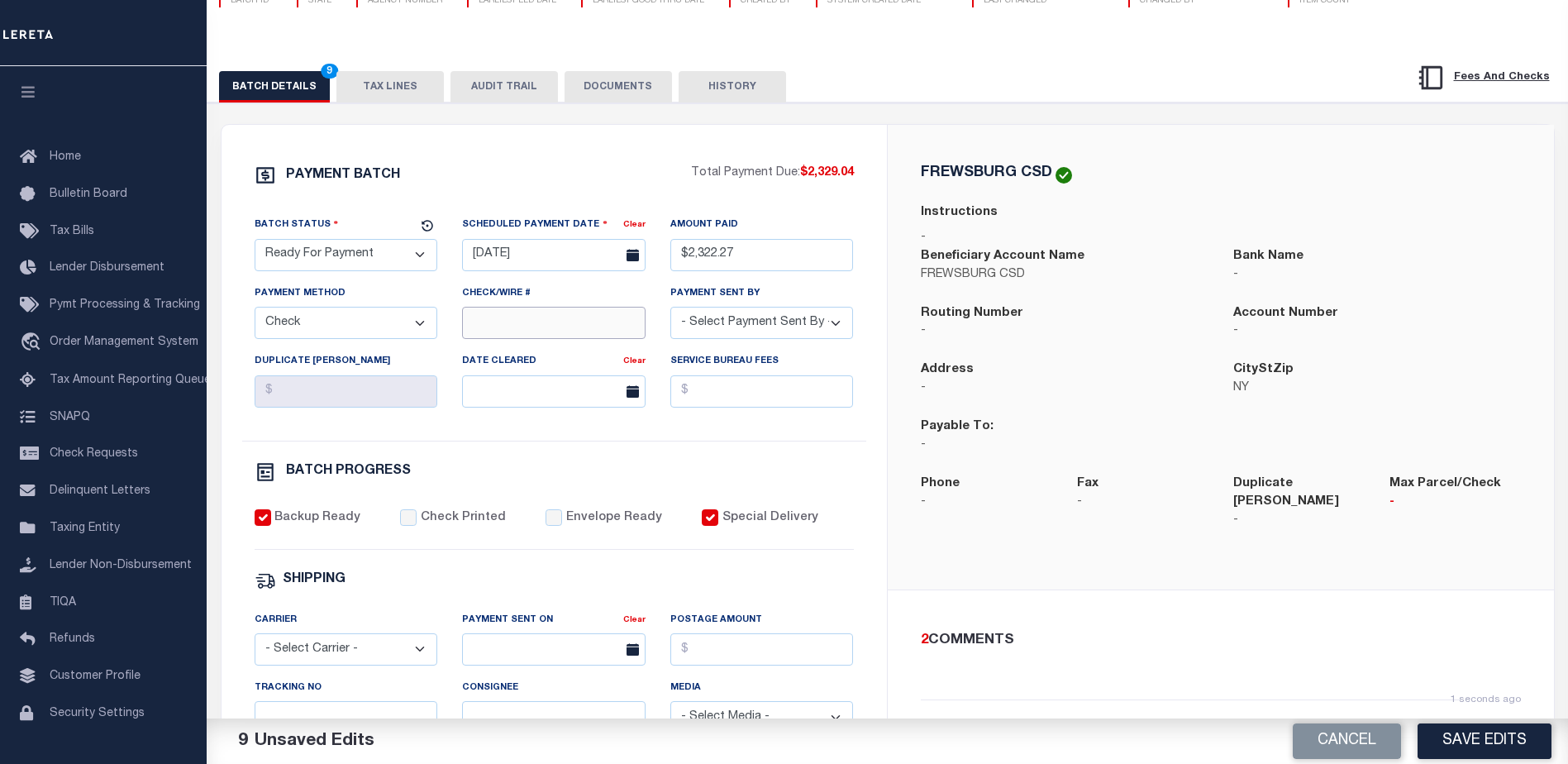
click at [536, 324] on input "Check/Wire #" at bounding box center [554, 323] width 183 height 32
type input "USPS"
click at [1014, 546] on div "FREWSBURG CSD Instructions - Beneficiary Account Name FREWSBURG CSD Bank Name -" at bounding box center [1221, 357] width 666 height 465
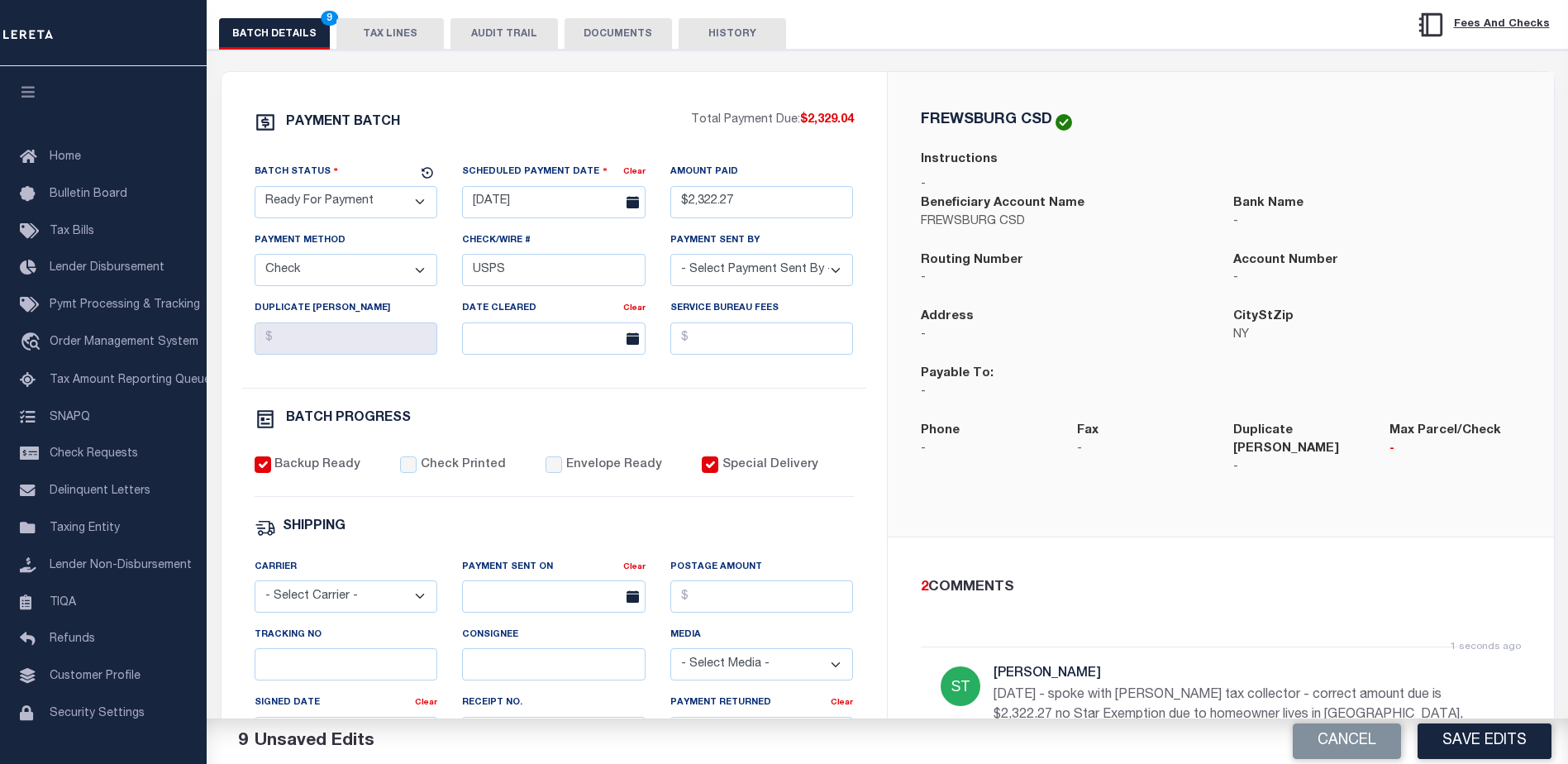
scroll to position [413, 0]
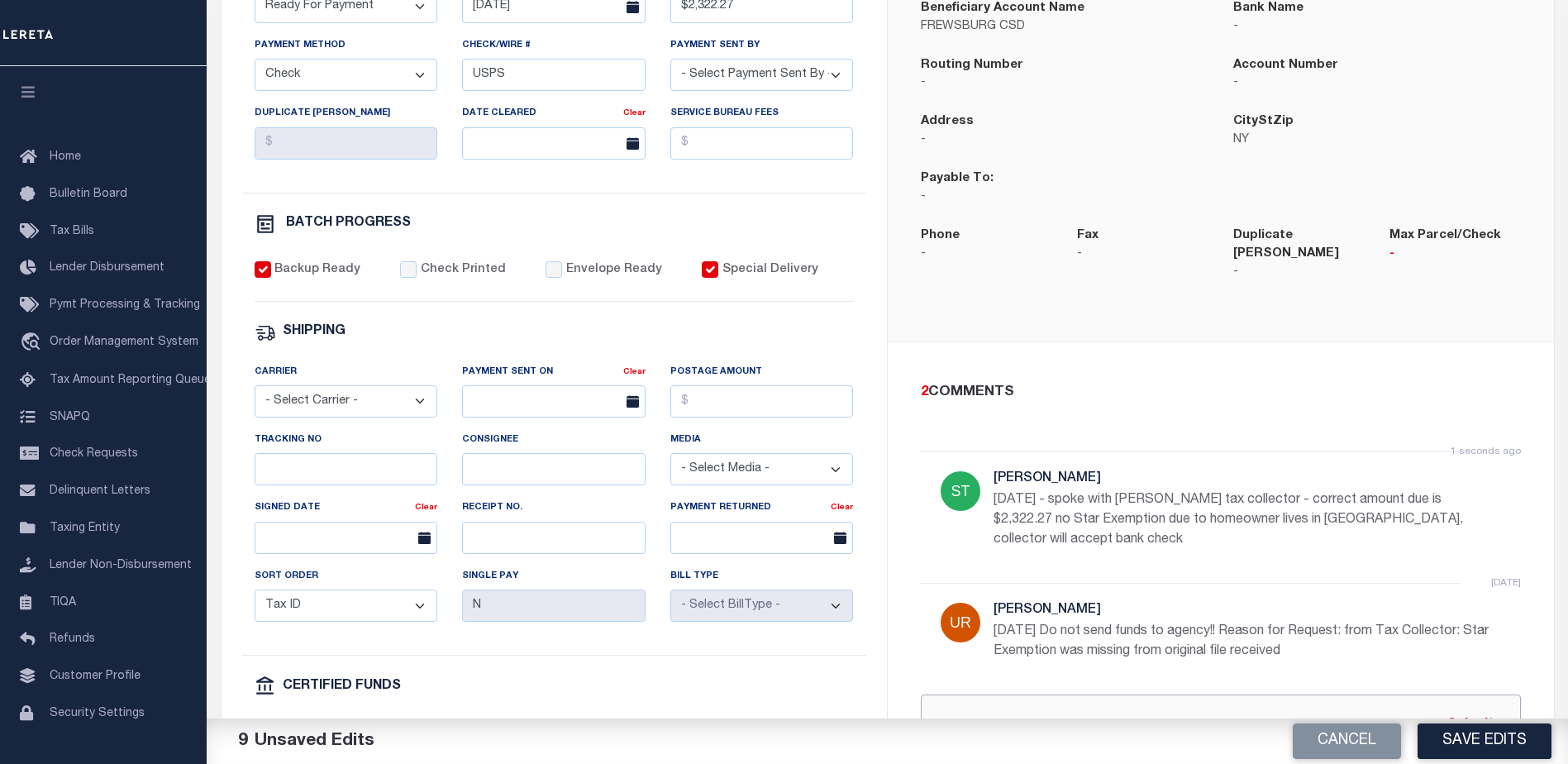
click at [990, 699] on input "text" at bounding box center [1221, 725] width 600 height 63
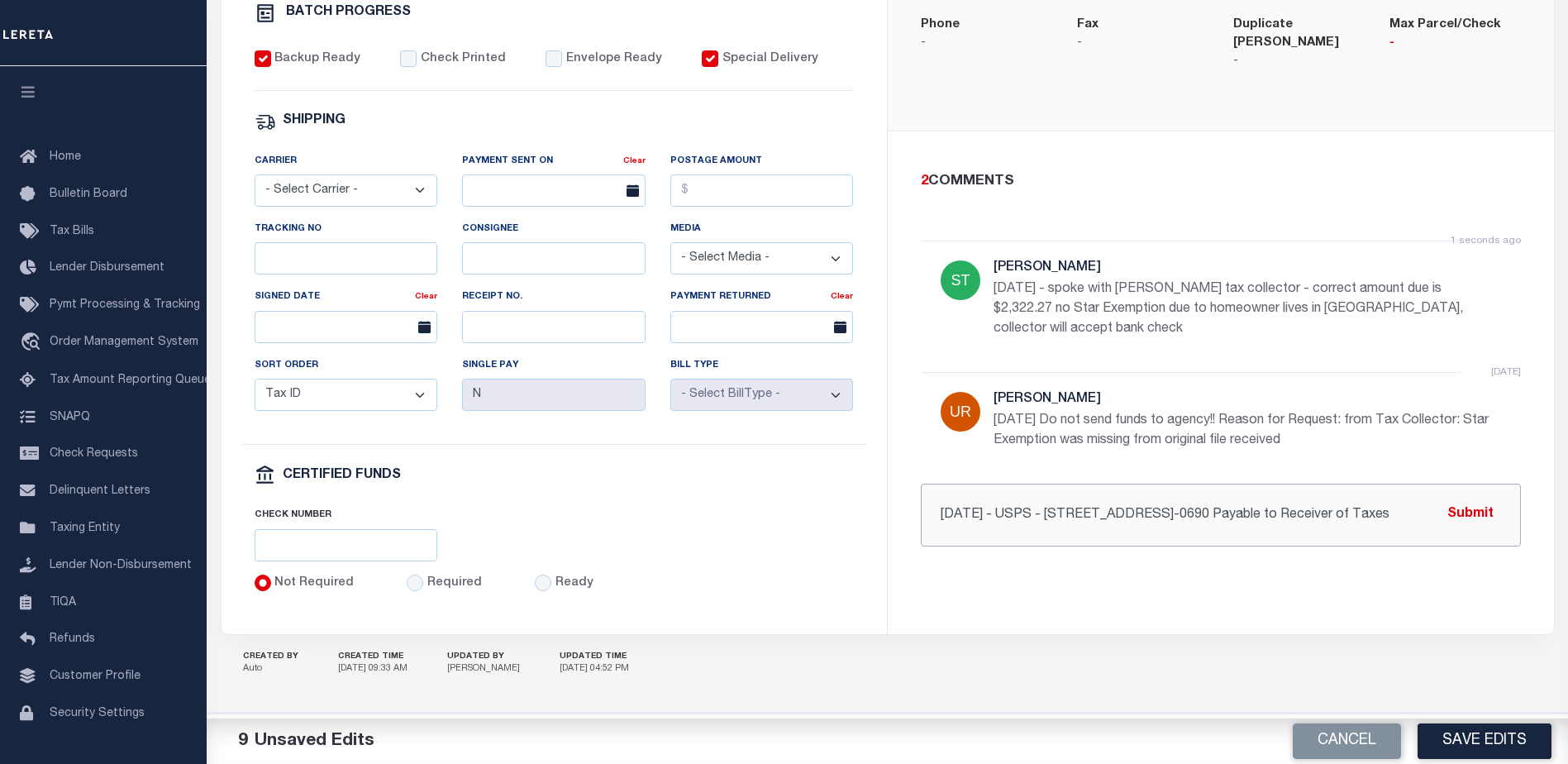
scroll to position [0, 39]
type input "[DATE] - USPS - [STREET_ADDRESS]-0690 Payable to Receiver of Taxes"
click at [1467, 497] on button "Submit" at bounding box center [1470, 514] width 68 height 34
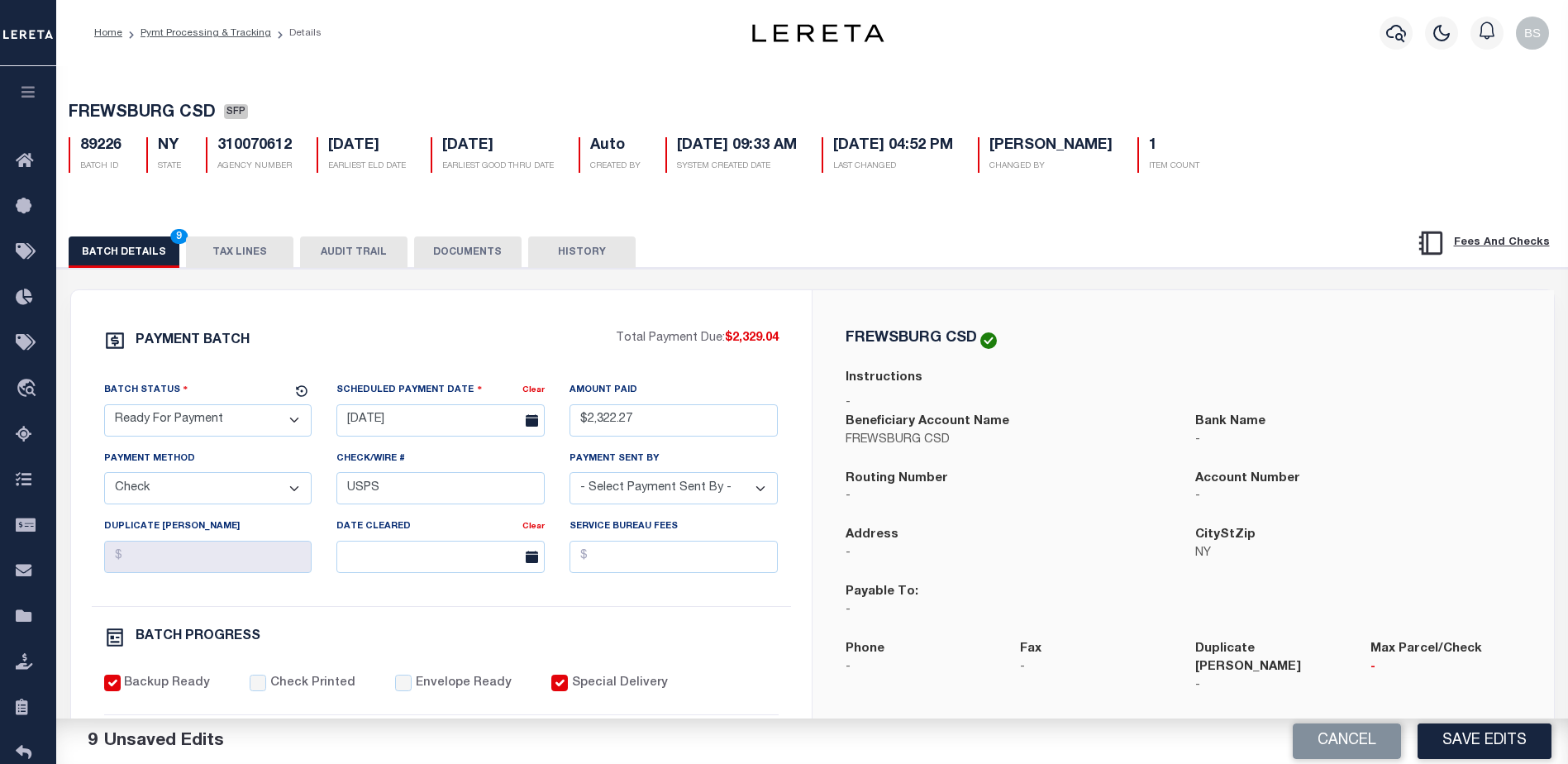
click at [254, 255] on button "TAX LINES" at bounding box center [240, 251] width 108 height 31
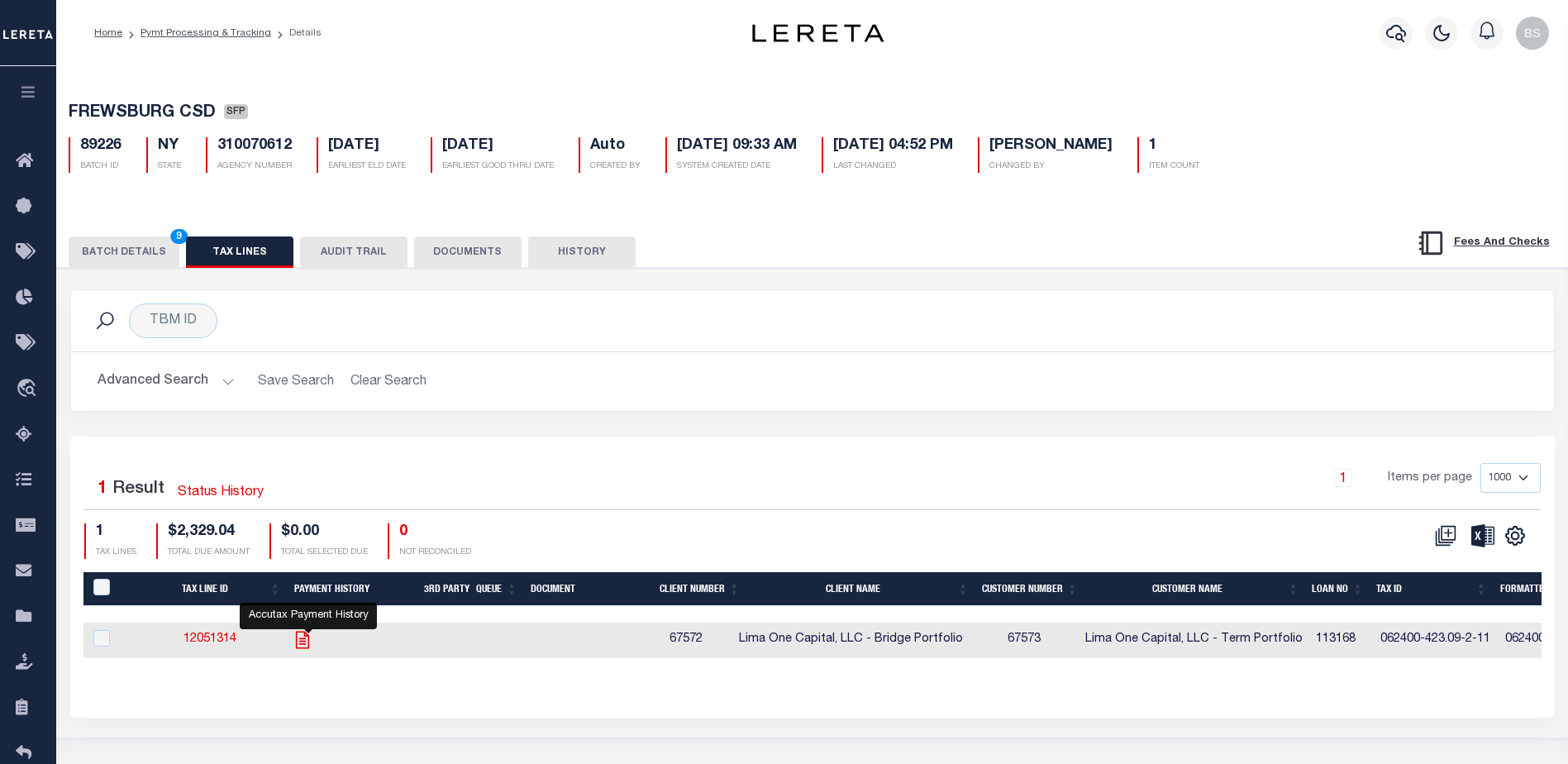
click at [308, 644] on icon "" at bounding box center [302, 640] width 22 height 22
checkbox input "true"
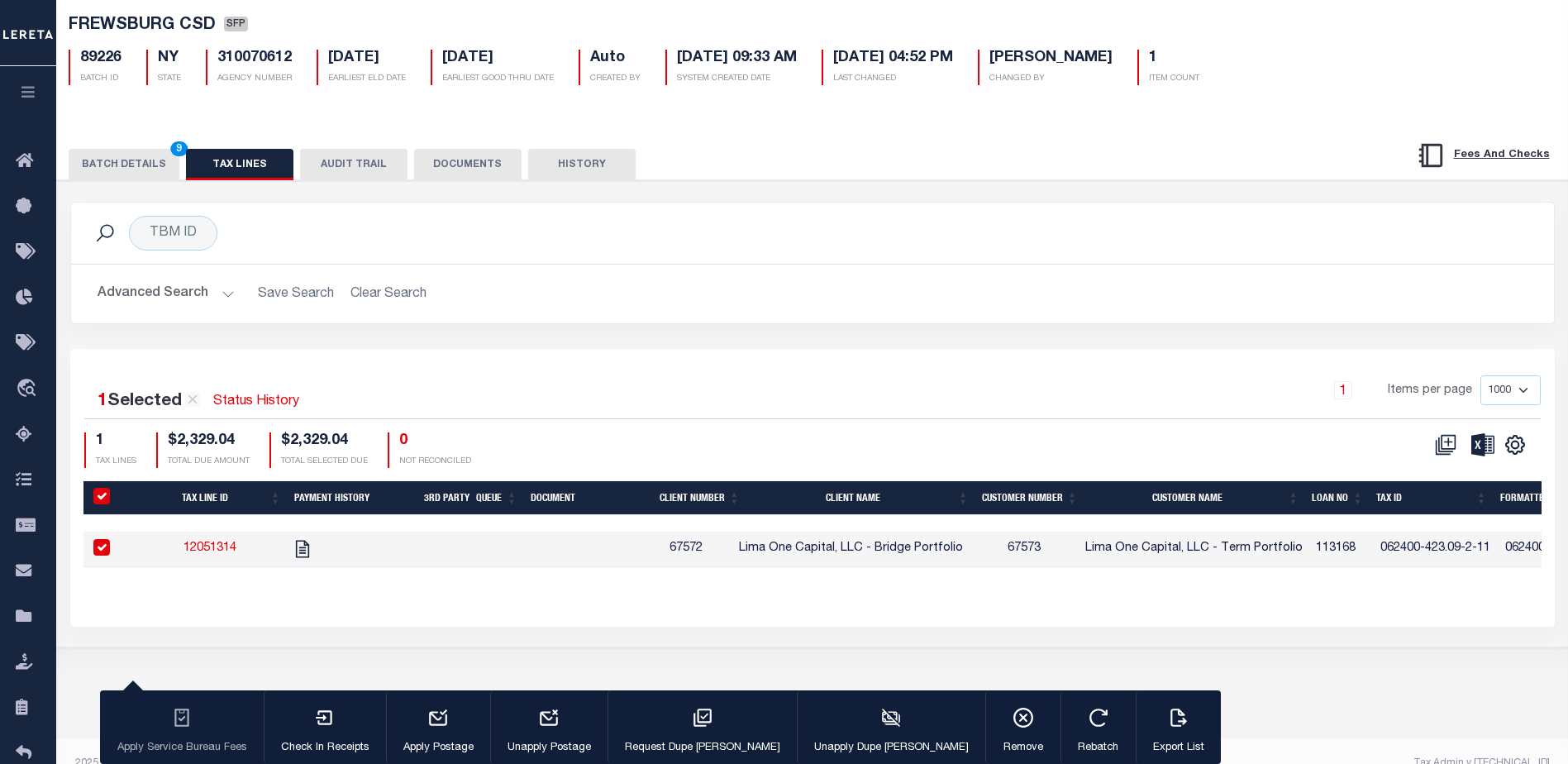
scroll to position [112, 0]
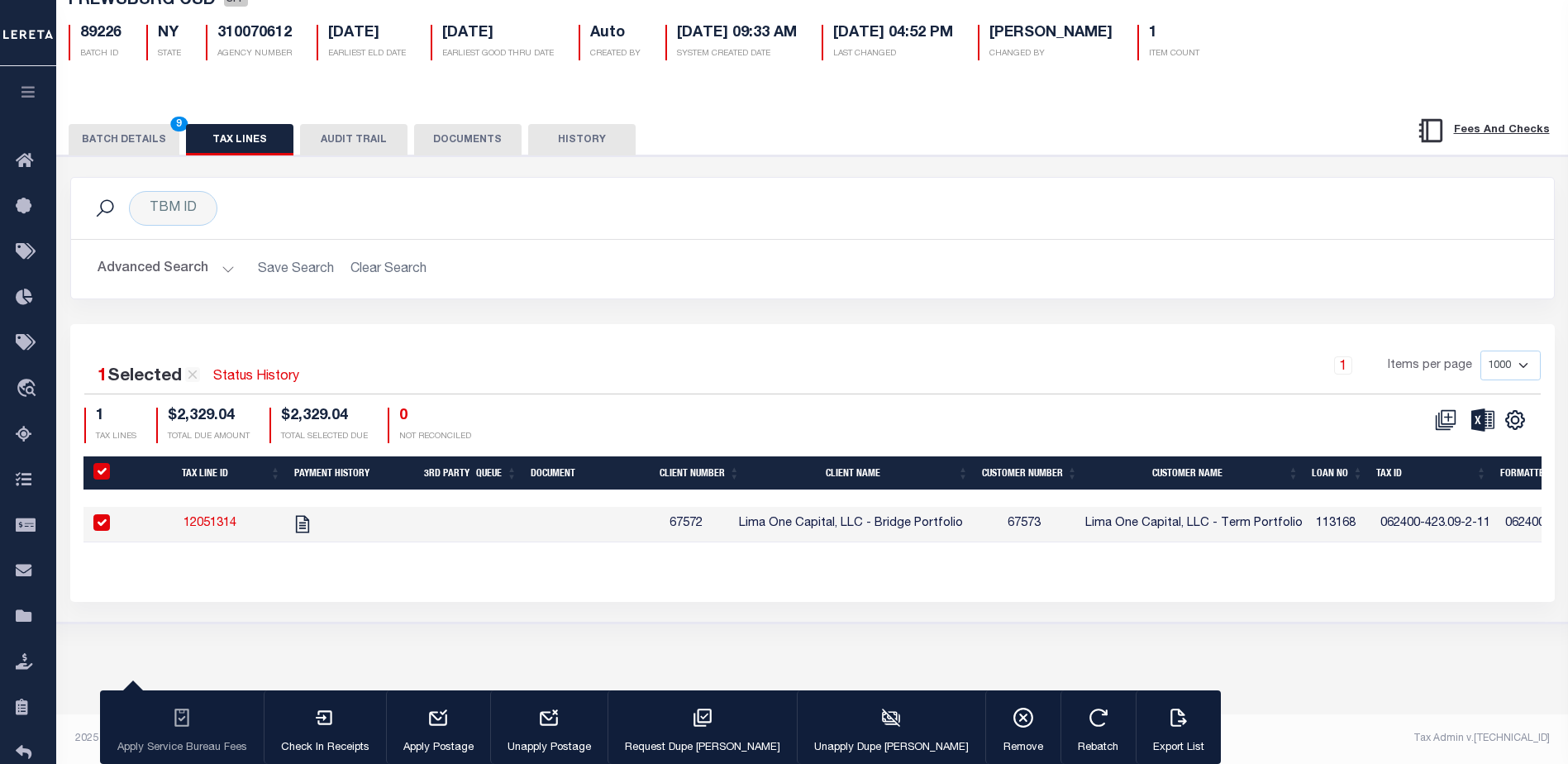
click at [104, 527] on input "checkbox" at bounding box center [101, 523] width 16 height 16
checkbox input "false"
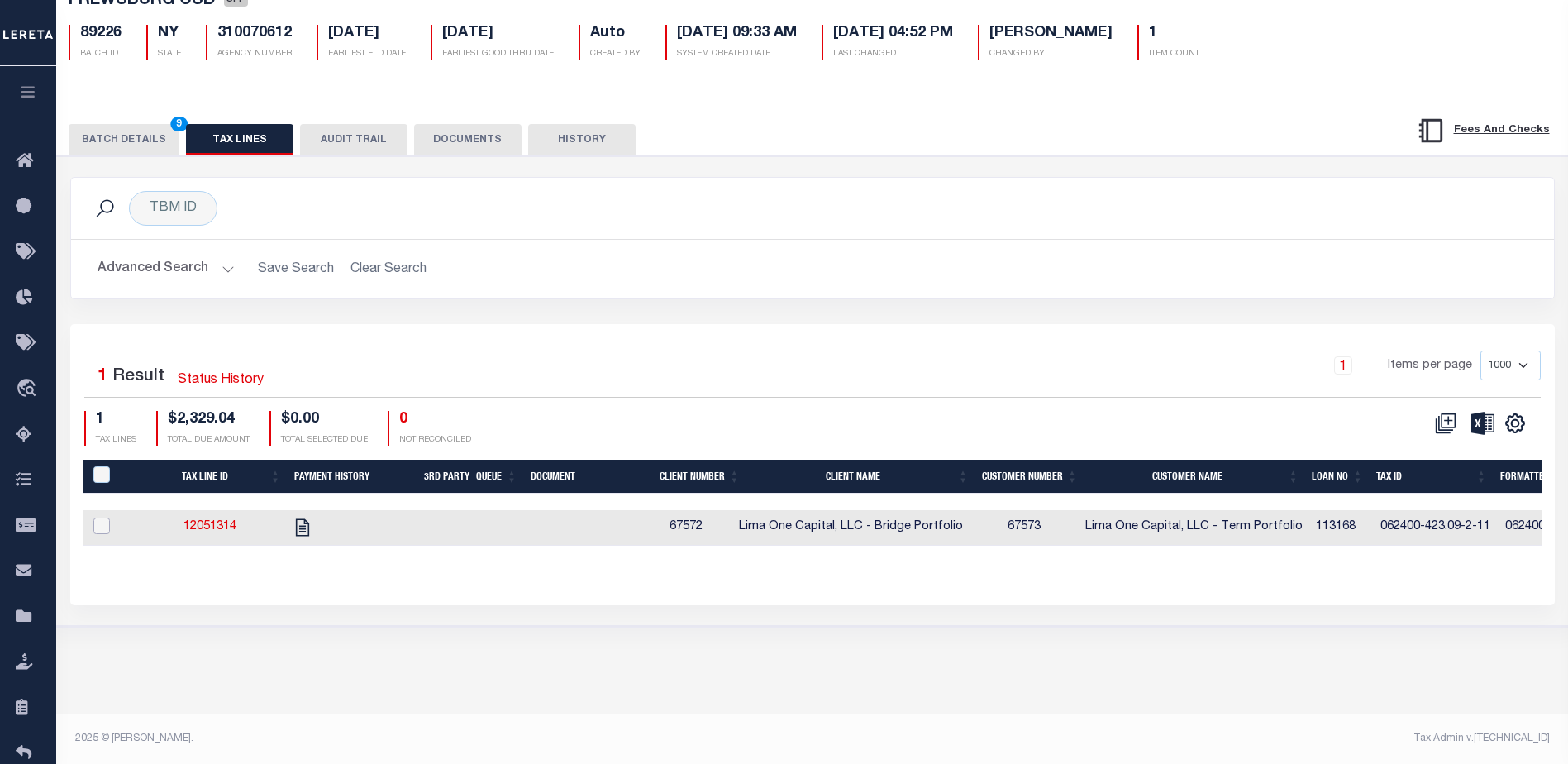
click at [101, 523] on input "checkbox" at bounding box center [101, 525] width 16 height 16
checkbox input "true"
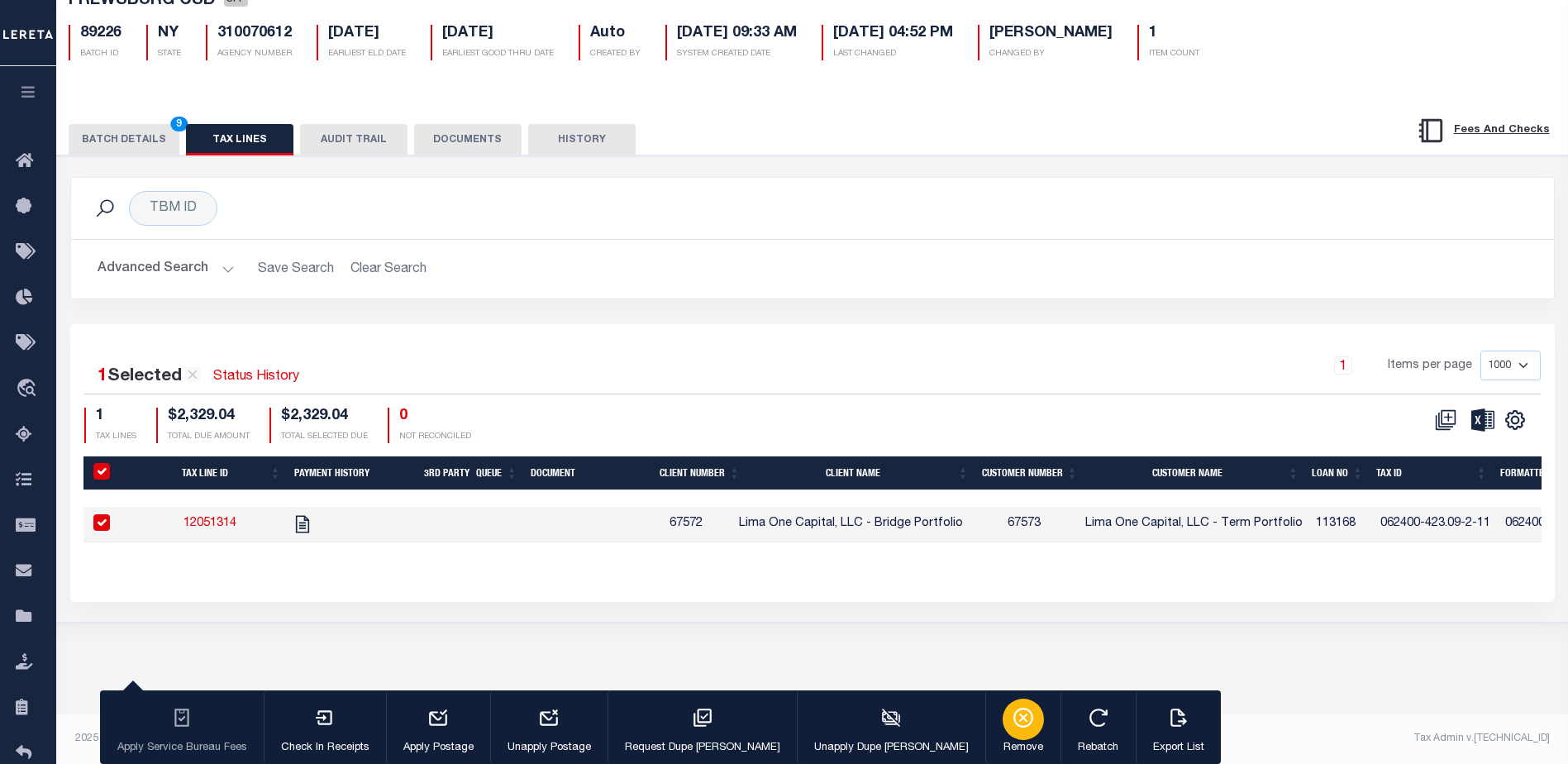
click at [1003, 730] on div "button" at bounding box center [1023, 719] width 41 height 41
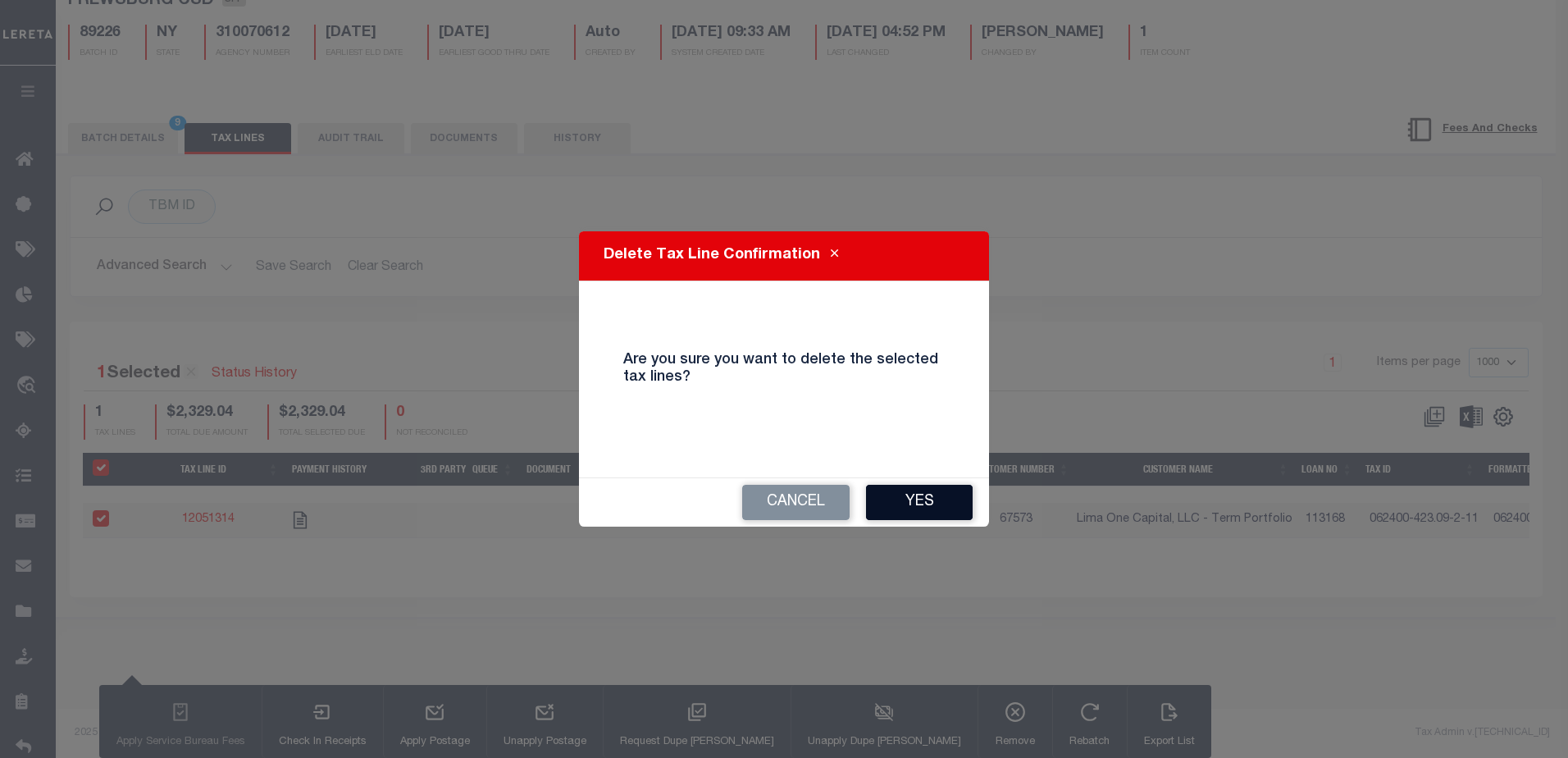
click at [916, 508] on button "Yes" at bounding box center [919, 502] width 107 height 36
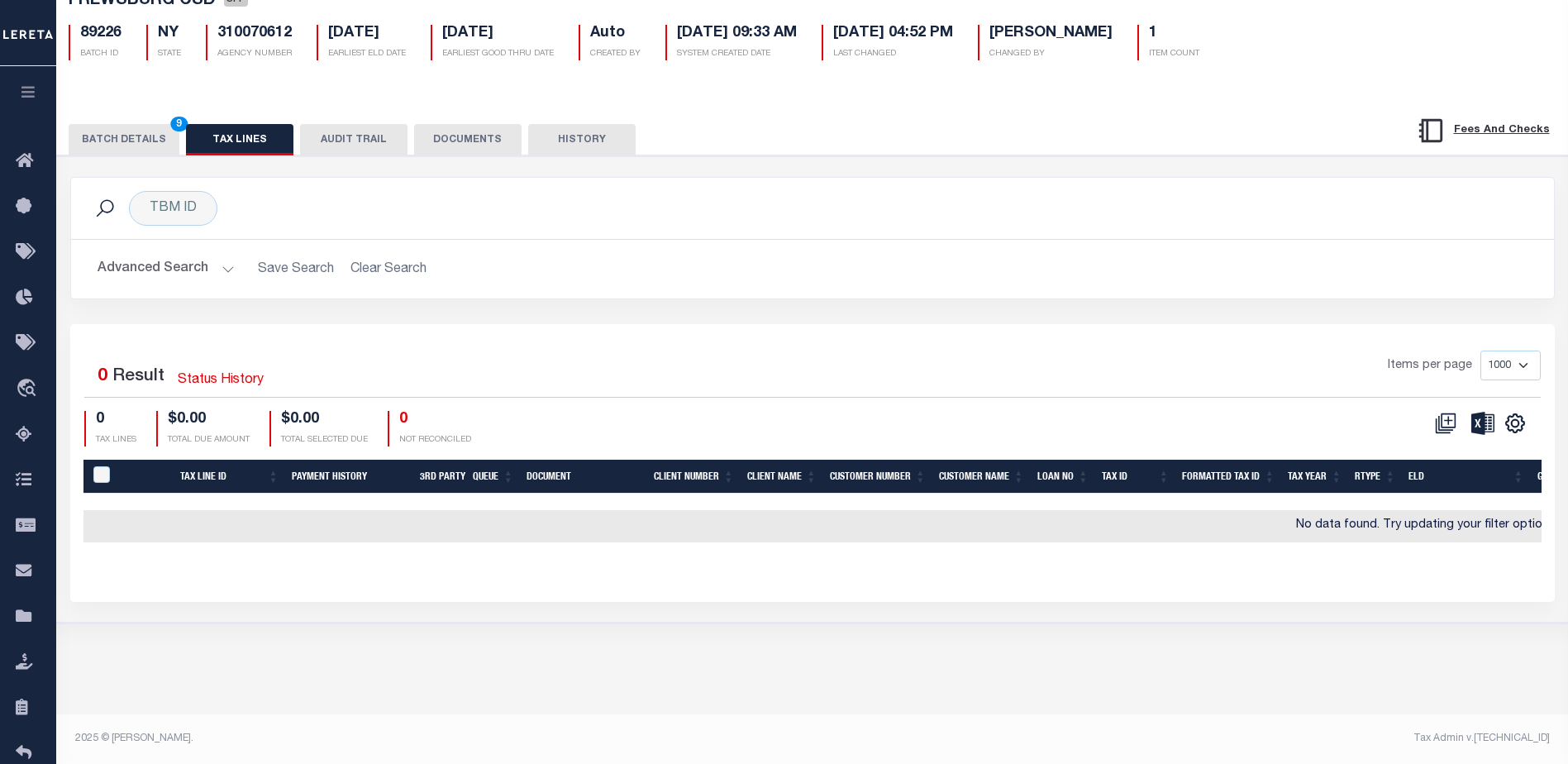
click at [112, 145] on button "BATCH DETAILS 9" at bounding box center [123, 139] width 110 height 31
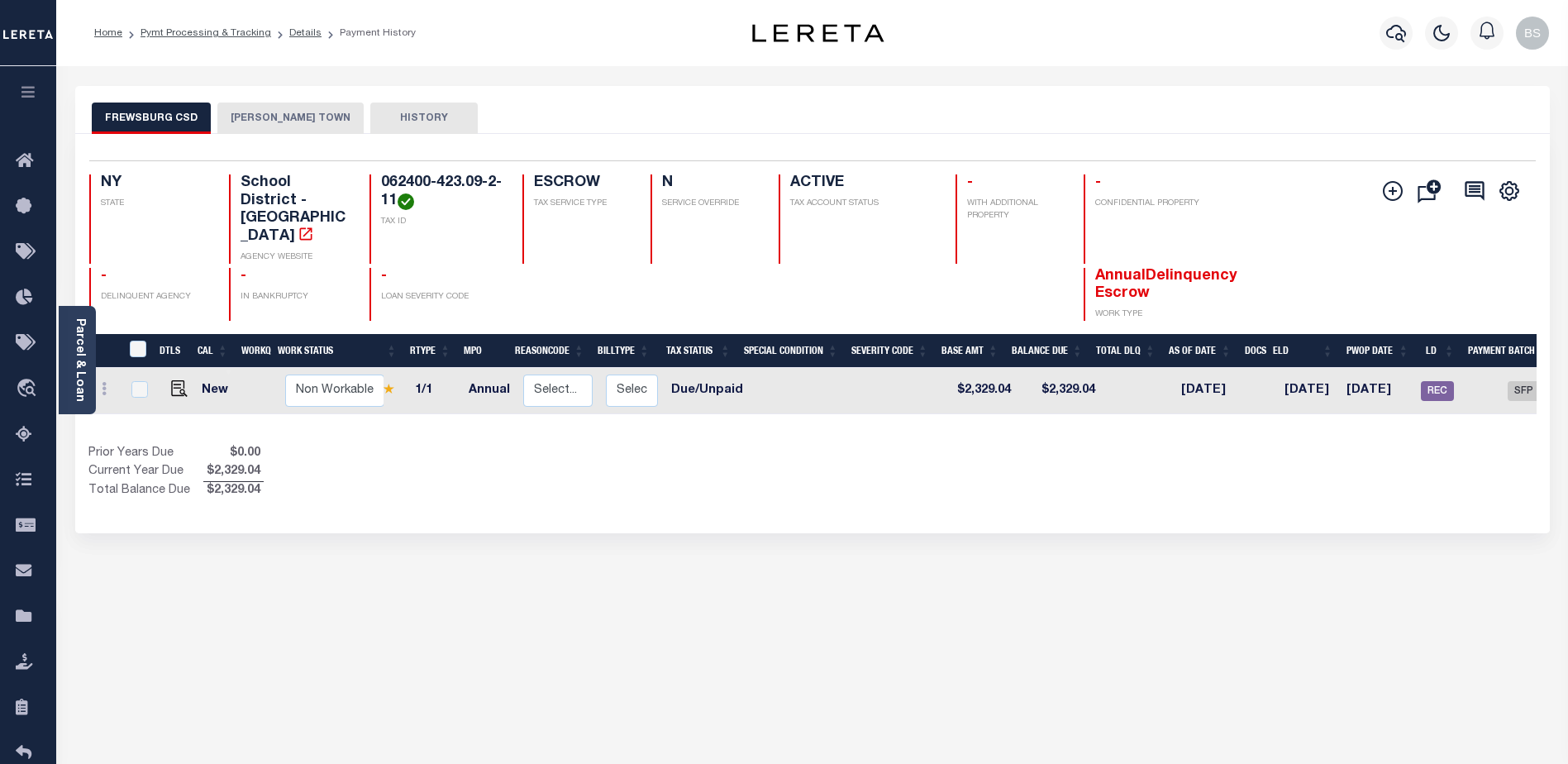
scroll to position [0, 196]
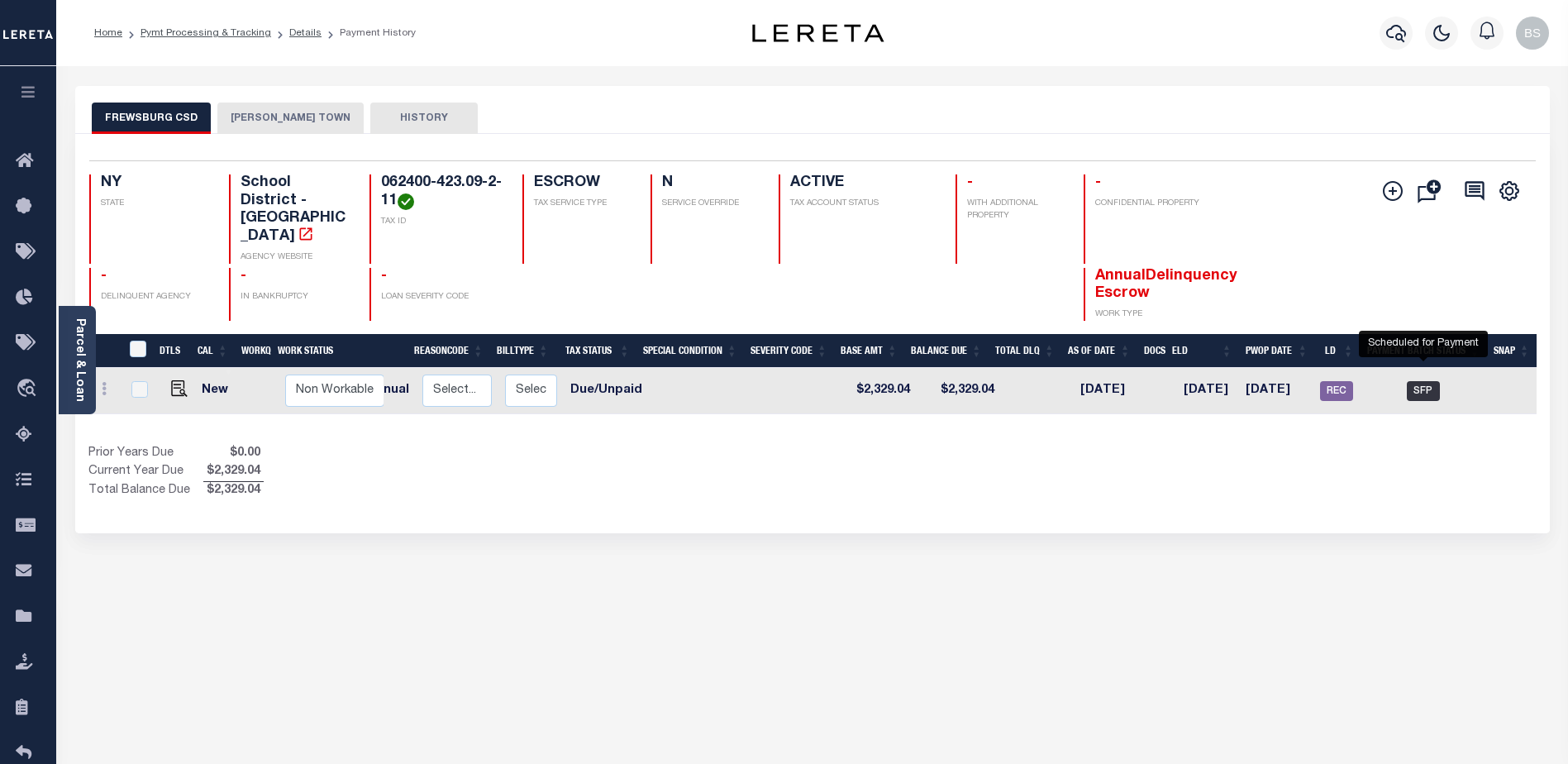
click at [1414, 381] on span "SFP" at bounding box center [1423, 391] width 33 height 20
checkbox input "true"
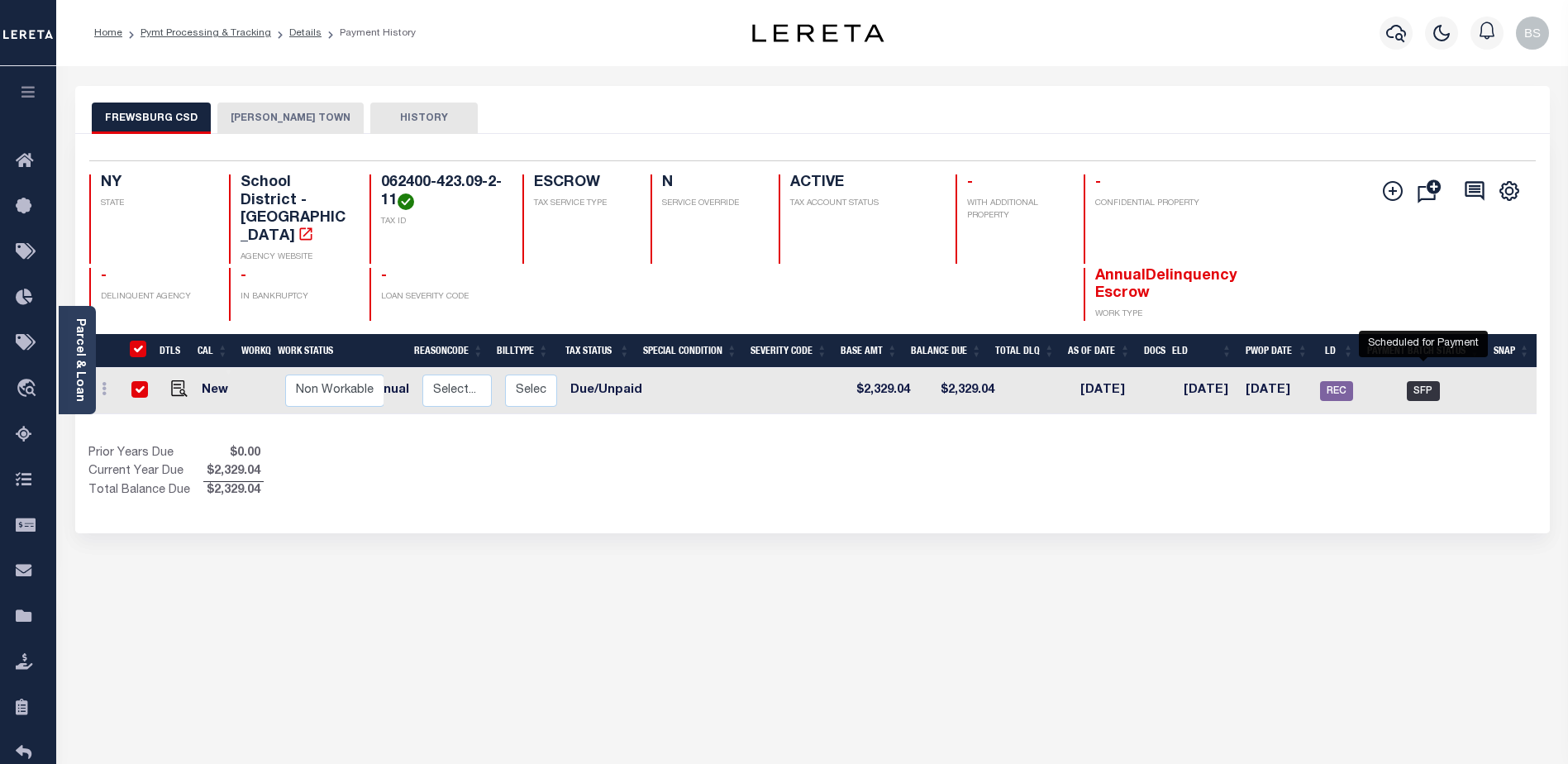
checkbox input "true"
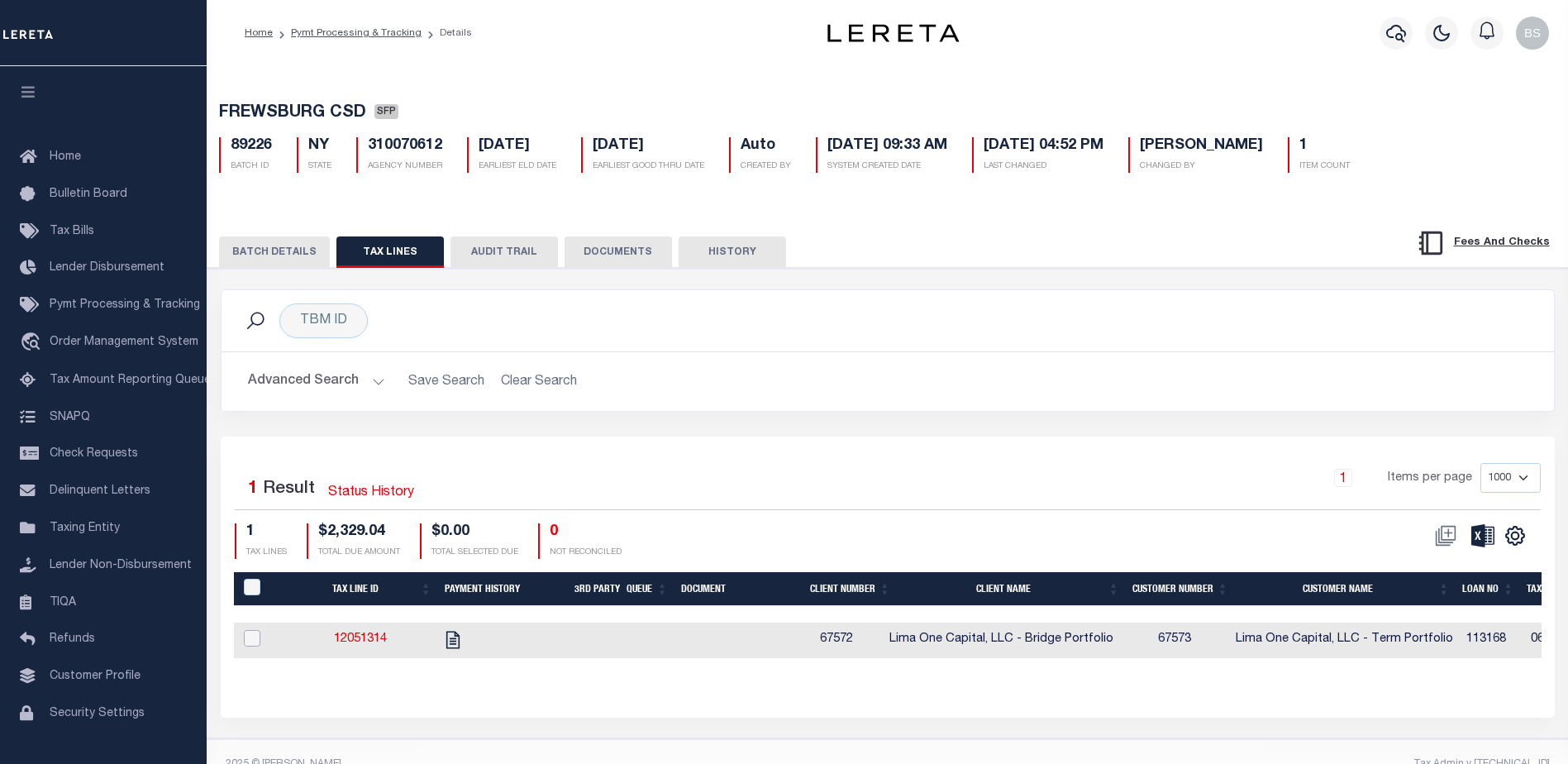
click at [250, 646] on input "checkbox" at bounding box center [252, 638] width 16 height 16
checkbox input "true"
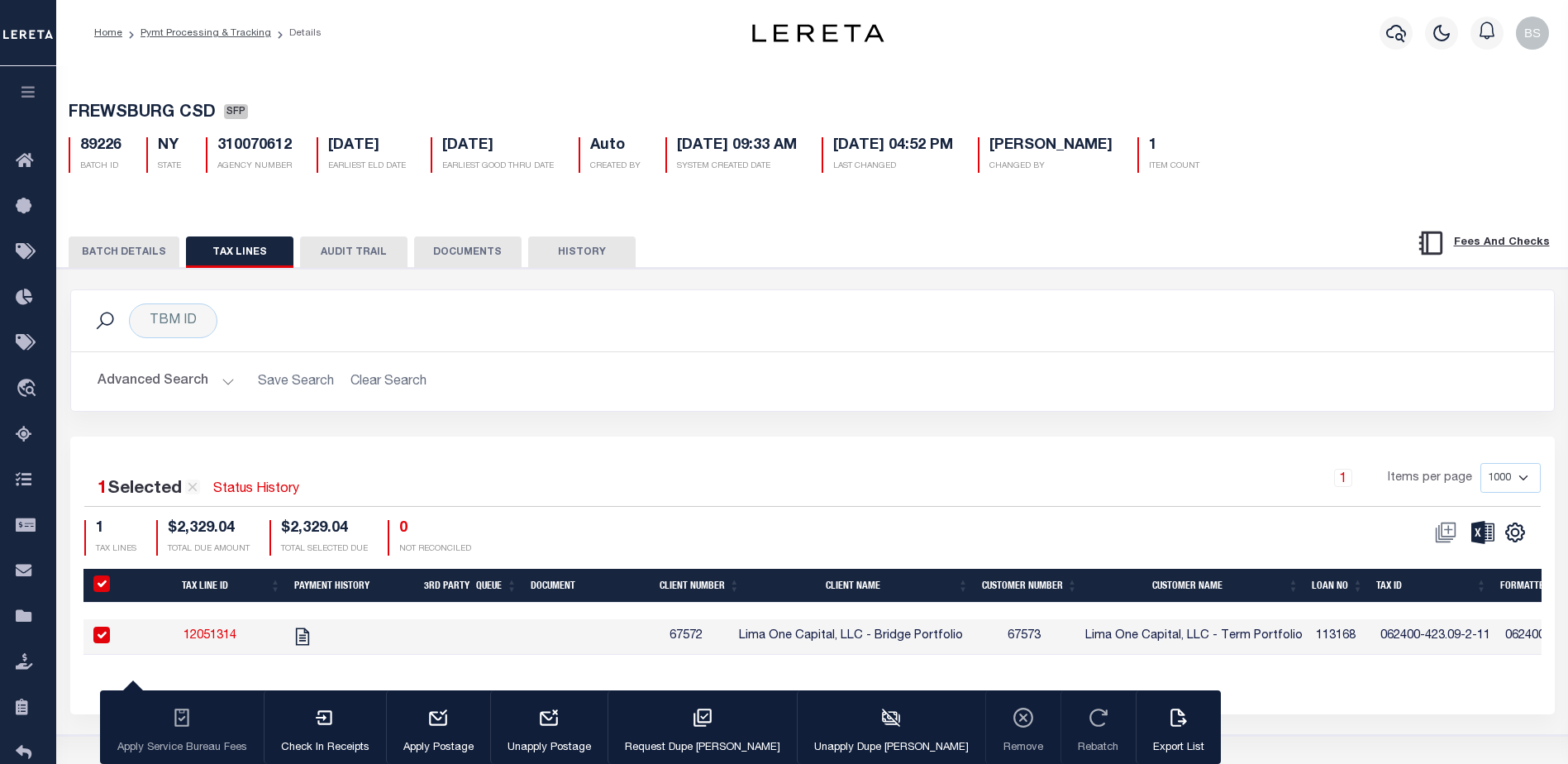
click at [923, 730] on div "Apply Service Bureau Fees Check In Receipts Apply Postage Unapply Postage Reque…" at bounding box center [660, 727] width 1121 height 75
click at [915, 723] on div "Apply Service Bureau Fees Check In Receipts Apply Postage Unapply Postage Reque…" at bounding box center [660, 727] width 1121 height 75
click at [105, 636] on input "checkbox" at bounding box center [101, 635] width 16 height 16
checkbox input "false"
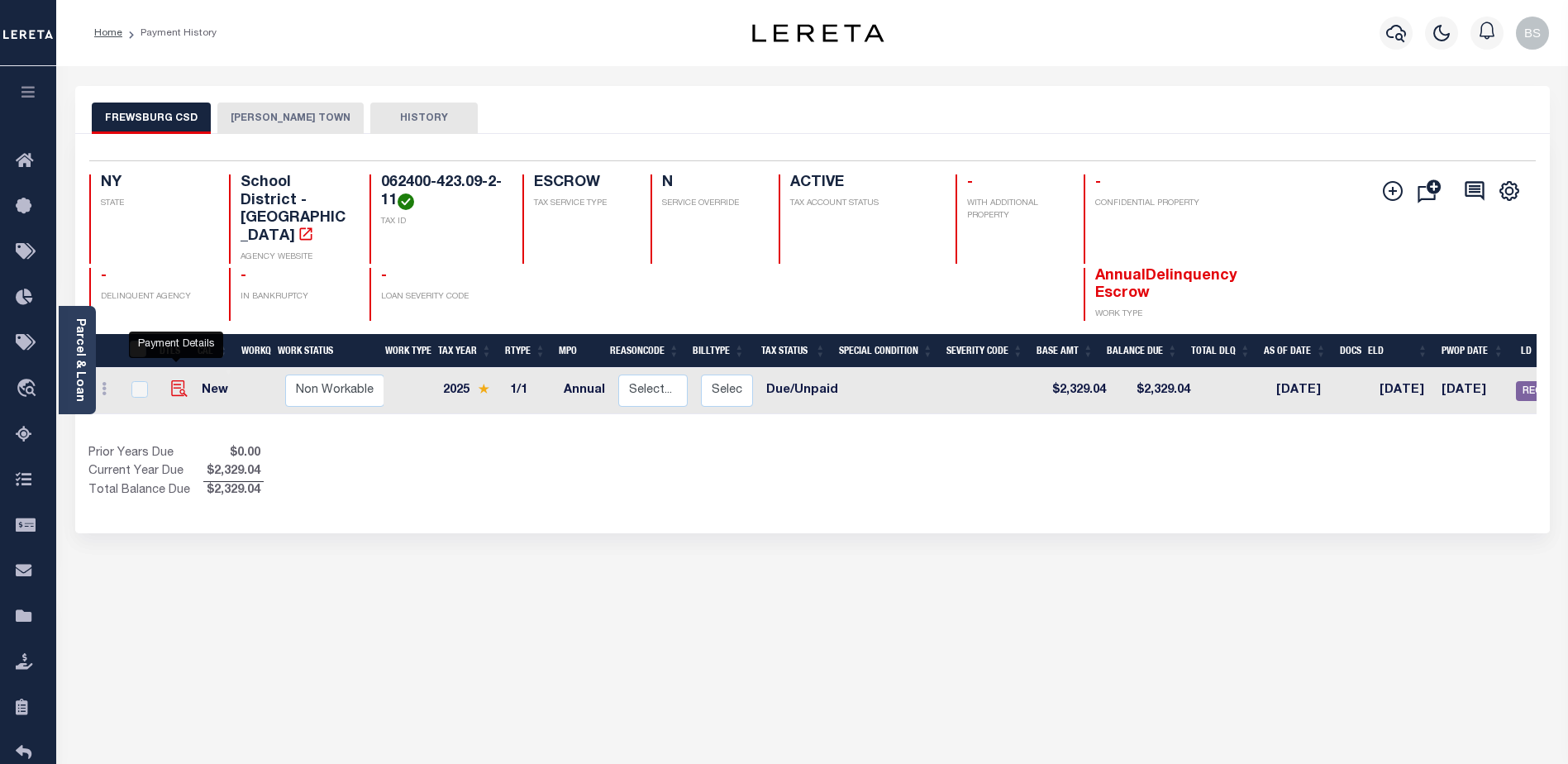
click at [176, 381] on img "" at bounding box center [180, 389] width 16 height 16
checkbox input "true"
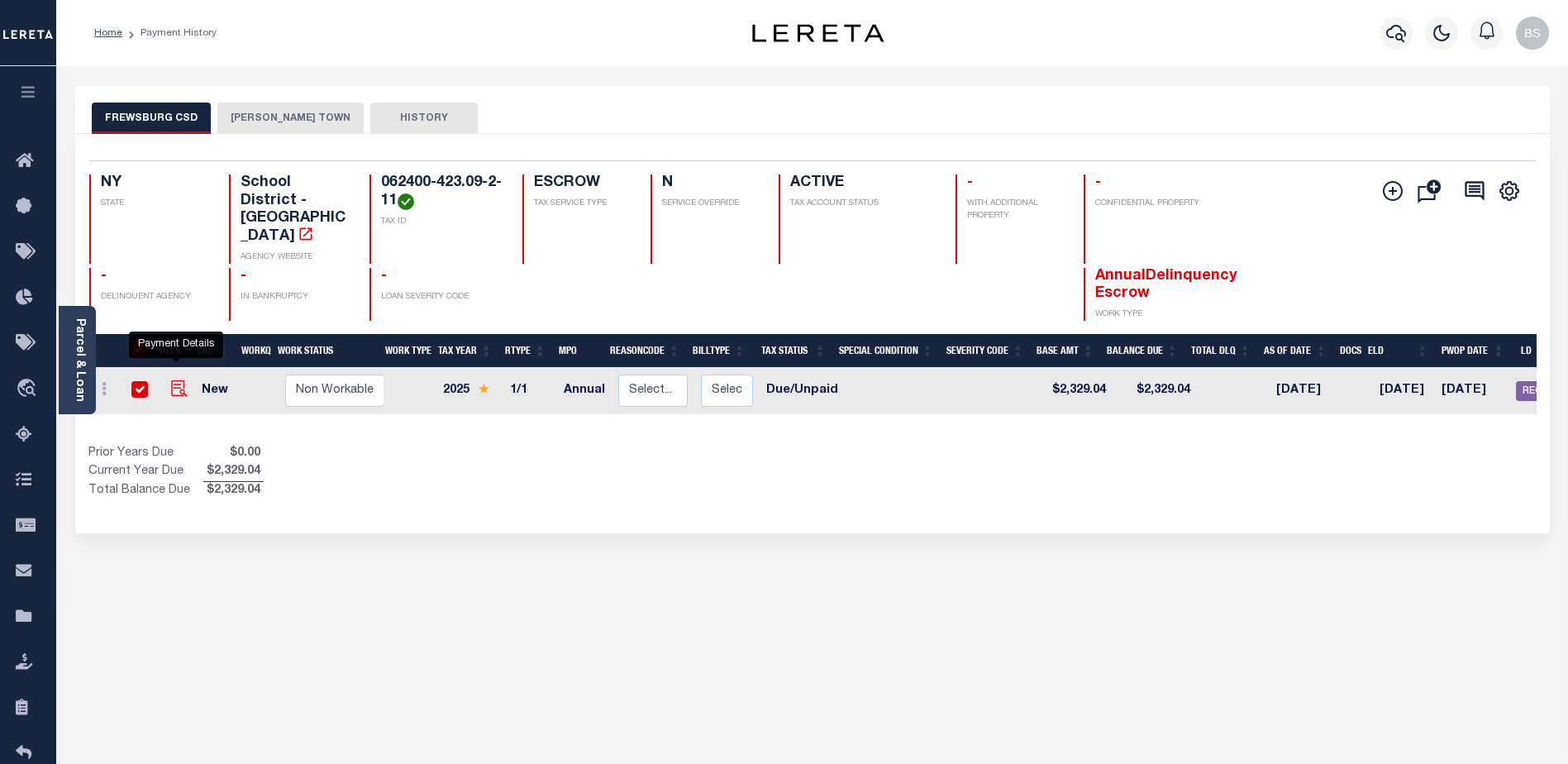
checkbox input "true"
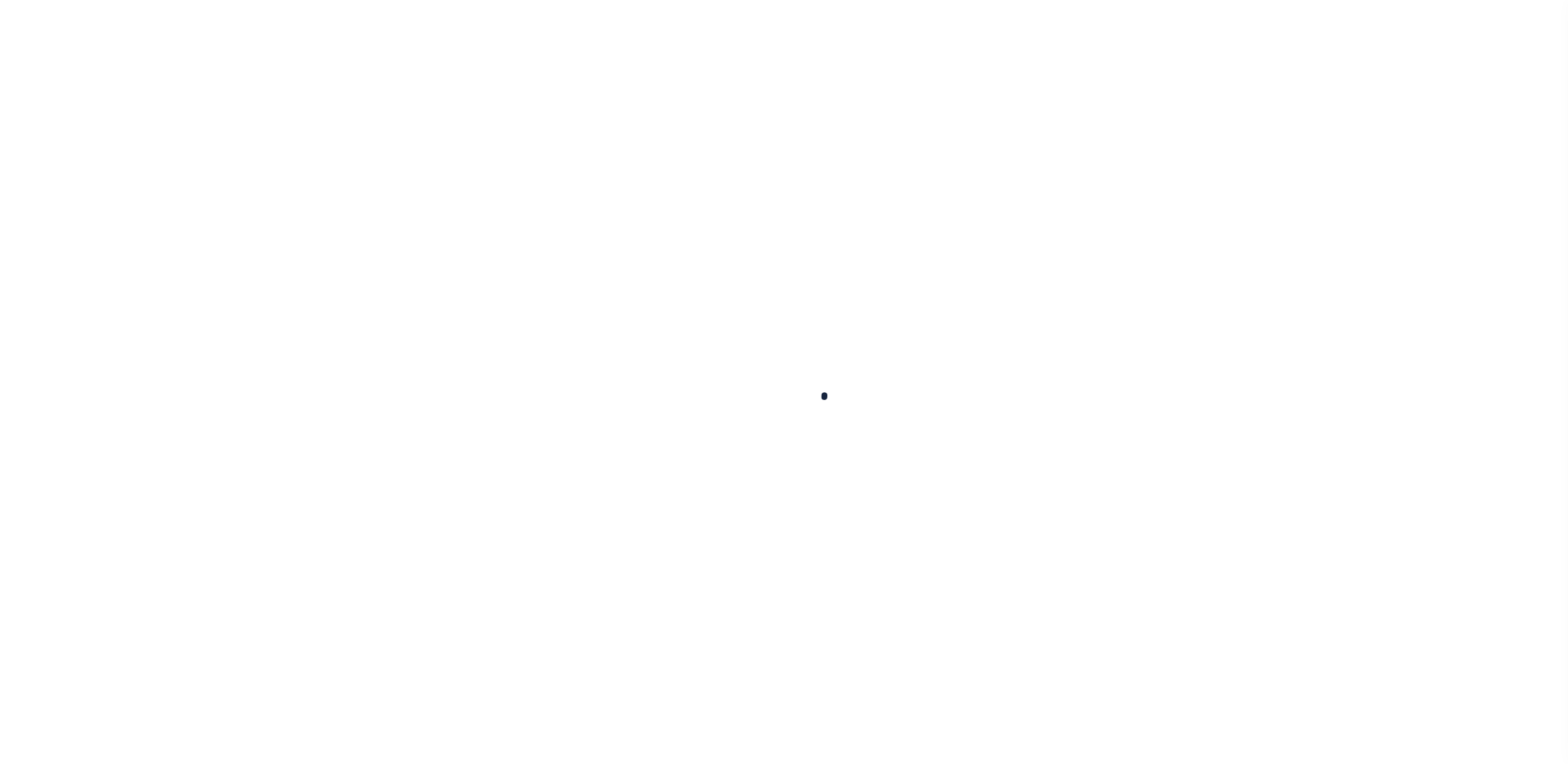
checkbox input "false"
type input "001249"
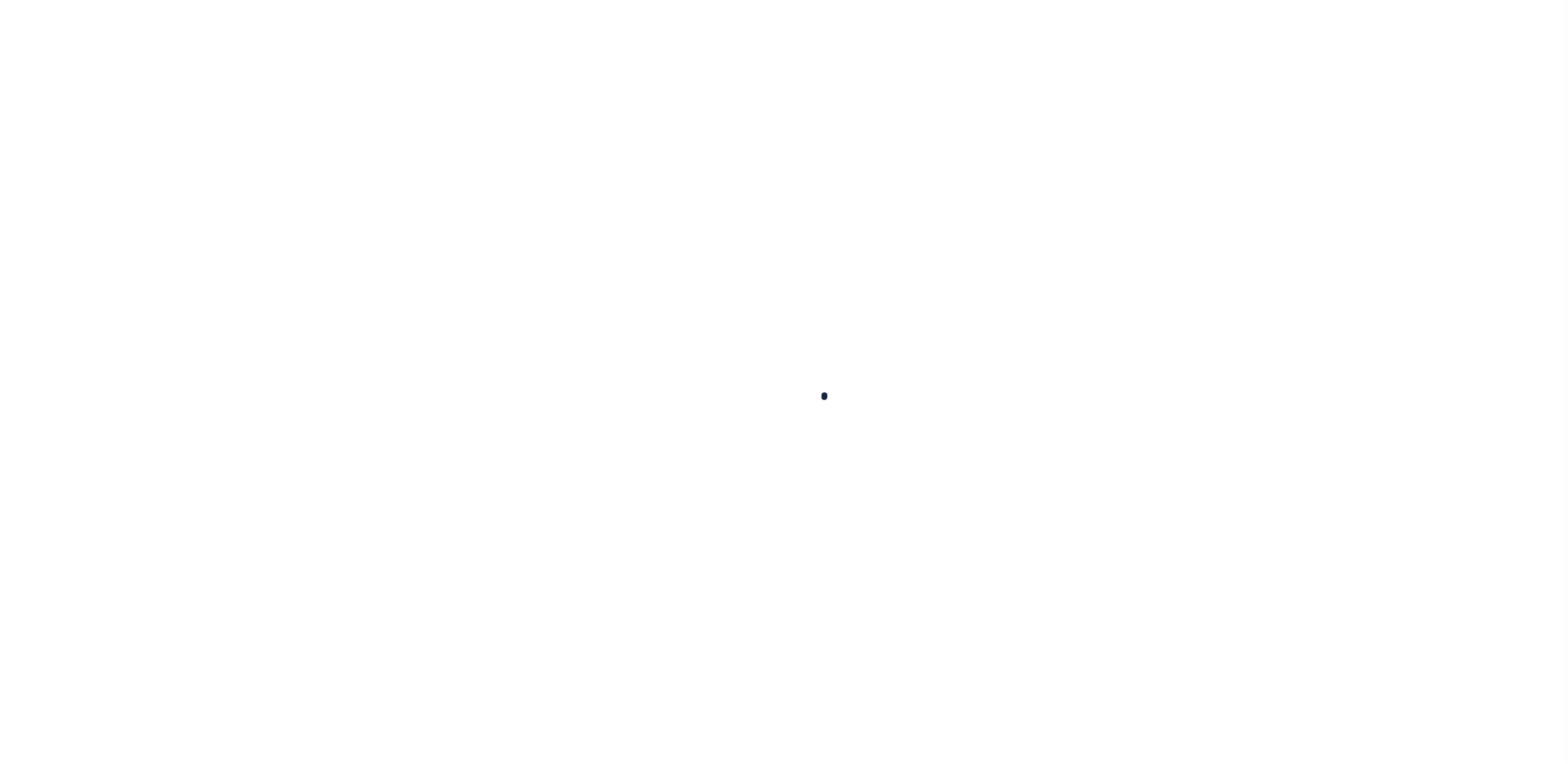
type input "[DATE]"
select select "DUE"
type input "$2,329.04"
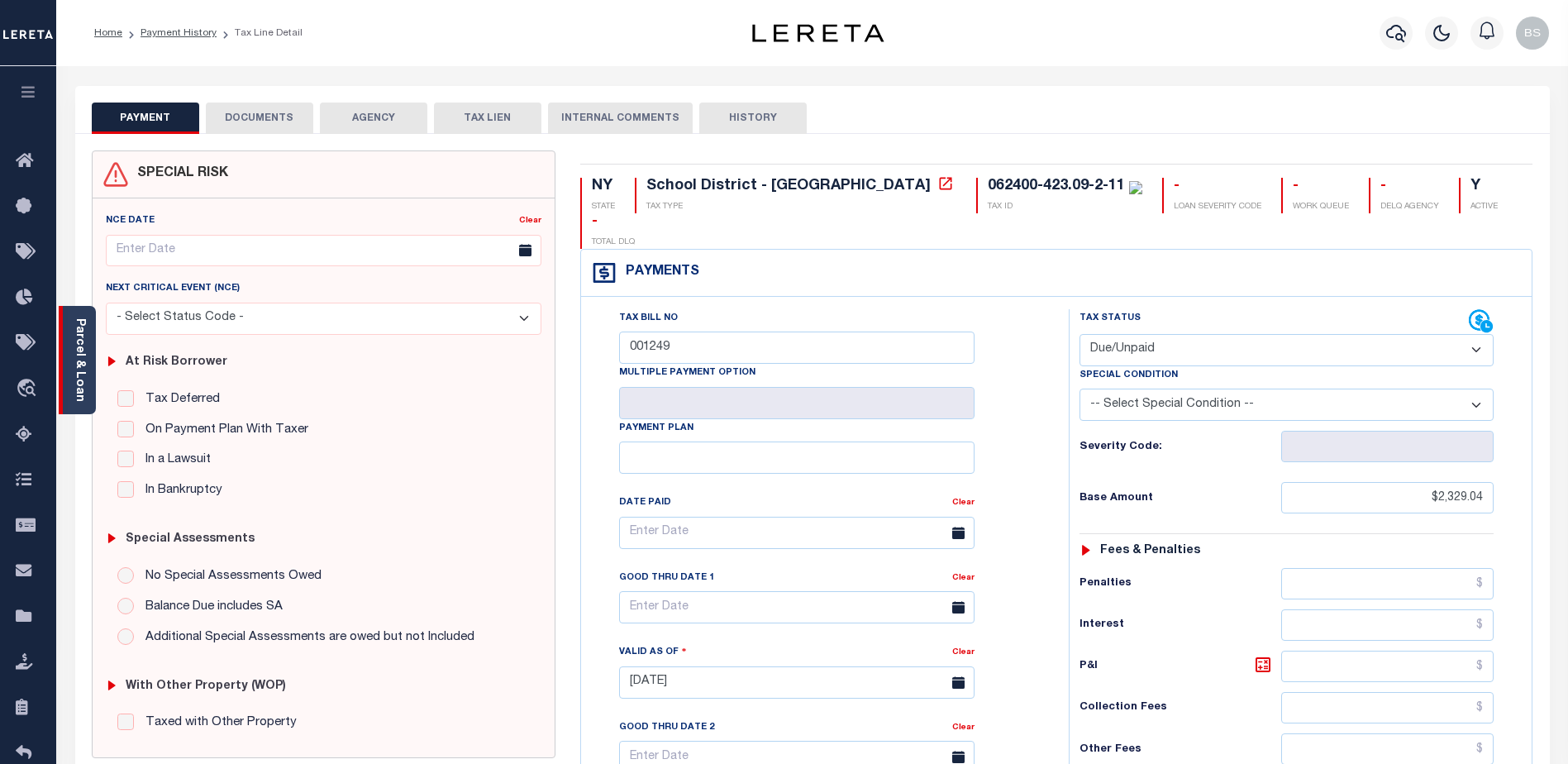
click at [74, 319] on link "Parcel & Loan" at bounding box center [79, 360] width 12 height 83
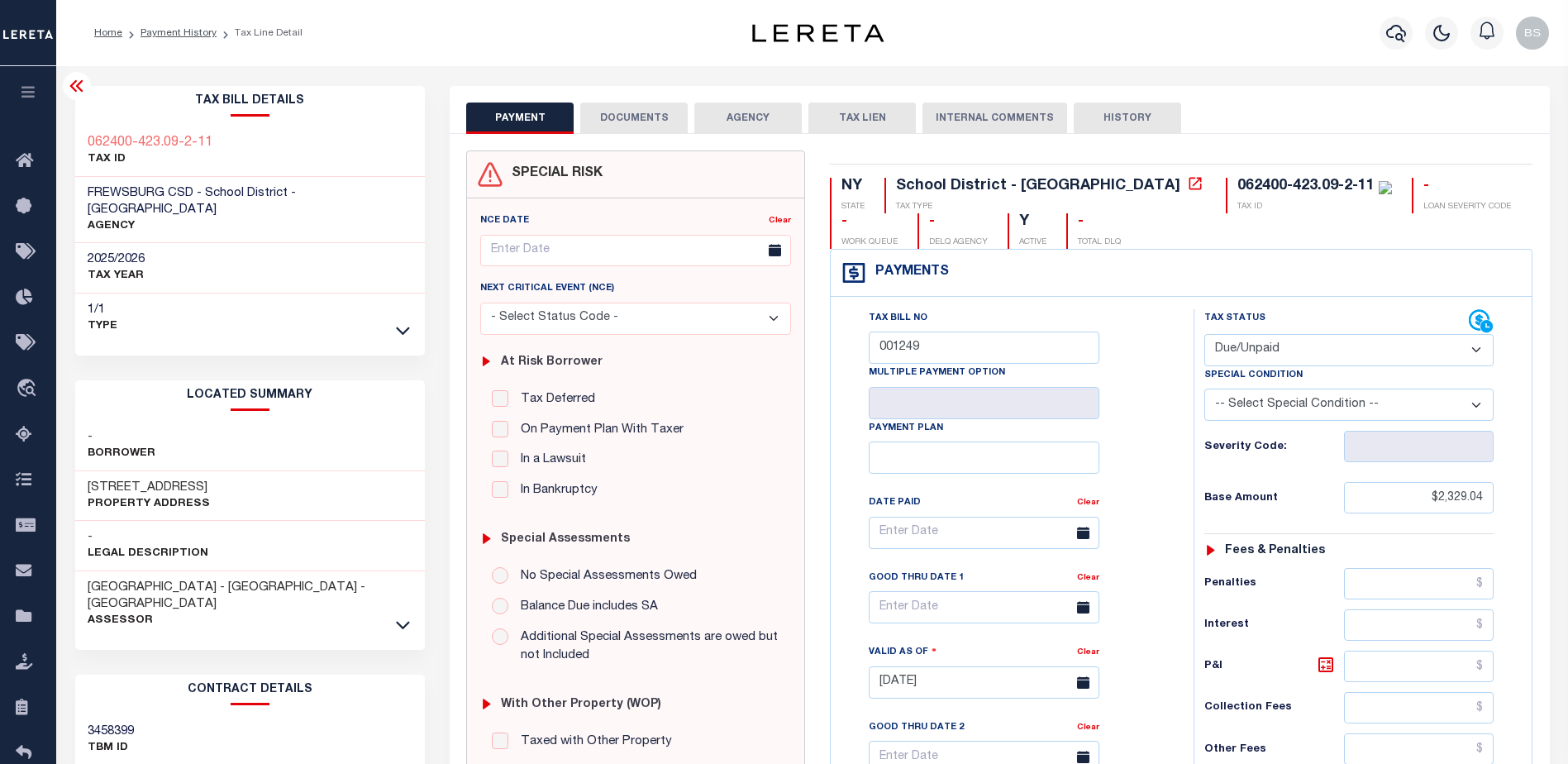
drag, startPoint x: 388, startPoint y: 258, endPoint x: 373, endPoint y: 259, distance: 15.0
click at [382, 259] on div "2025/2026 TAX YEAR" at bounding box center [250, 268] width 350 height 50
click at [76, 95] on icon at bounding box center [77, 86] width 20 height 20
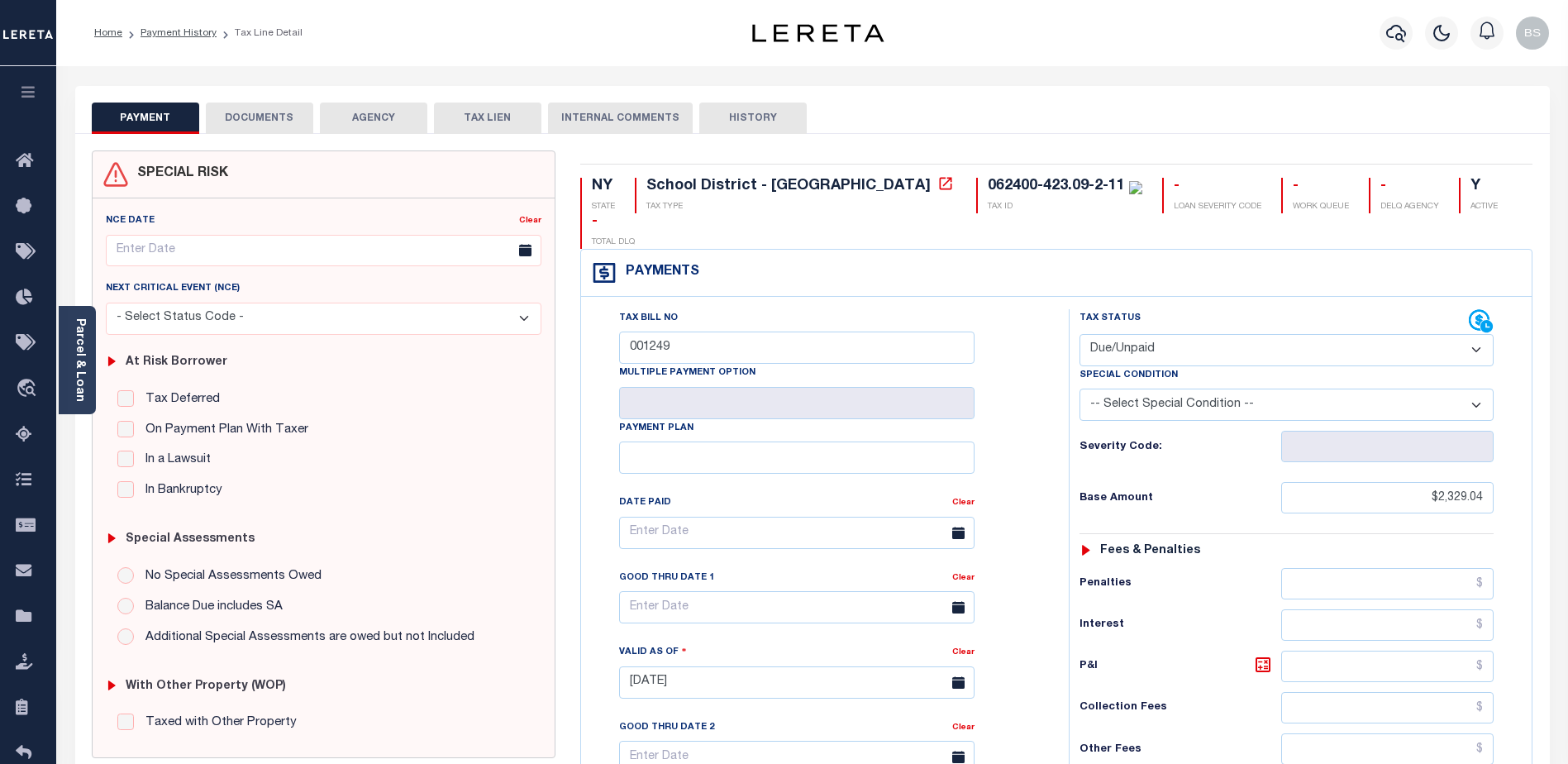
click at [172, 120] on button "PAYMENT" at bounding box center [145, 118] width 108 height 31
click at [74, 357] on link "Parcel & Loan" at bounding box center [79, 360] width 12 height 83
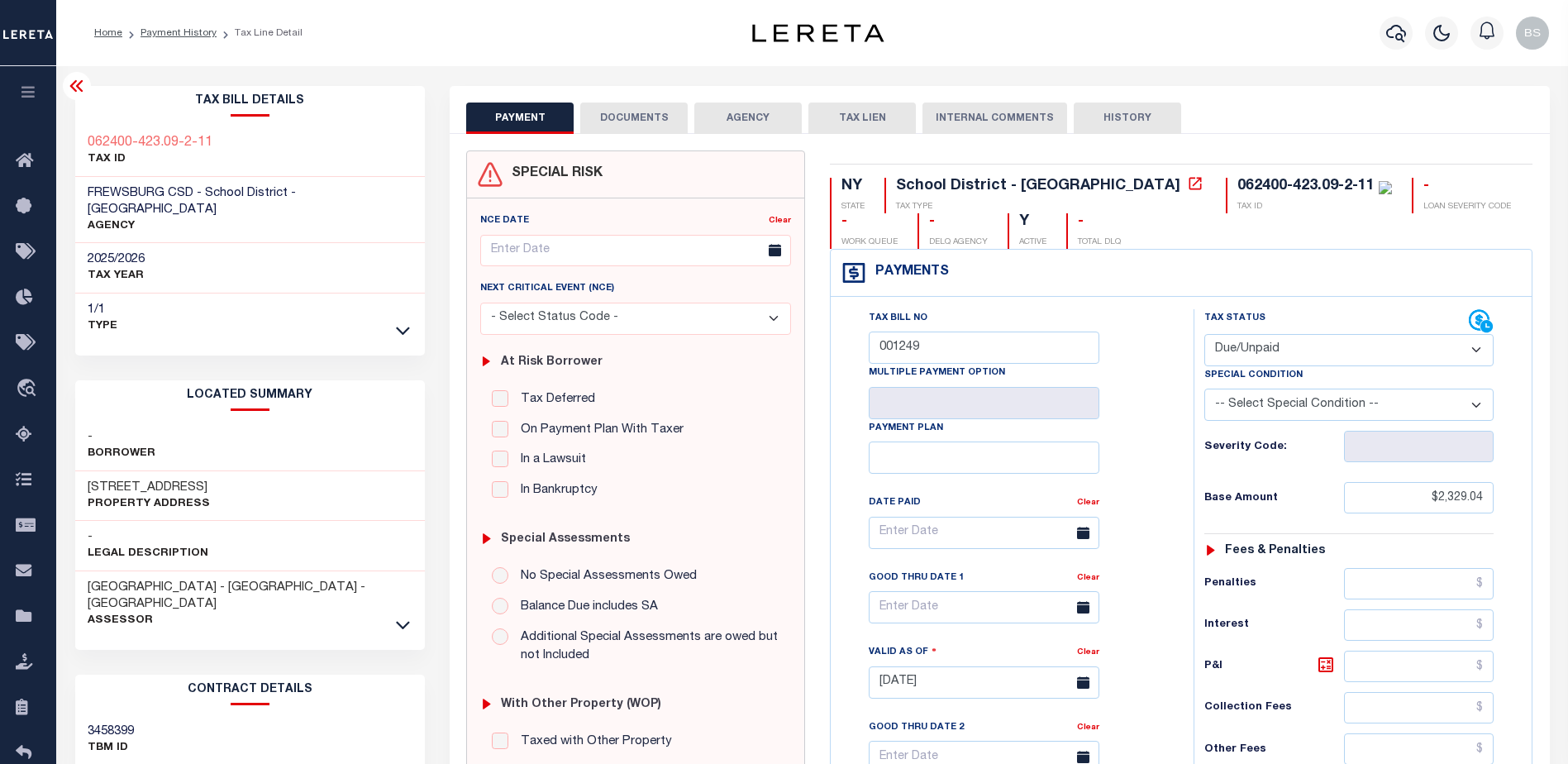
click at [71, 83] on icon at bounding box center [77, 86] width 20 height 20
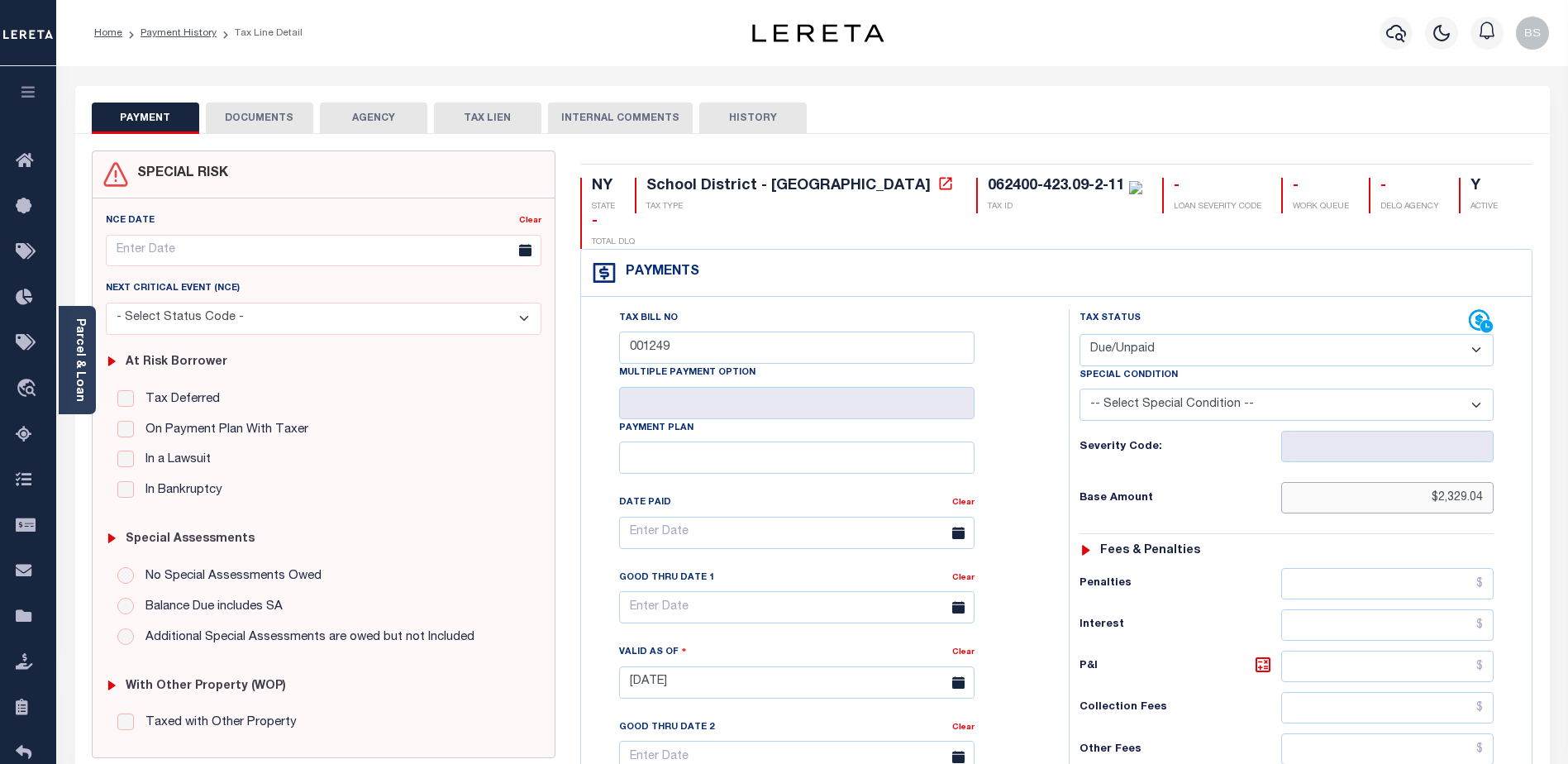
click at [1436, 482] on input "$2,329.04" at bounding box center [1387, 497] width 213 height 31
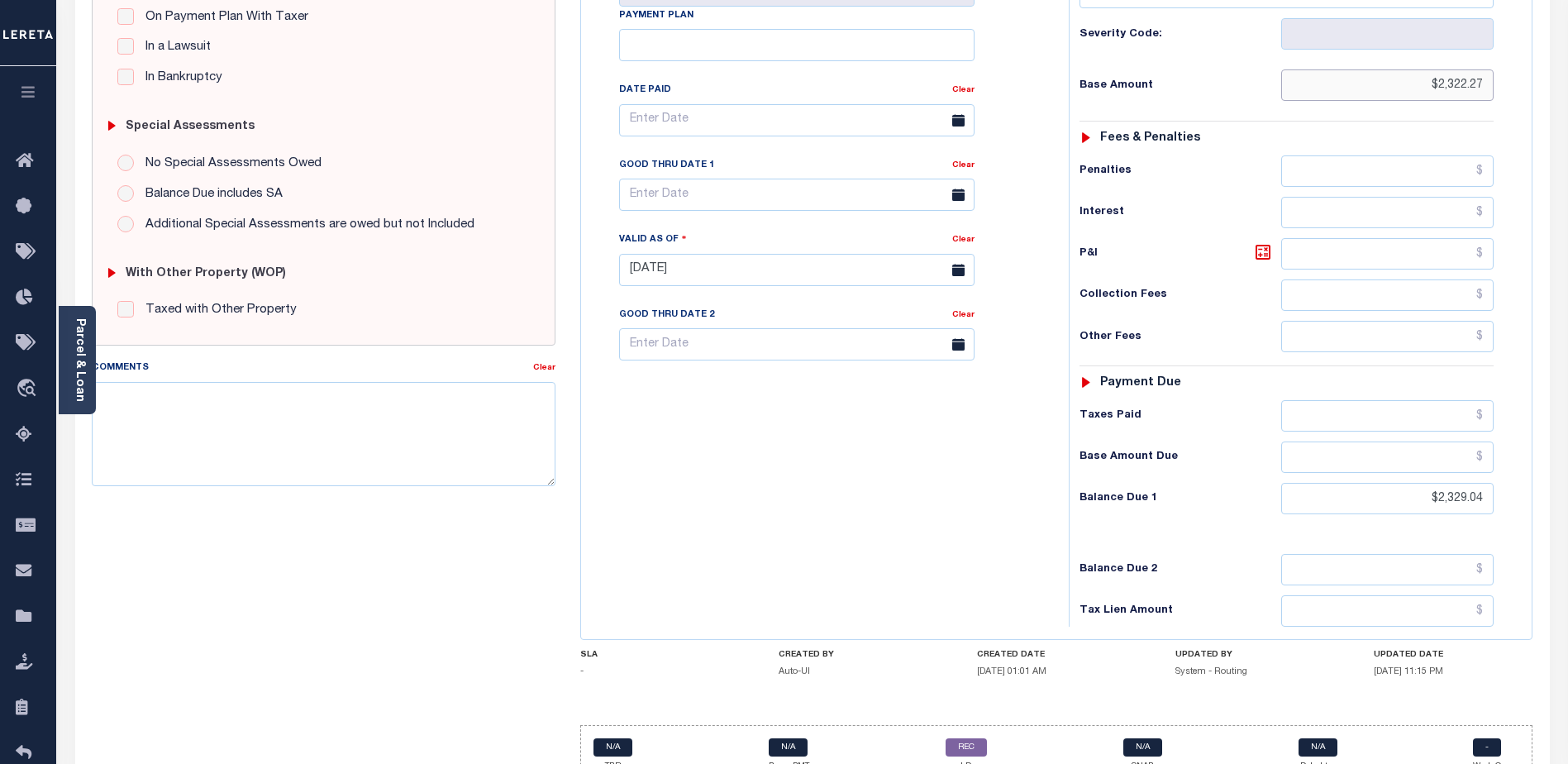
scroll to position [413, 0]
type input "$2,322.27"
type input "[DATE]"
click at [1435, 482] on input "$2,329.04" at bounding box center [1387, 497] width 213 height 31
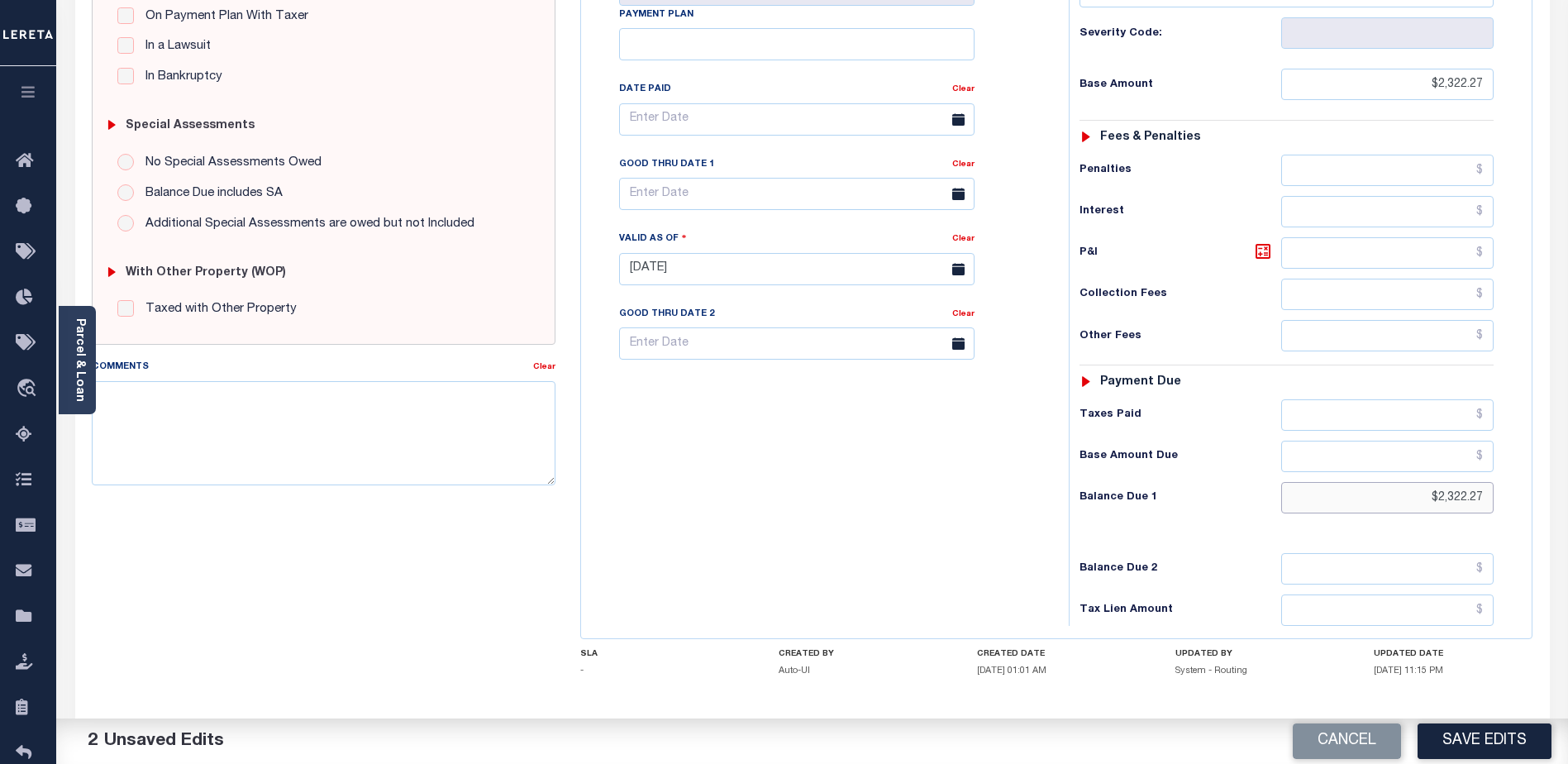
type input "$2,322.27"
click at [194, 407] on textarea "Comments" at bounding box center [323, 433] width 464 height 104
click at [324, 429] on textarea "Bill amount $2322.27 reported 2329.04 refund 6.77" at bounding box center [323, 433] width 464 height 104
type textarea "Bill amount $2322.27 reported 2329.04 refund 6.77"
click at [1445, 747] on button "Save Edits" at bounding box center [1484, 742] width 134 height 36
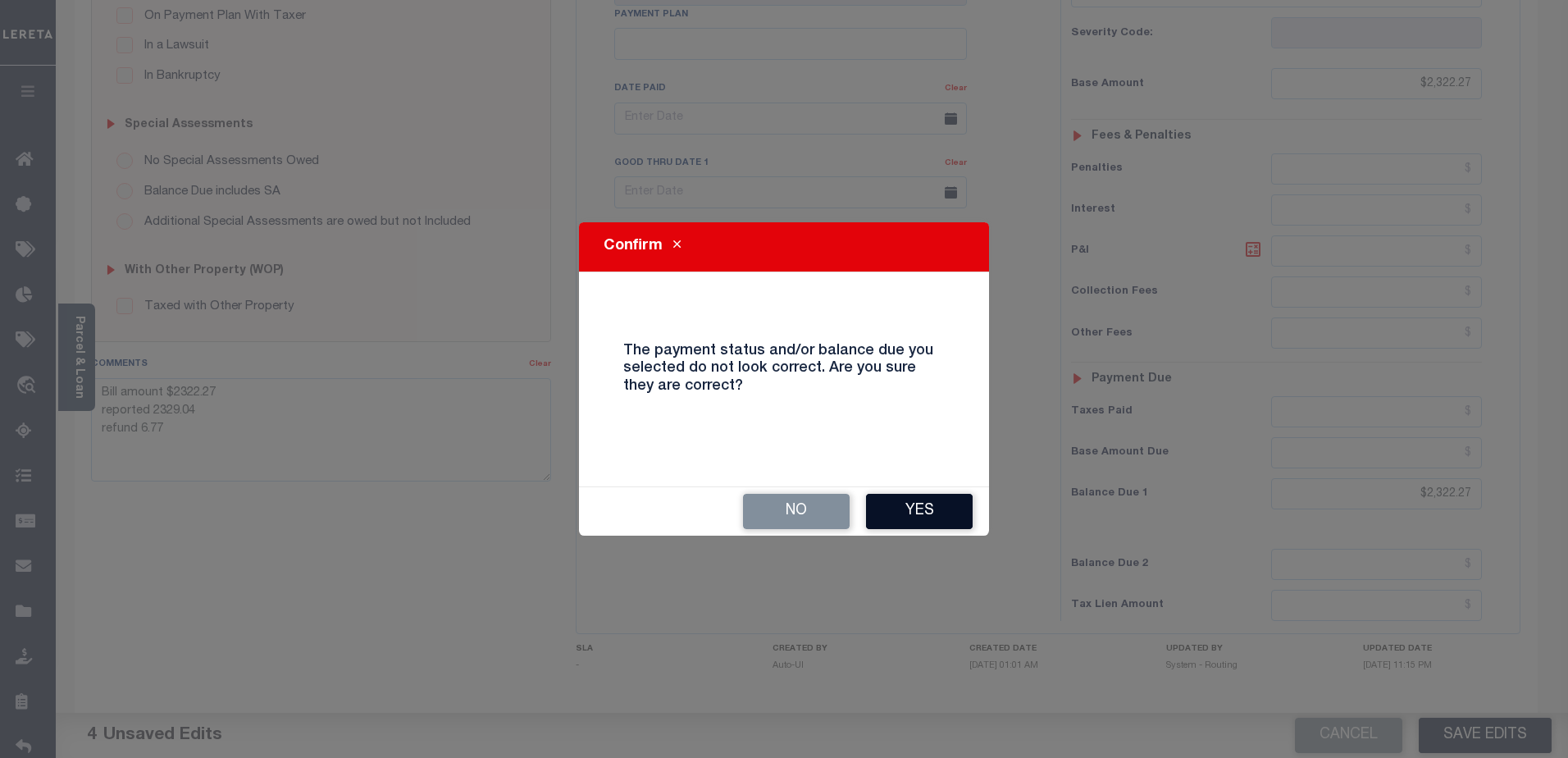
click at [911, 515] on button "Yes" at bounding box center [919, 511] width 107 height 36
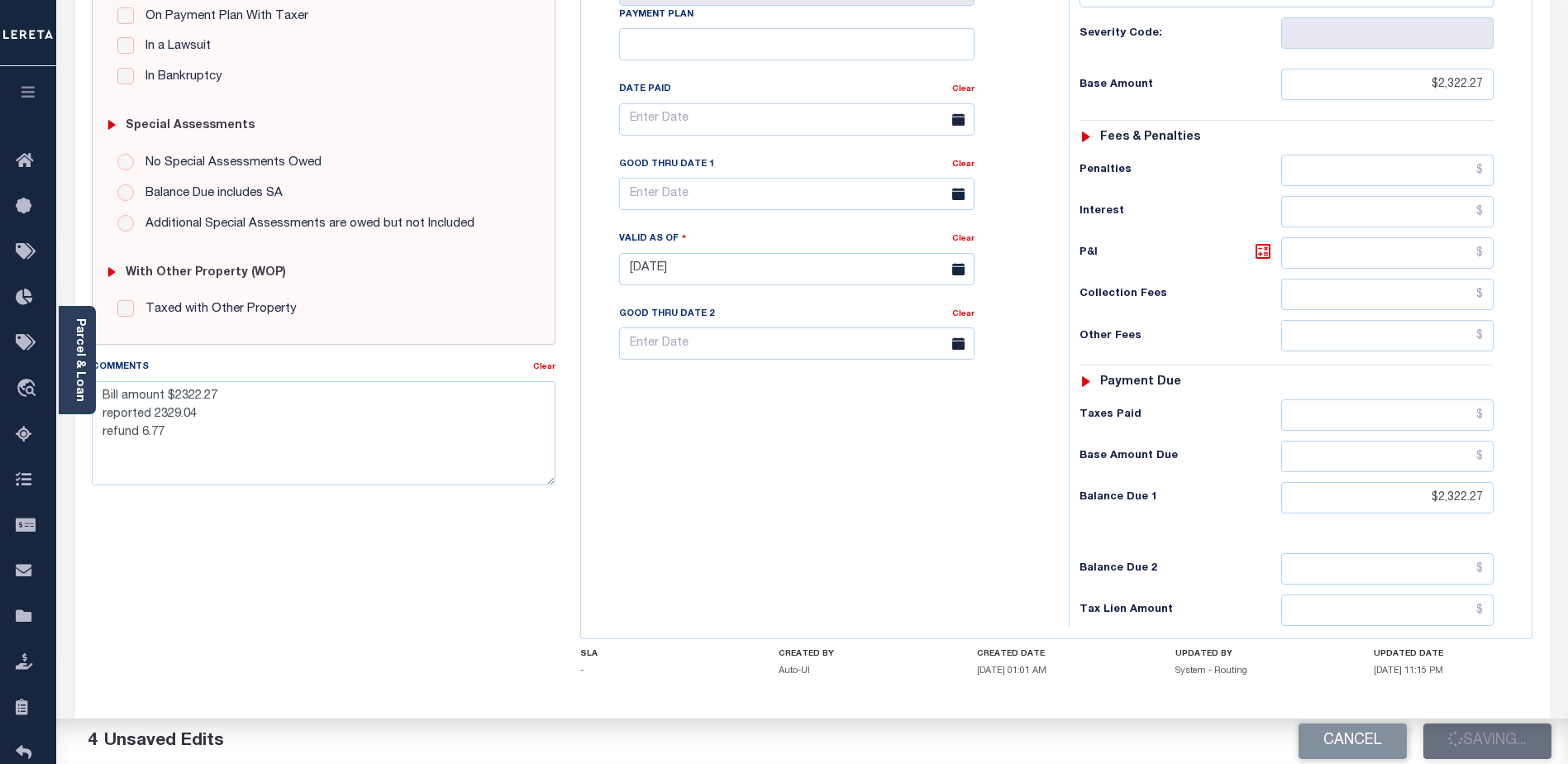
checkbox input "false"
type textarea "Bill amount $2322.27 reported 2329.04 refund 6.77"
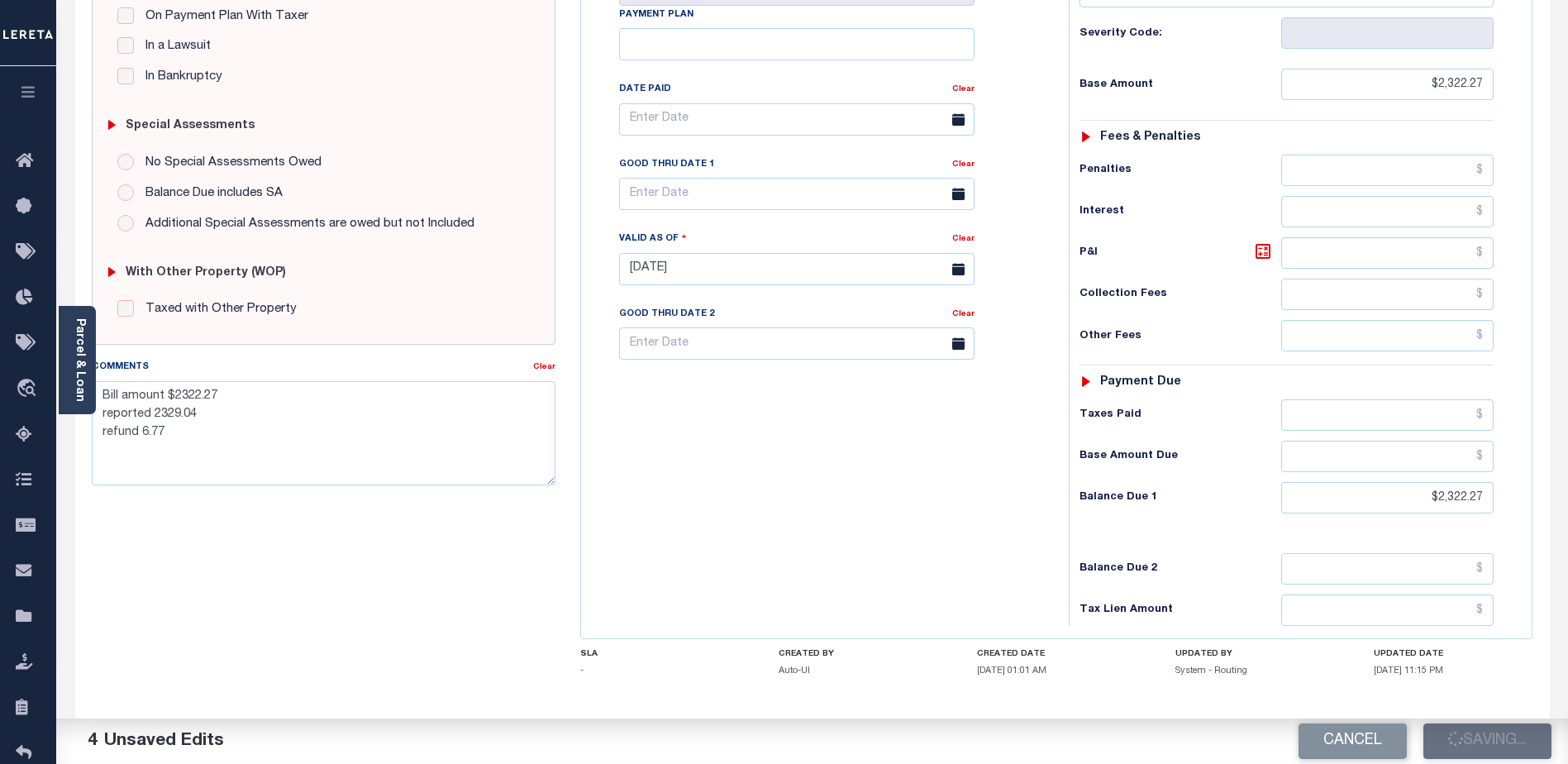
type input "$2,322.27"
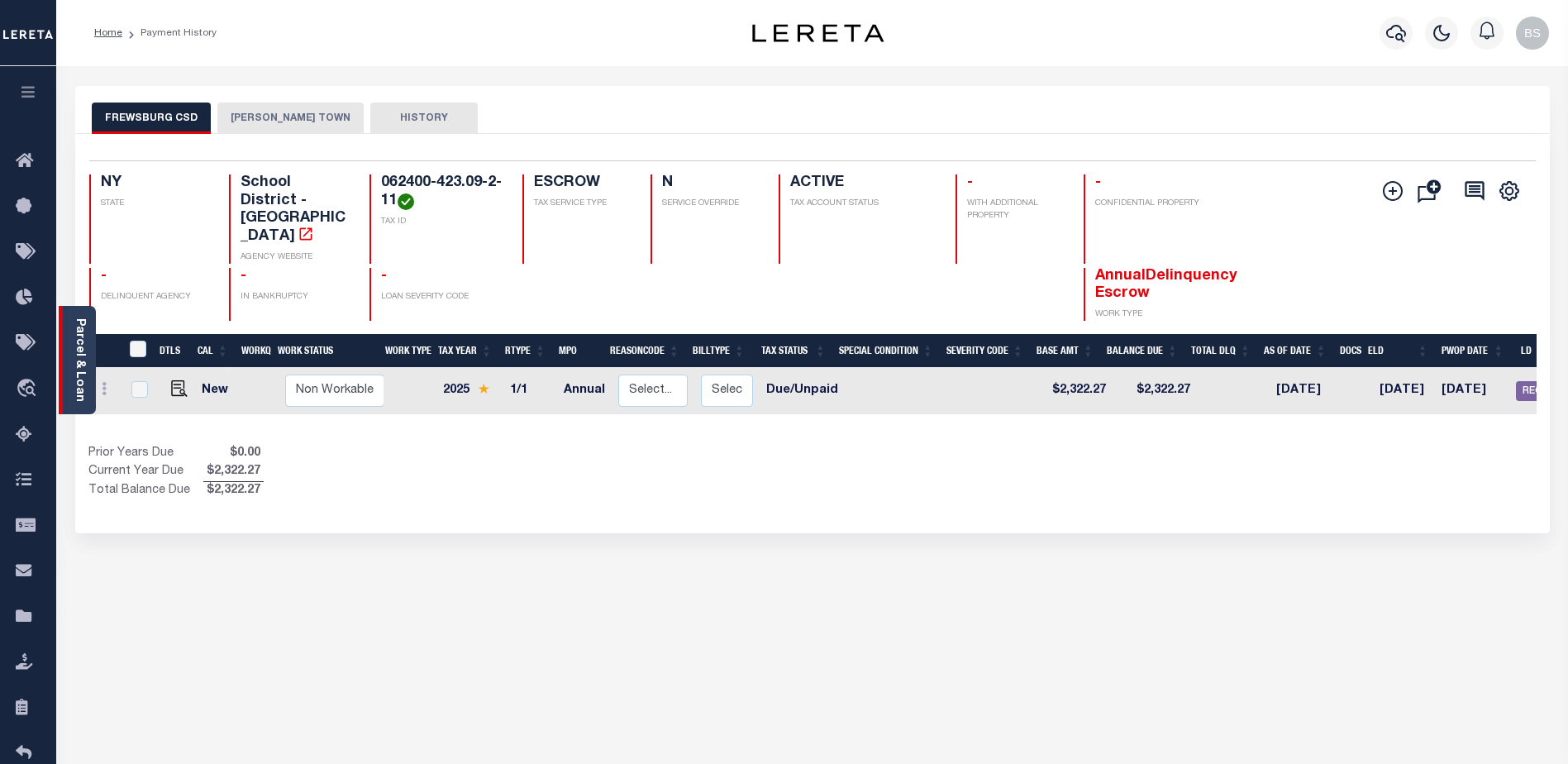
click at [75, 337] on link "Parcel & Loan" at bounding box center [79, 360] width 12 height 83
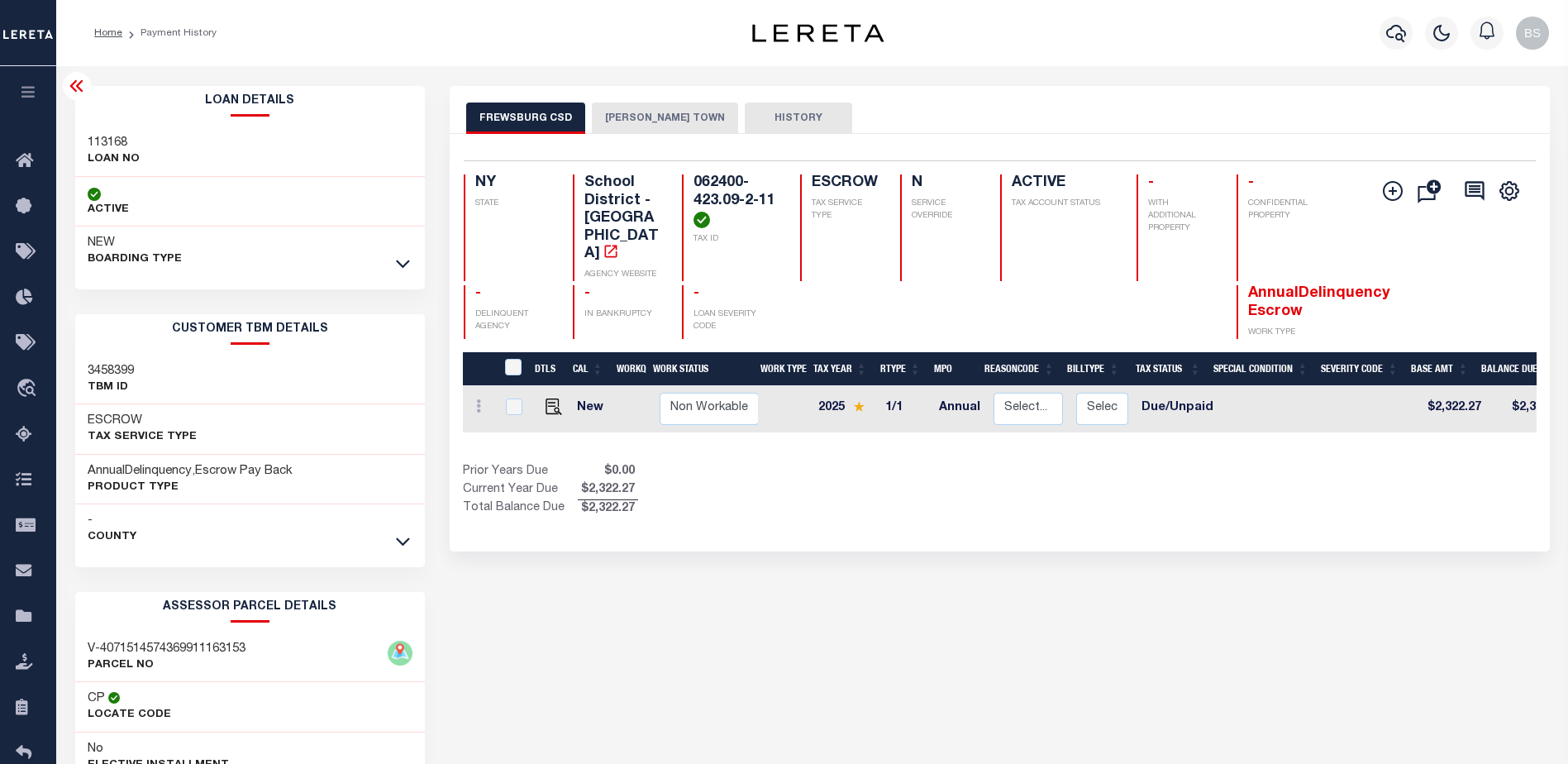
click at [66, 81] on div at bounding box center [76, 85] width 28 height 28
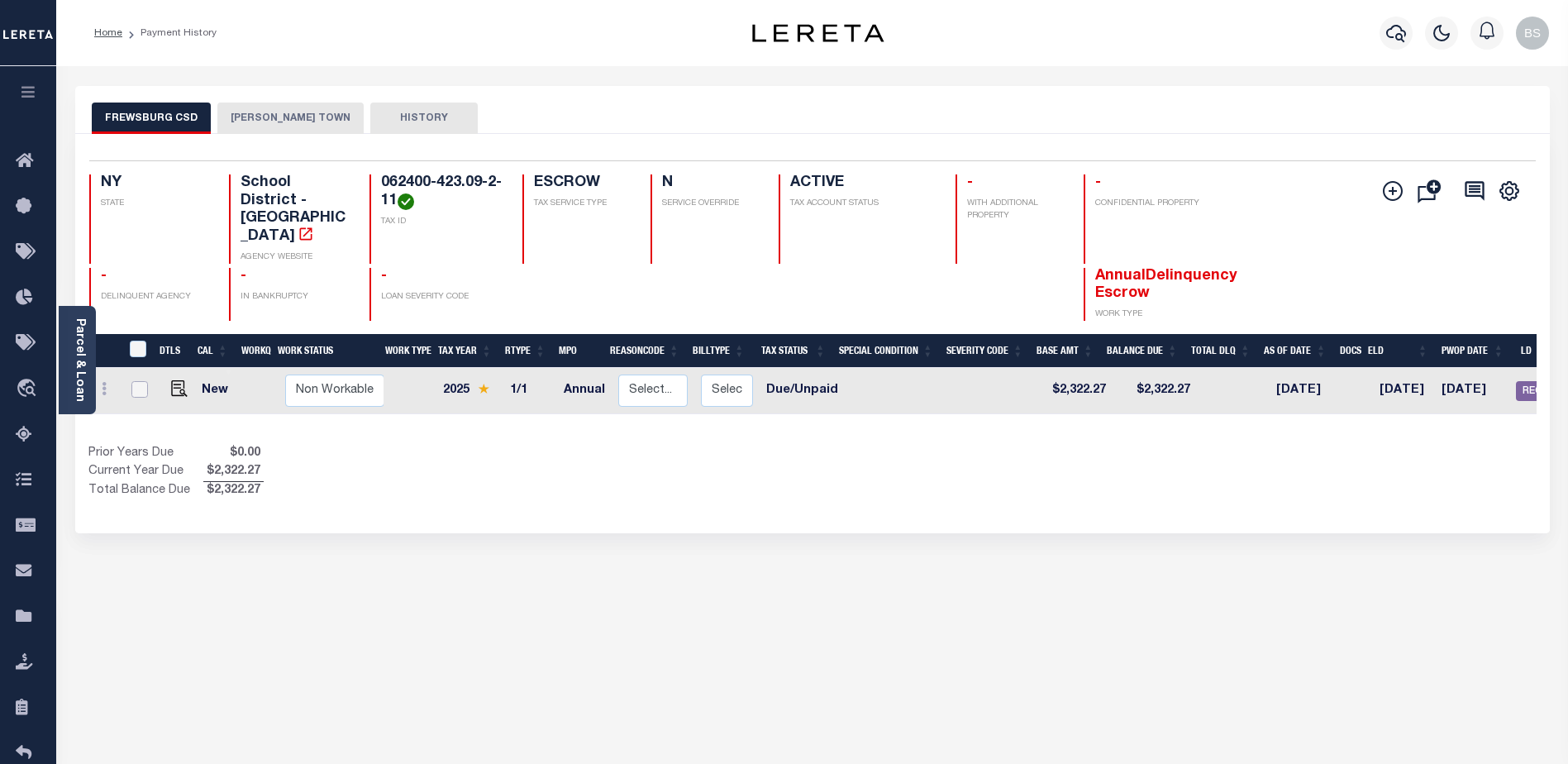
click at [137, 381] on input "checkbox" at bounding box center [139, 389] width 16 height 16
checkbox input "true"
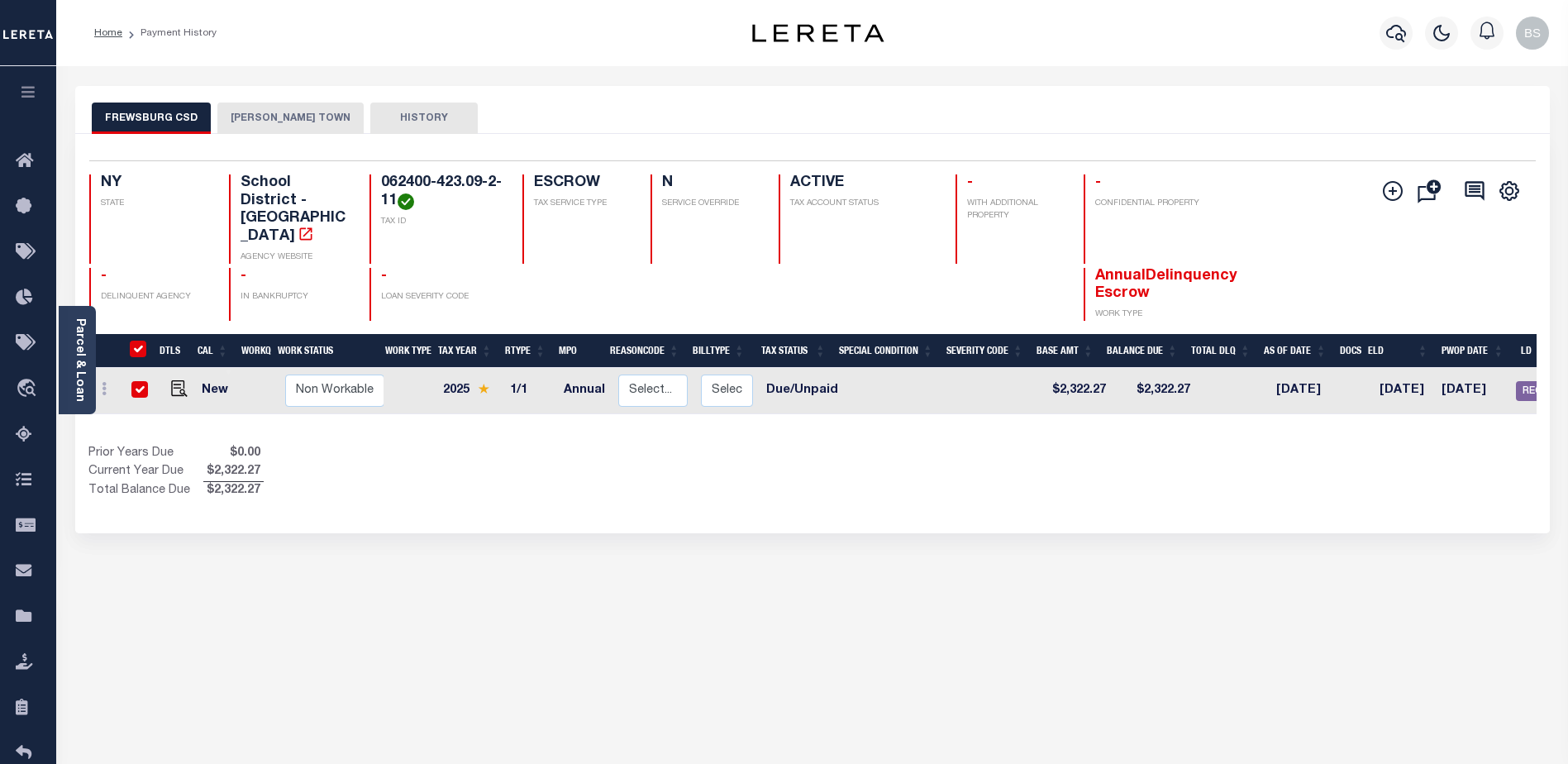
checkbox input "true"
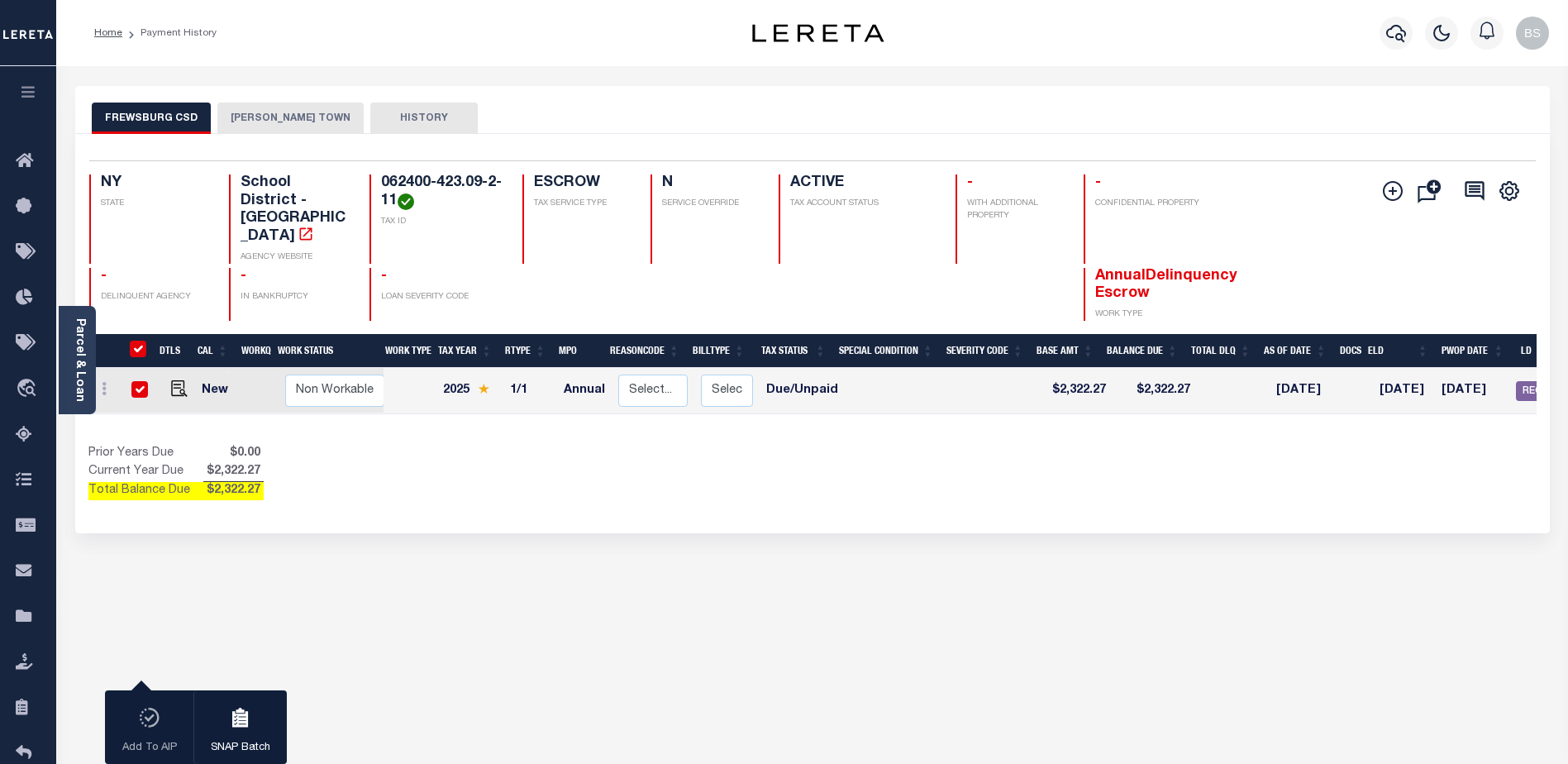
click at [158, 728] on div "Add To AIP SNAP Batch" at bounding box center [196, 727] width 182 height 75
click at [136, 381] on input "checkbox" at bounding box center [139, 389] width 16 height 16
checkbox input "false"
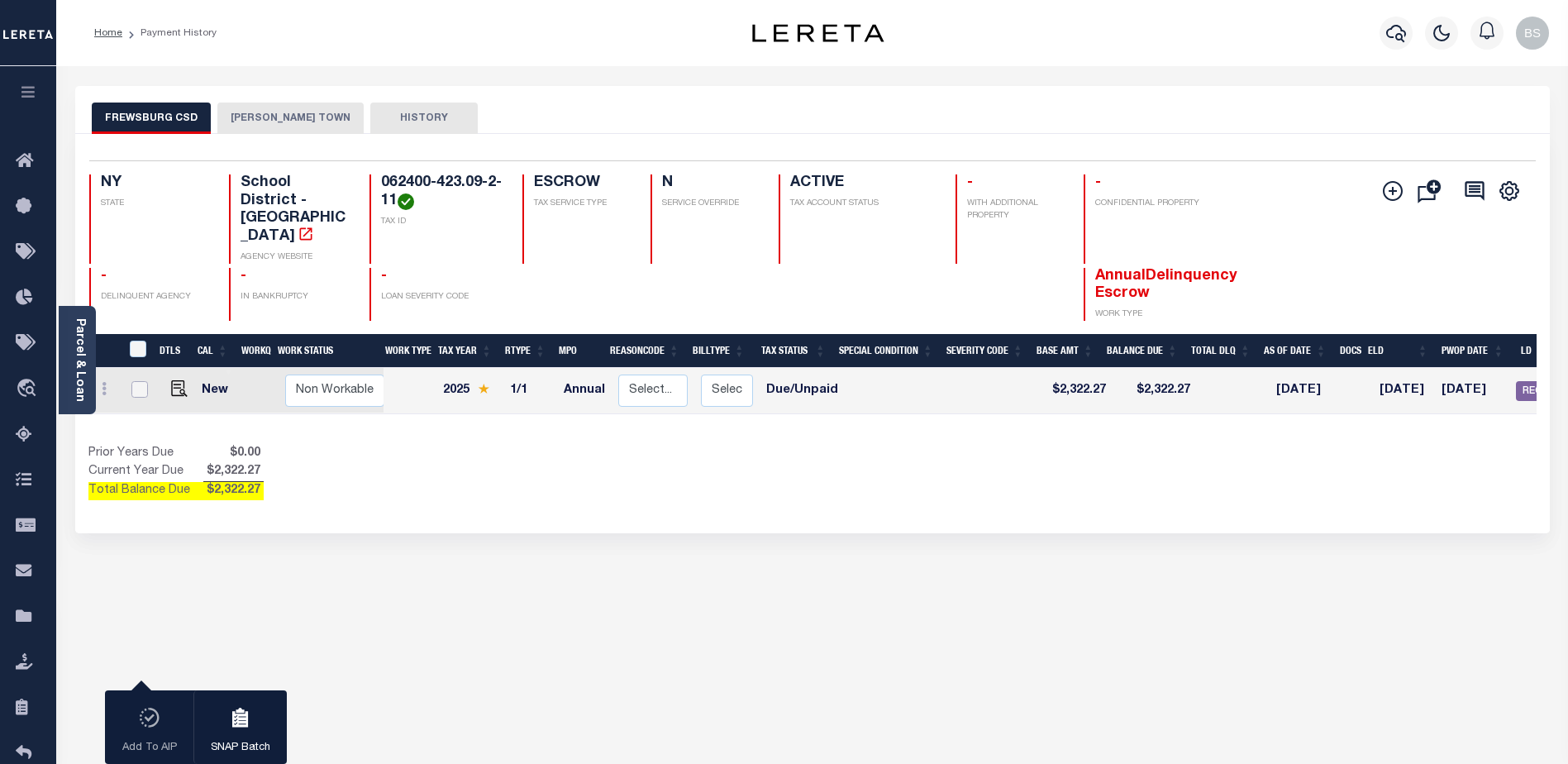
checkbox input "false"
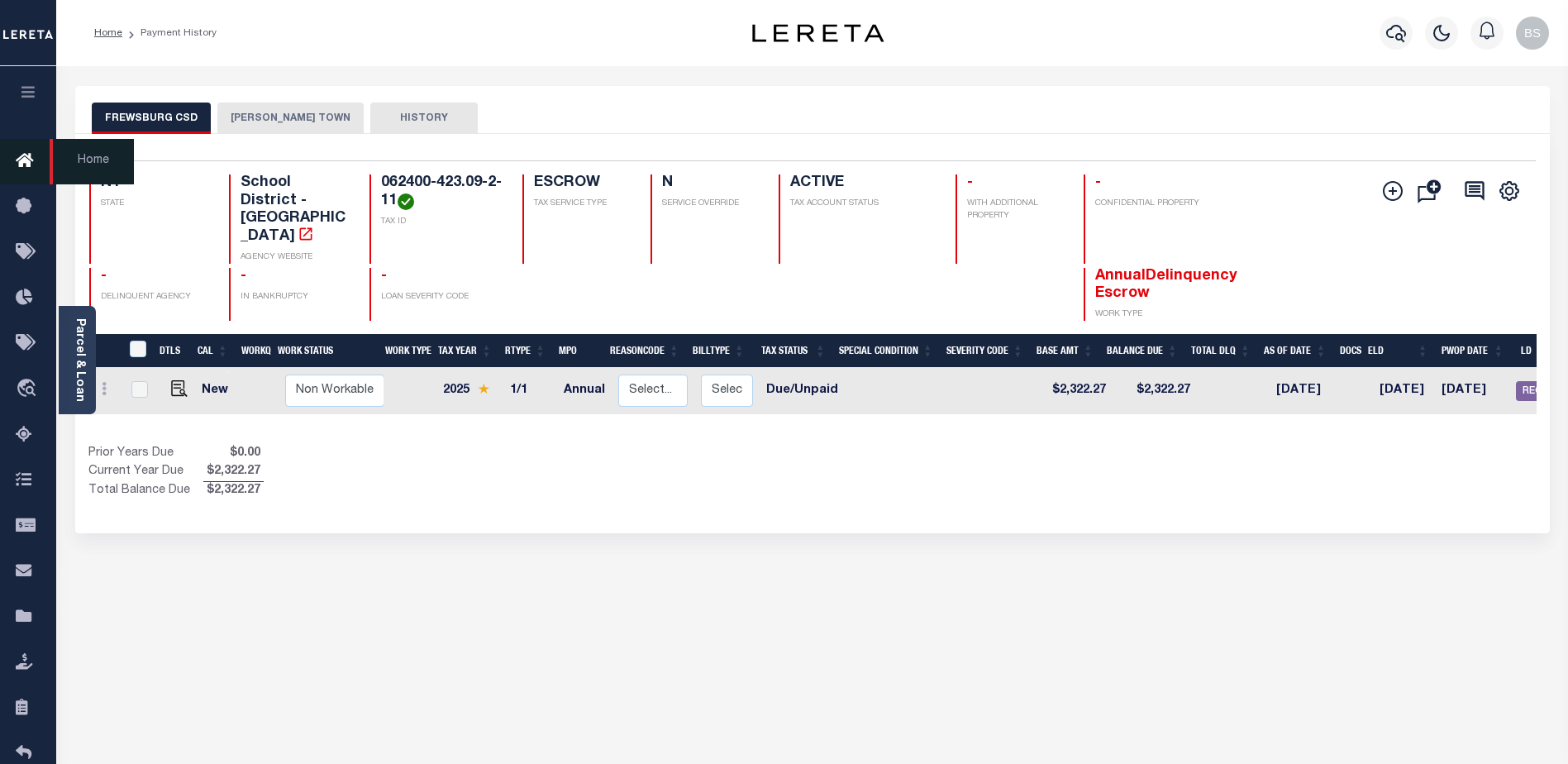
click at [25, 167] on icon at bounding box center [28, 162] width 26 height 21
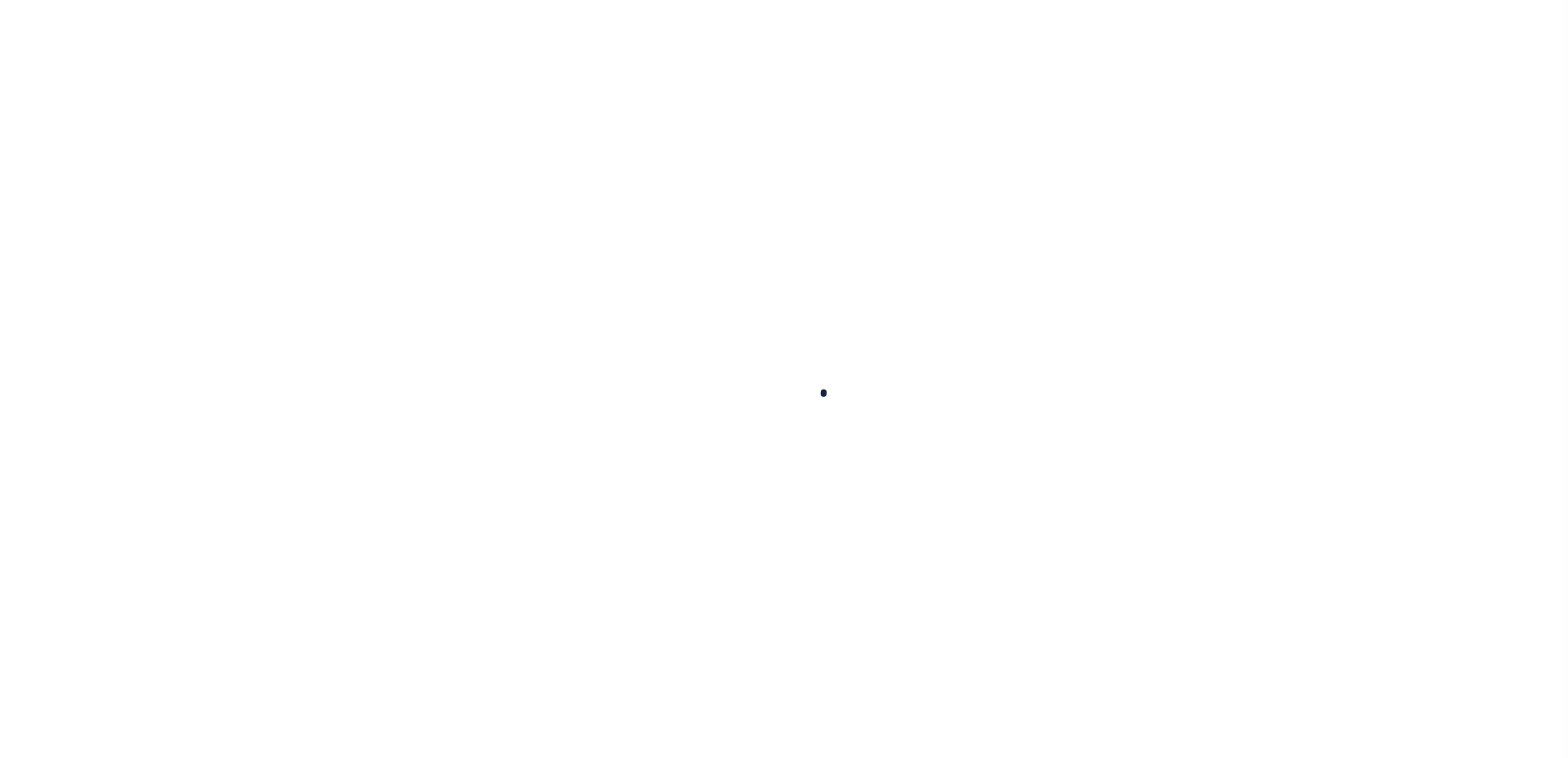
click at [26, 165] on div at bounding box center [784, 379] width 1568 height 758
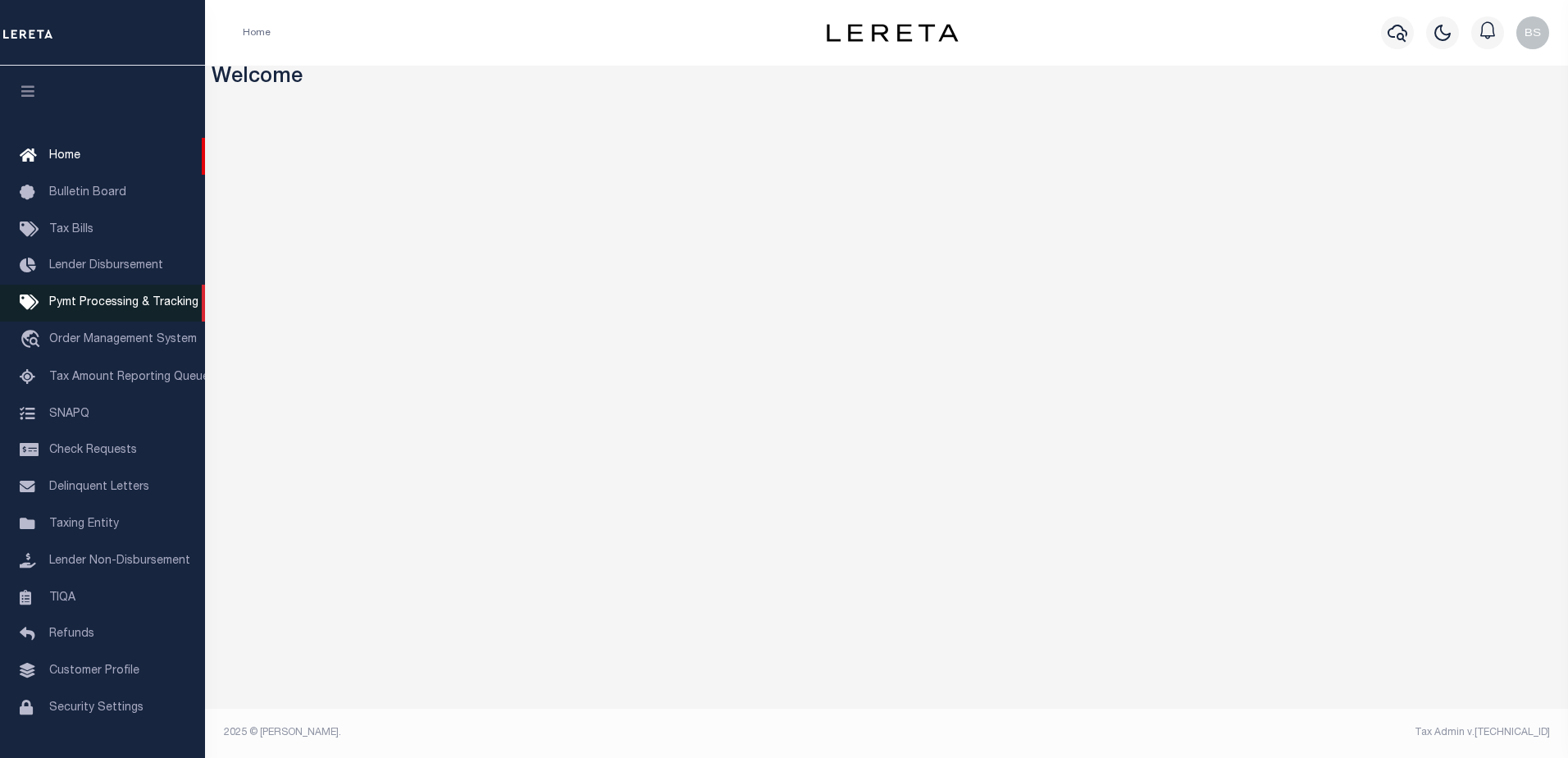
click at [95, 308] on span "Pymt Processing & Tracking" at bounding box center [124, 302] width 150 height 12
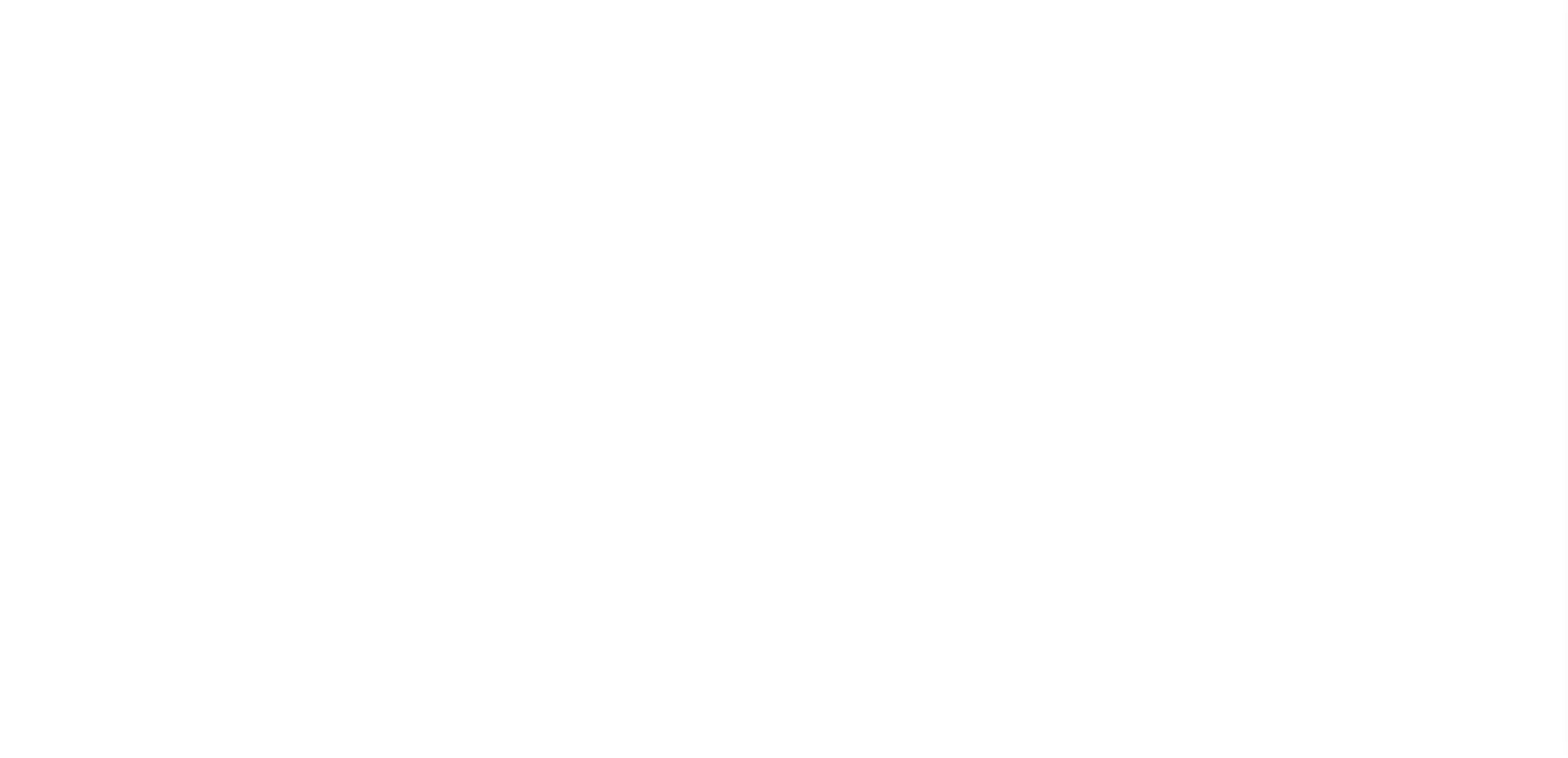
select select "1000"
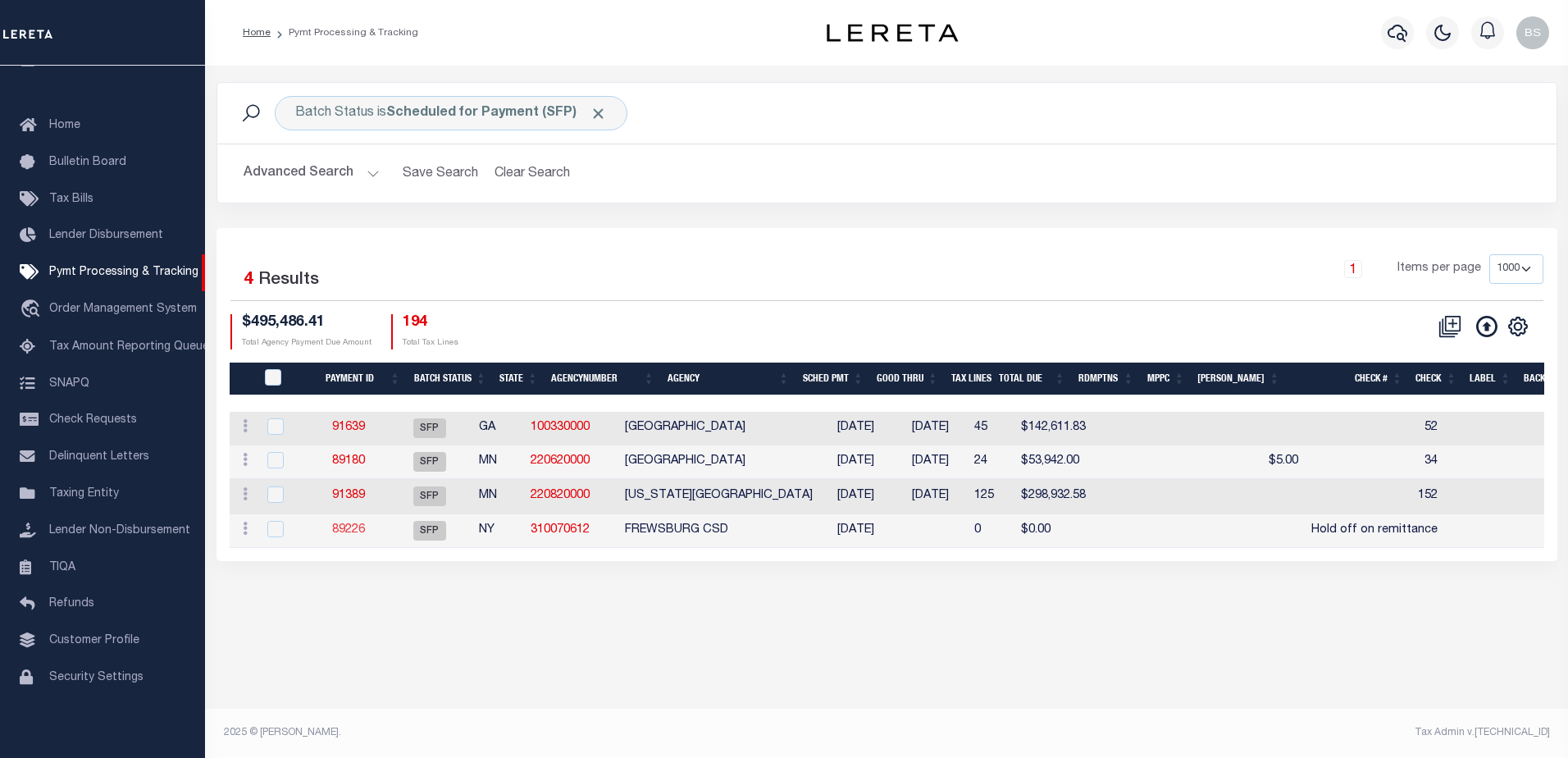
click at [355, 534] on link "89226" at bounding box center [348, 529] width 33 height 12
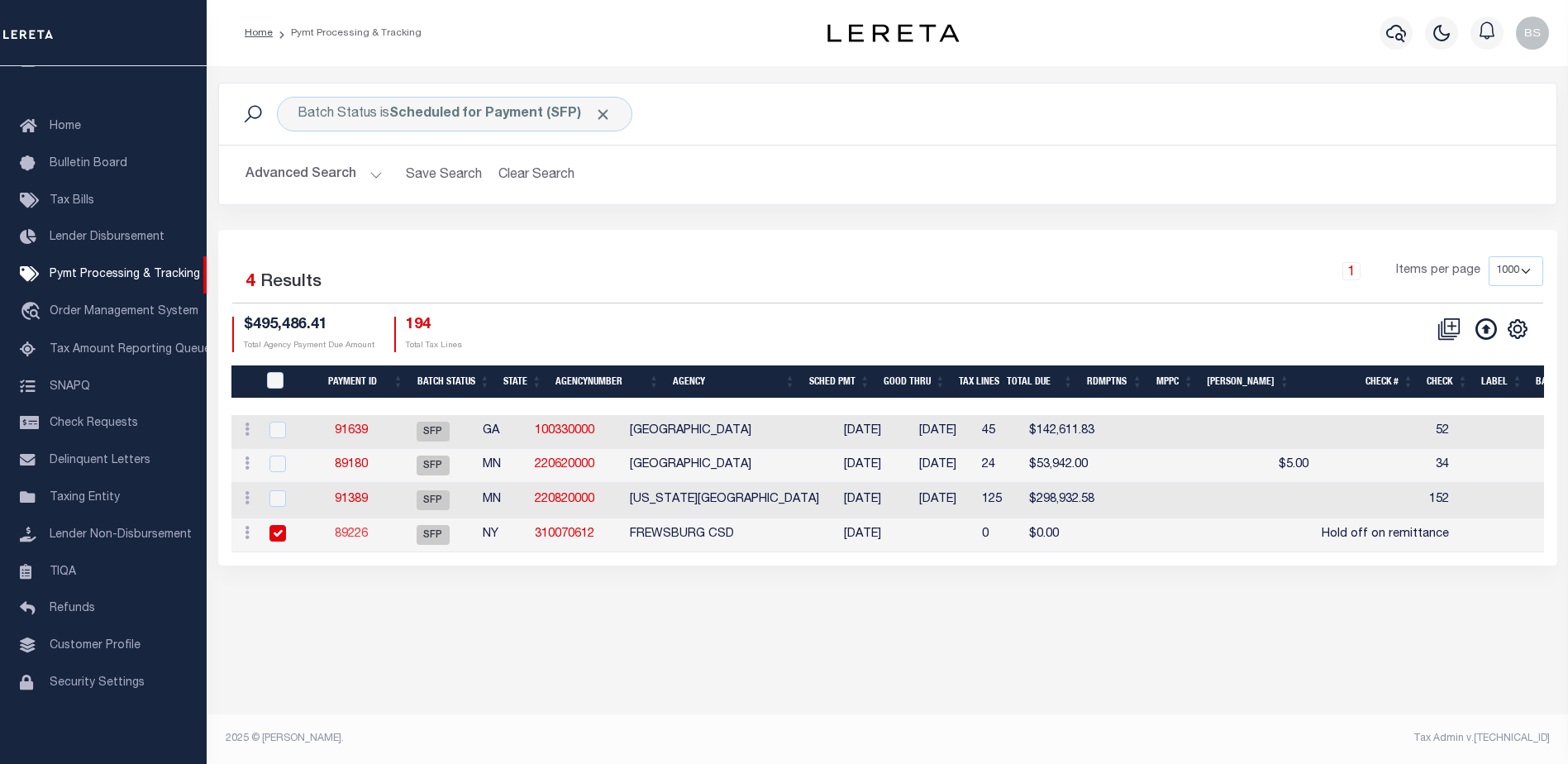
select select "SFP"
type input "[DATE]"
type input "Hold off on remittance"
type input "N"
radio input "true"
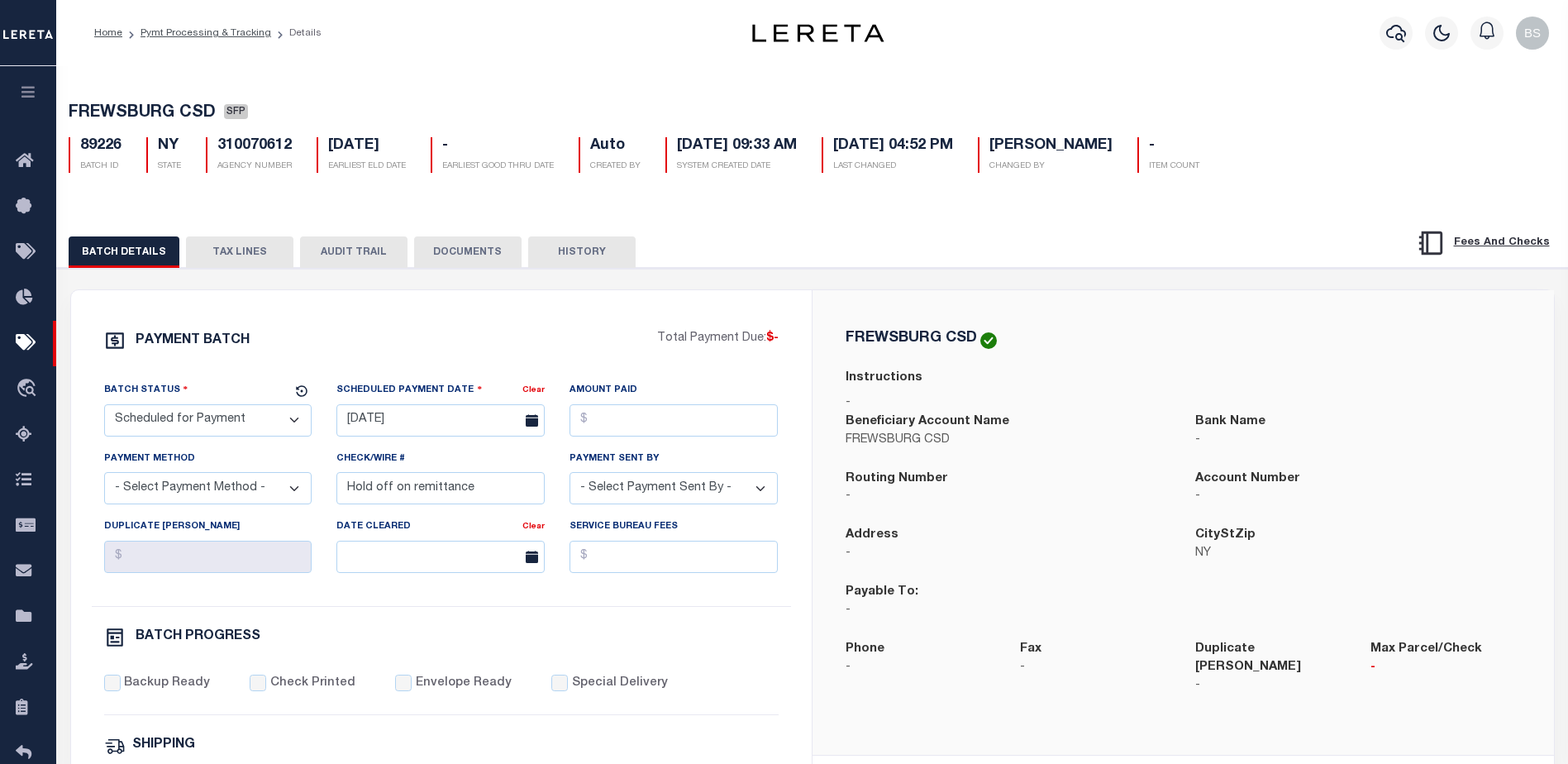
click at [243, 256] on button "TAX LINES" at bounding box center [240, 251] width 108 height 31
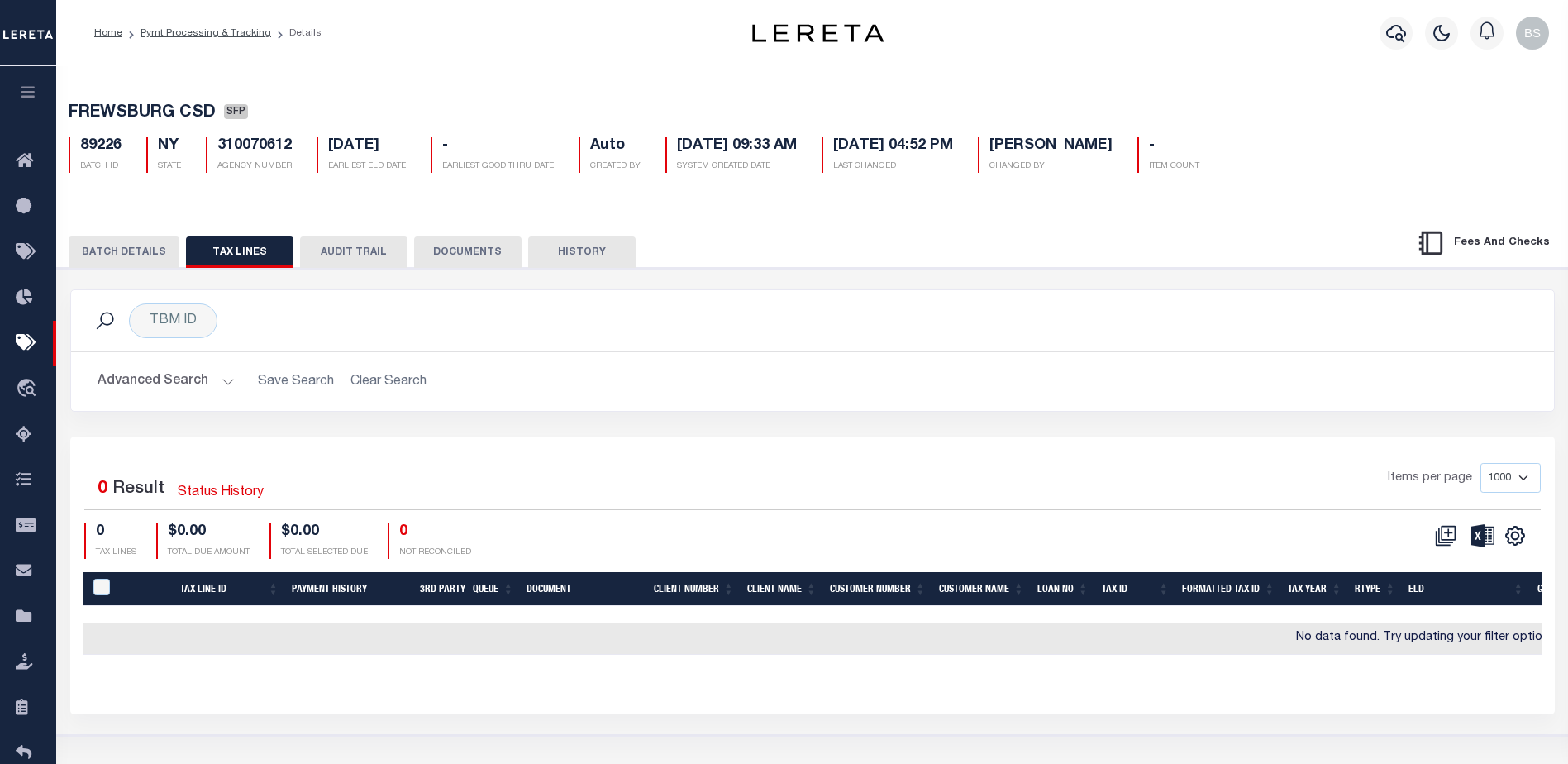
click at [227, 385] on button "Advanced Search" at bounding box center [166, 382] width 137 height 32
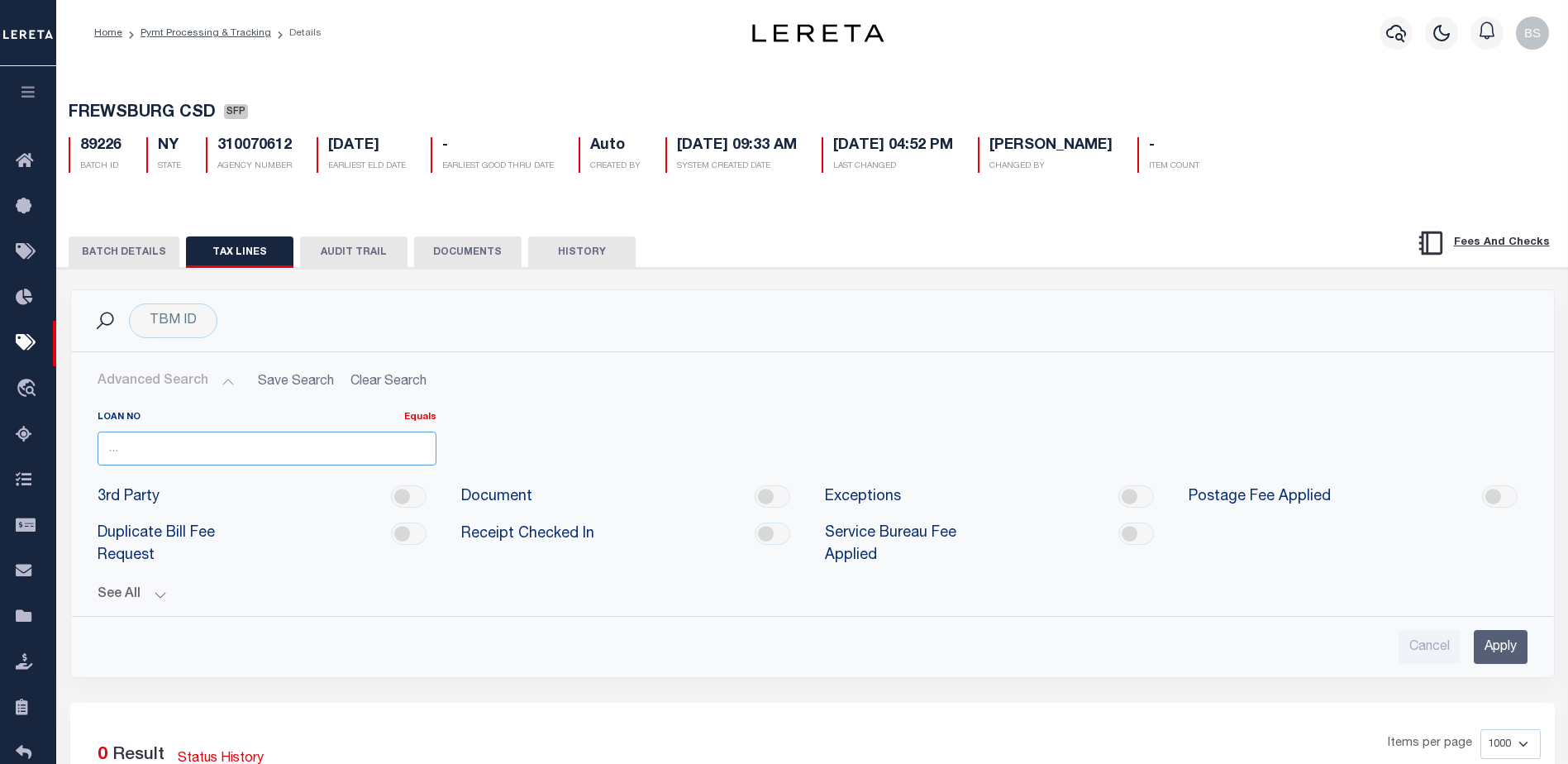
drag, startPoint x: 162, startPoint y: 455, endPoint x: 156, endPoint y: 443, distance: 13.4
click at [158, 450] on input "number" at bounding box center [267, 449] width 339 height 34
type input "113168"
click at [1499, 640] on input "Apply" at bounding box center [1501, 647] width 54 height 34
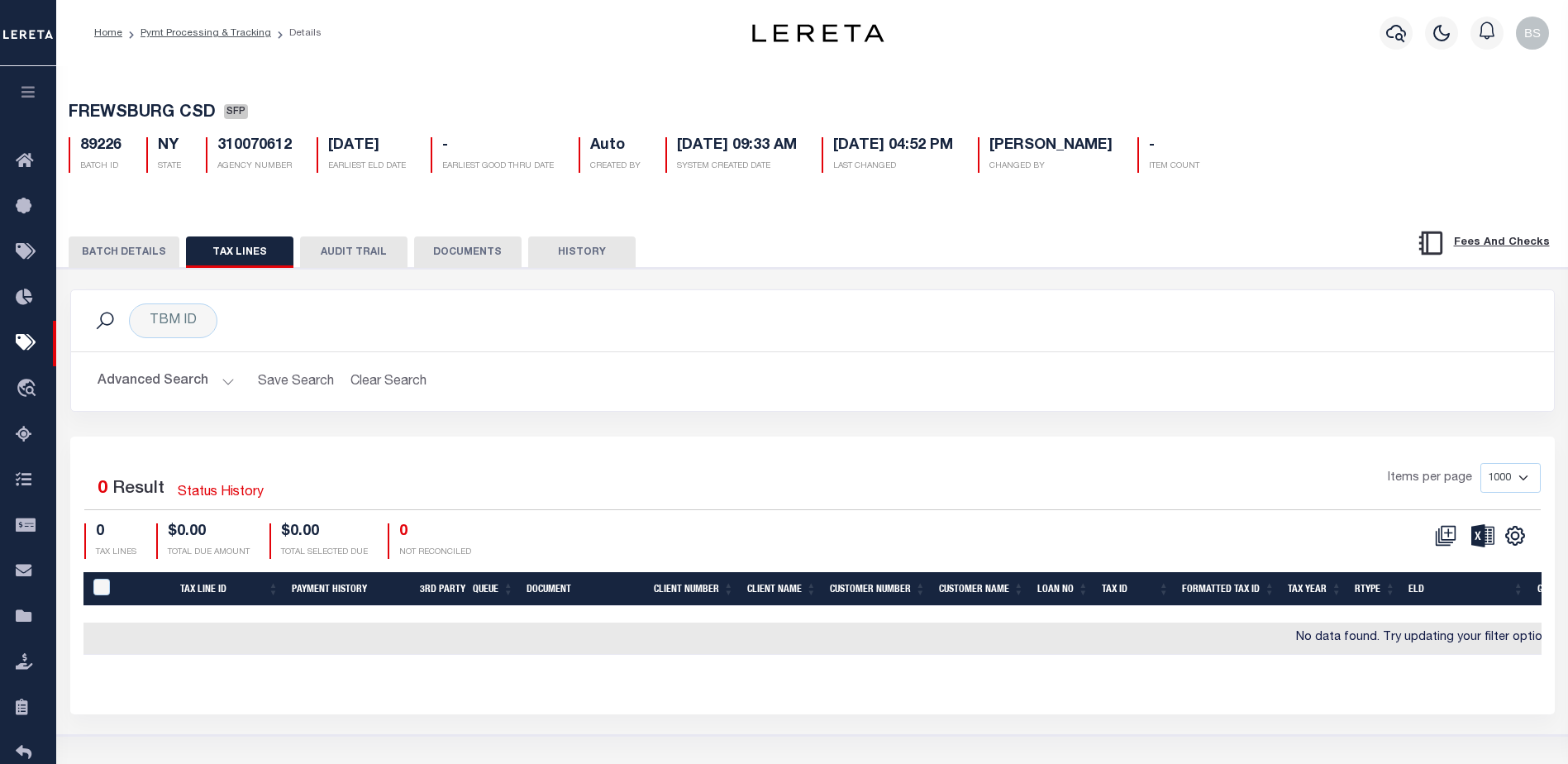
click at [237, 259] on button "TAX LINES" at bounding box center [240, 251] width 108 height 31
click at [1450, 535] on icon at bounding box center [1445, 536] width 22 height 22
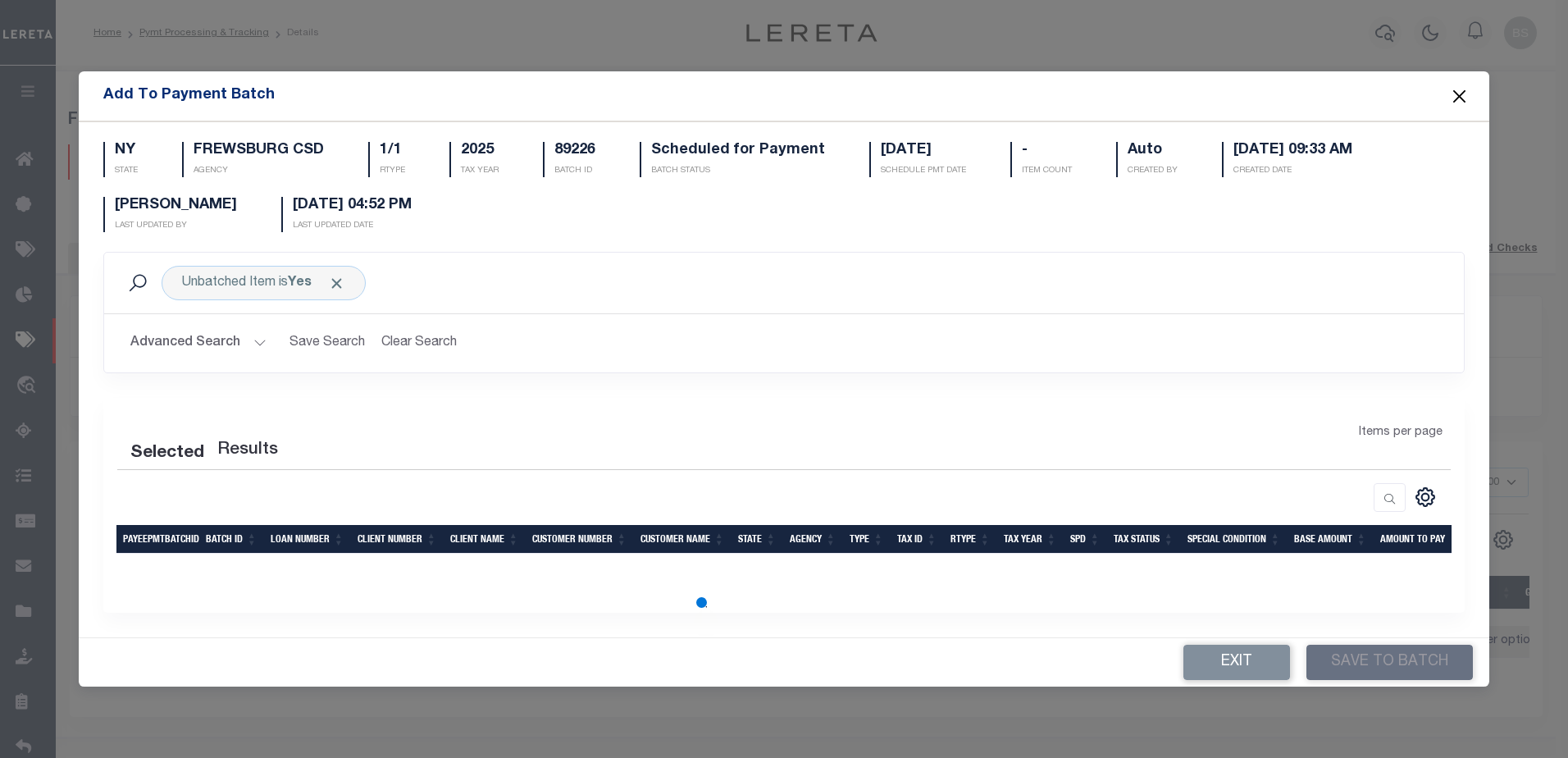
click at [256, 345] on button "Advanced Search" at bounding box center [198, 343] width 136 height 32
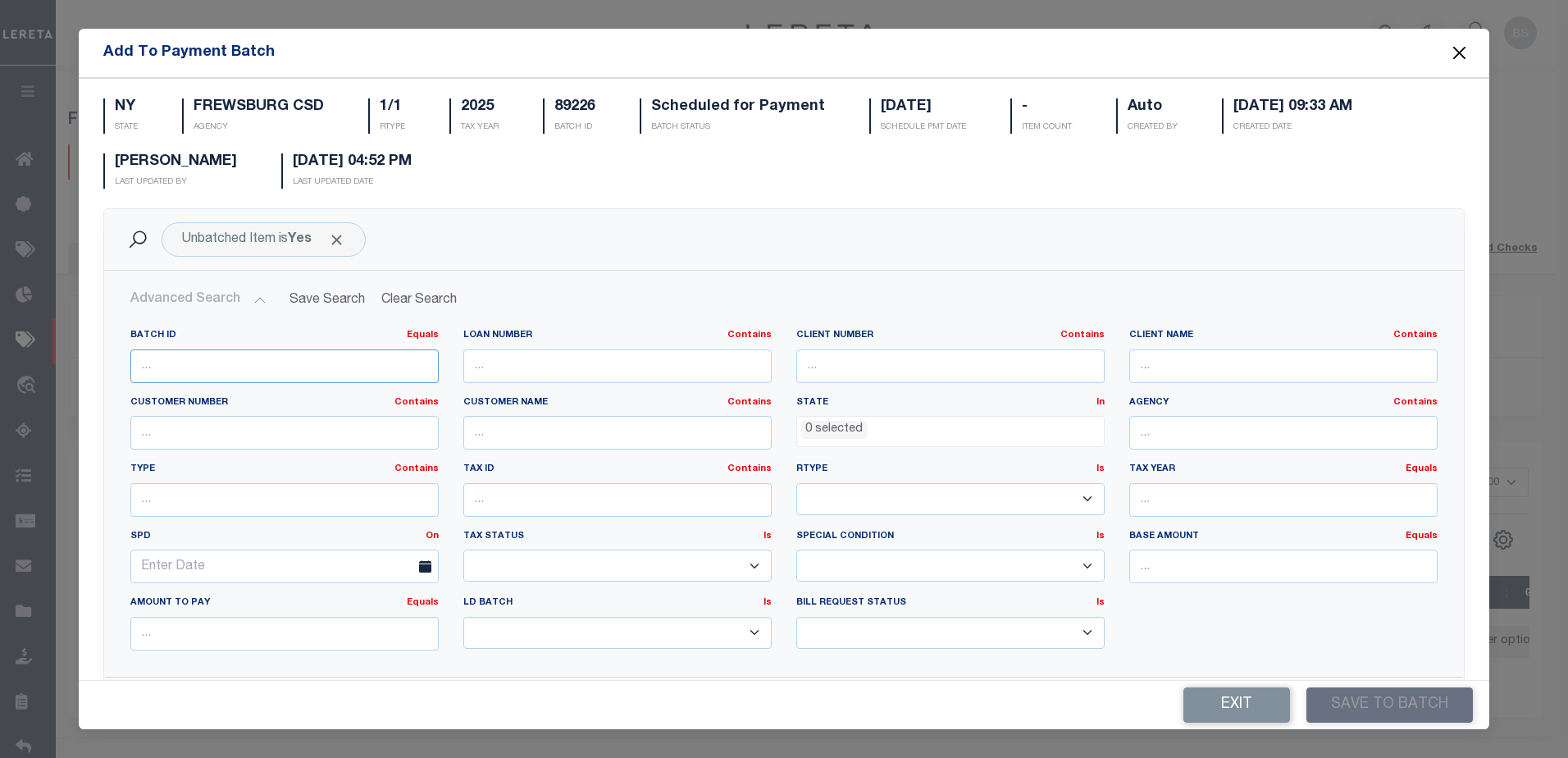
click at [252, 371] on input "number" at bounding box center [284, 366] width 308 height 34
click at [597, 300] on h2 "Advanced Search Save Search Clear Search" at bounding box center [784, 300] width 1334 height 32
click at [548, 370] on input "text" at bounding box center [617, 366] width 308 height 34
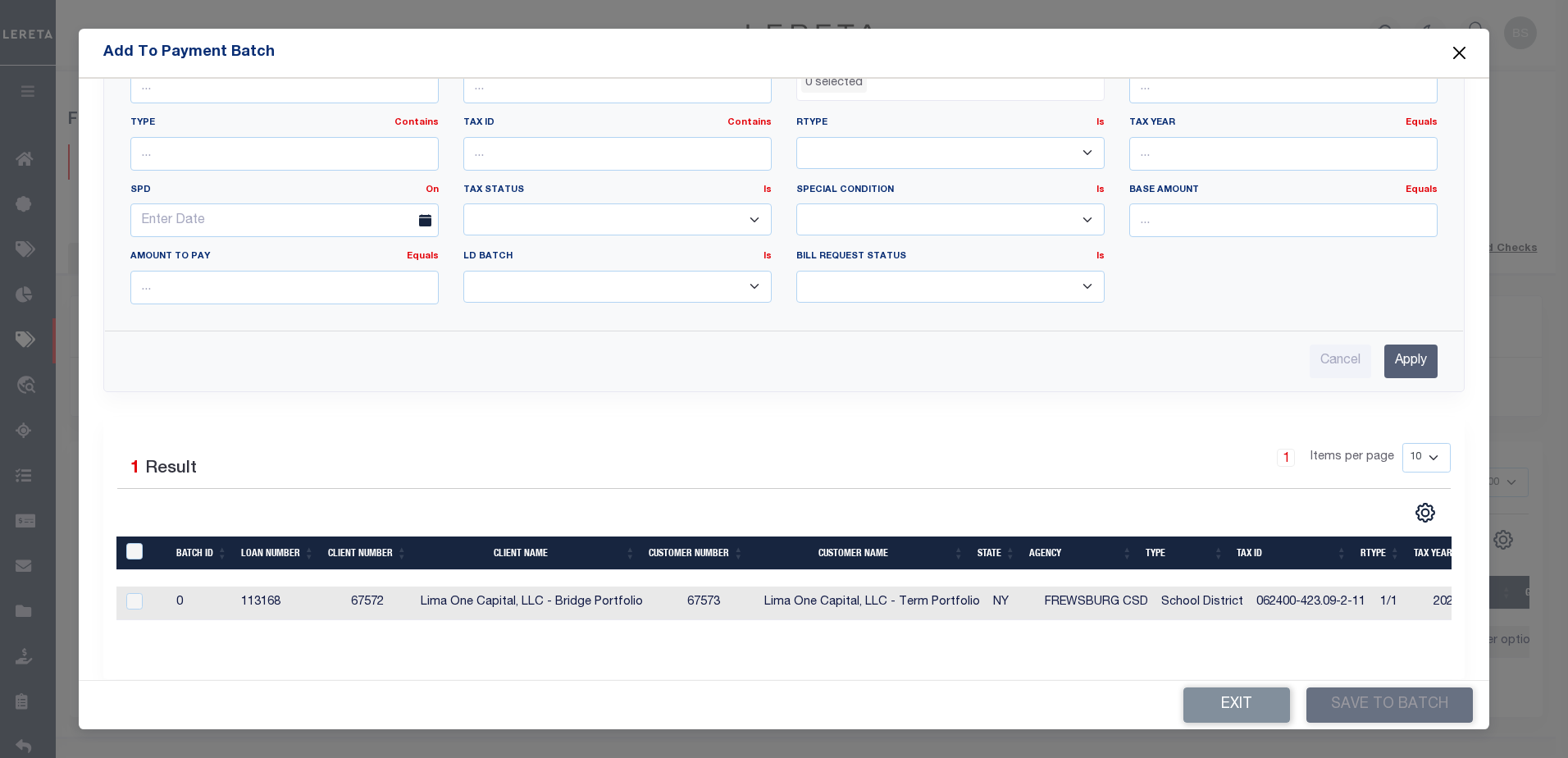
scroll to position [381, 0]
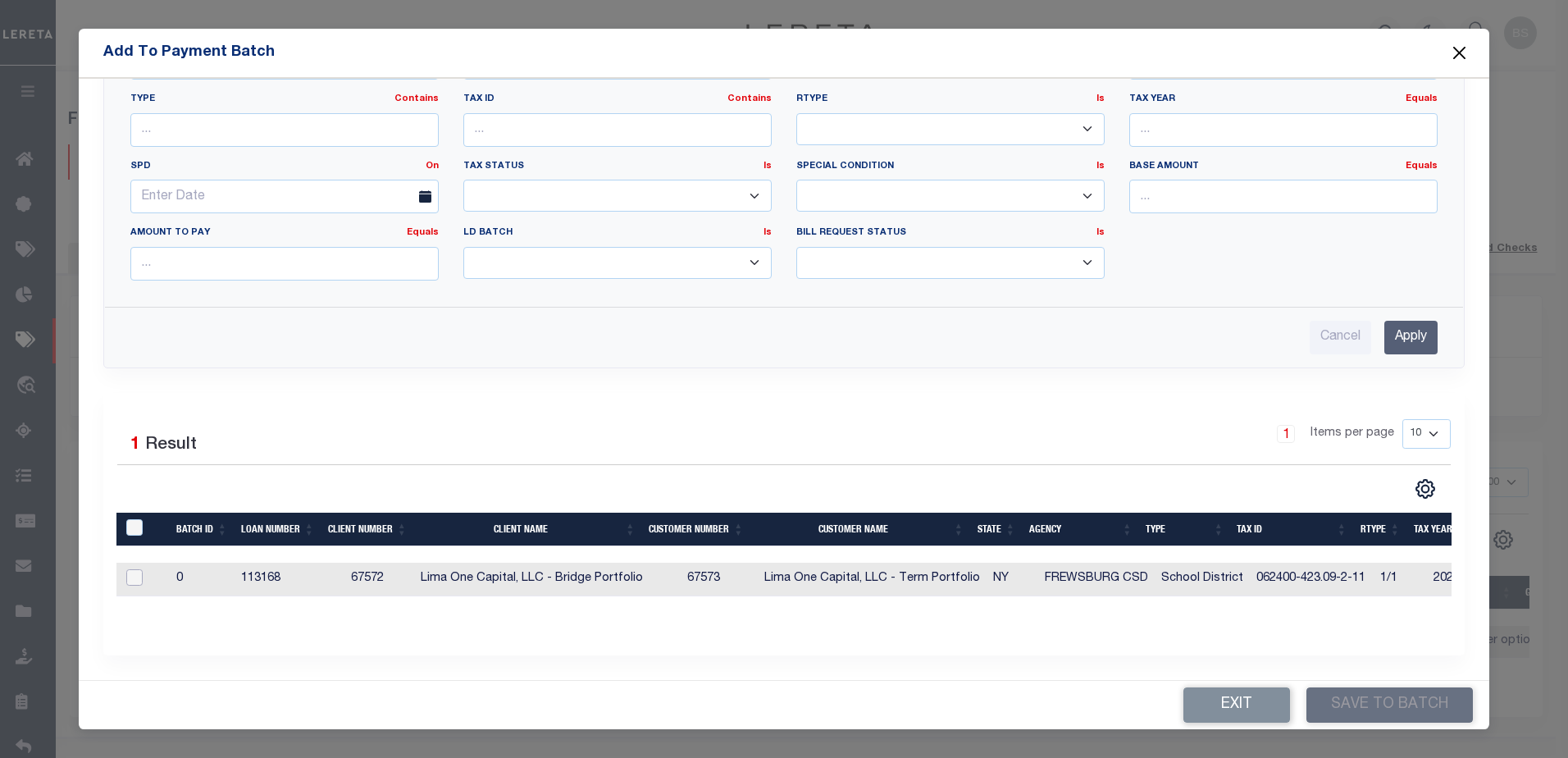
click at [134, 569] on input "checkbox" at bounding box center [134, 577] width 16 height 16
checkbox input "true"
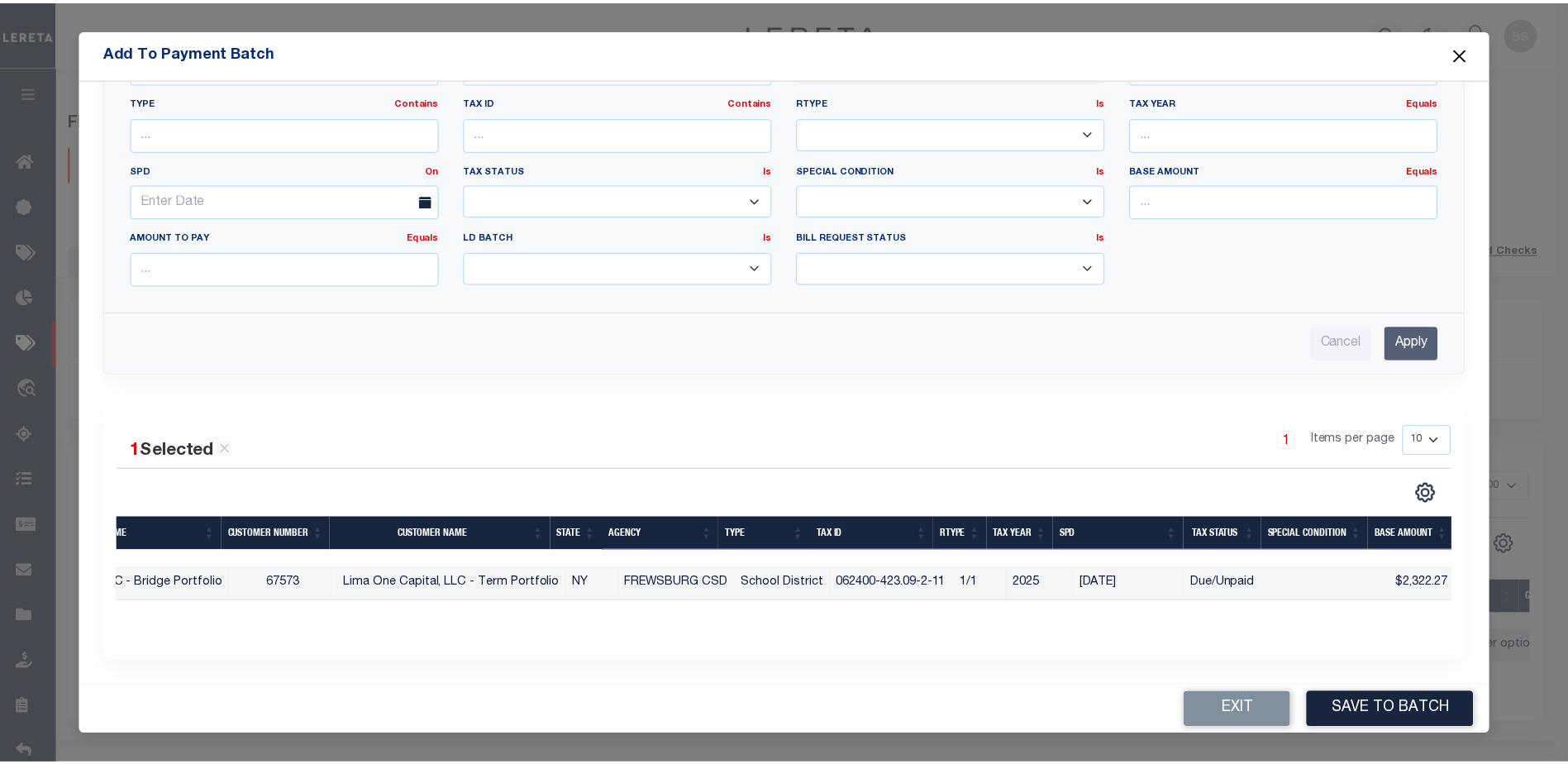
scroll to position [0, 346]
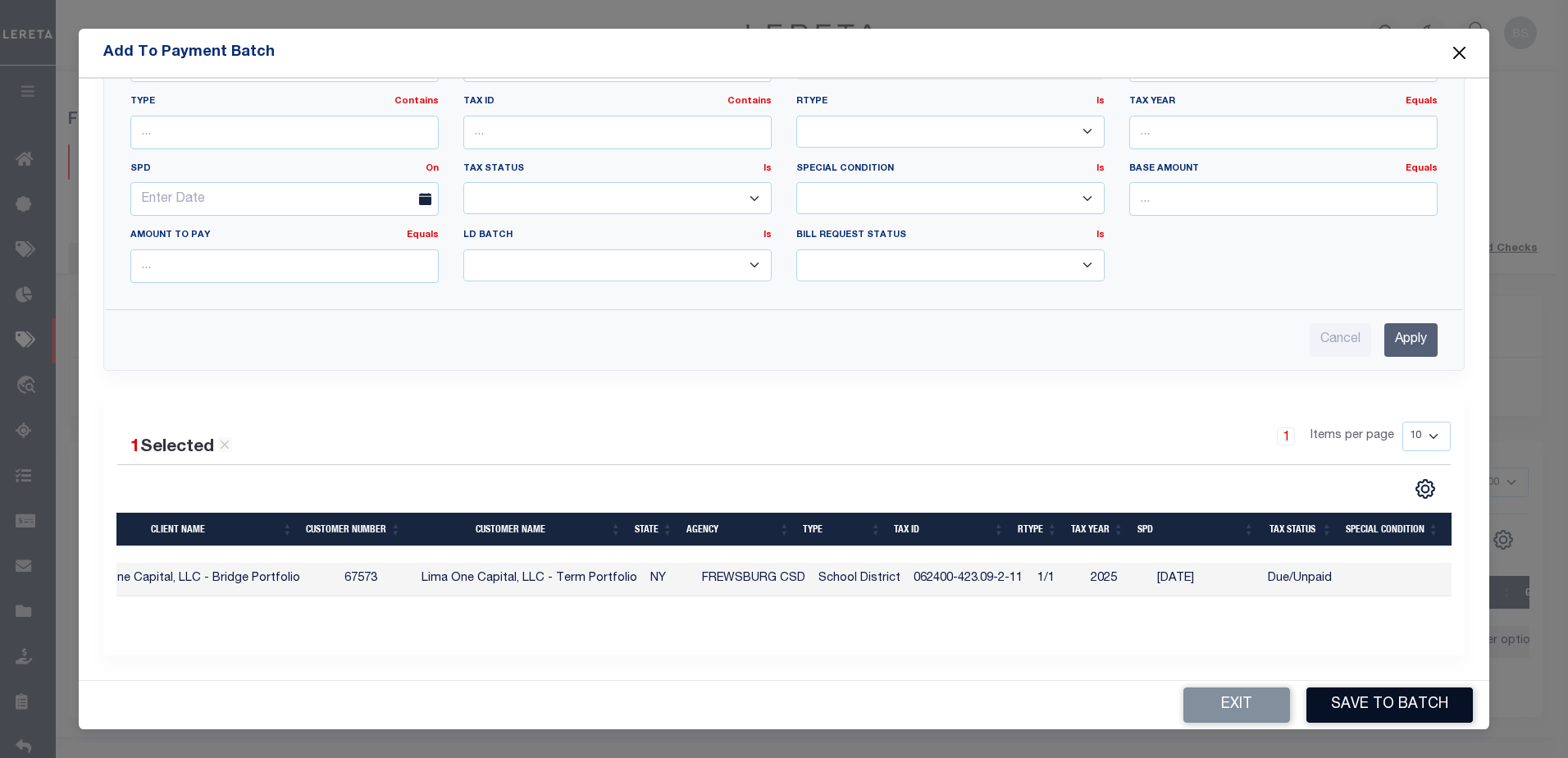
click at [1385, 708] on button "Save to Batch" at bounding box center [1389, 705] width 167 height 36
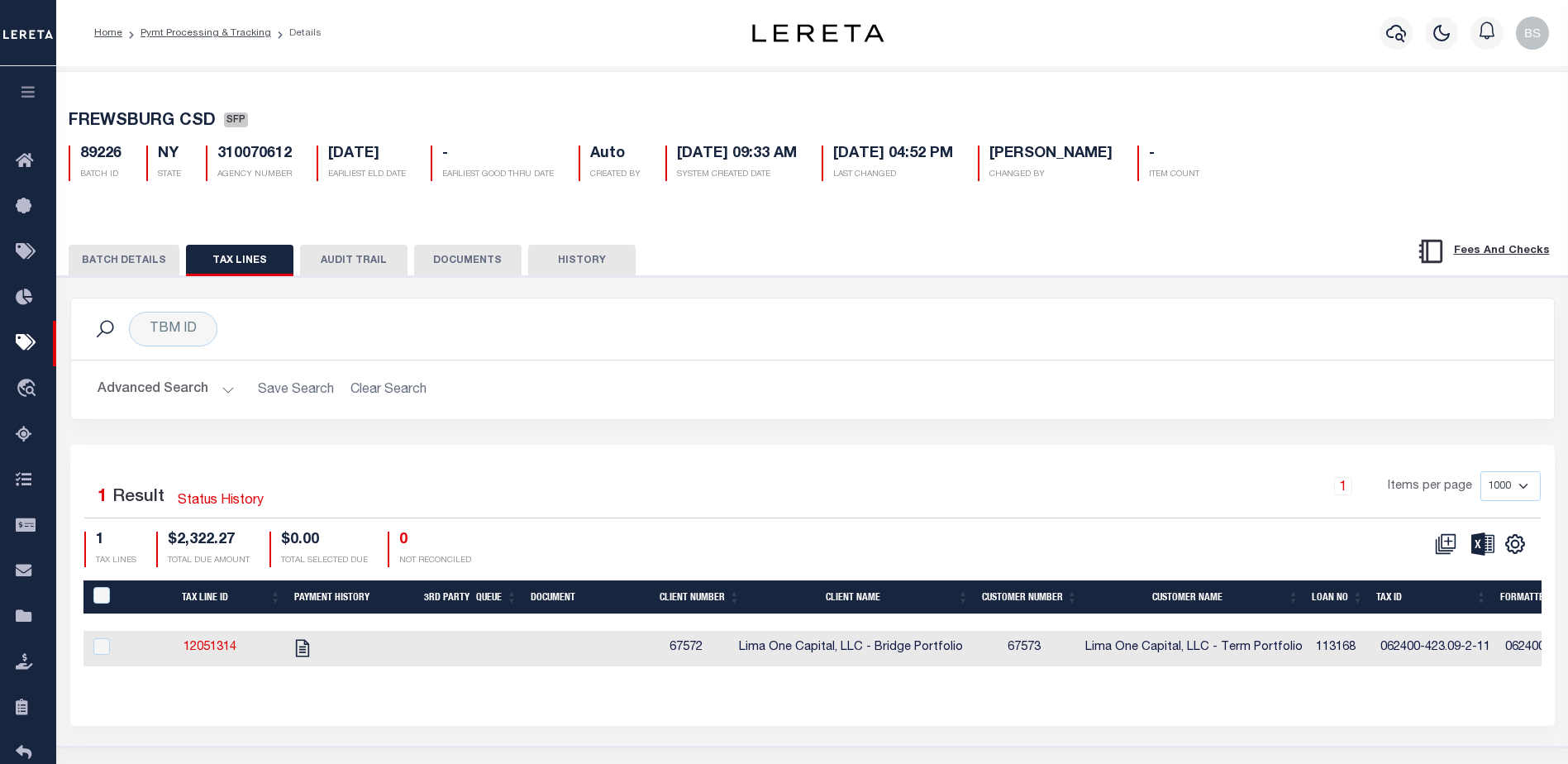
click at [133, 262] on button "BATCH DETAILS" at bounding box center [123, 260] width 110 height 31
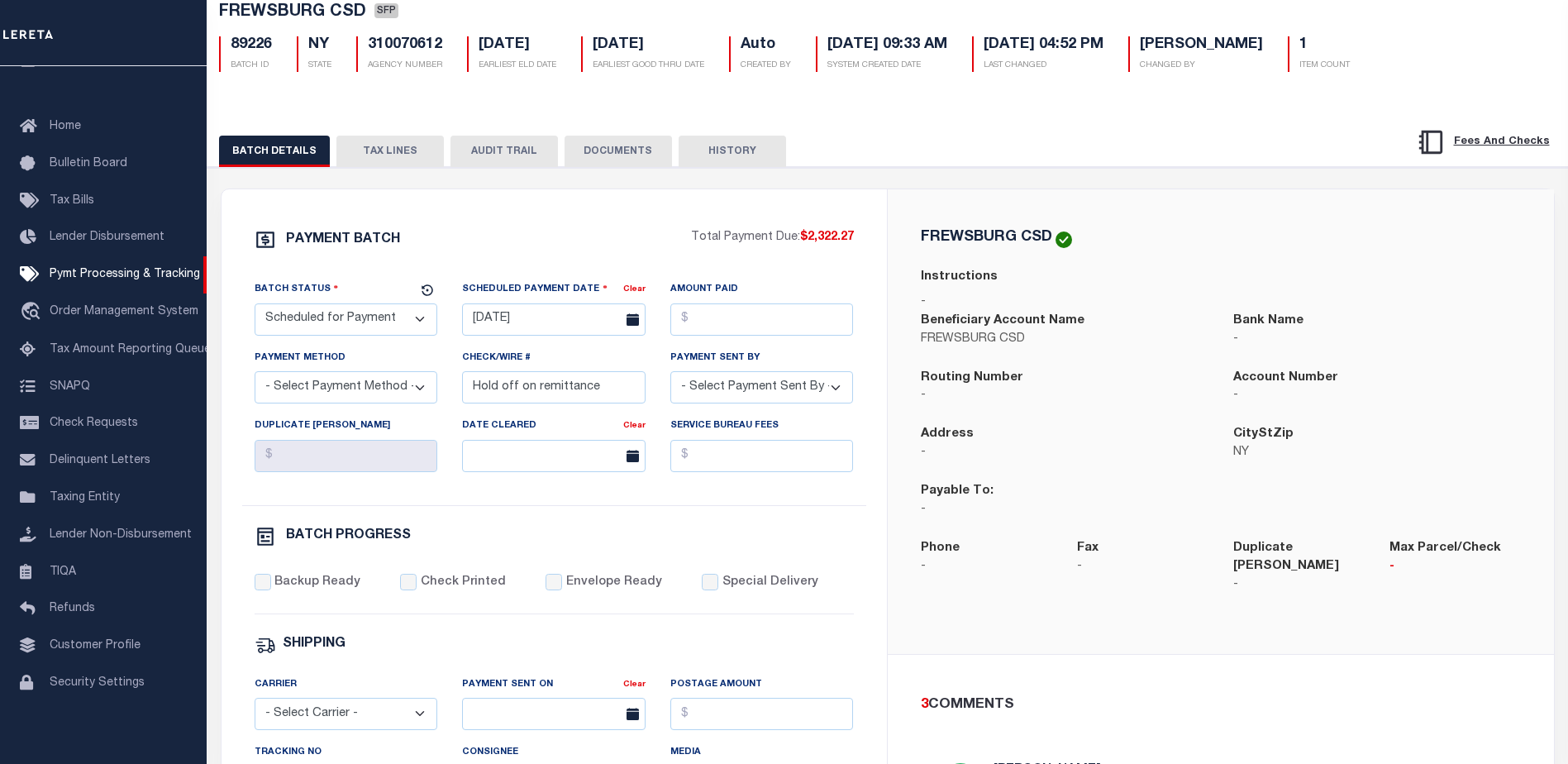
scroll to position [57, 0]
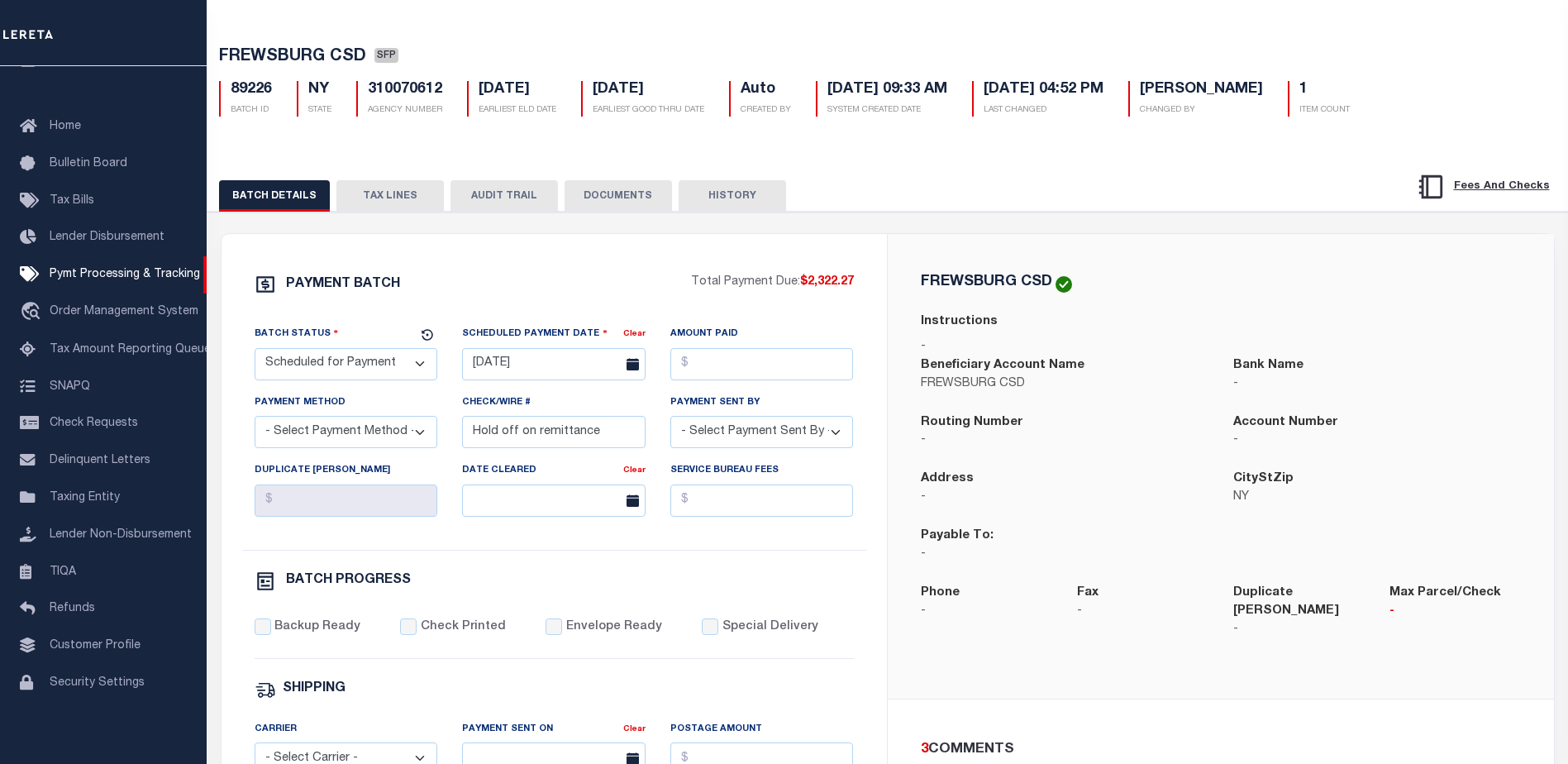
click at [381, 374] on select "- Select Status - Scheduled for Payment Ready For Payment Payment Sent Cleared …" at bounding box center [346, 364] width 183 height 32
select select "RFP"
click at [255, 351] on select "- Select Status - Scheduled for Payment Ready For Payment Payment Sent Cleared …" at bounding box center [346, 364] width 183 height 32
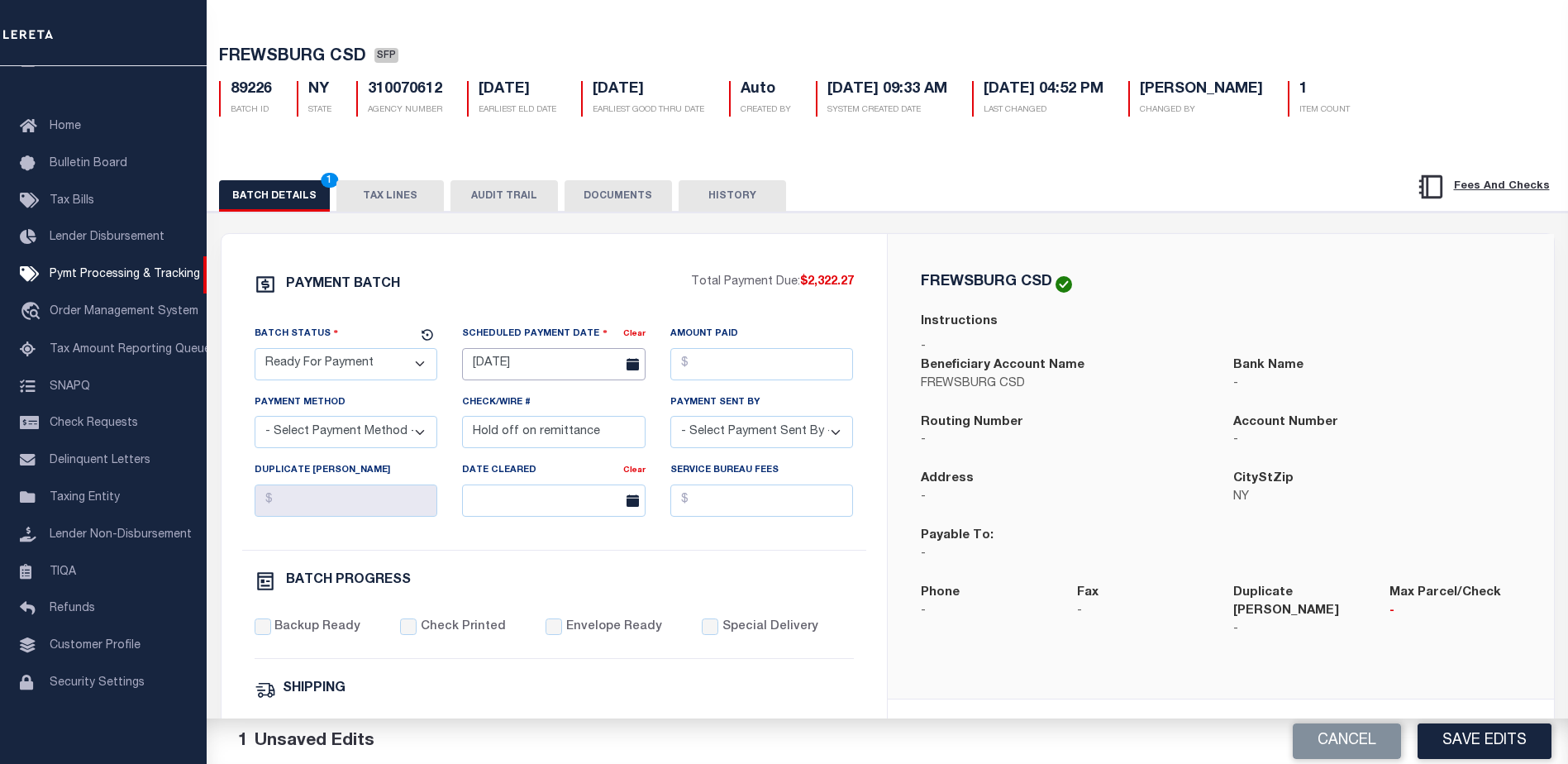
click at [492, 372] on input "[DATE]" at bounding box center [554, 364] width 183 height 32
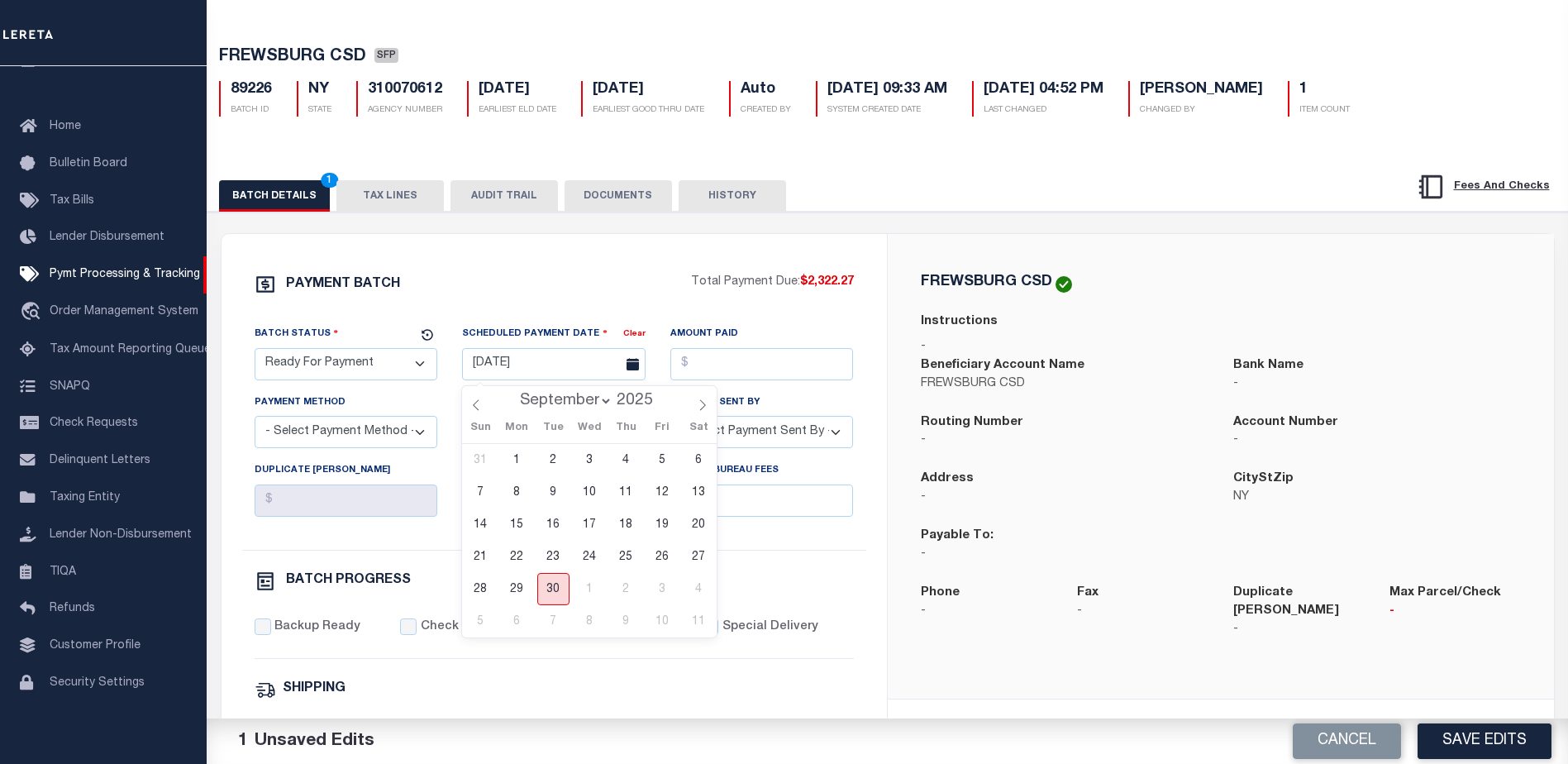
drag, startPoint x: 547, startPoint y: 593, endPoint x: 548, endPoint y: 583, distance: 10.0
click at [547, 591] on span "30" at bounding box center [554, 589] width 32 height 32
type input "[DATE]"
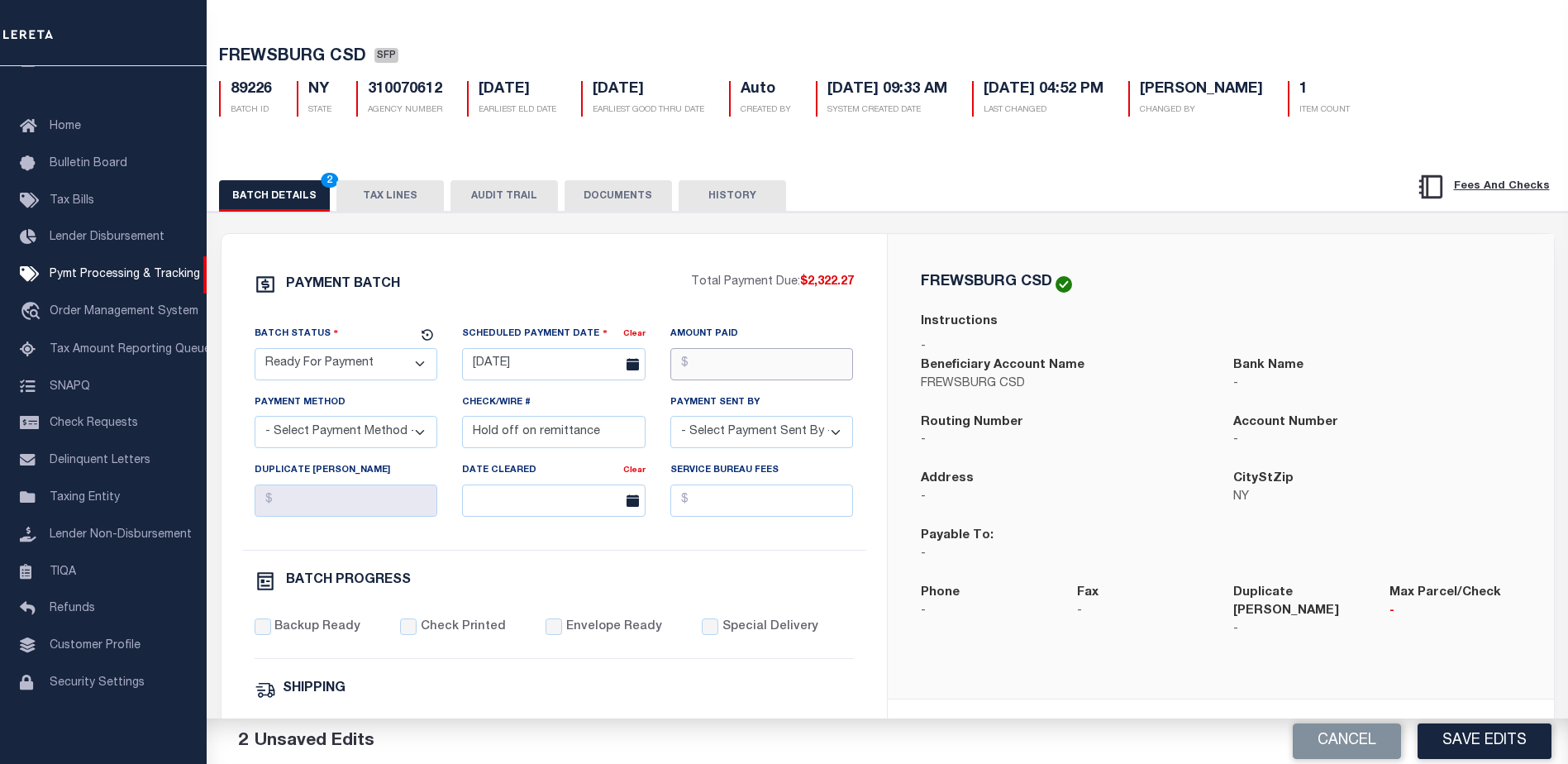
click at [762, 370] on input "Amount Paid" at bounding box center [762, 364] width 183 height 32
type input "$2,322.27"
click at [402, 423] on select "- Select Payment Method - ACH Certified Check Check Direct Deposit Wire Transfer" at bounding box center [346, 432] width 183 height 32
select select "CHK"
click at [255, 421] on select "- Select Payment Method - ACH Certified Check Check Direct Deposit Wire Transfer" at bounding box center [346, 432] width 183 height 32
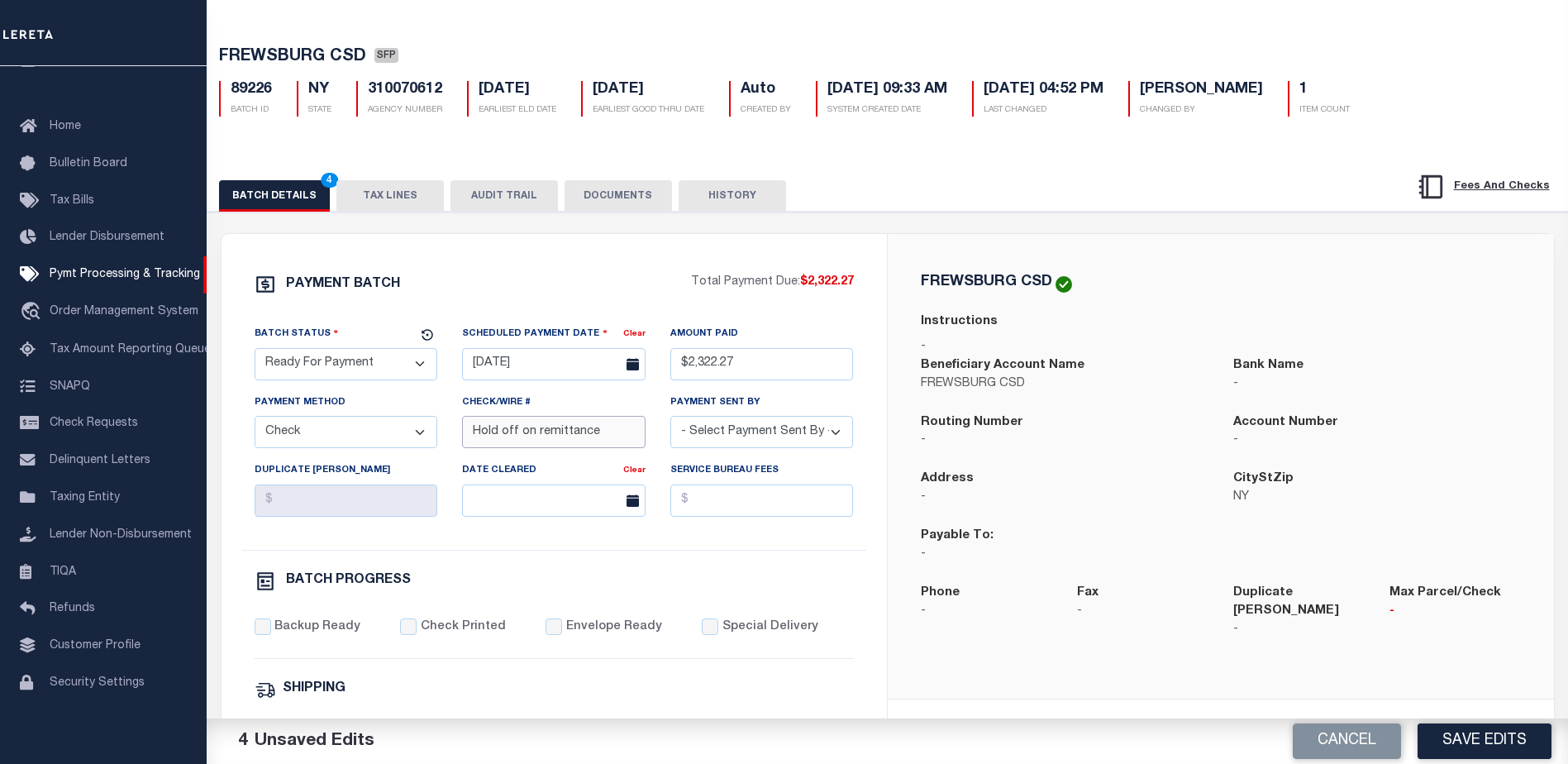
click at [637, 425] on input "Hold off on remittance" at bounding box center [554, 432] width 183 height 32
type input "H"
type input "USPS"
click at [813, 437] on select "- Select Payment Sent By - [PERSON_NAME] [PERSON_NAME] [PERSON_NAME] [PERSON_NA…" at bounding box center [762, 432] width 183 height 32
select select "[PERSON_NAME]"
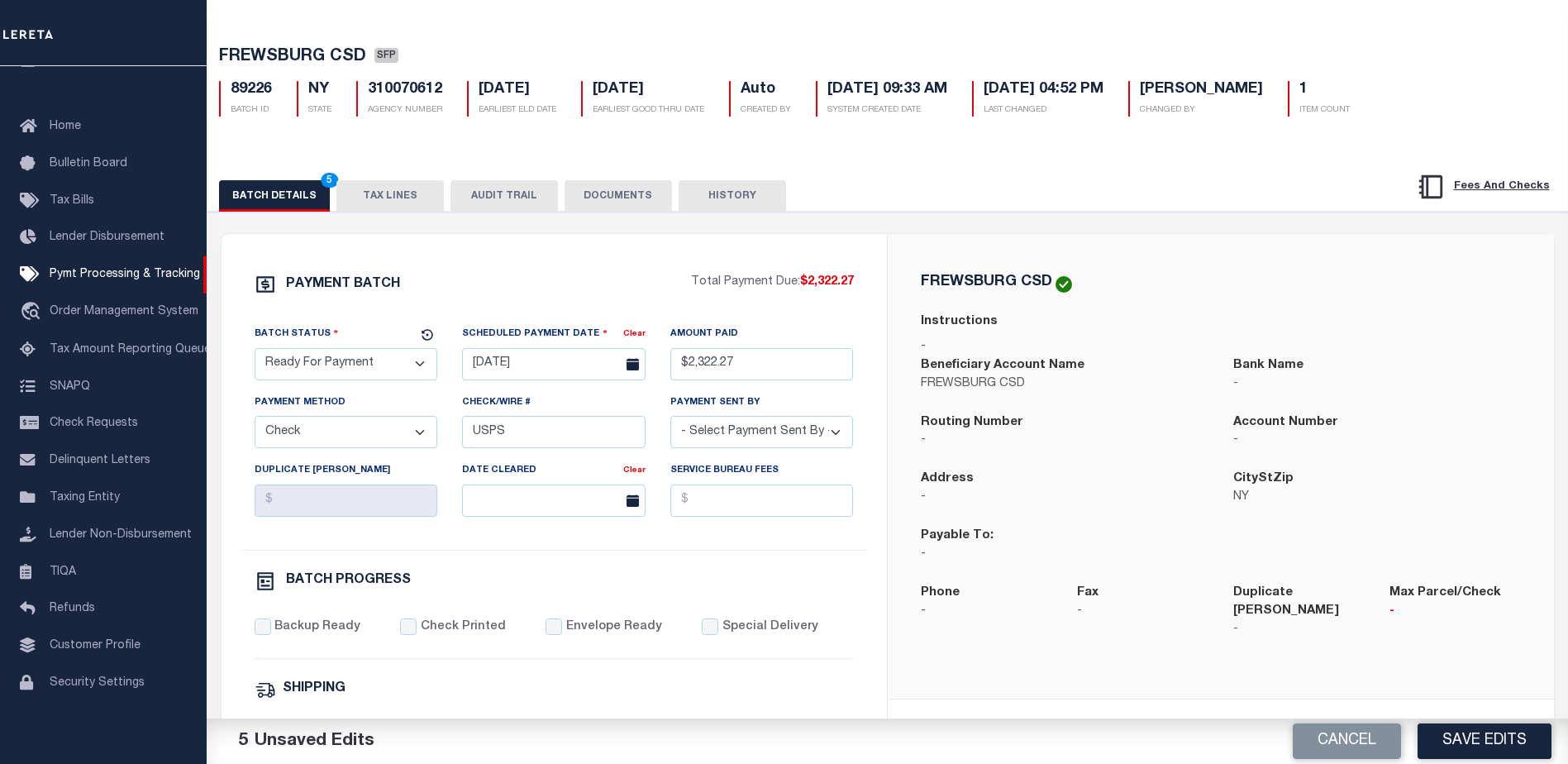
click at [734, 442] on select "- Select Payment Sent By - [PERSON_NAME] [PERSON_NAME] [PERSON_NAME] [PERSON_NA…" at bounding box center [762, 432] width 183 height 32
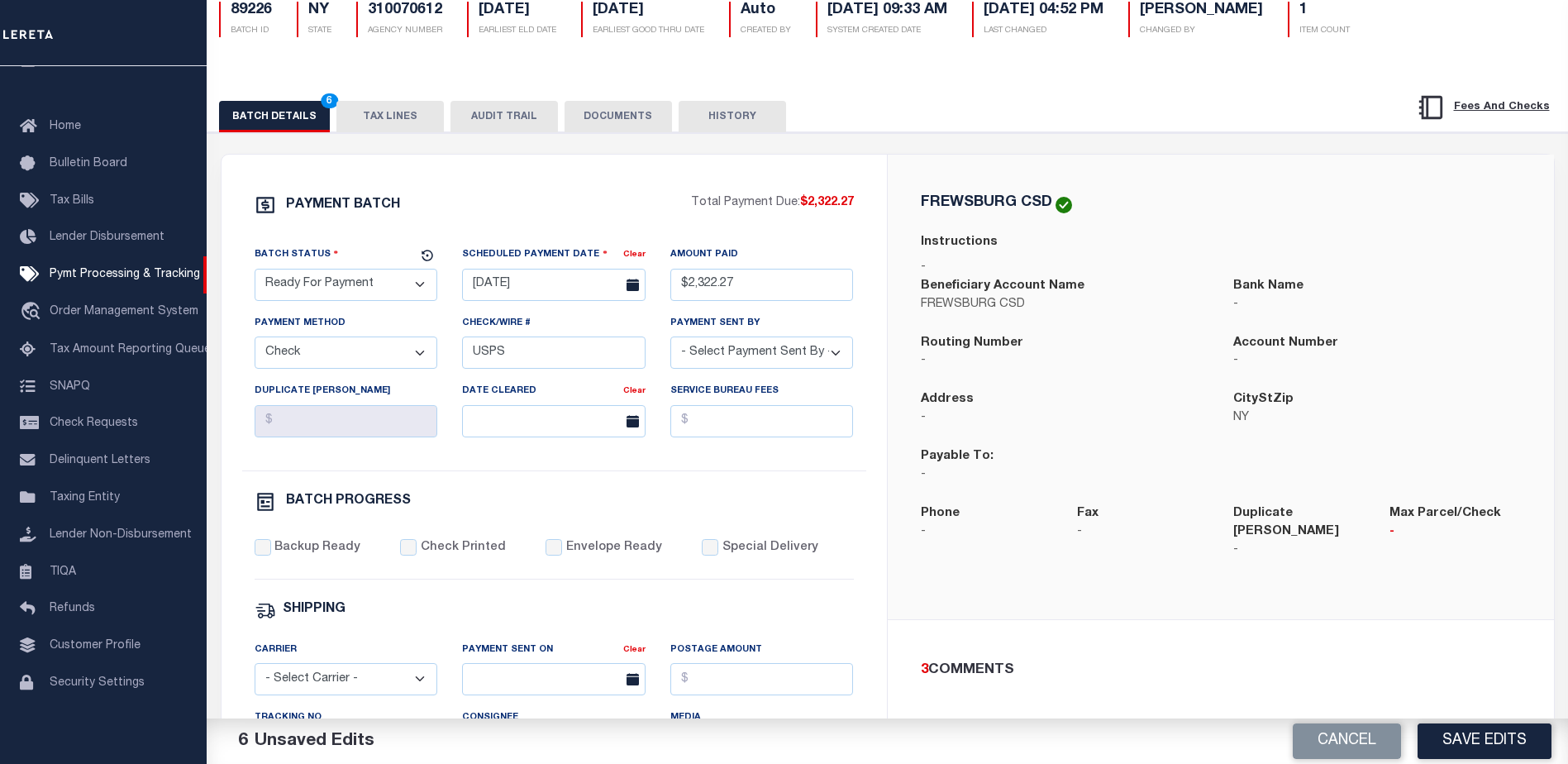
scroll to position [139, 0]
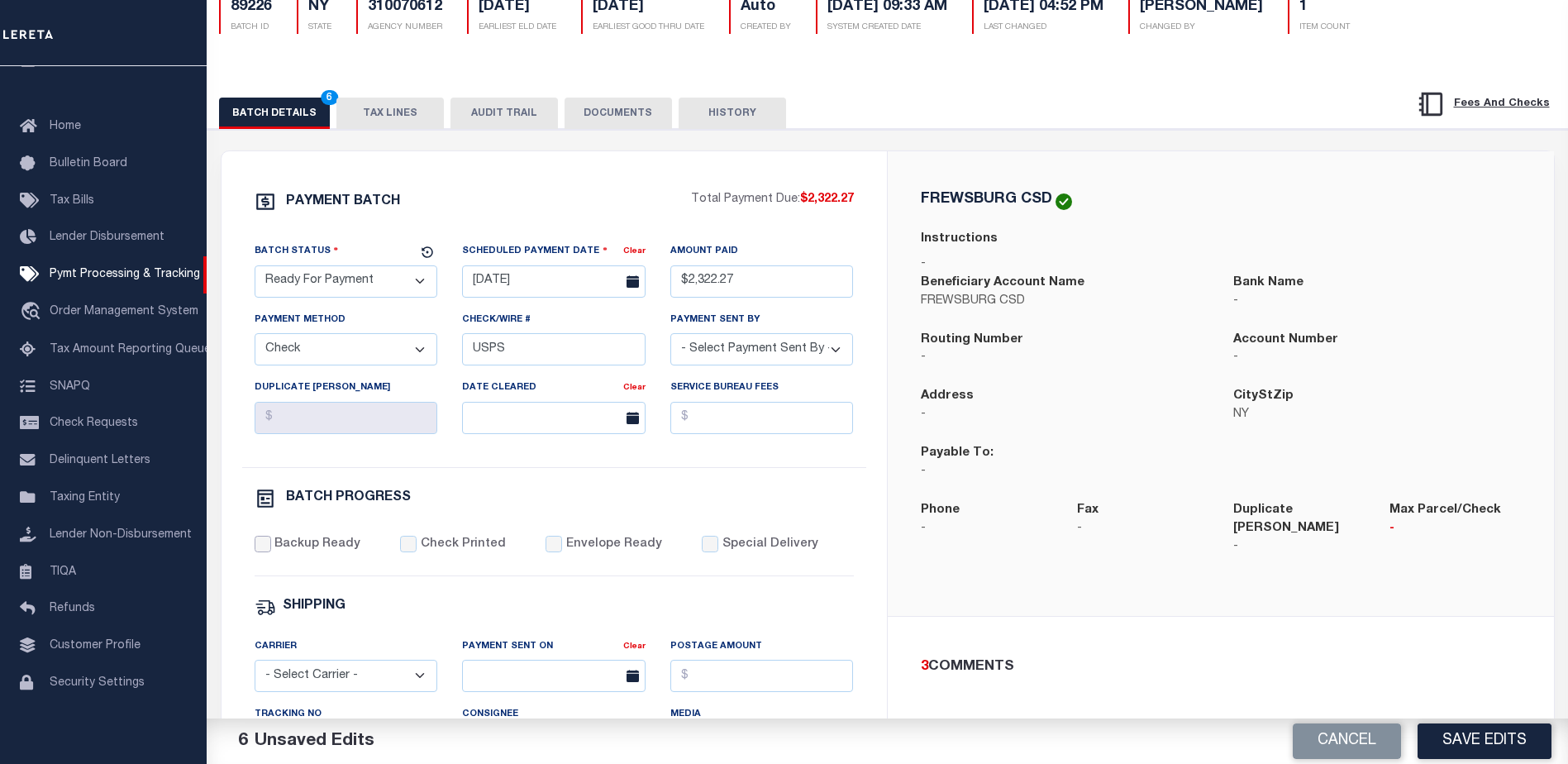
click at [263, 549] on input "Backup Ready" at bounding box center [263, 544] width 16 height 16
checkbox input "true"
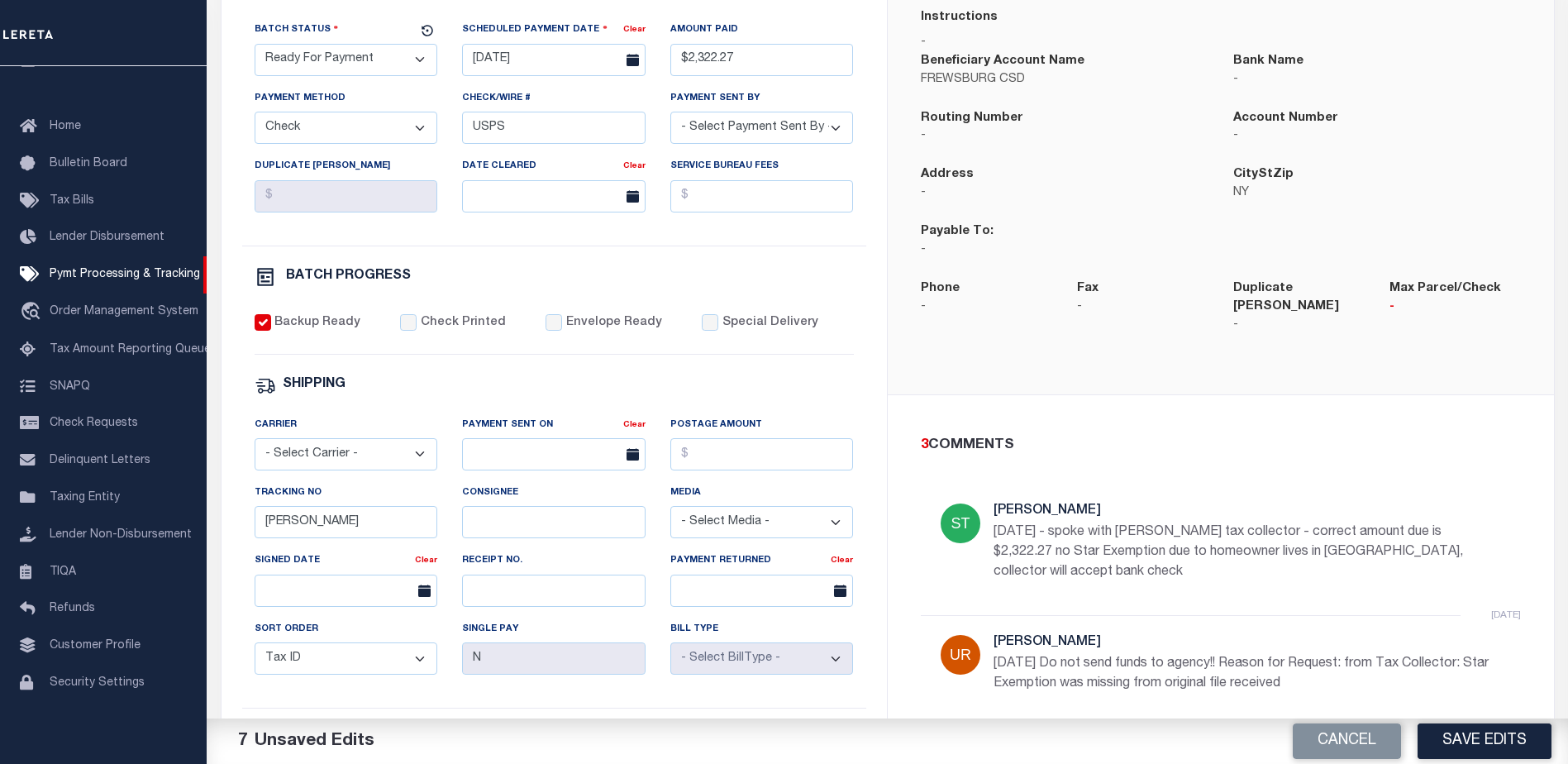
scroll to position [387, 0]
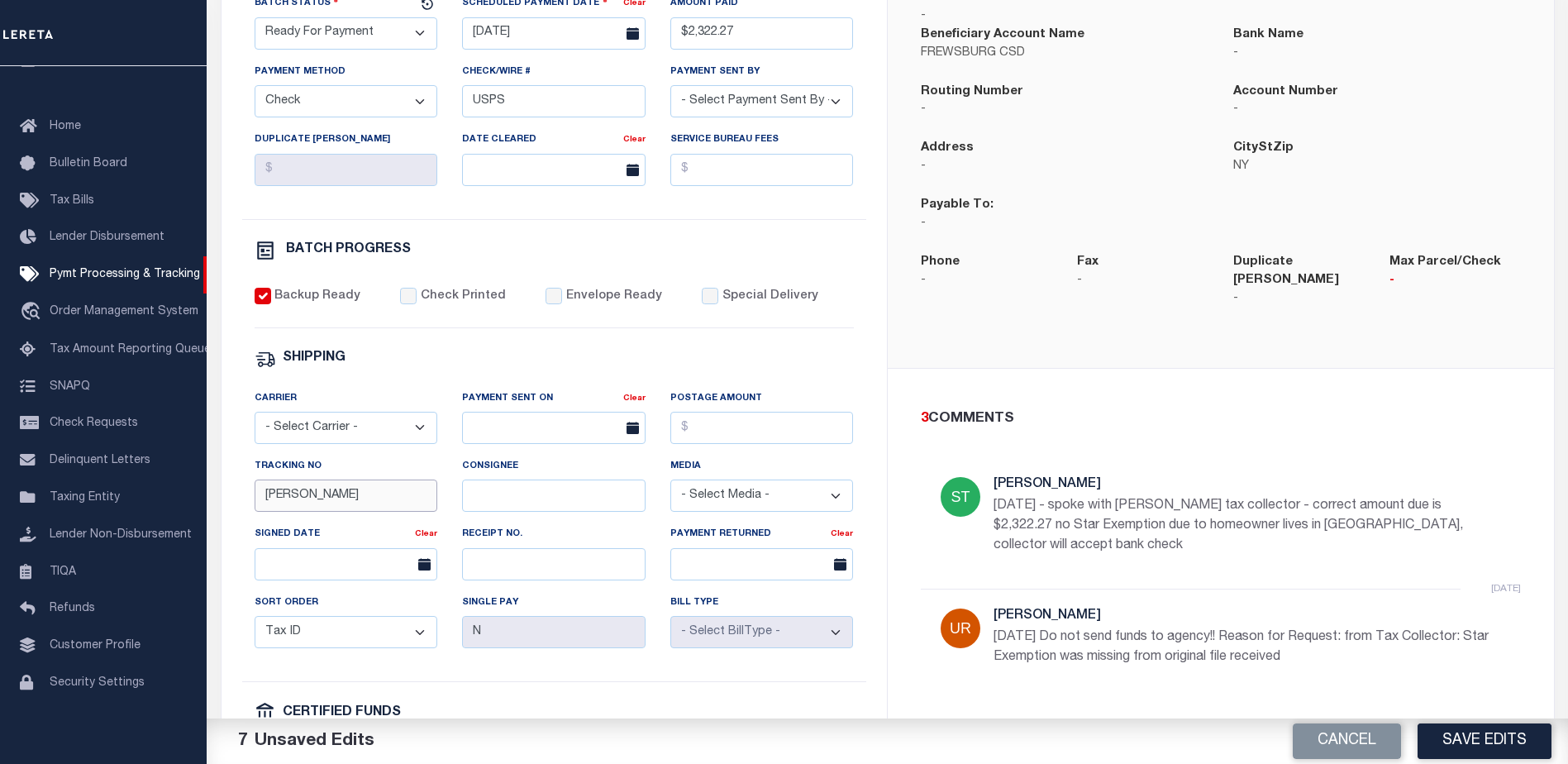
click at [382, 510] on input "[PERSON_NAME]" at bounding box center [346, 496] width 183 height 32
type input "B"
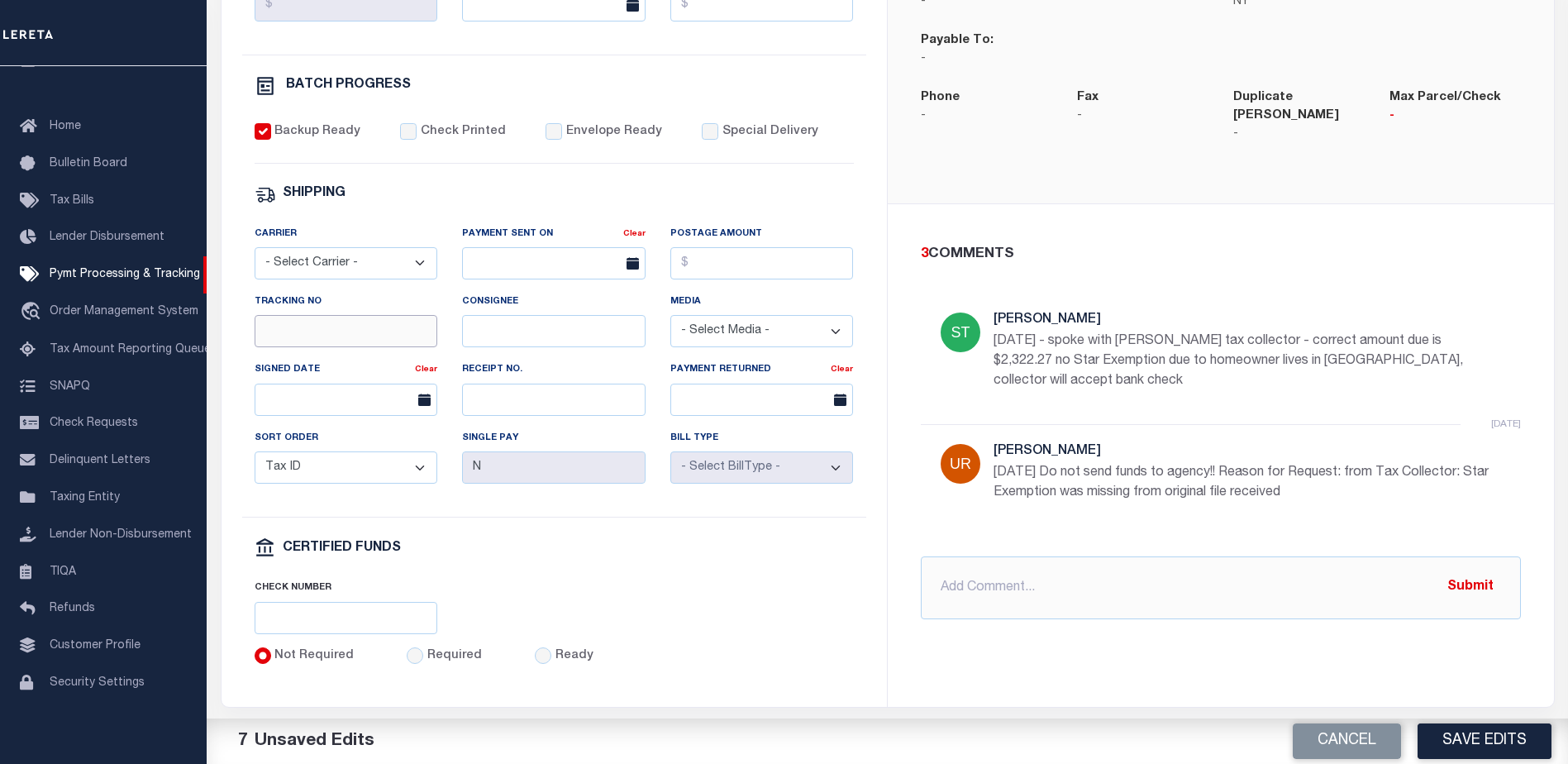
scroll to position [552, 0]
click at [1100, 564] on input "text" at bounding box center [1221, 587] width 600 height 63
type input "[DATE] - refund $6.77"
click at [1466, 569] on button "Submit" at bounding box center [1470, 586] width 68 height 34
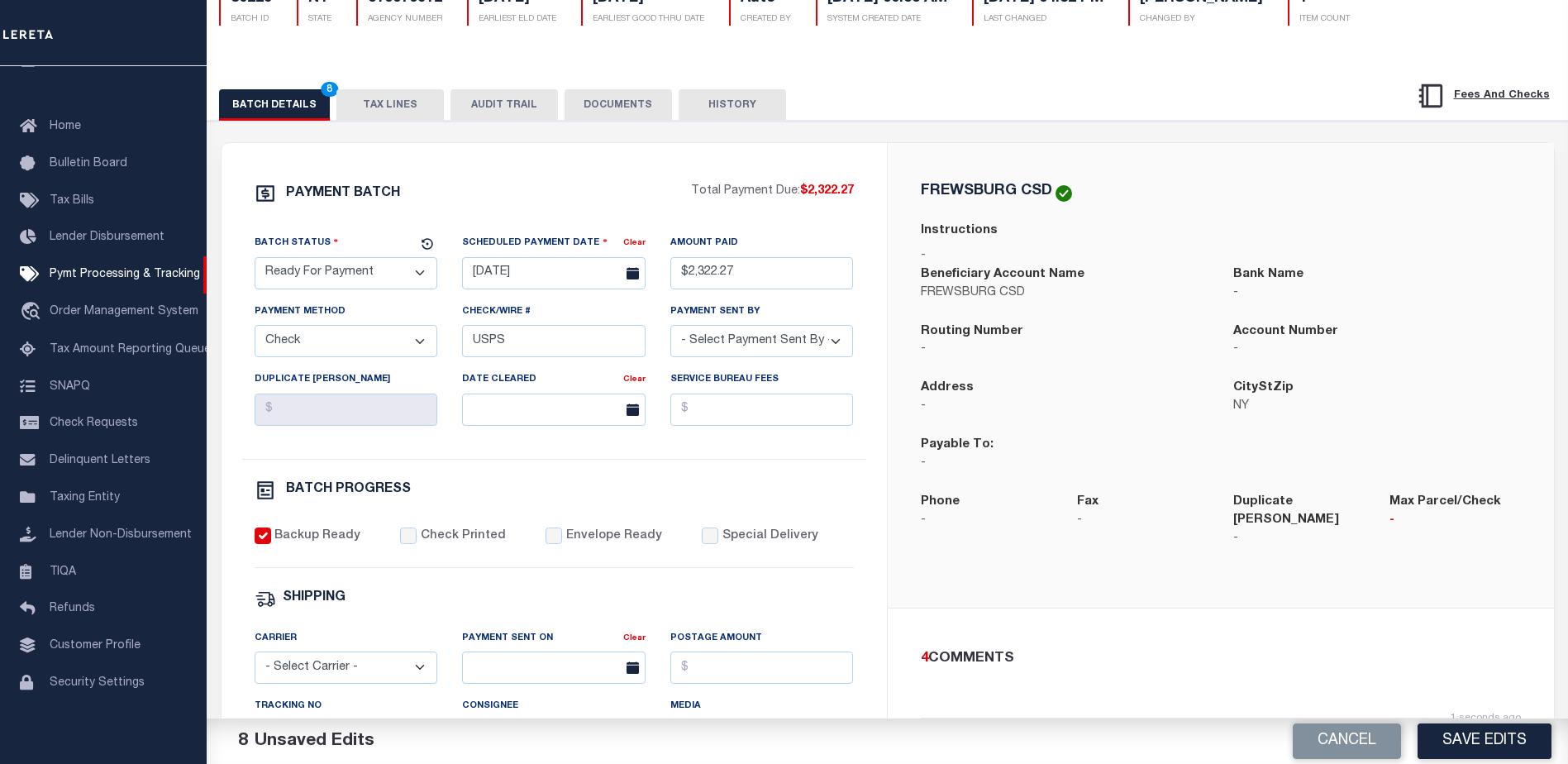
scroll to position [139, 0]
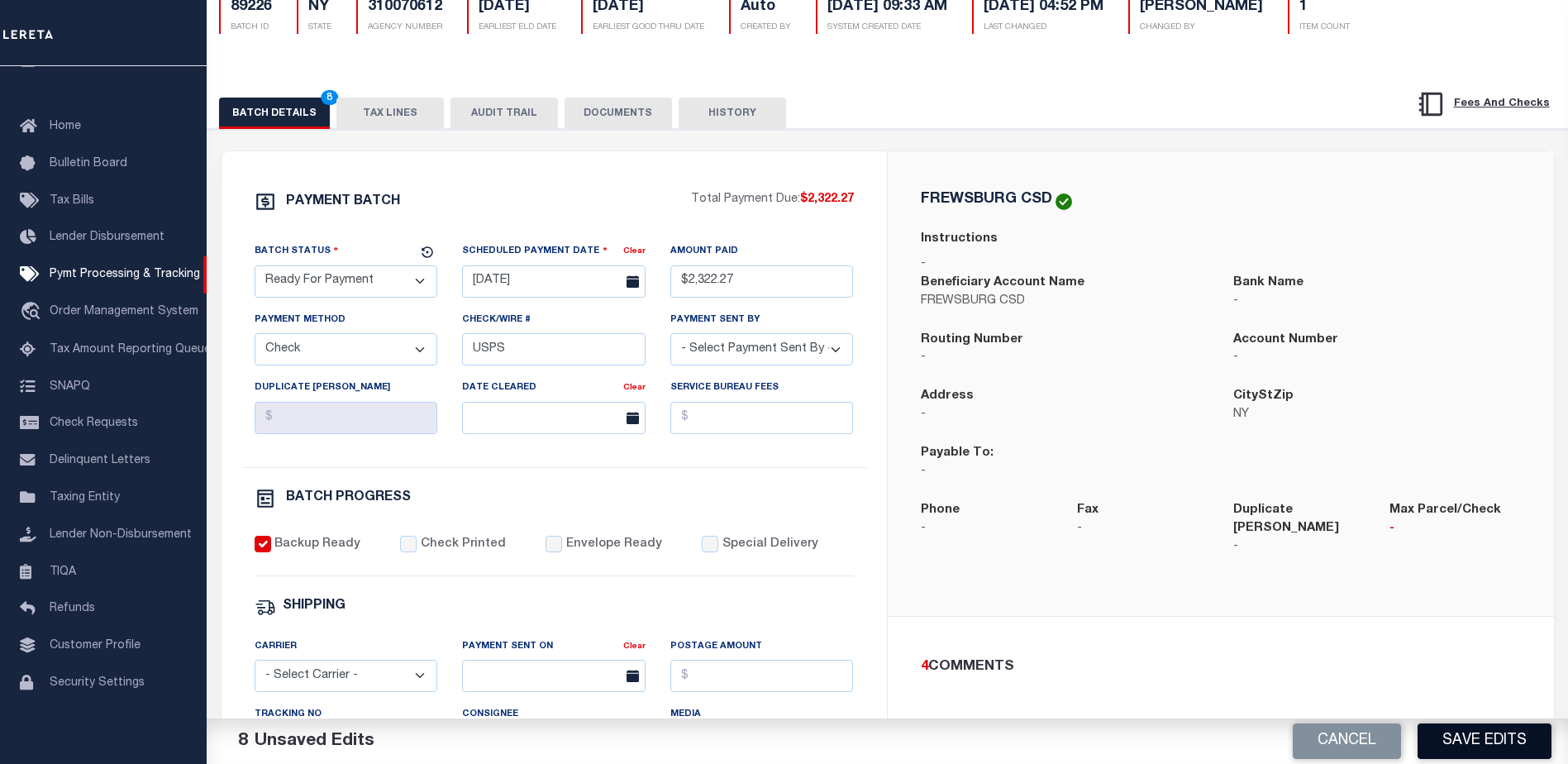
click at [1476, 741] on button "Save Edits" at bounding box center [1484, 742] width 134 height 36
select select "1000"
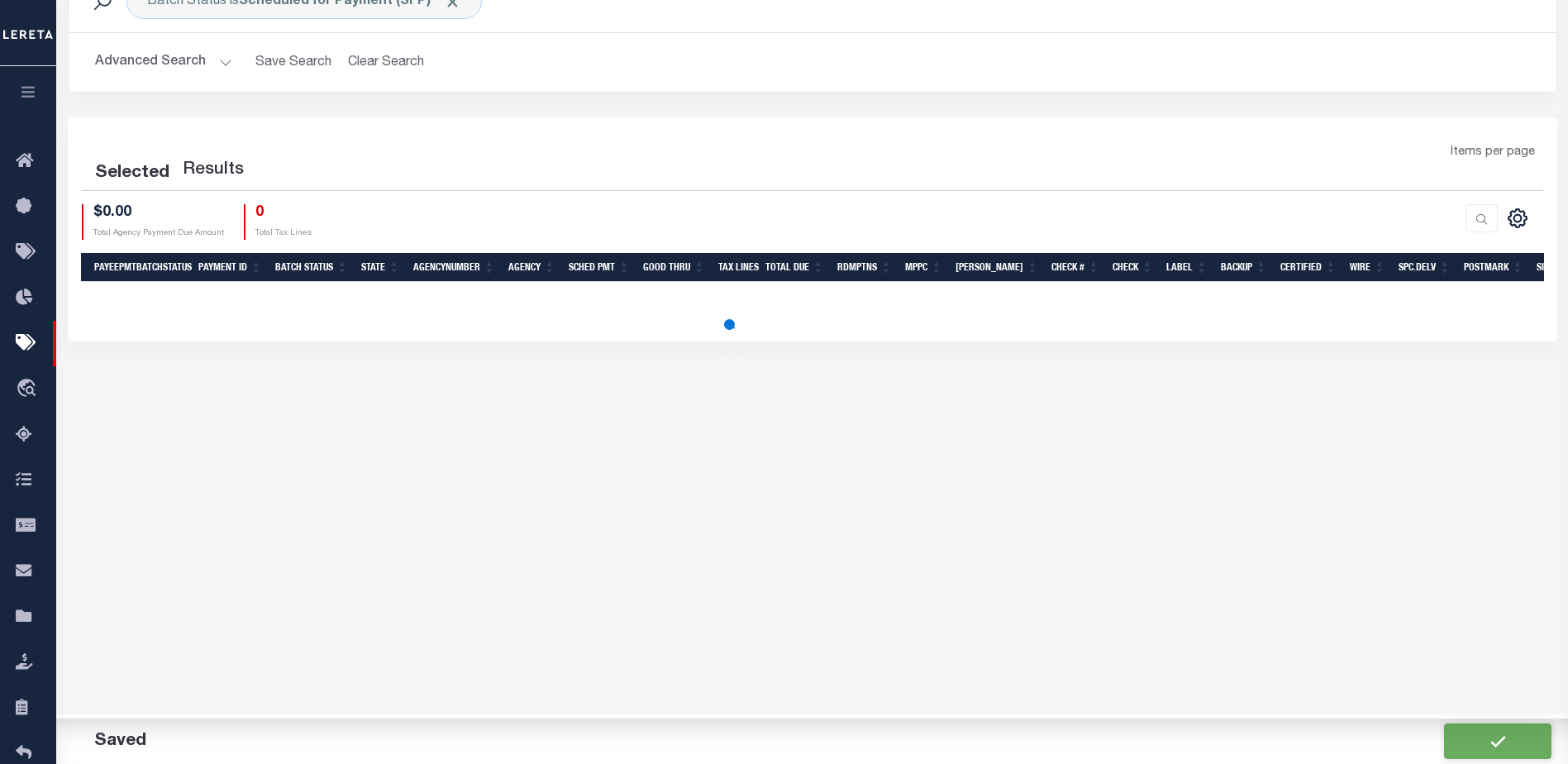
scroll to position [85, 0]
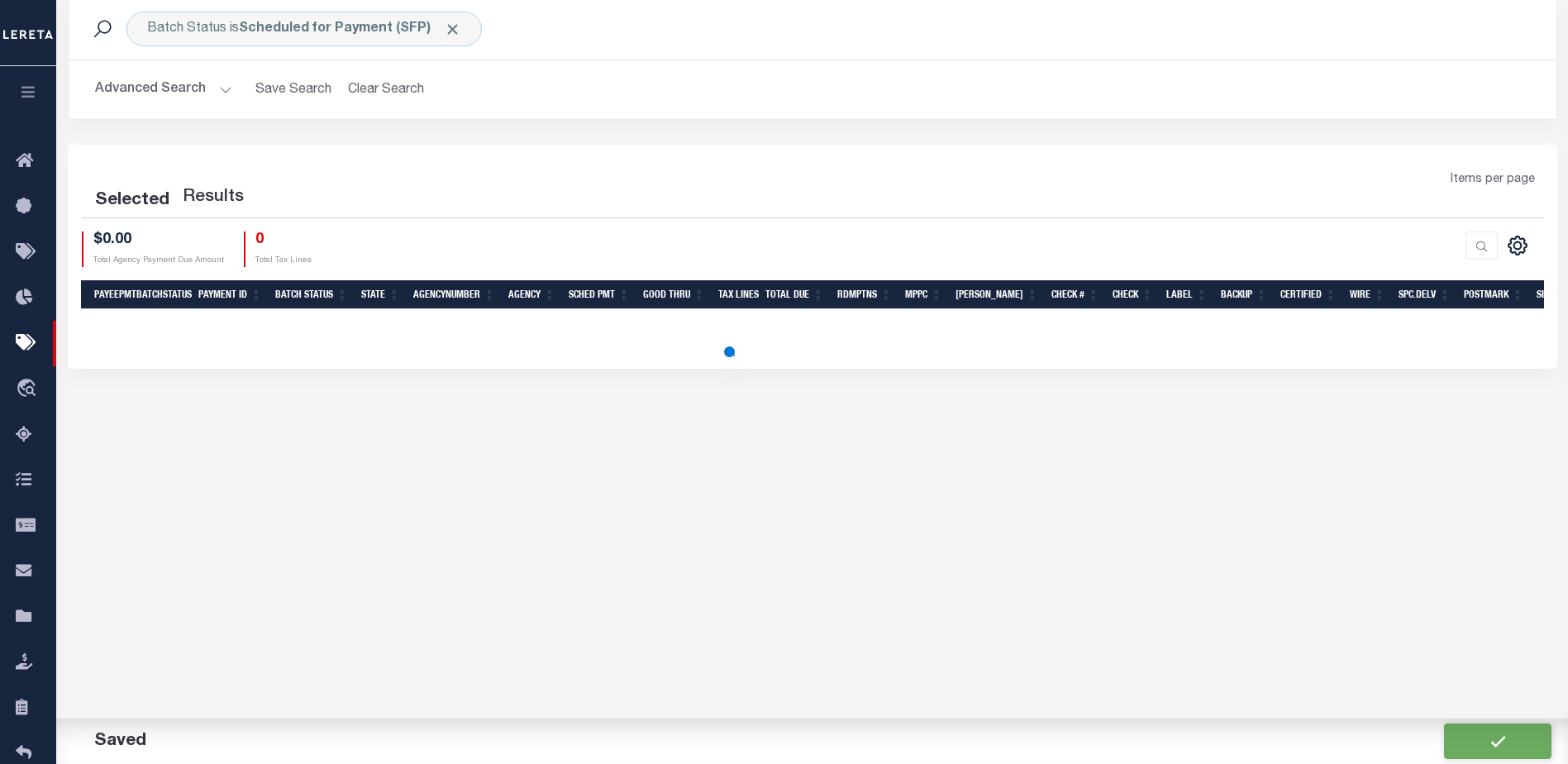
select select "1000"
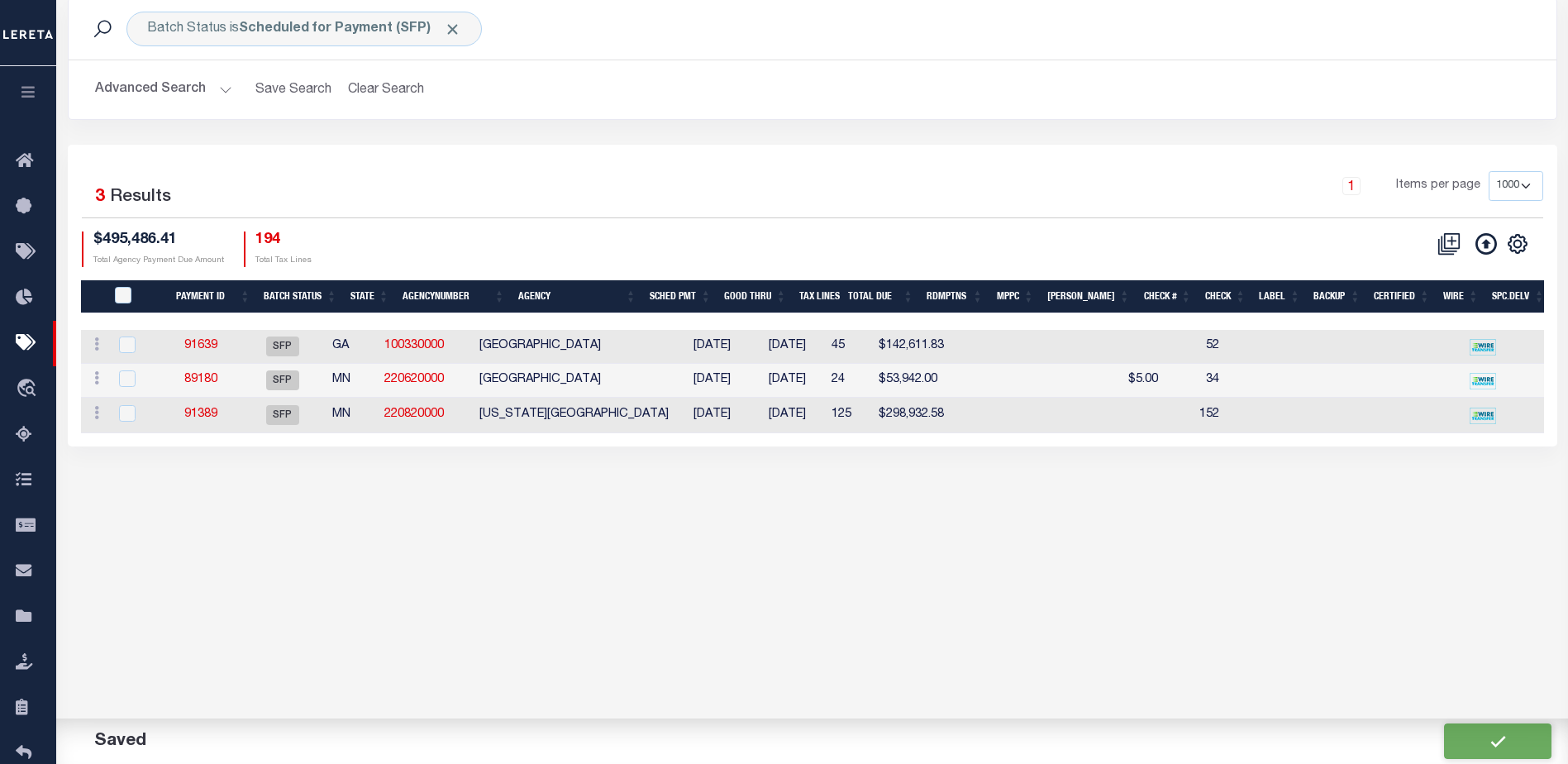
scroll to position [0, 0]
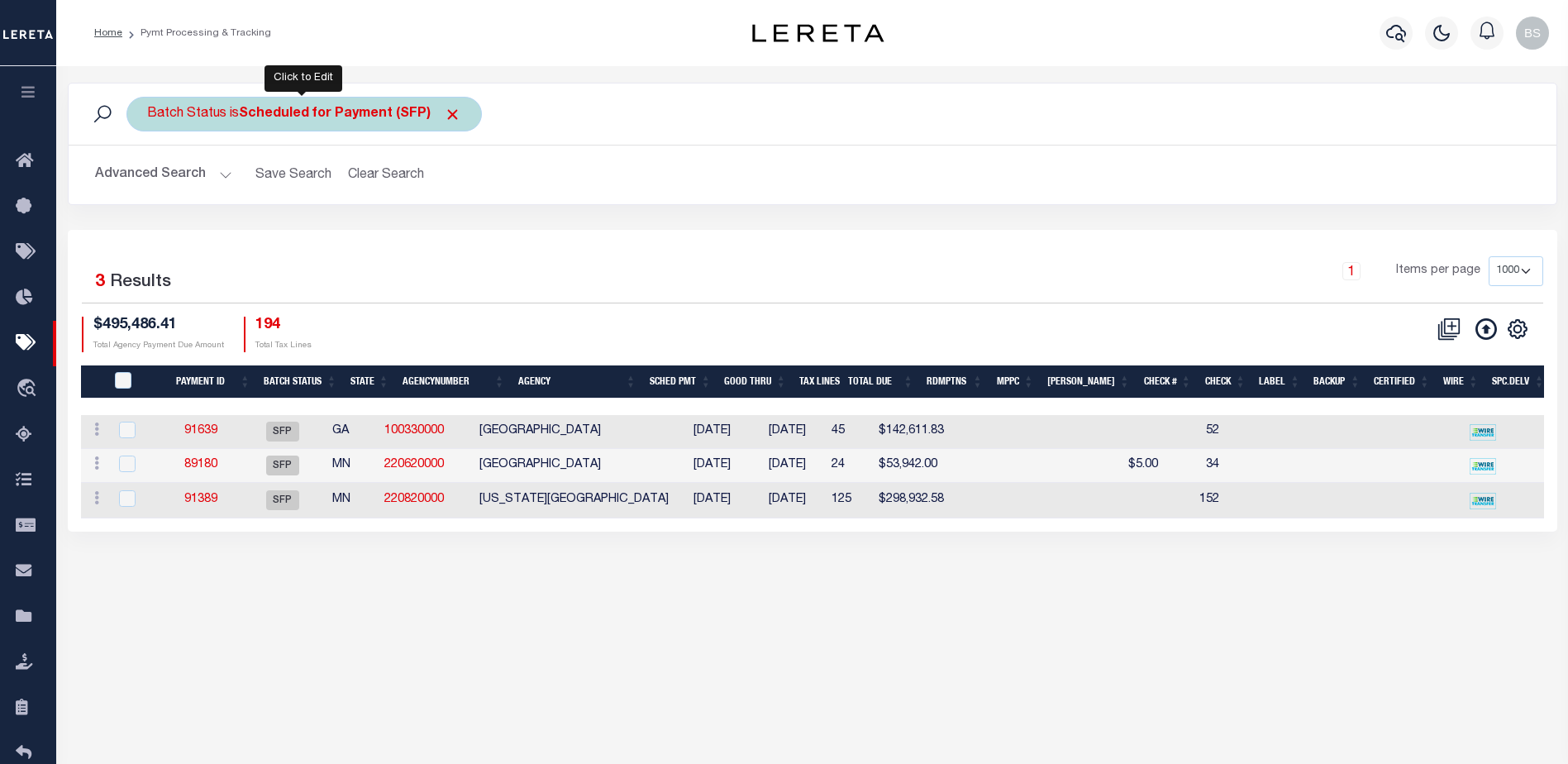
click at [353, 108] on b "Scheduled for Payment (SFP)" at bounding box center [350, 114] width 223 height 13
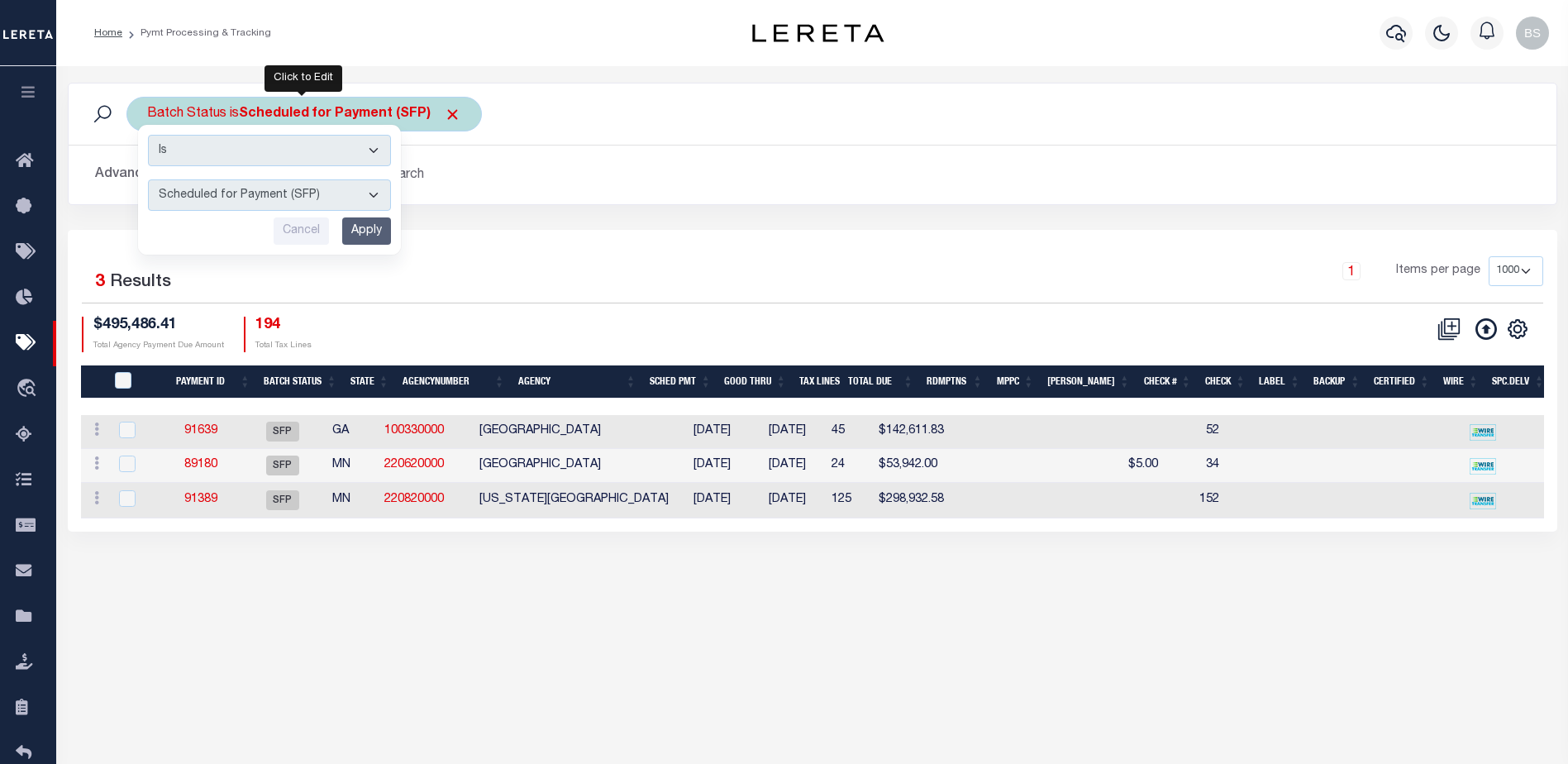
click at [383, 193] on select "Awaiting Funds (AWF) Cleared and Complete (CAC) New Check Needed (NCN) Payment …" at bounding box center [269, 195] width 243 height 31
select select "RFW"
click at [148, 180] on select "Awaiting Funds (AWF) Cleared and Complete (CAC) New Check Needed (NCN) Payment …" at bounding box center [269, 195] width 243 height 31
click at [380, 223] on input "Apply" at bounding box center [366, 231] width 48 height 27
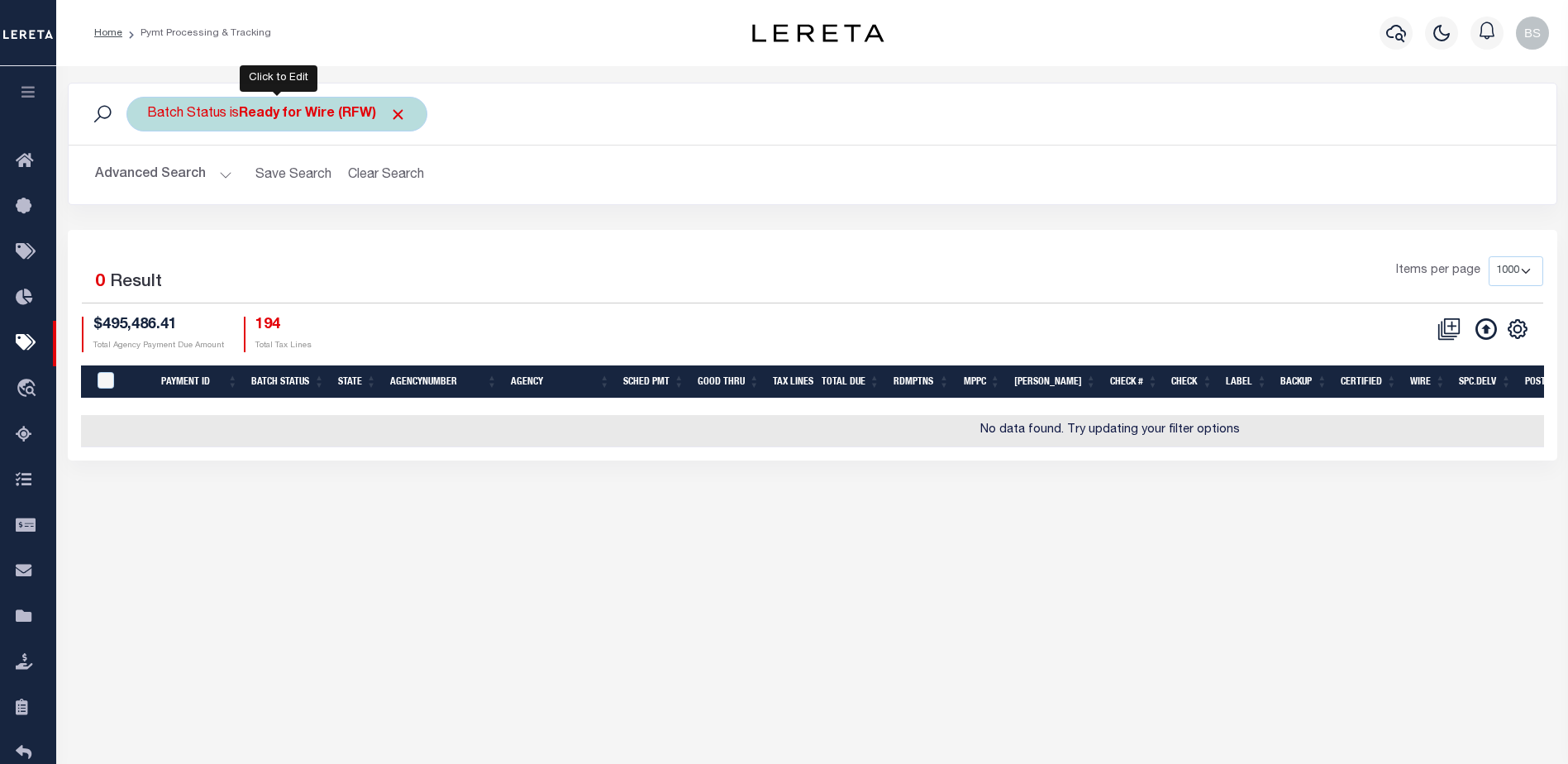
click at [339, 117] on b "Ready for Wire (RFW)" at bounding box center [322, 114] width 168 height 13
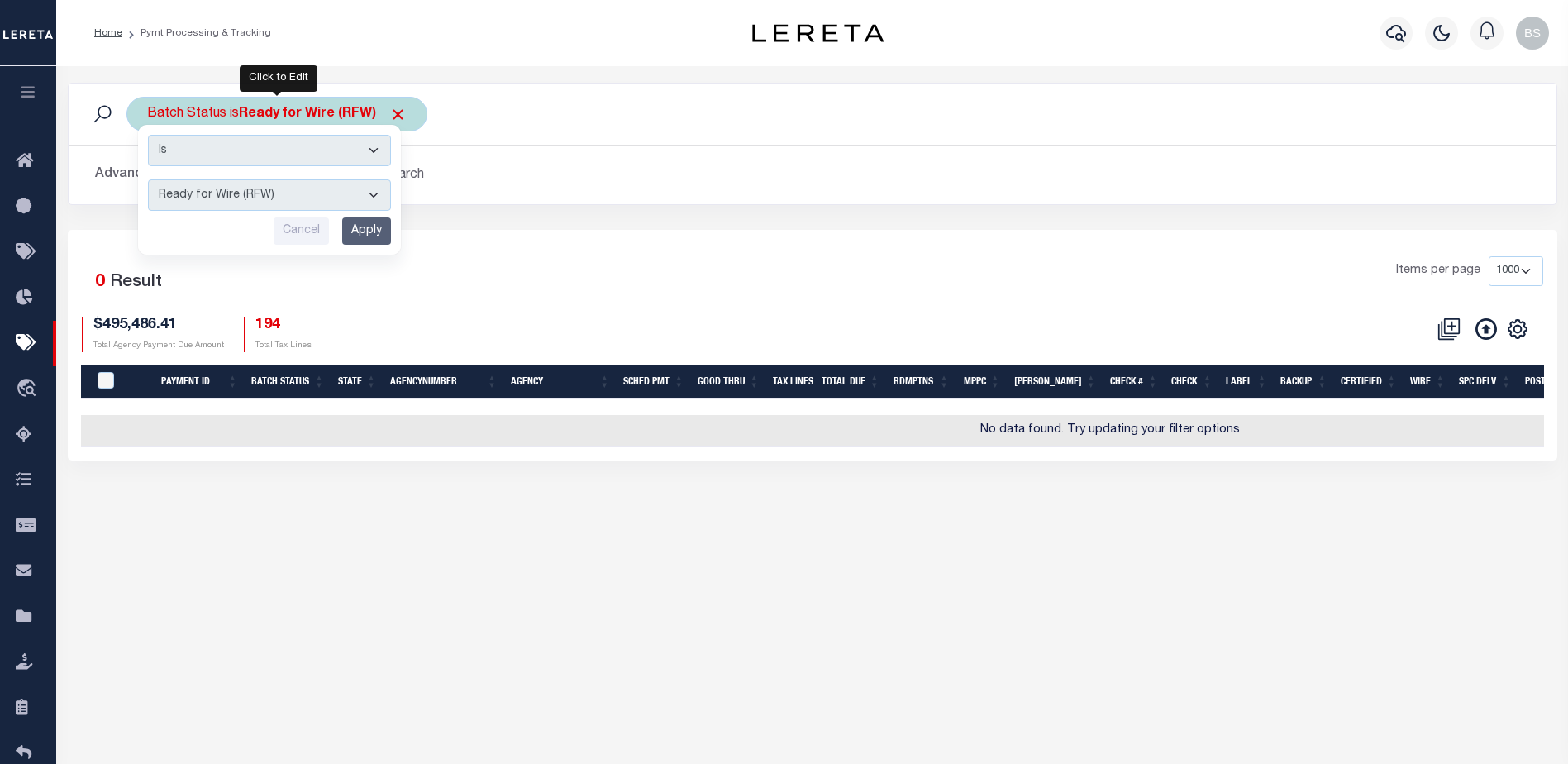
click at [376, 190] on select "Awaiting Funds (AWF) Cleared and Complete (CAC) New Check Needed (NCN) Payment …" at bounding box center [269, 195] width 243 height 31
select select "RFF"
click at [148, 180] on select "Awaiting Funds (AWF) Cleared and Complete (CAC) New Check Needed (NCN) Payment …" at bounding box center [269, 195] width 243 height 31
click at [364, 231] on input "Apply" at bounding box center [366, 231] width 48 height 27
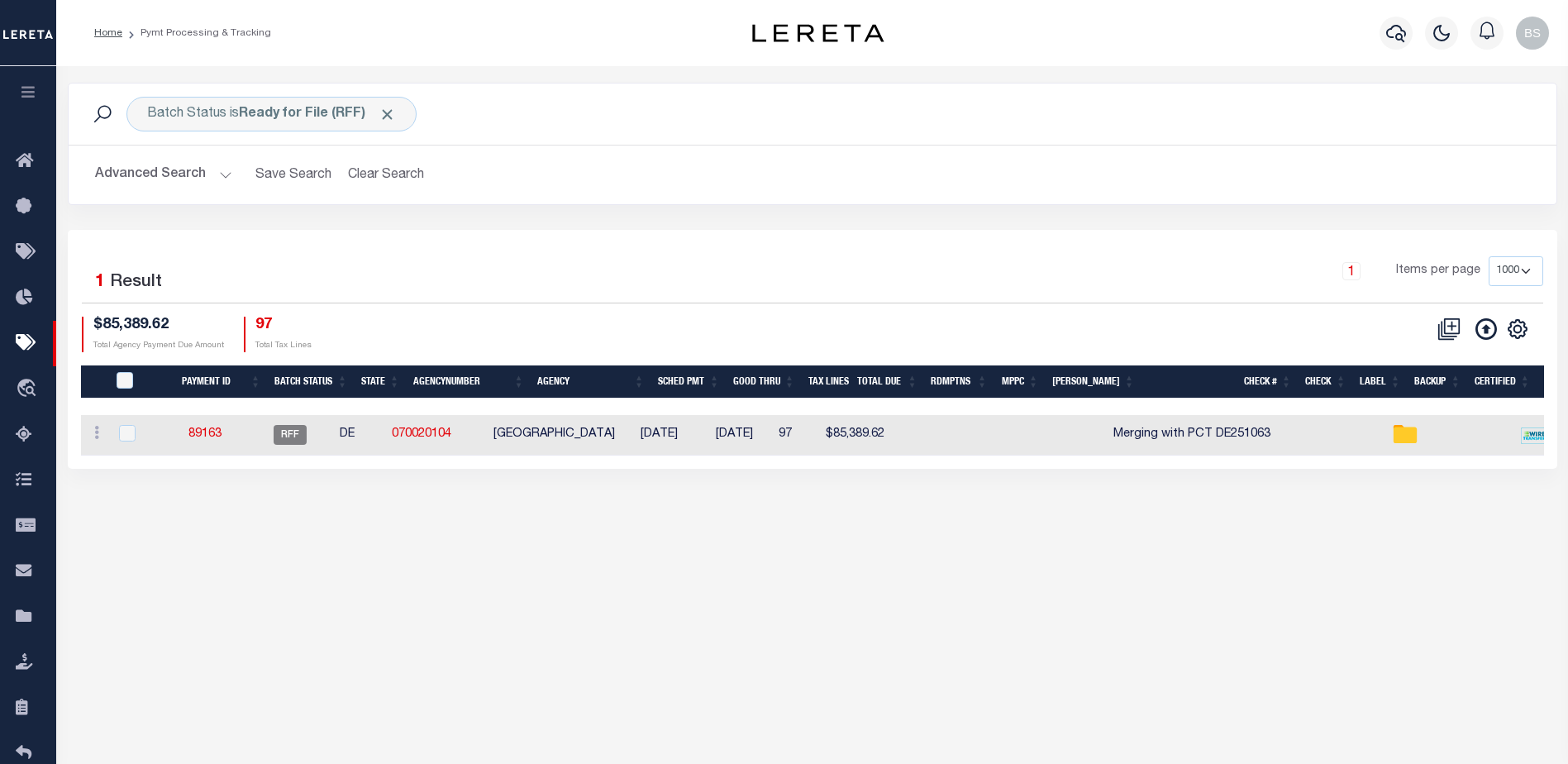
click at [588, 139] on div "Batch Status is Ready for File (RFF) Search" at bounding box center [811, 114] width 1487 height 61
drag, startPoint x: 715, startPoint y: 469, endPoint x: 938, endPoint y: 468, distance: 223.0
click at [938, 468] on div "Selected 1 Result 1 Items per page 100 200 500 1000 $85,389.62 97" at bounding box center [812, 349] width 1489 height 239
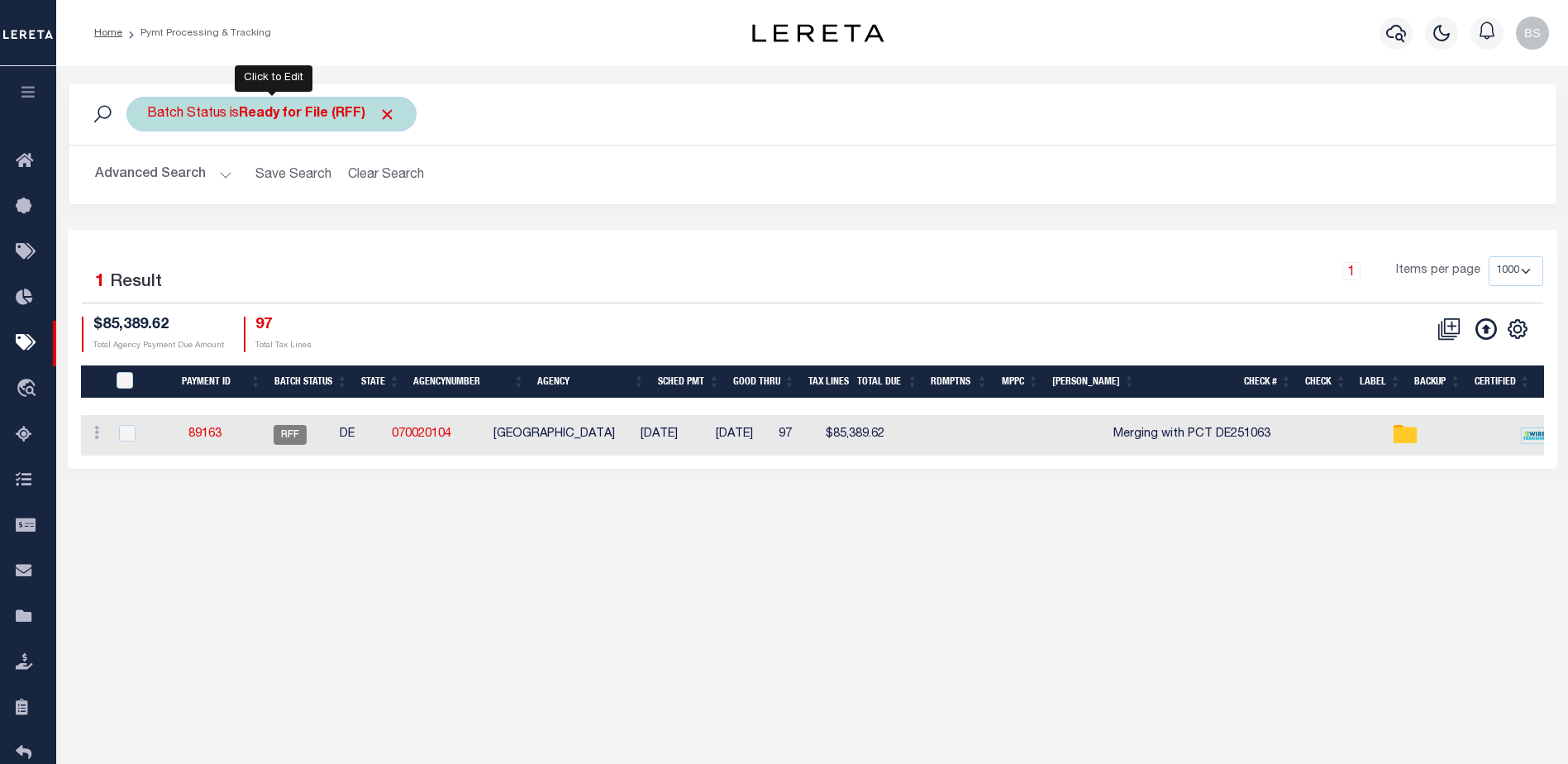
click at [277, 122] on div "Batch Status is Ready for File (RFF)" at bounding box center [271, 114] width 290 height 35
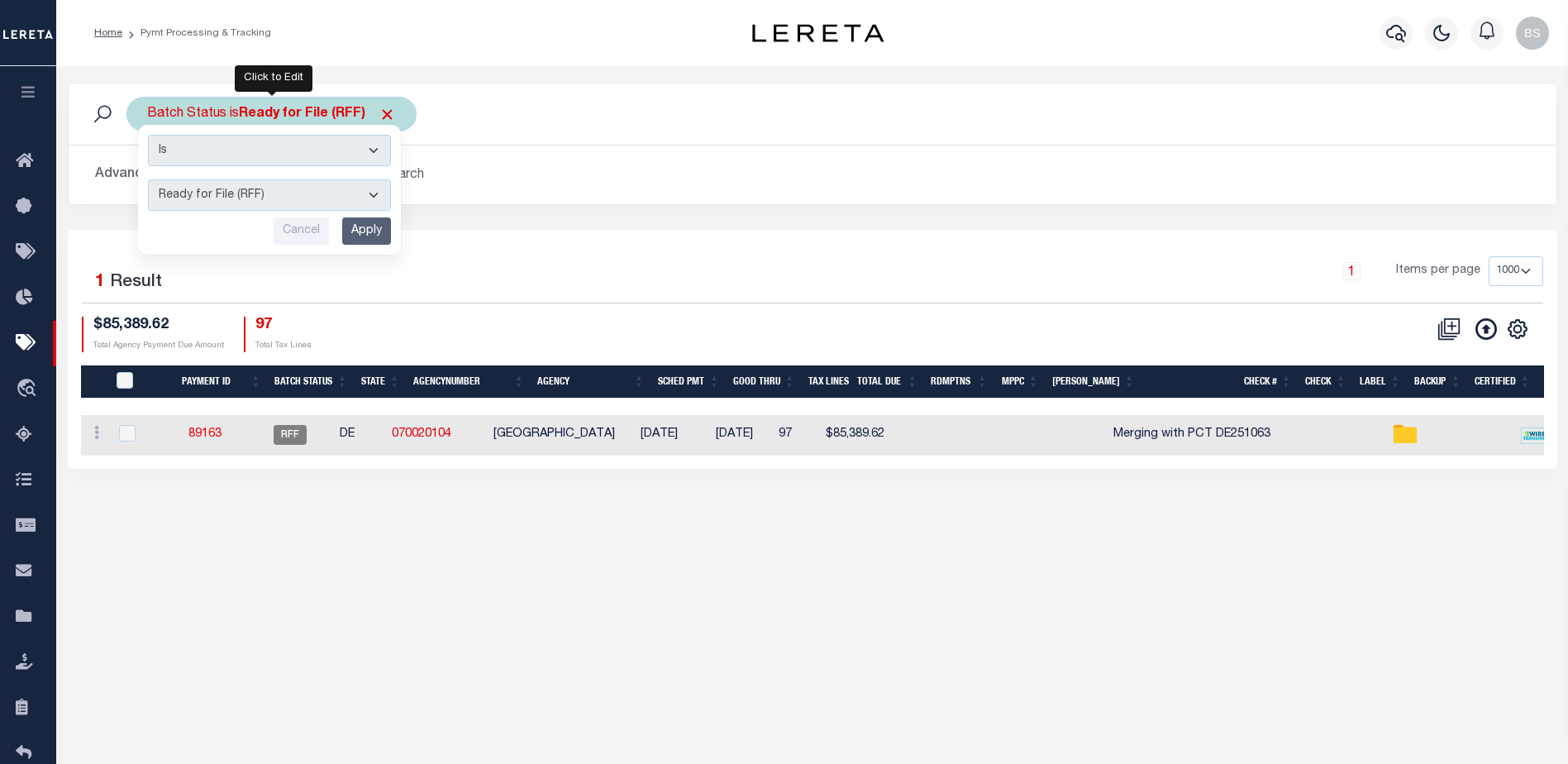
click at [362, 194] on select "Awaiting Funds (AWF) Cleared and Complete (CAC) New Check Needed (NCN) Payment …" at bounding box center [269, 195] width 243 height 31
select select "SFP"
click at [148, 180] on select "Awaiting Funds (AWF) Cleared and Complete (CAC) New Check Needed (NCN) Payment …" at bounding box center [269, 195] width 243 height 31
click at [367, 231] on input "Apply" at bounding box center [366, 231] width 48 height 27
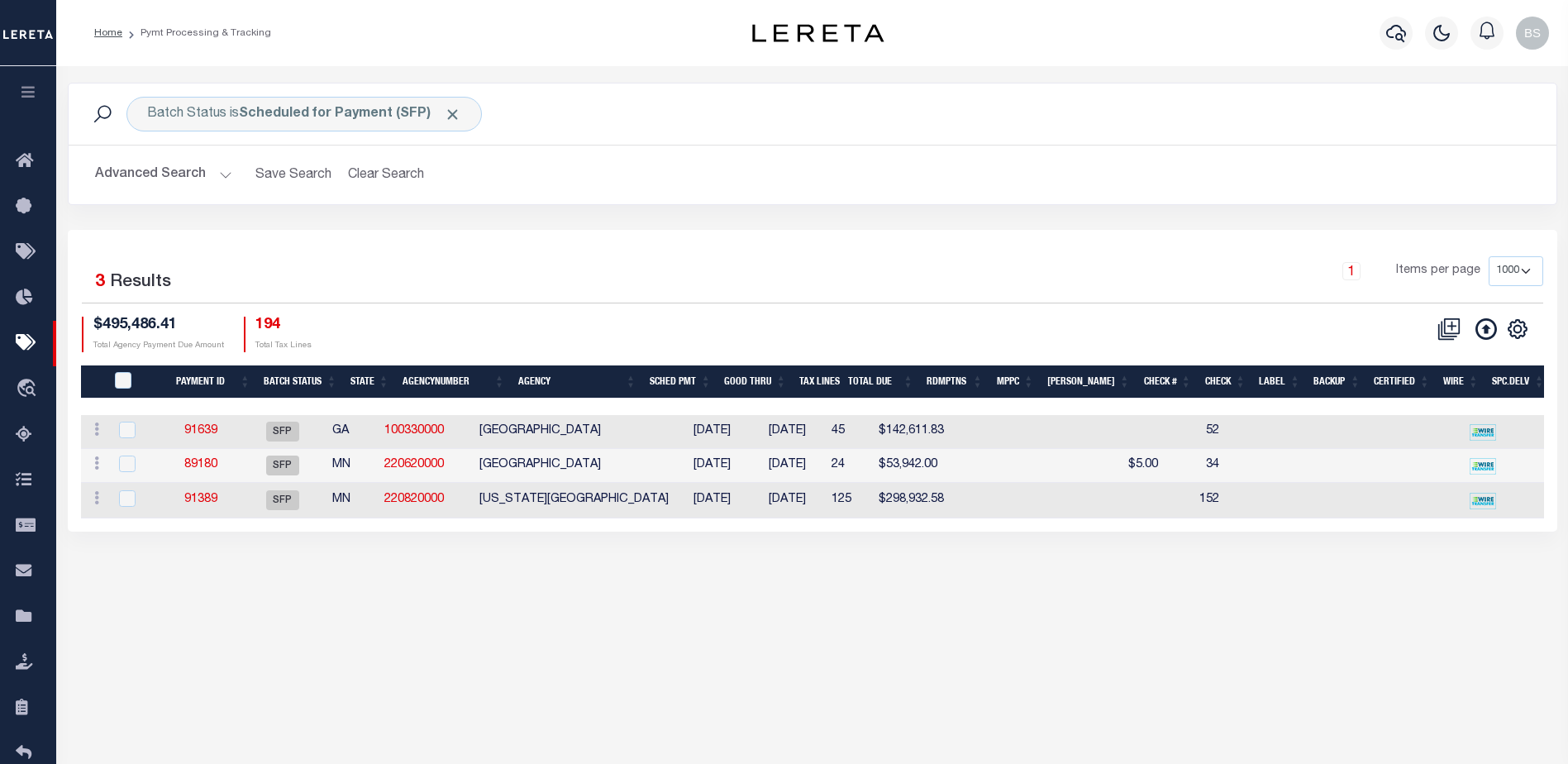
click at [224, 179] on button "Advanced Search" at bounding box center [163, 175] width 137 height 32
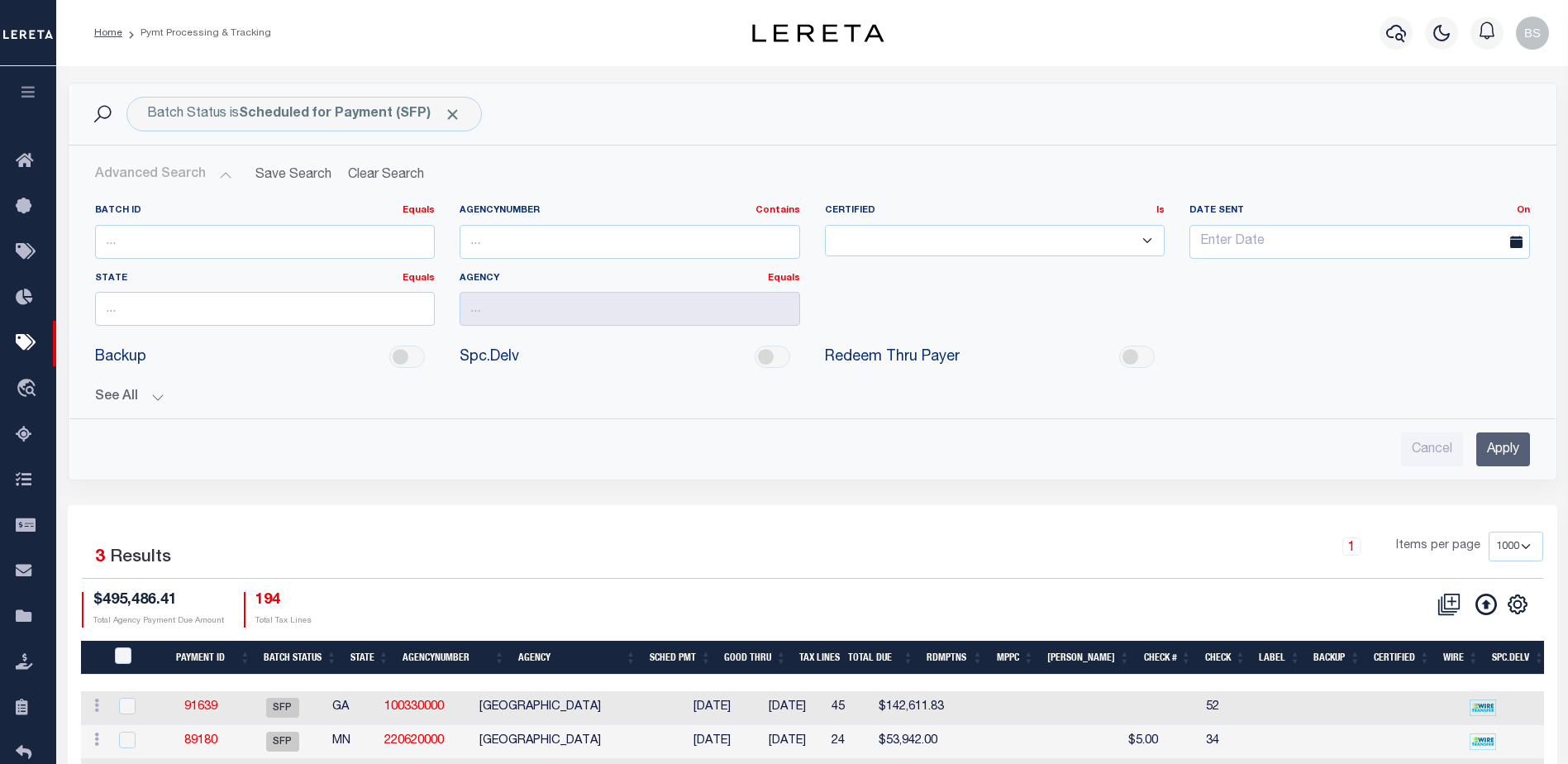
click at [162, 391] on button "See All" at bounding box center [812, 397] width 1434 height 15
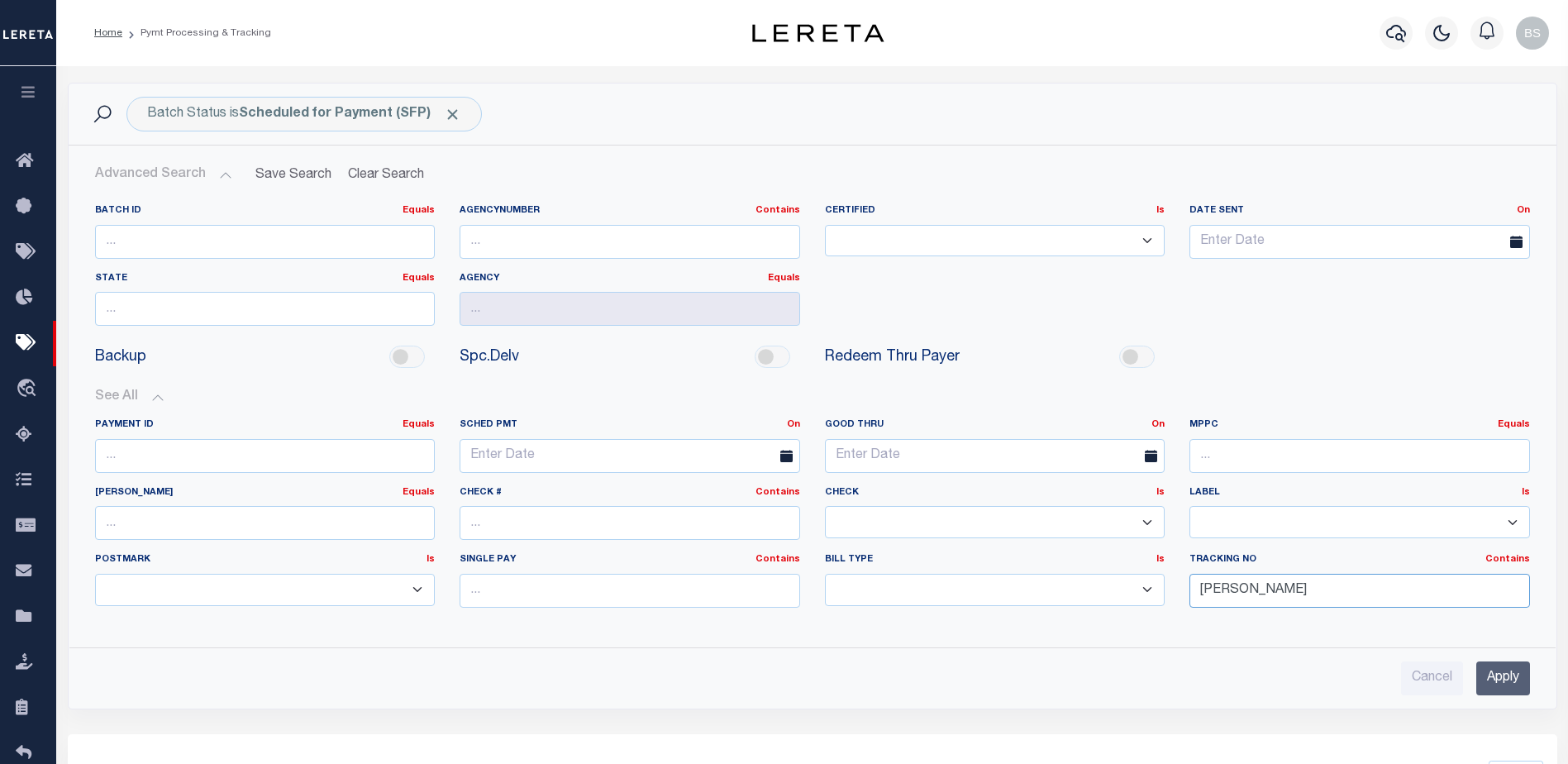
drag, startPoint x: 1322, startPoint y: 594, endPoint x: 1314, endPoint y: 591, distance: 8.5
click at [1324, 593] on input "[PERSON_NAME]" at bounding box center [1359, 591] width 340 height 34
type input "B"
click at [1519, 683] on input "Apply" at bounding box center [1503, 679] width 54 height 34
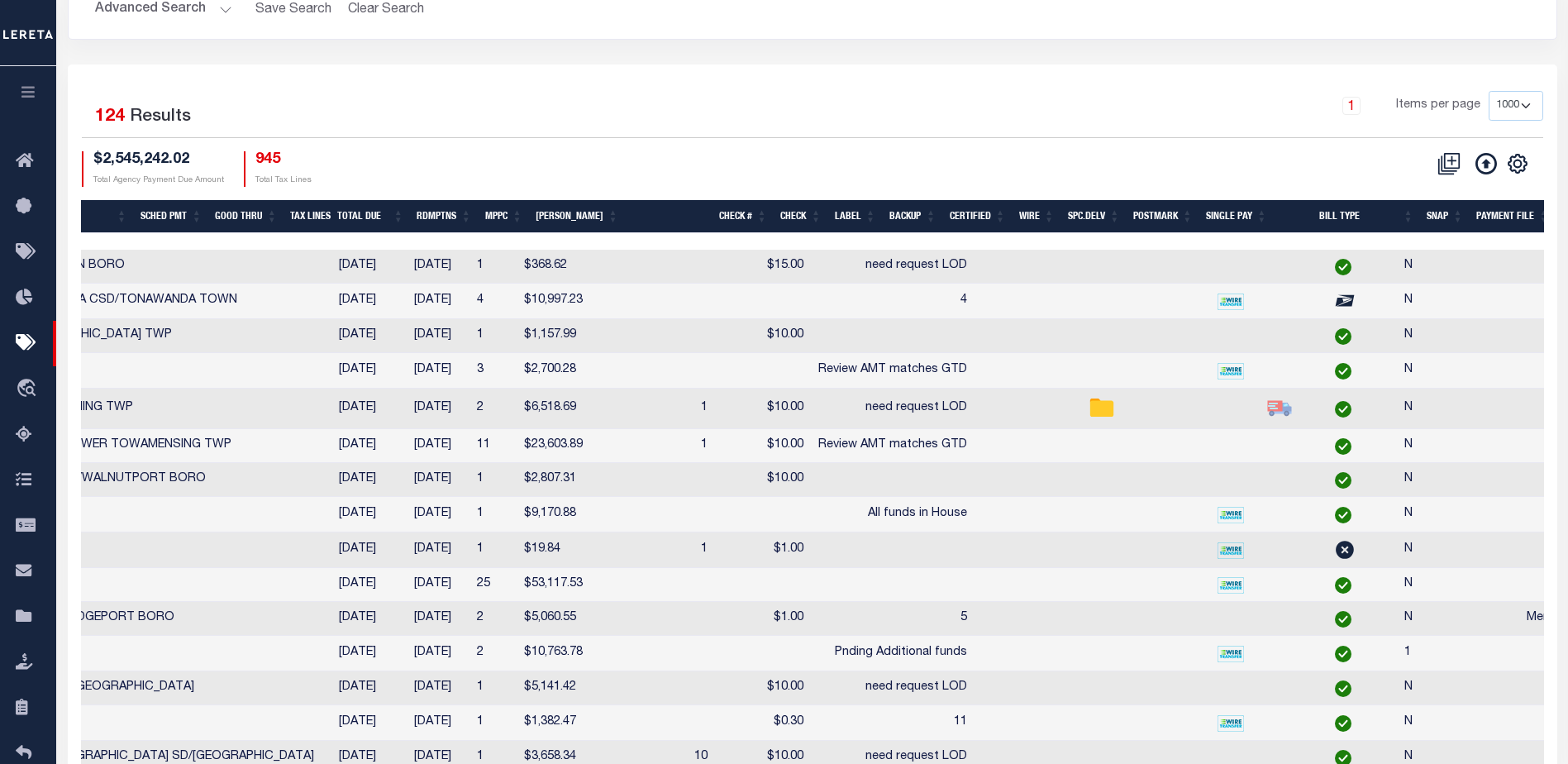
scroll to position [0, 895]
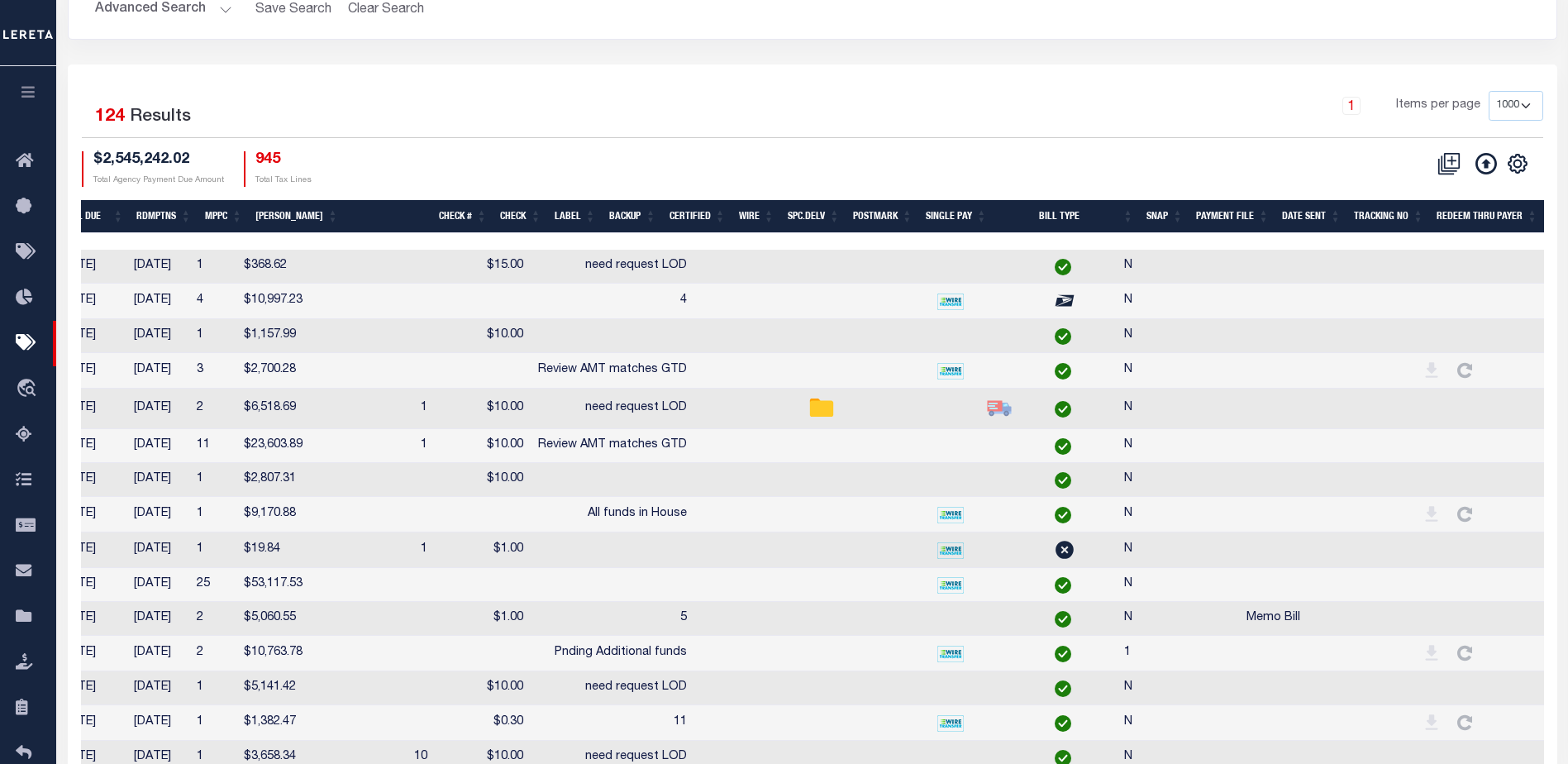
click at [1393, 211] on th "Tracking No" at bounding box center [1388, 217] width 83 height 34
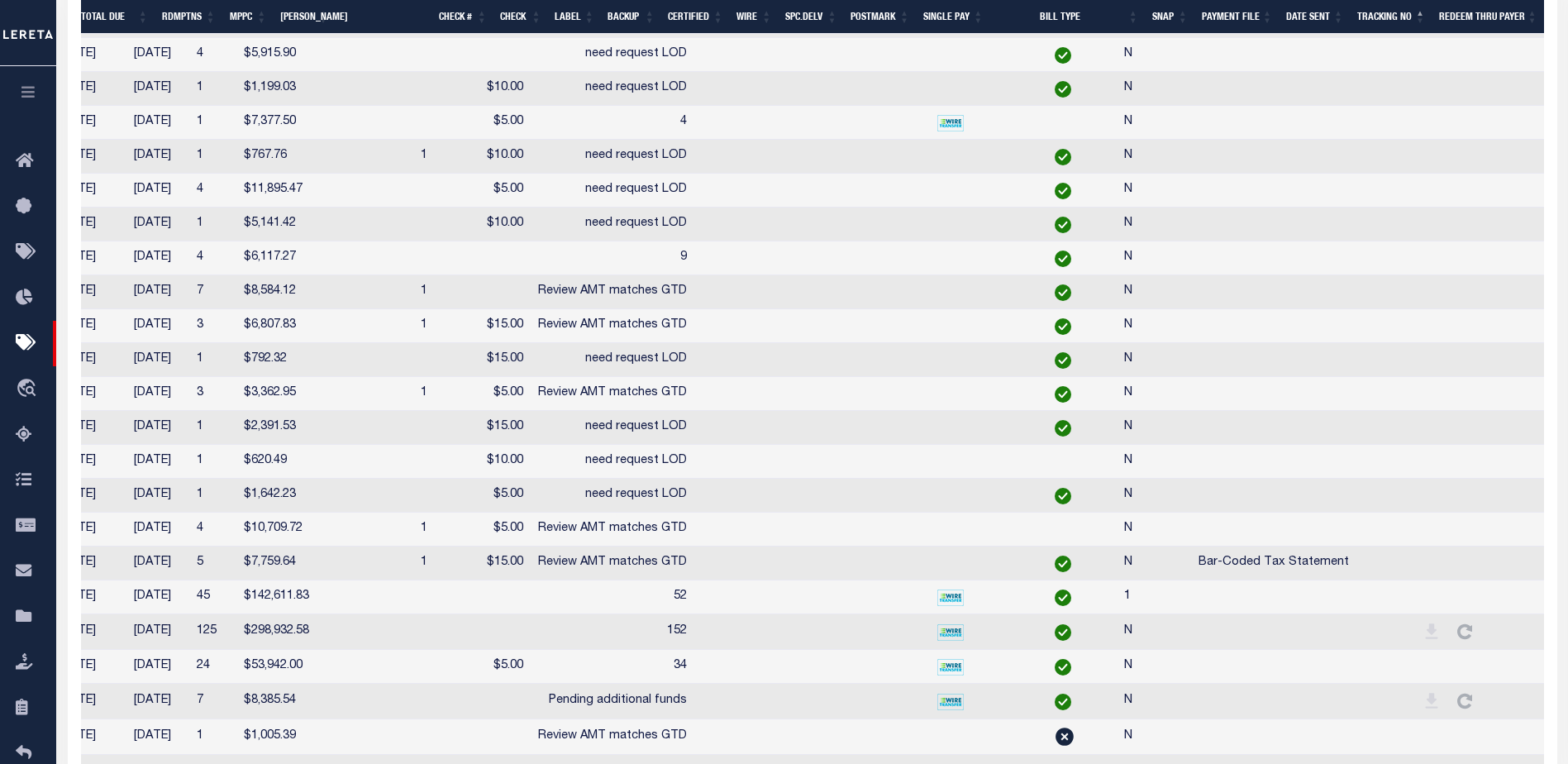
scroll to position [3749, 0]
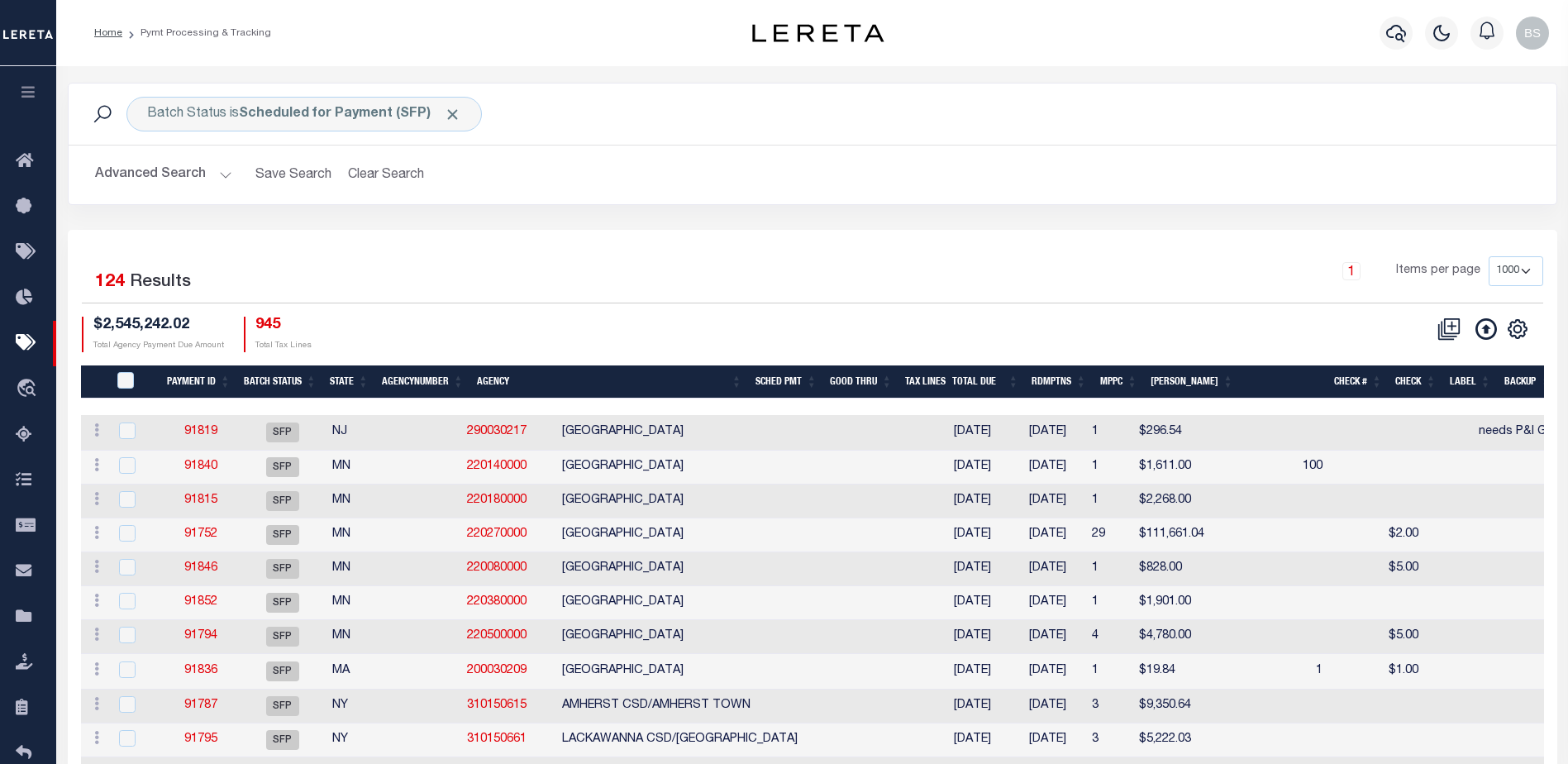
click at [974, 260] on div "1 Items per page 100 200 500 1000" at bounding box center [998, 277] width 1091 height 43
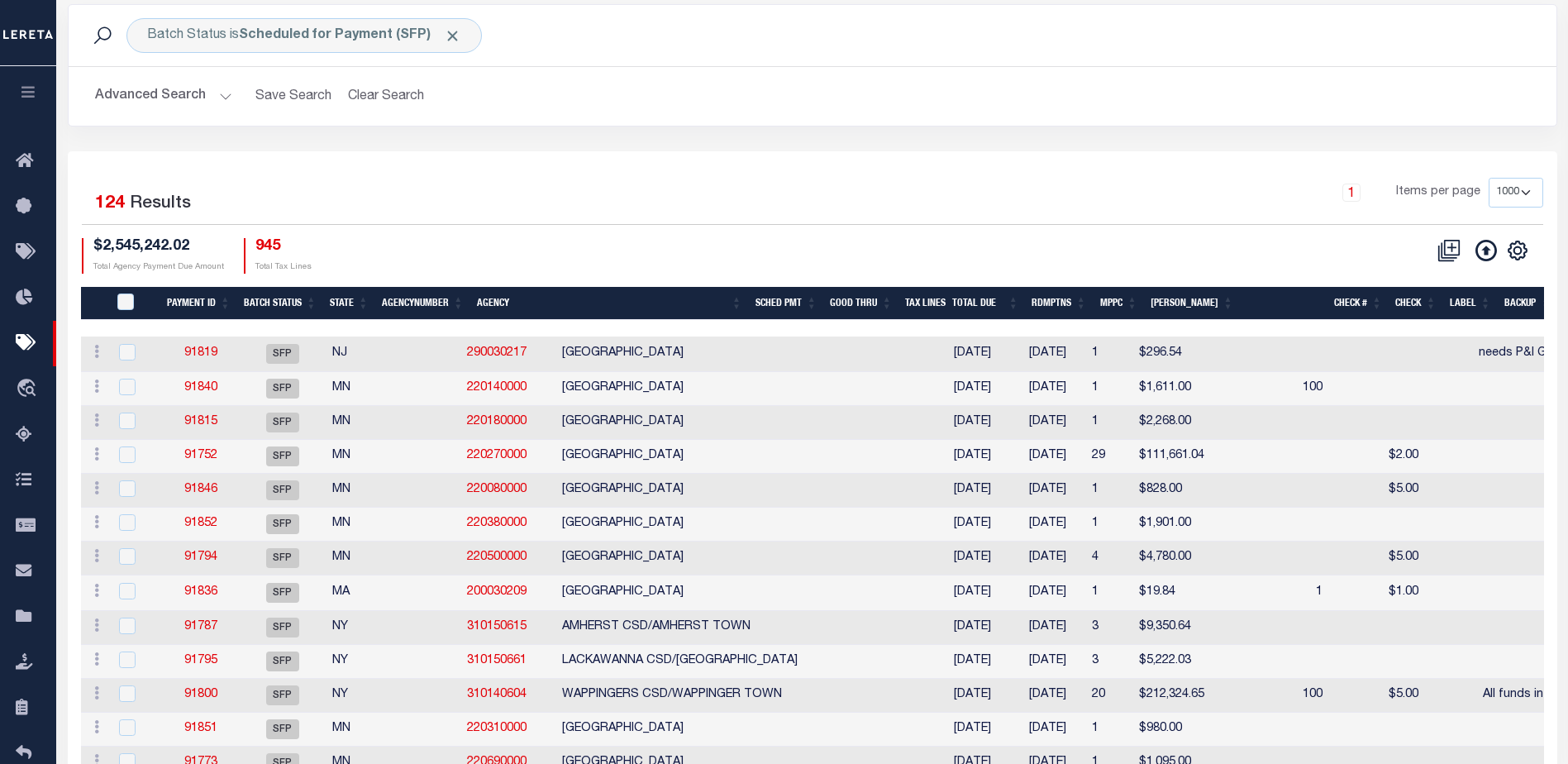
scroll to position [83, 0]
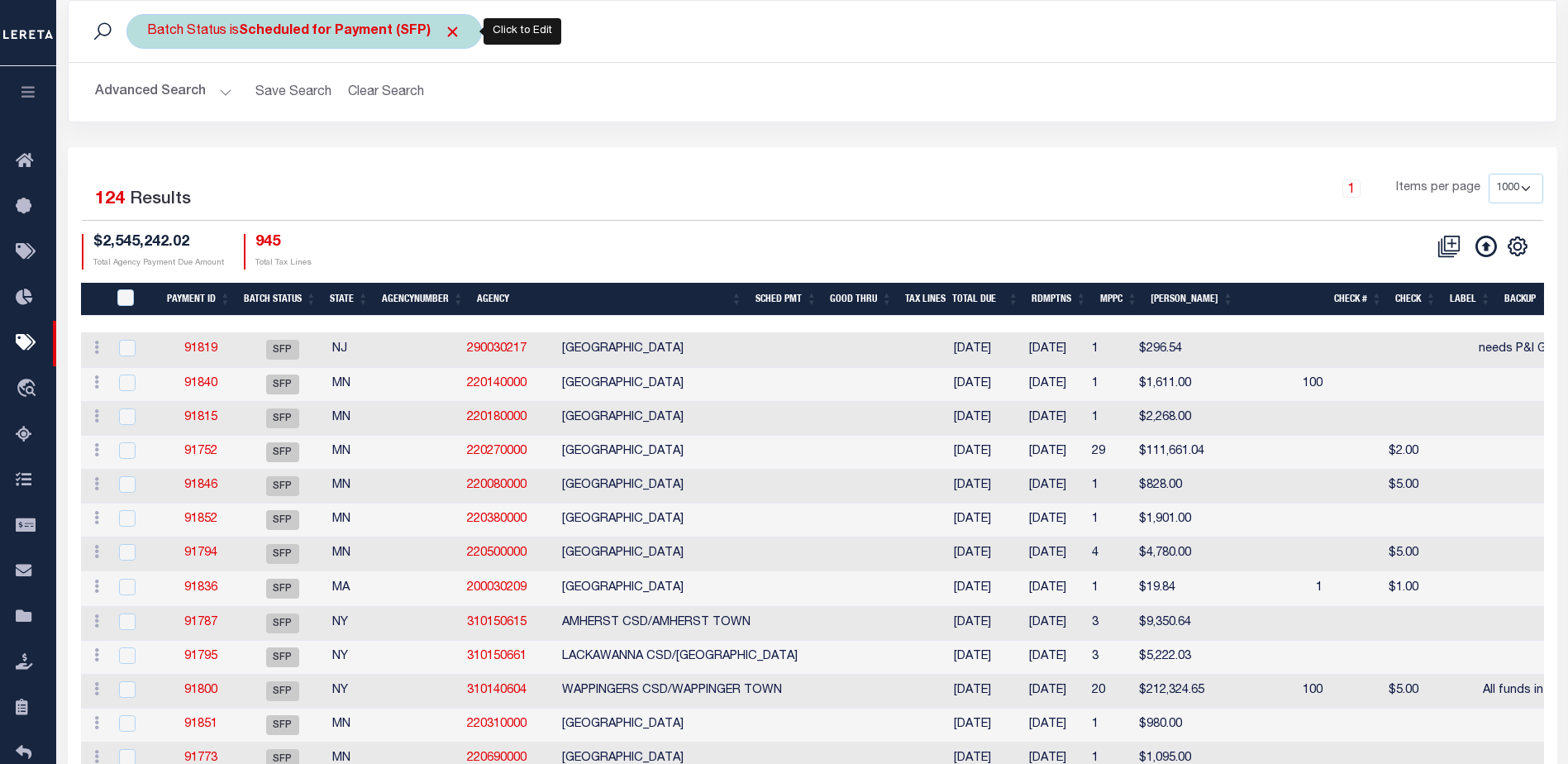
click at [355, 37] on b "Scheduled for Payment (SFP)" at bounding box center [350, 31] width 223 height 13
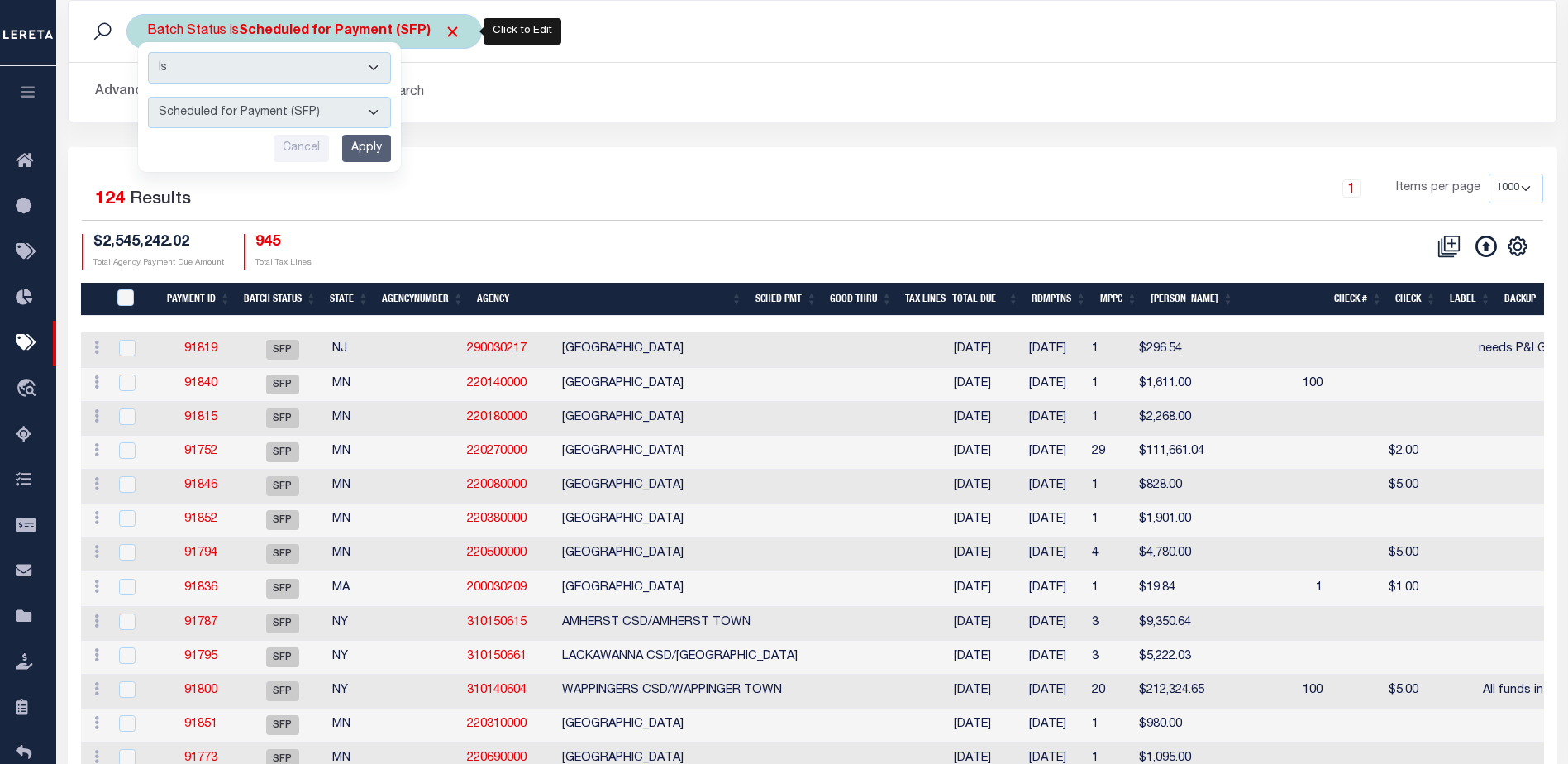
click at [365, 115] on select "Awaiting Funds (AWF) Cleared and Complete (CAC) New Check Needed (NCN) Payment …" at bounding box center [269, 112] width 243 height 31
select select "RFP"
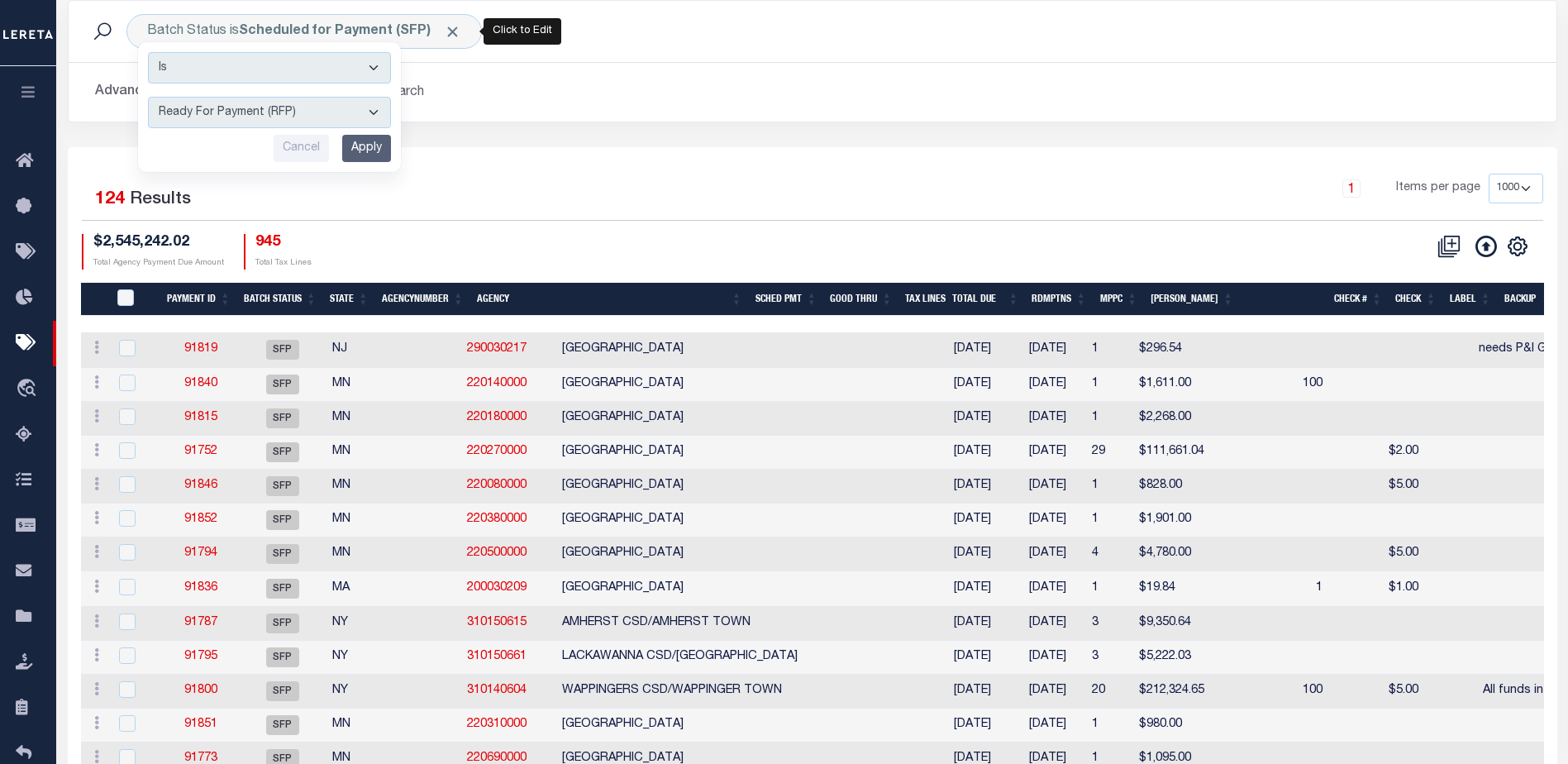
click at [148, 97] on select "Awaiting Funds (AWF) Cleared and Complete (CAC) New Check Needed (NCN) Payment …" at bounding box center [269, 112] width 243 height 31
drag, startPoint x: 360, startPoint y: 144, endPoint x: 371, endPoint y: 144, distance: 11.0
click at [361, 144] on input "Apply" at bounding box center [366, 148] width 48 height 27
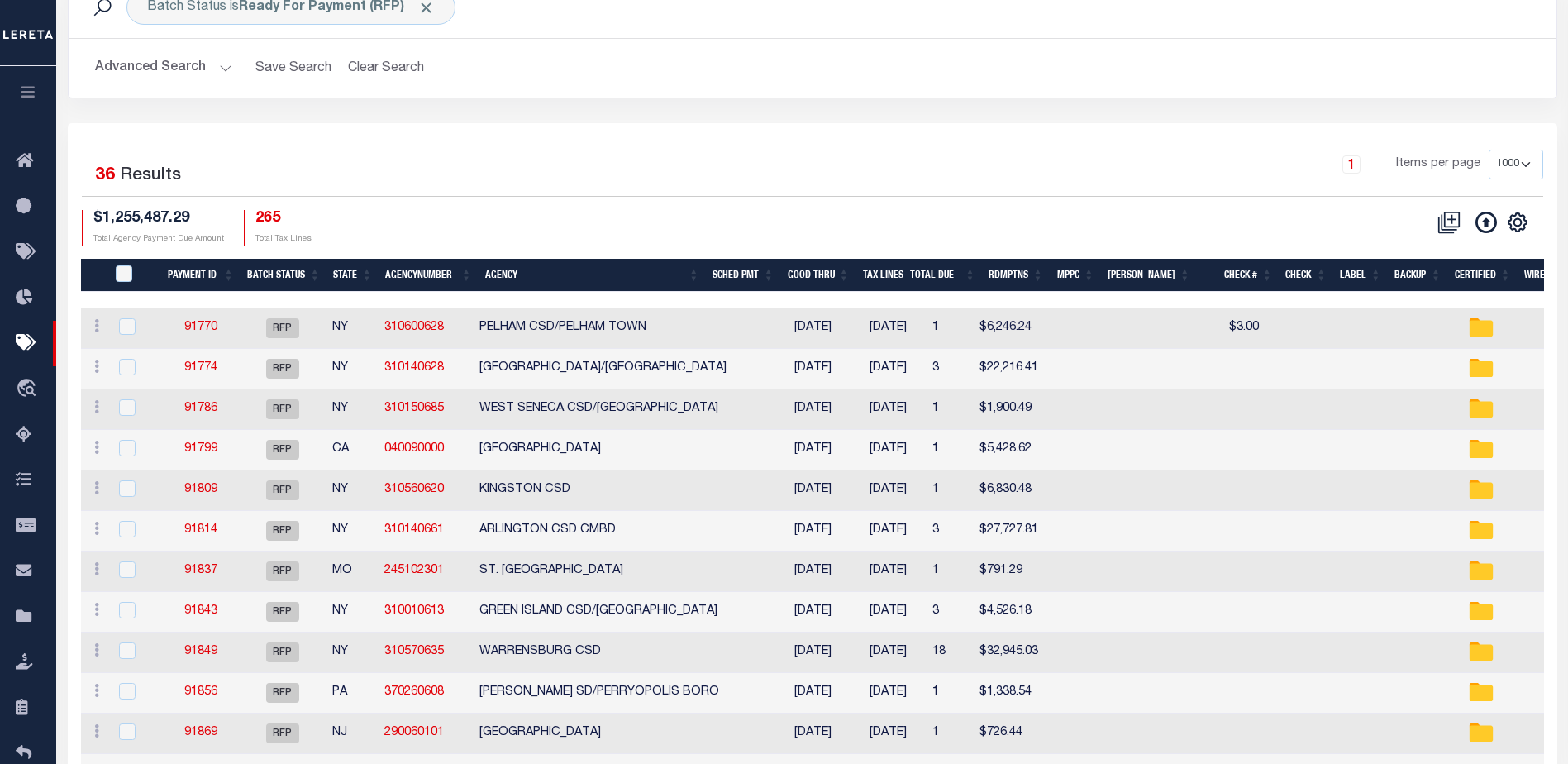
scroll to position [0, 0]
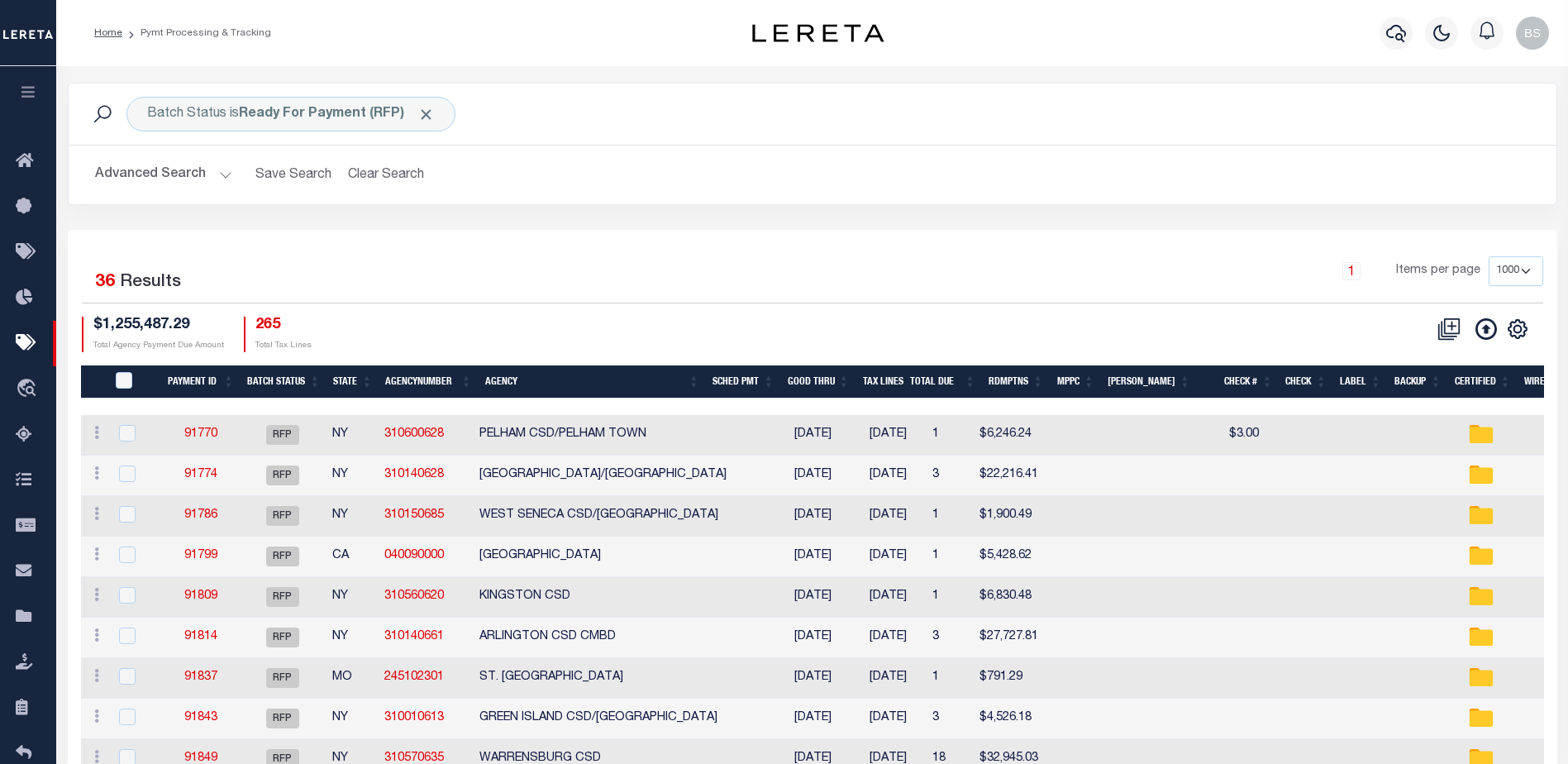
click at [222, 172] on button "Advanced Search" at bounding box center [163, 175] width 137 height 32
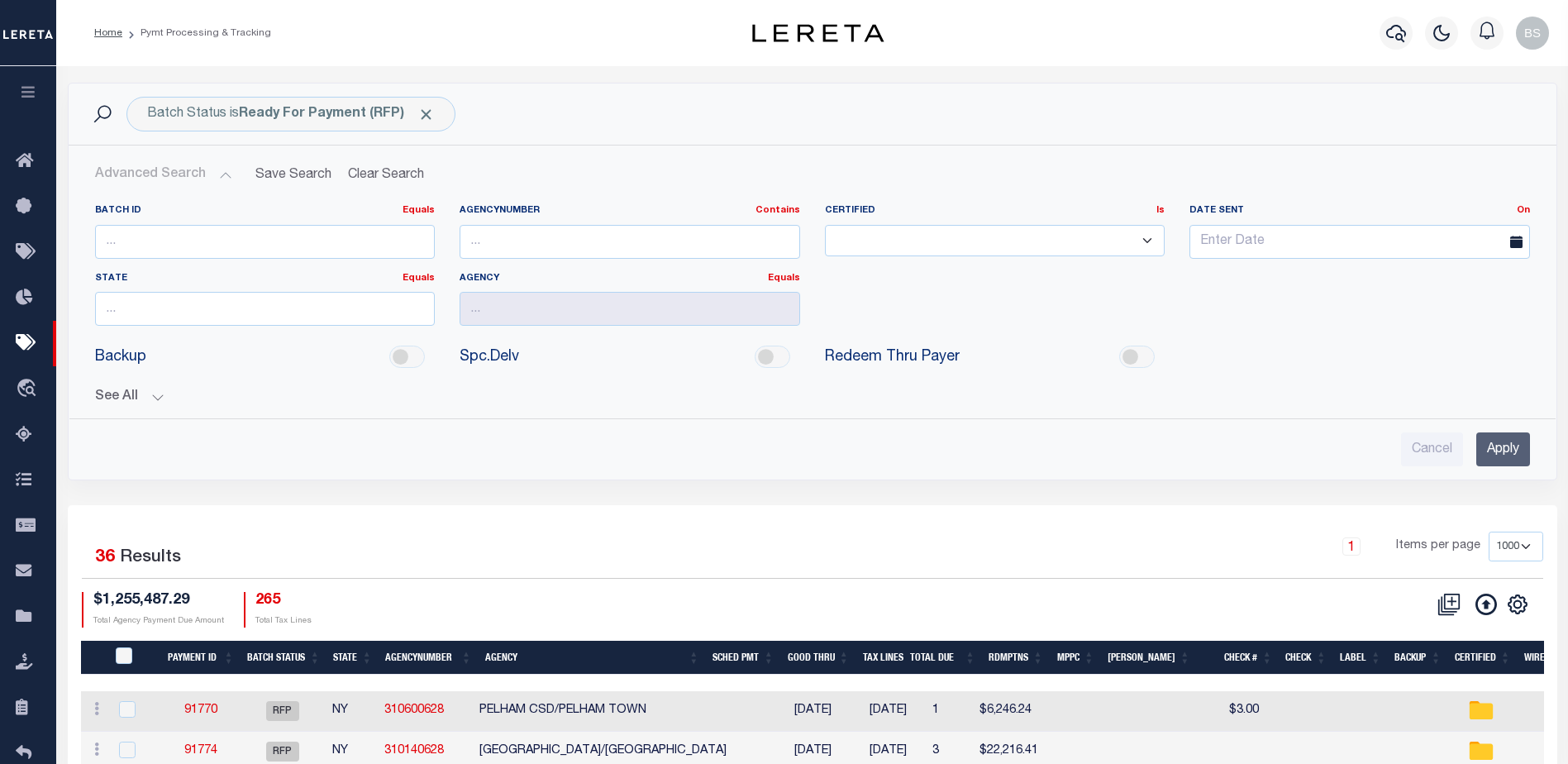
click at [150, 398] on button "See All" at bounding box center [812, 397] width 1434 height 15
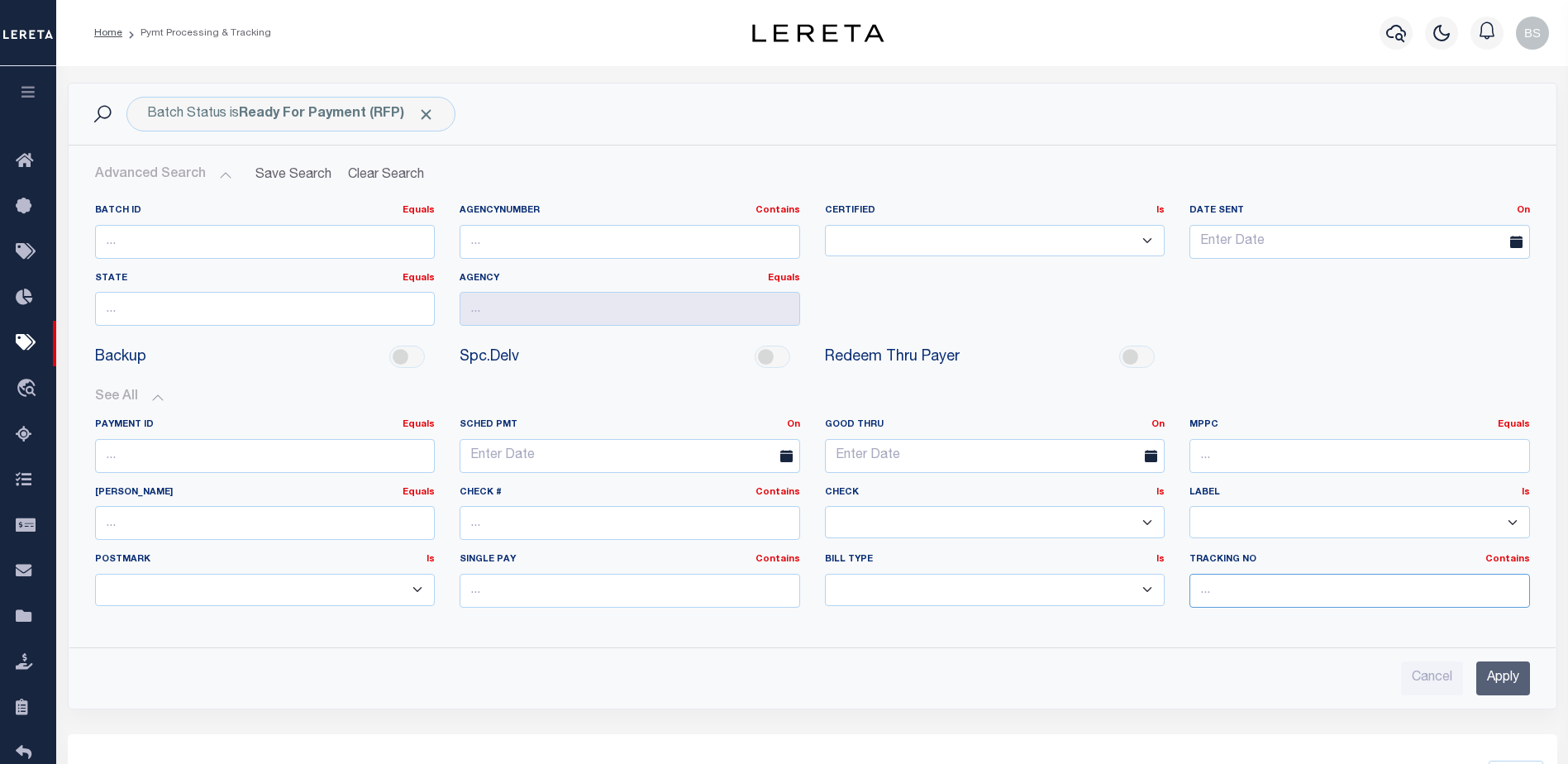
click at [1241, 587] on input "text" at bounding box center [1359, 591] width 340 height 34
type input "[PERSON_NAME]"
drag, startPoint x: 1494, startPoint y: 687, endPoint x: 1463, endPoint y: 643, distance: 53.8
click at [1494, 683] on input "Apply" at bounding box center [1503, 679] width 54 height 34
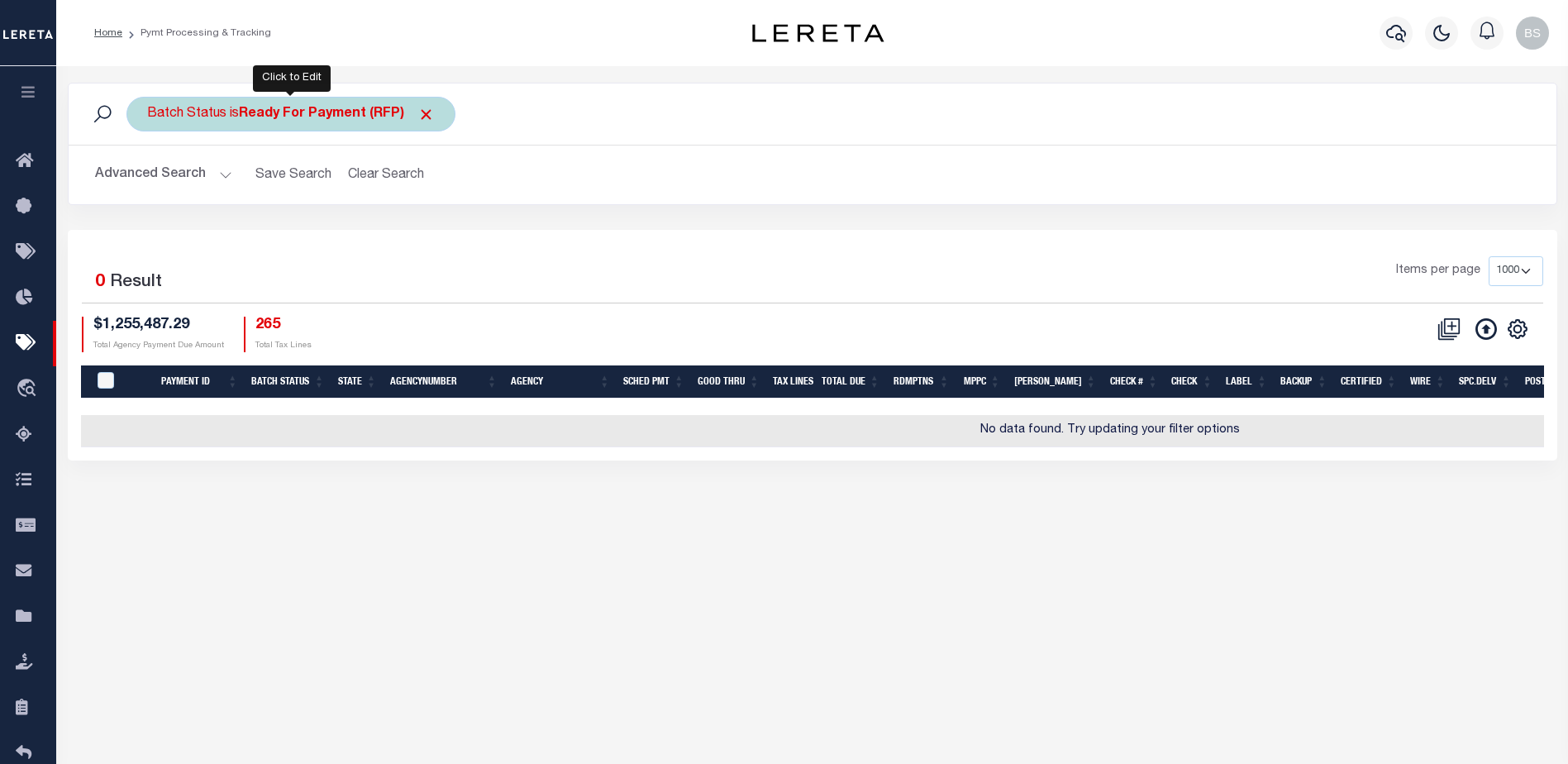
click at [383, 119] on b "Ready For Payment (RFP)" at bounding box center [337, 114] width 196 height 13
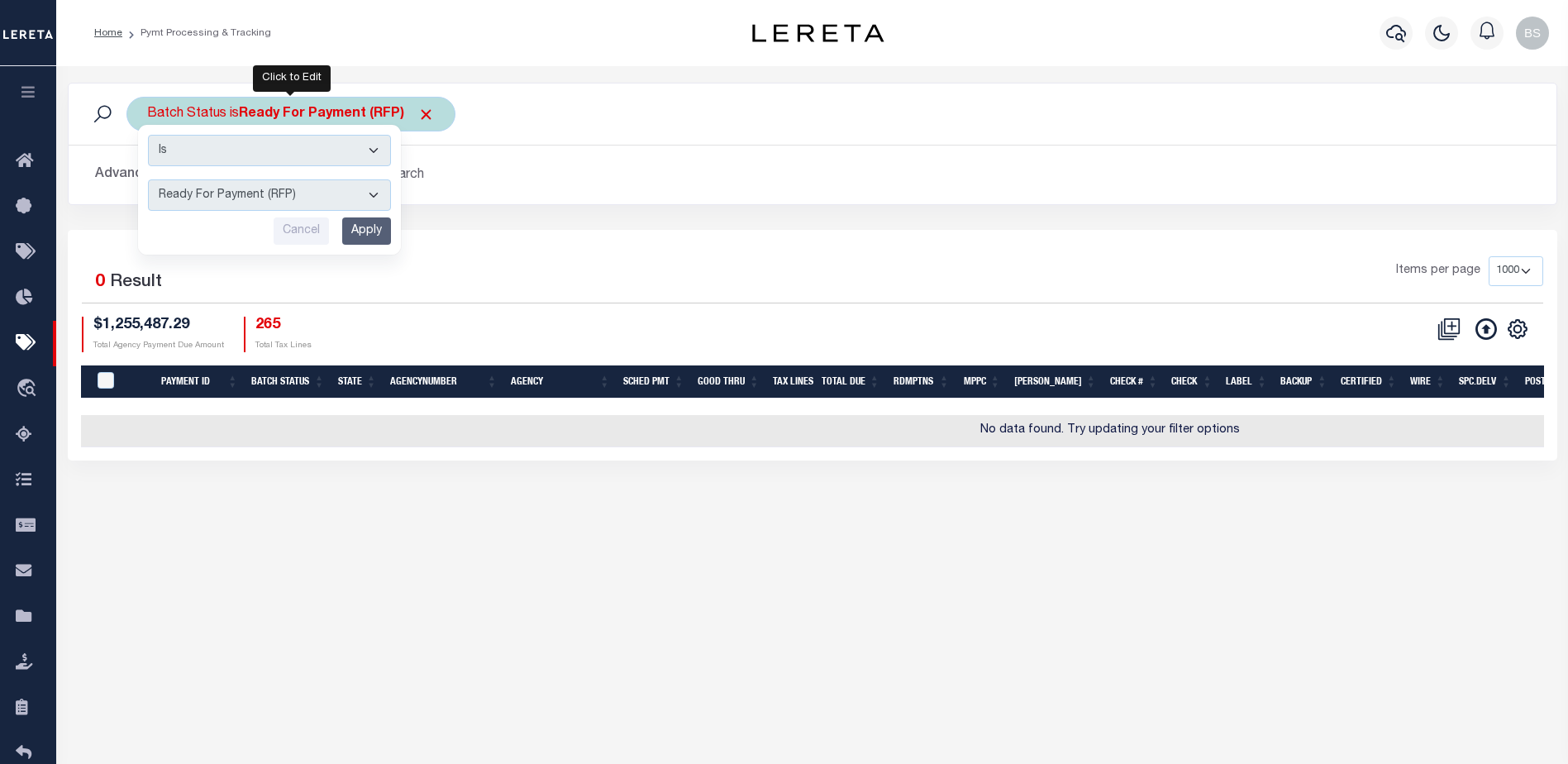
click at [372, 197] on select "Awaiting Funds (AWF) Cleared and Complete (CAC) New Check Needed (NCN) Payment …" at bounding box center [269, 195] width 243 height 31
select select "SFP"
click at [148, 180] on select "Awaiting Funds (AWF) Cleared and Complete (CAC) New Check Needed (NCN) Payment …" at bounding box center [269, 195] width 243 height 31
click at [373, 224] on input "Apply" at bounding box center [366, 231] width 48 height 27
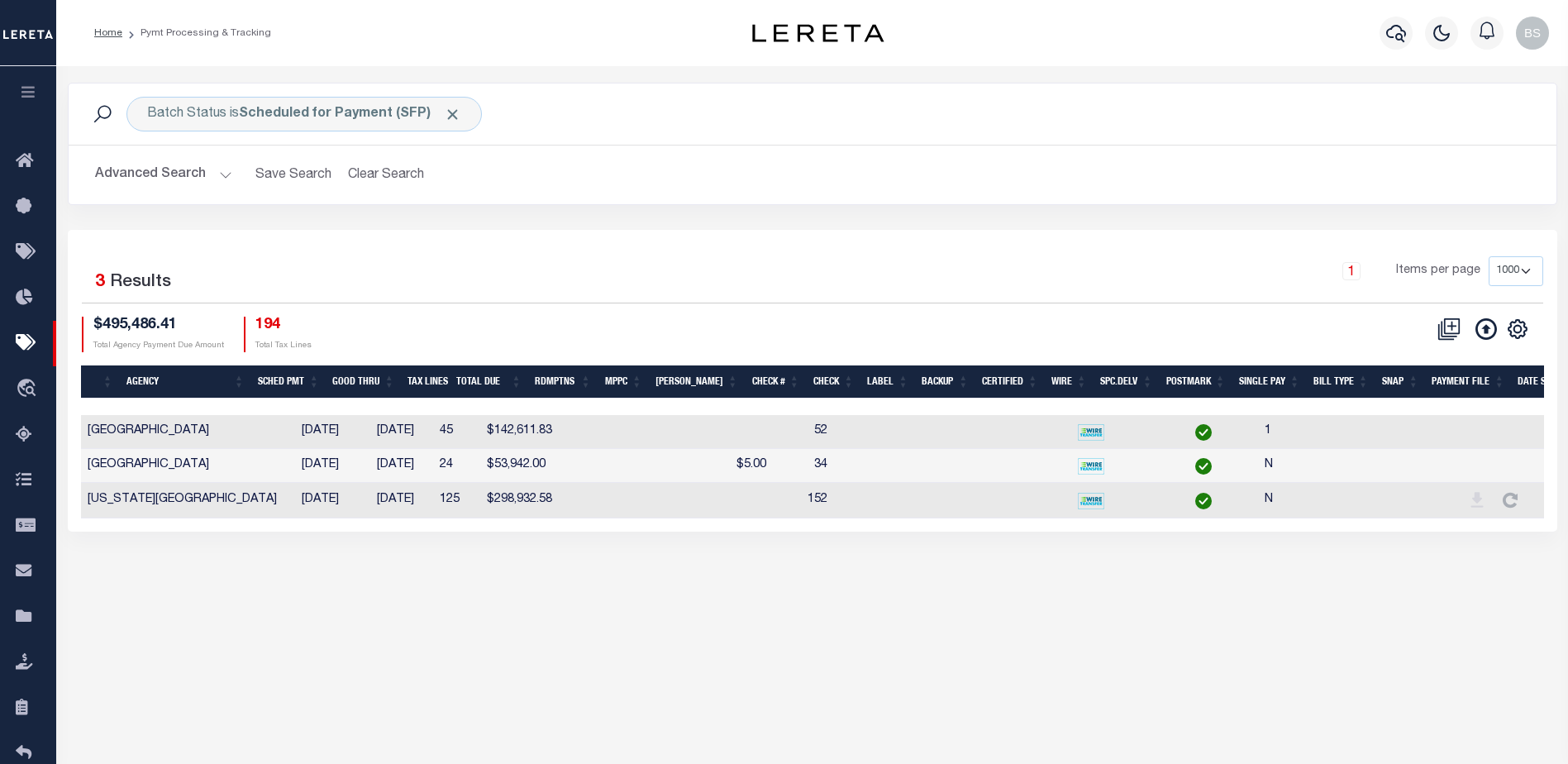
scroll to position [0, 217]
